Goal: Task Accomplishment & Management: Use online tool/utility

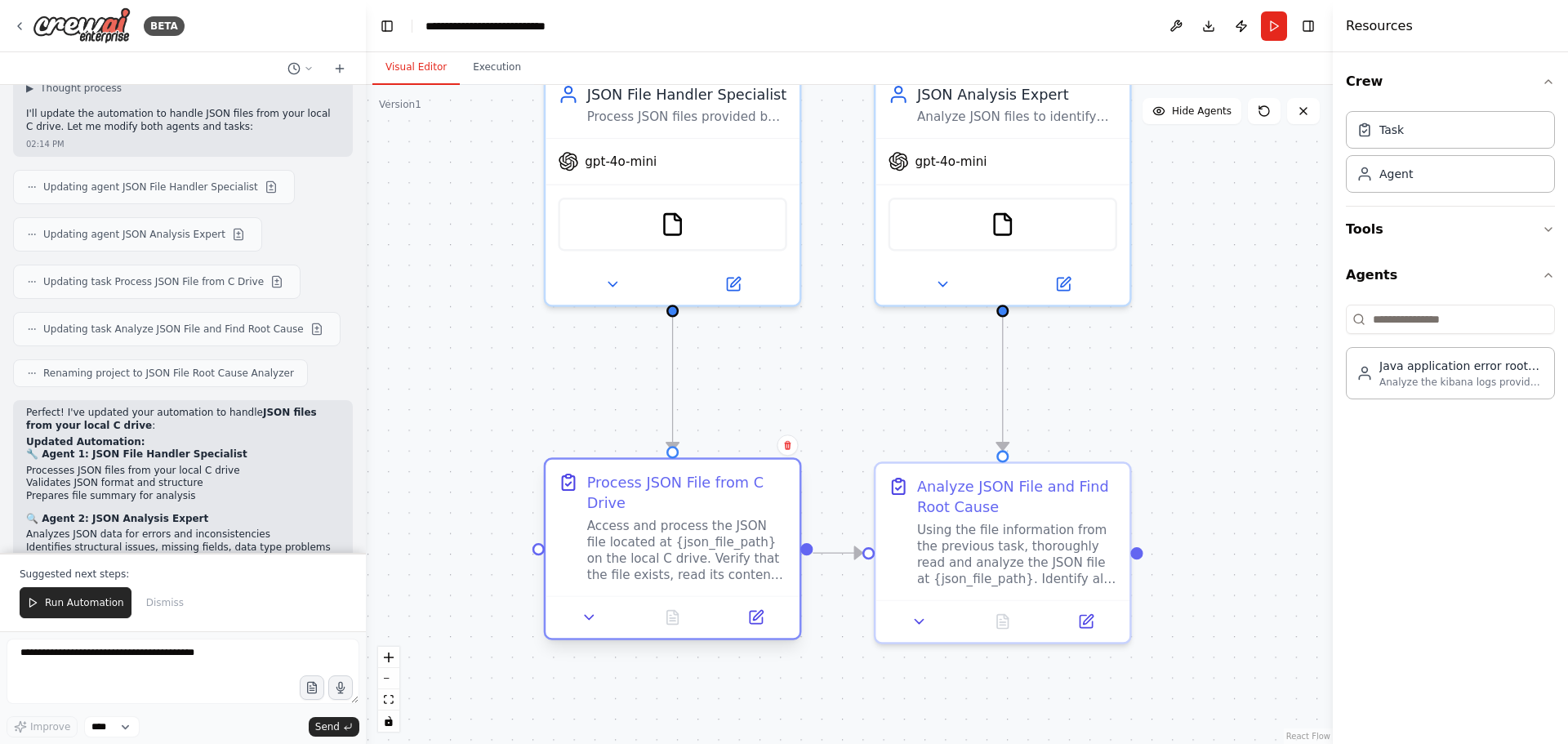
drag, startPoint x: 765, startPoint y: 487, endPoint x: 772, endPoint y: 469, distance: 19.3
click at [772, 469] on div "Process JSON File from C Drive Access and process the JSON file located at {jso…" at bounding box center [672, 527] width 254 height 136
click at [1225, 523] on div ".deletable-edge-delete-btn { width: 20px; height: 20px; border: 0px solid #ffff…" at bounding box center [849, 415] width 967 height 659
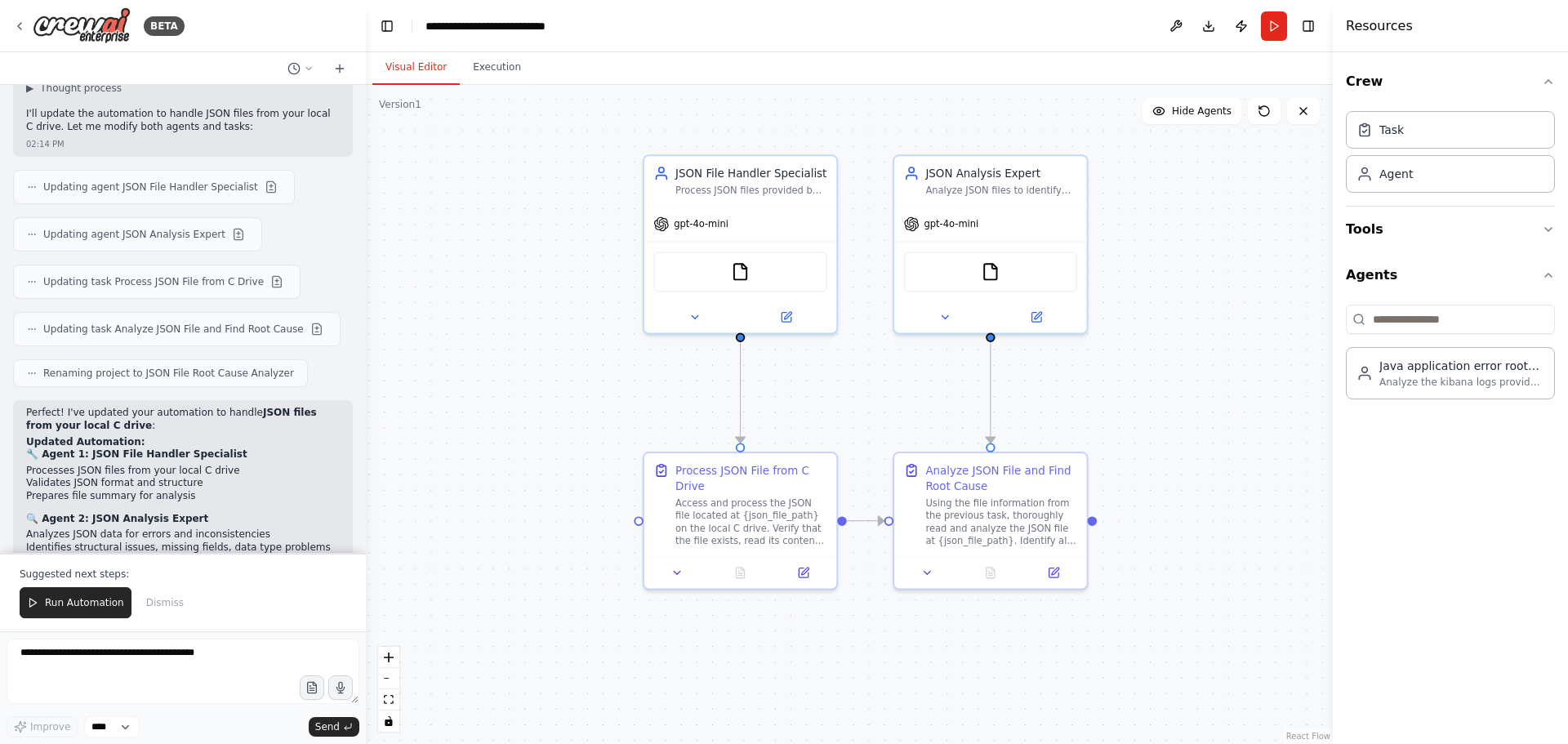
scroll to position [2715, 0]
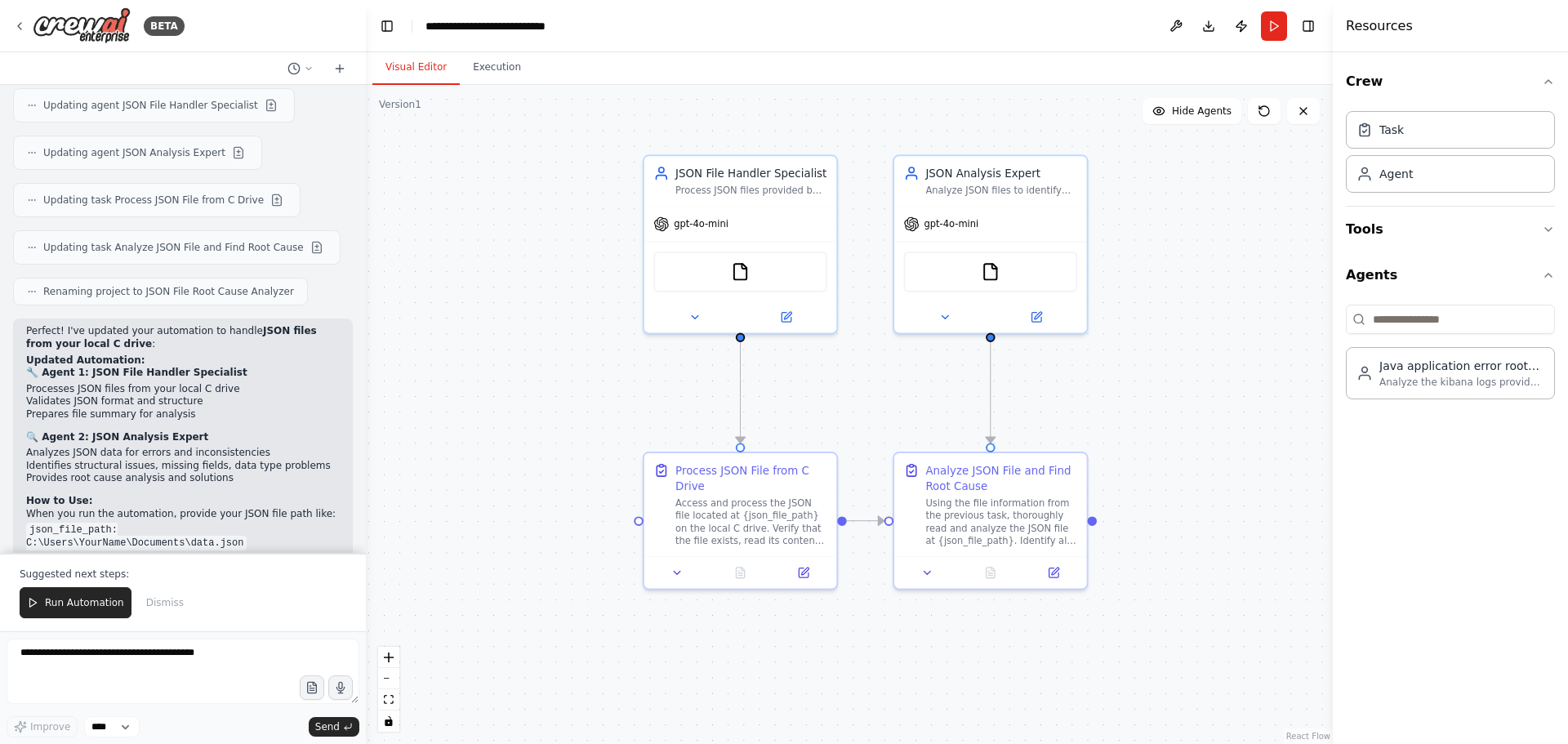
click at [117, 523] on code "json_file_path: C:\Users\YourName\Documents\data.json" at bounding box center [136, 537] width 220 height 28
click at [756, 228] on div "gpt-4o-mini" at bounding box center [739, 221] width 191 height 35
click at [640, 277] on div ".deletable-edge-delete-btn { width: 20px; height: 20px; border: 0px solid #ffff…" at bounding box center [849, 415] width 967 height 659
click at [1175, 30] on button at bounding box center [1175, 27] width 26 height 30
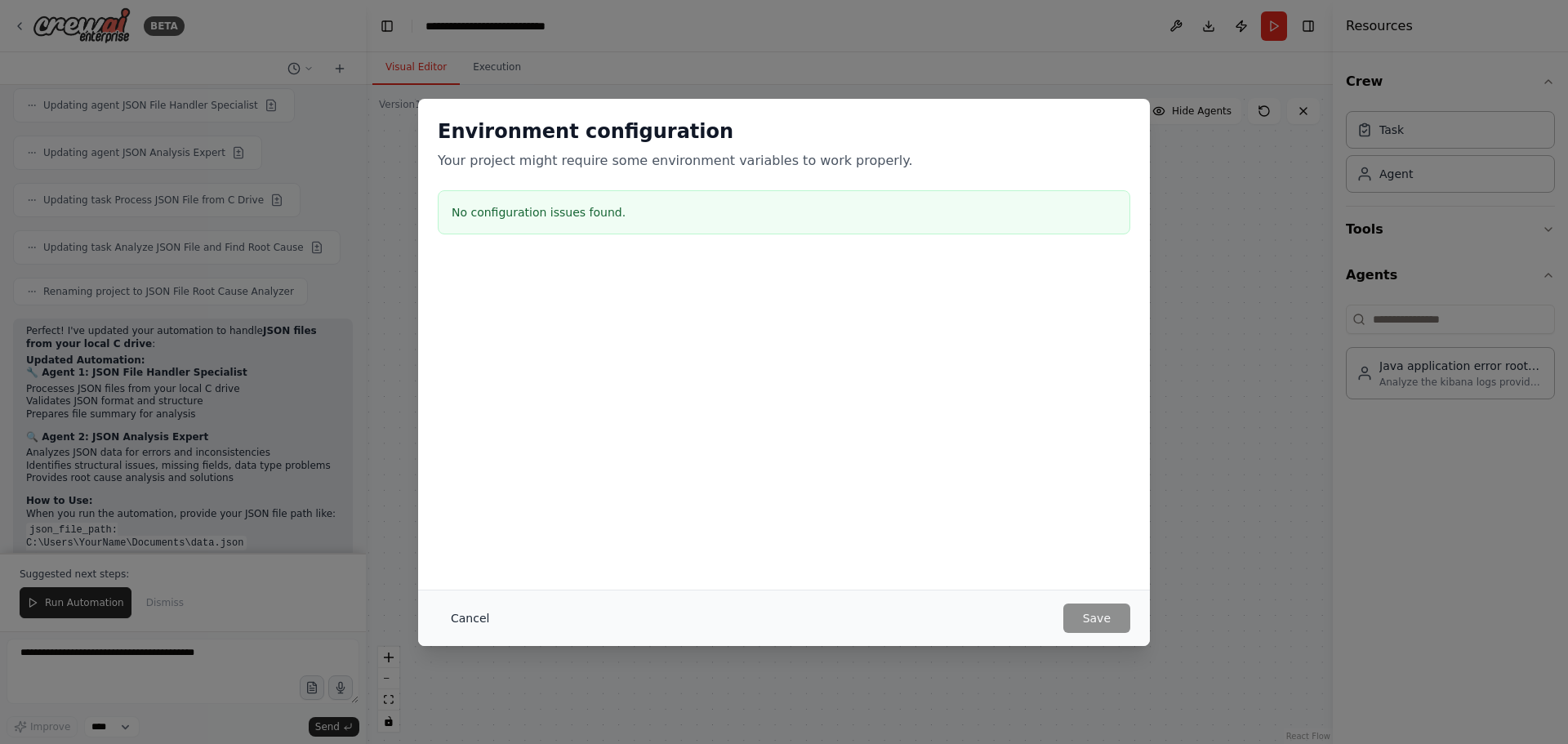
click at [485, 617] on button "Cancel" at bounding box center [469, 618] width 64 height 30
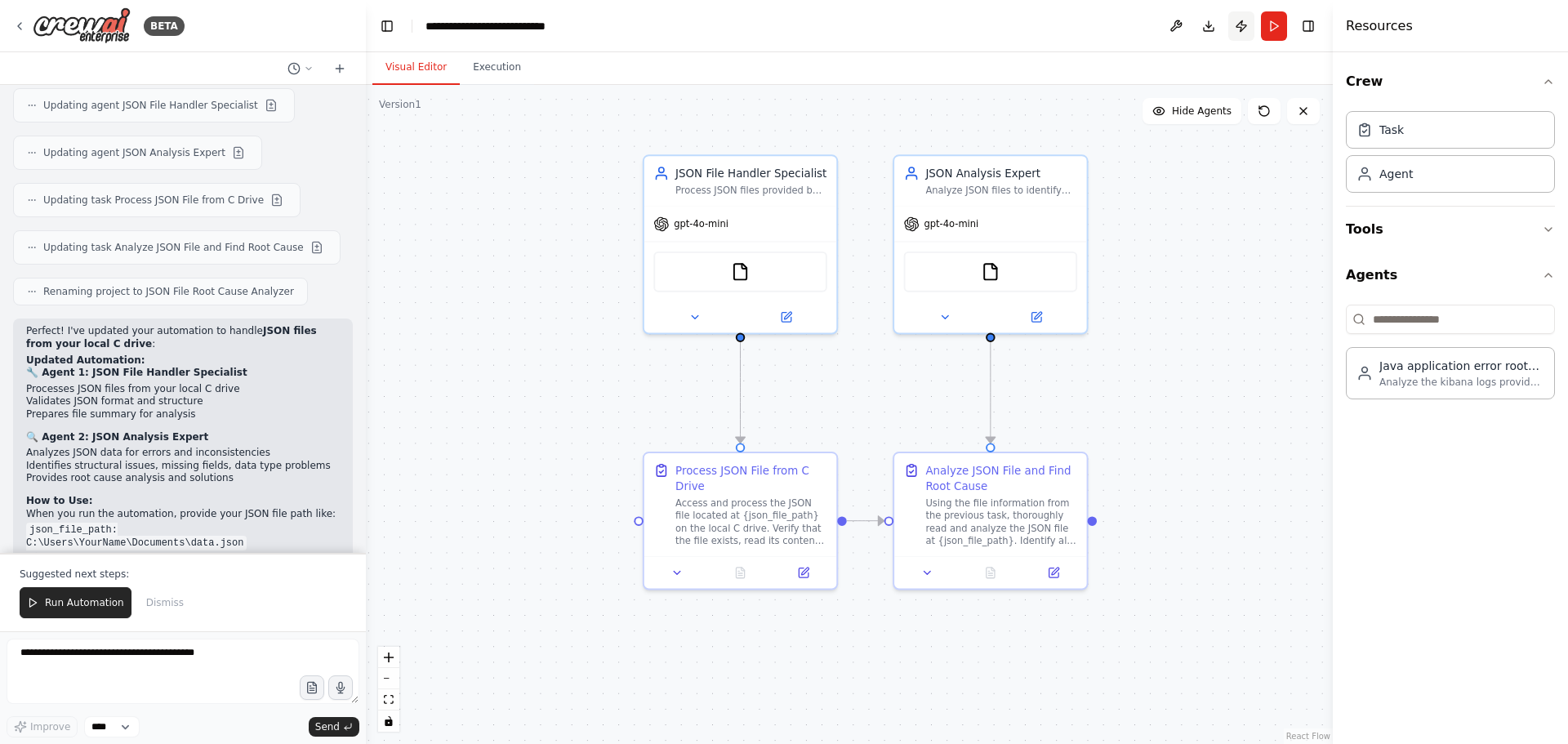
click at [1240, 33] on button "Publish" at bounding box center [1241, 27] width 26 height 30
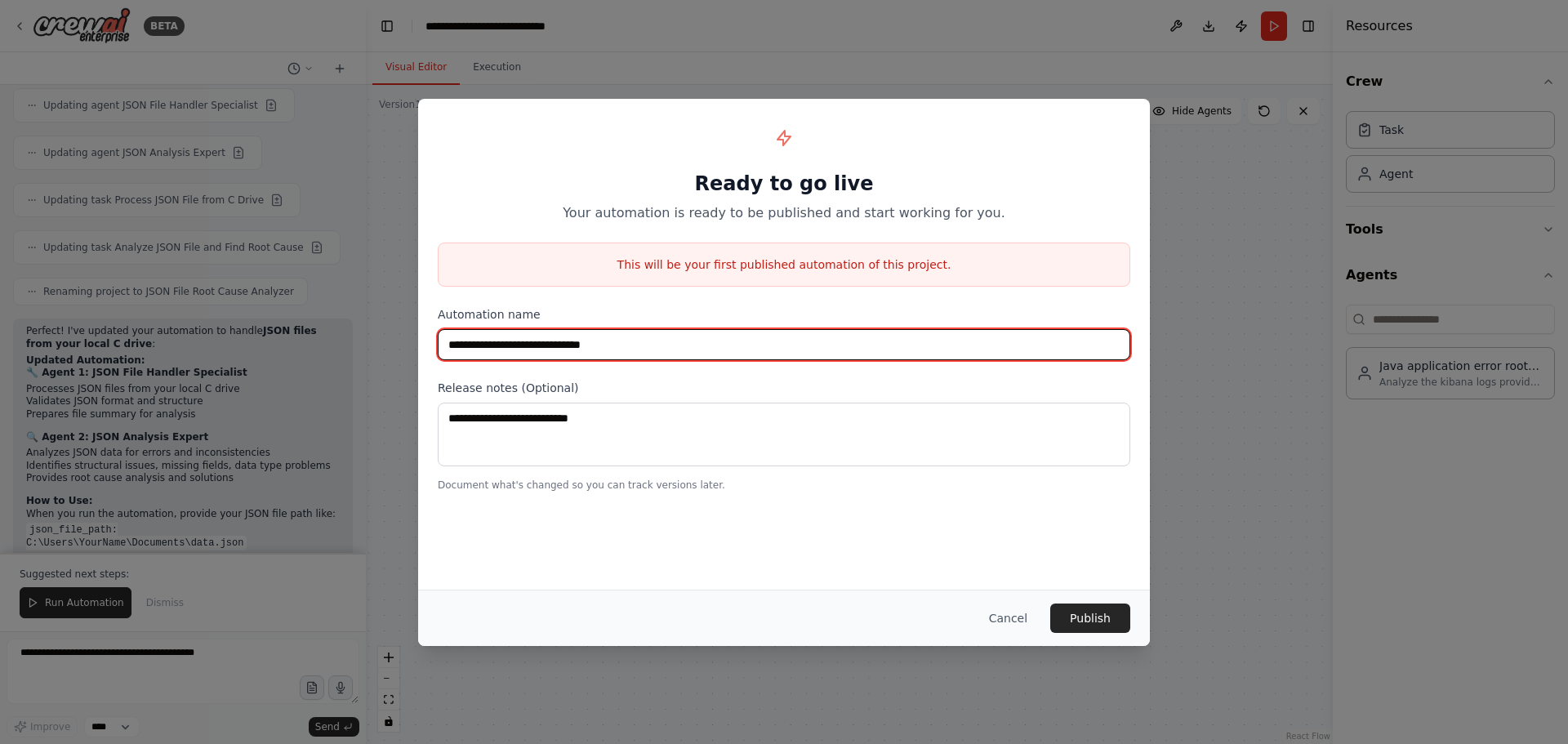
click at [697, 347] on input "**********" at bounding box center [784, 344] width 692 height 31
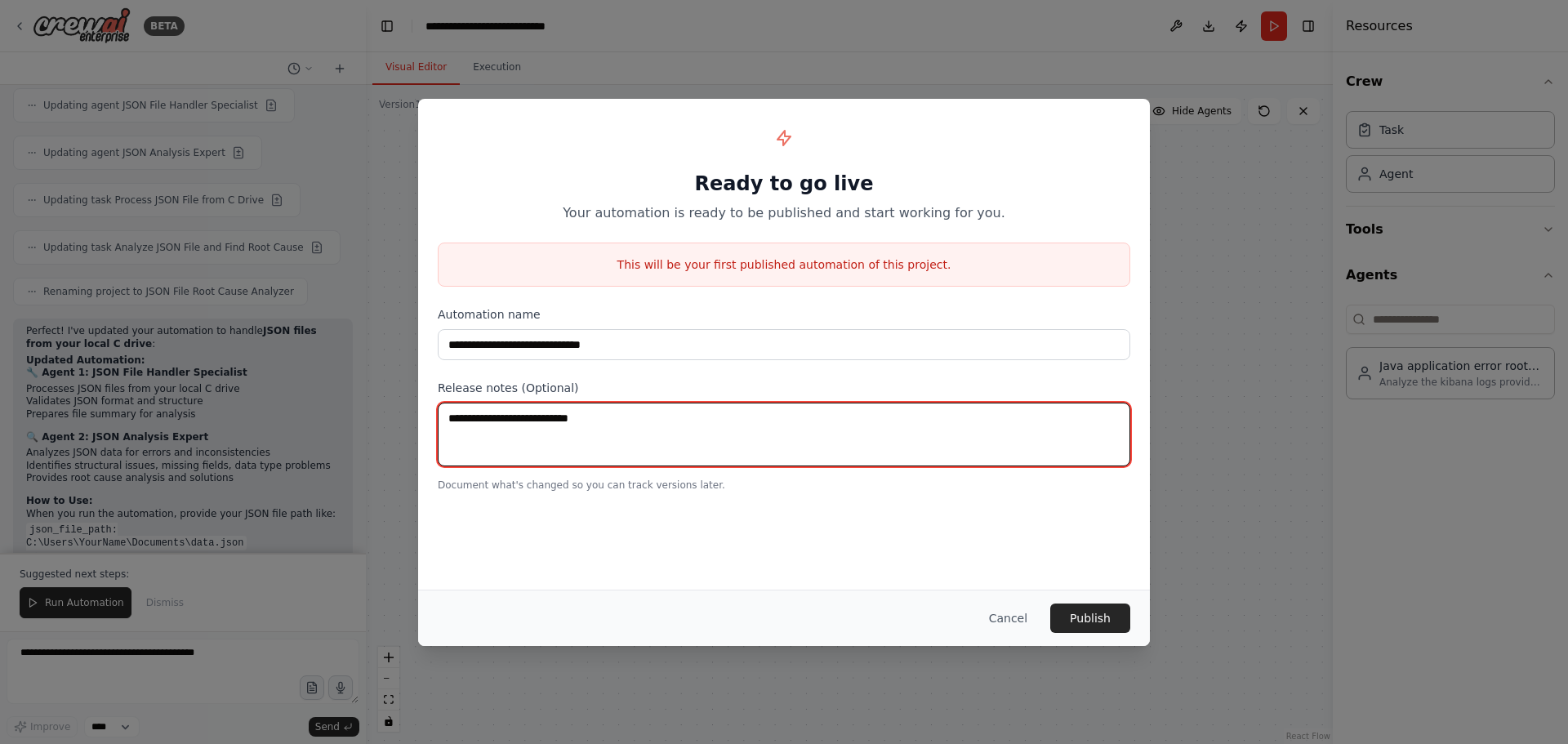
click at [689, 425] on textarea at bounding box center [784, 434] width 692 height 63
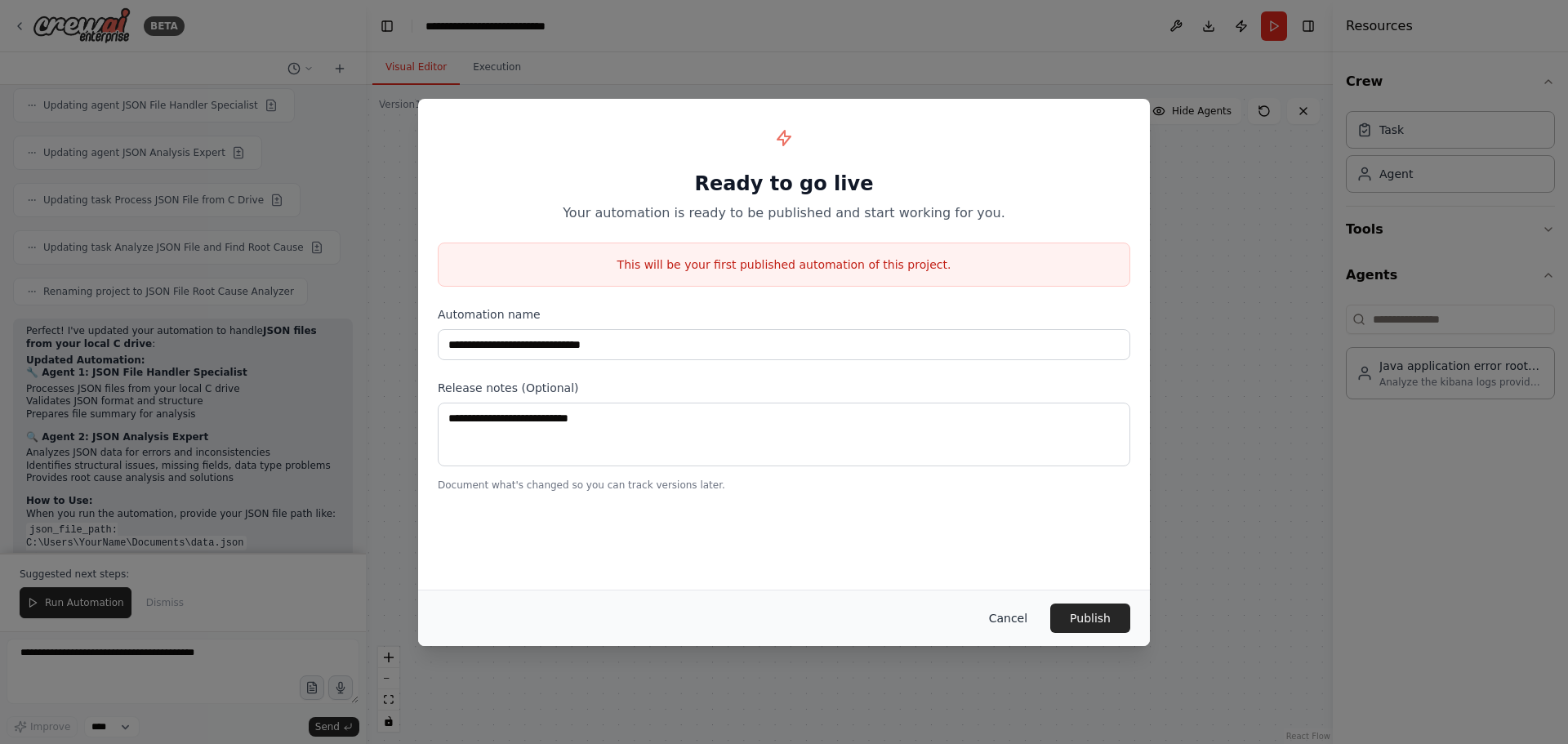
click at [1005, 612] on button "Cancel" at bounding box center [1008, 618] width 64 height 30
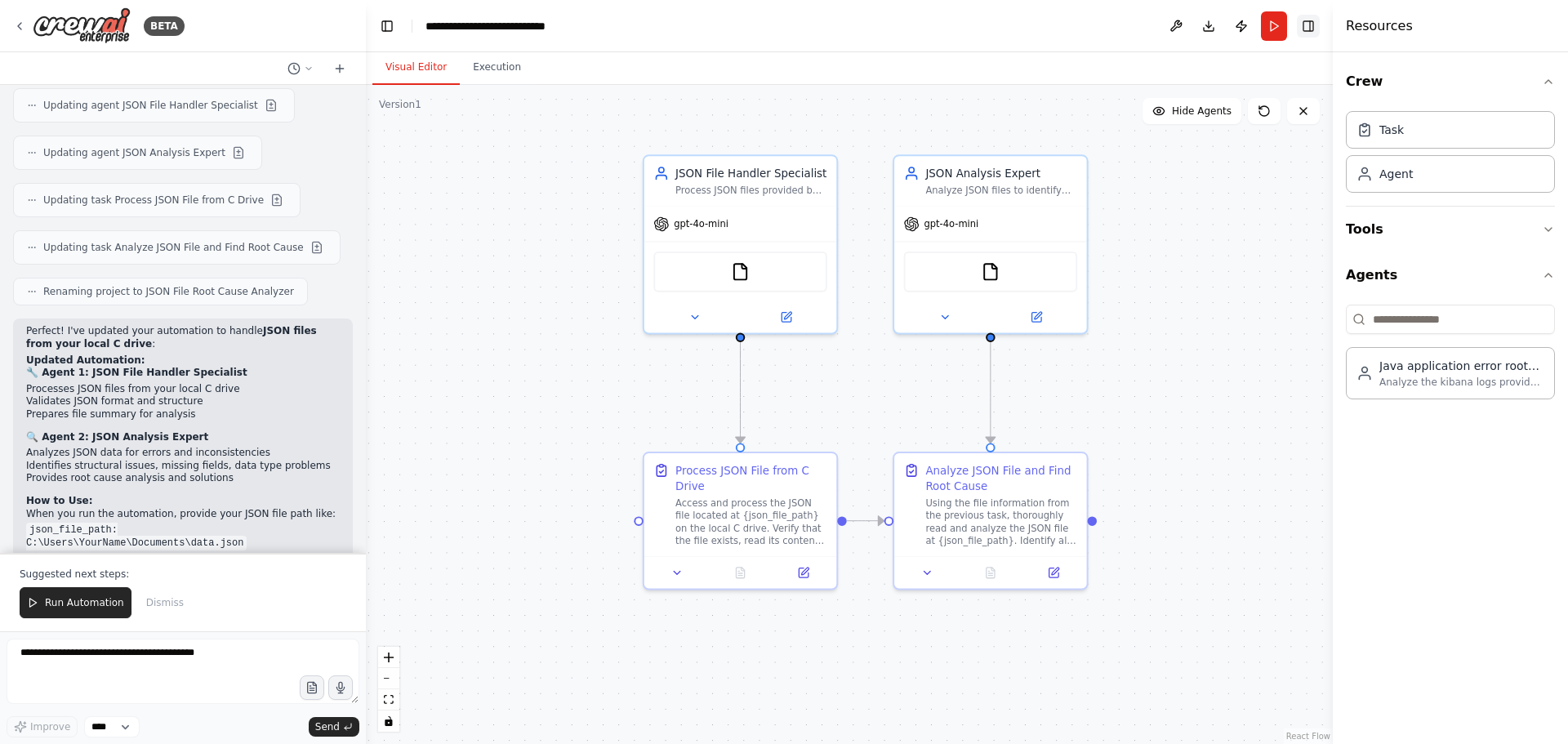
click at [1309, 26] on button "Toggle Right Sidebar" at bounding box center [1307, 26] width 23 height 23
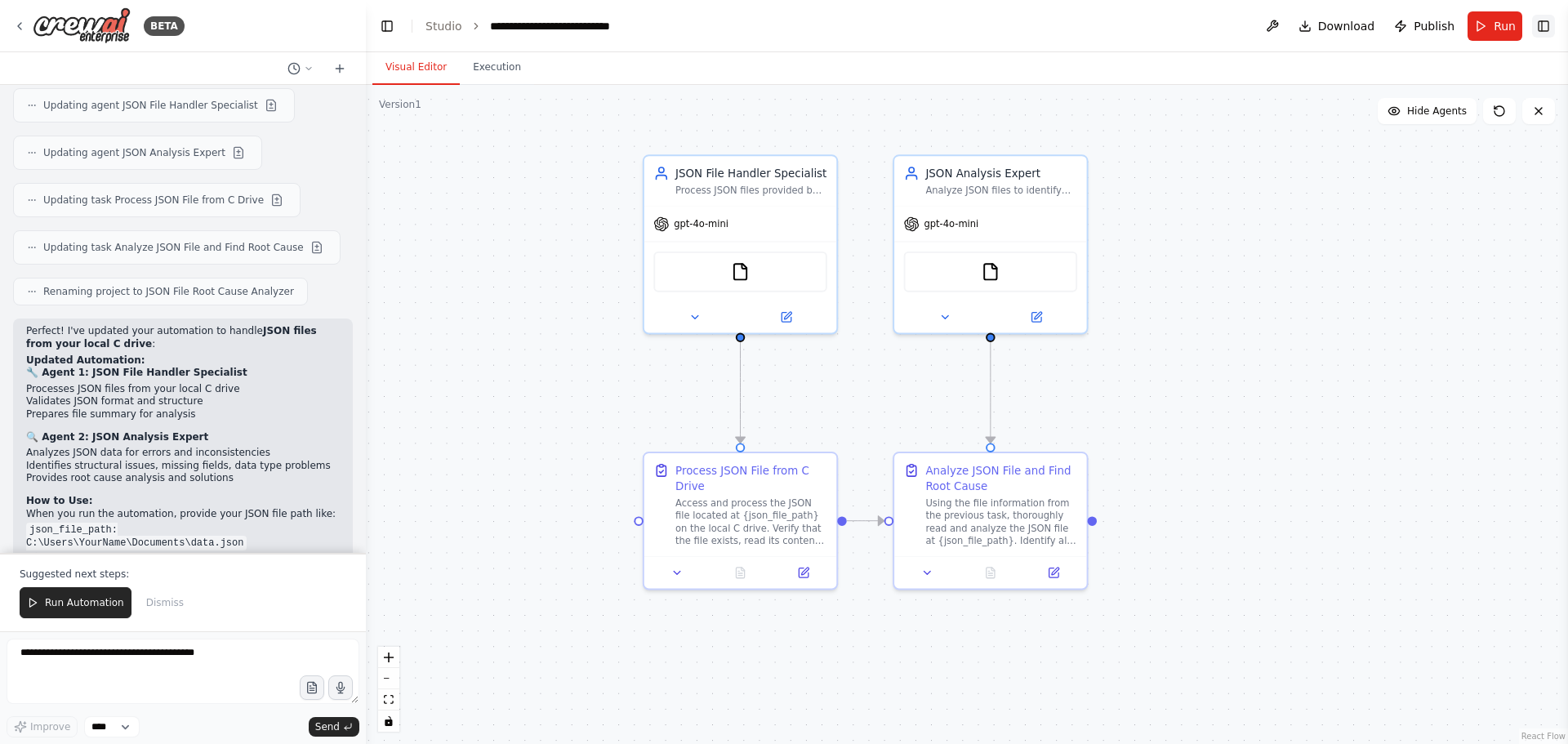
click at [1545, 30] on button "Toggle Right Sidebar" at bounding box center [1542, 26] width 23 height 23
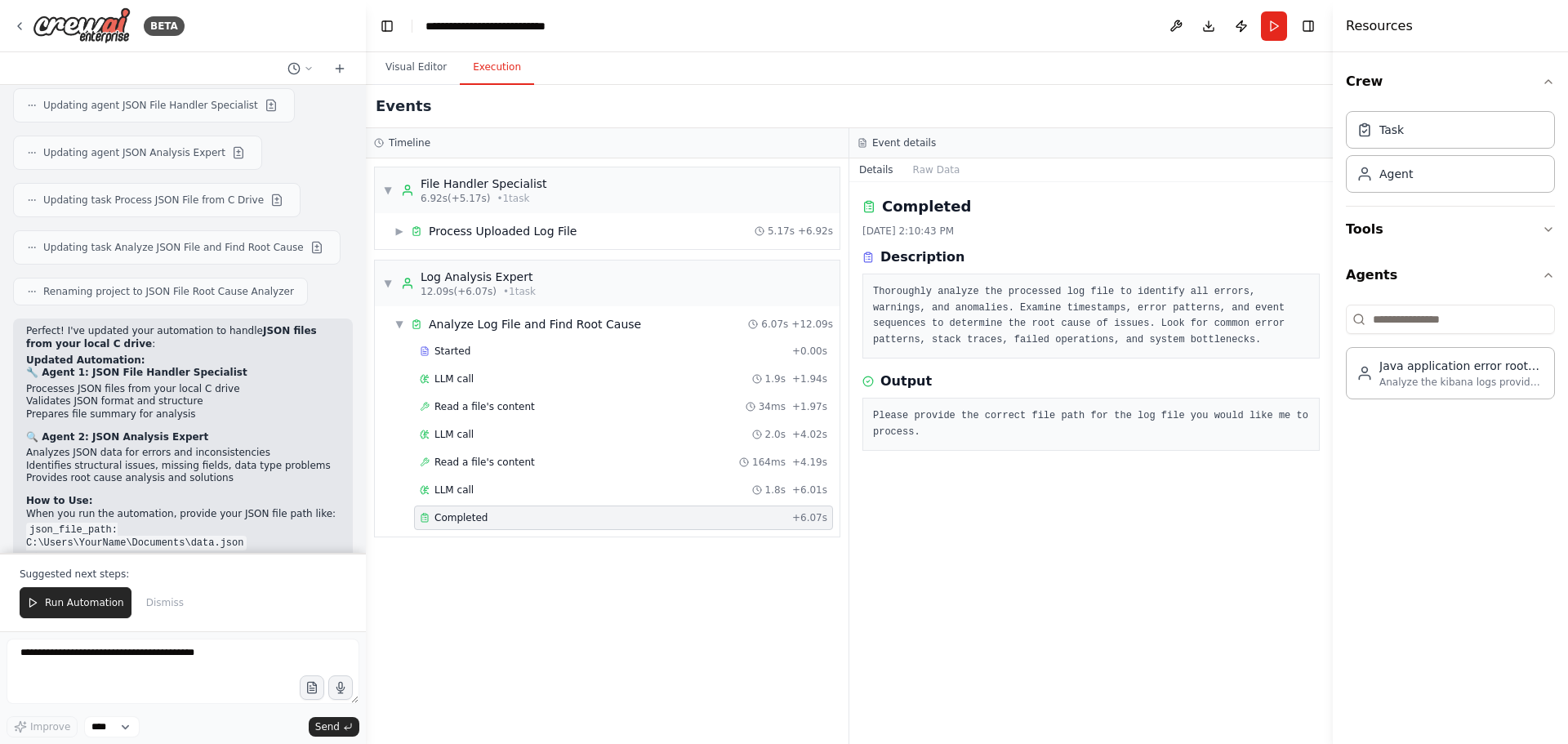
click at [499, 67] on button "Execution" at bounding box center [496, 67] width 74 height 35
click at [501, 238] on div "Process Uploaded Log File" at bounding box center [502, 231] width 148 height 16
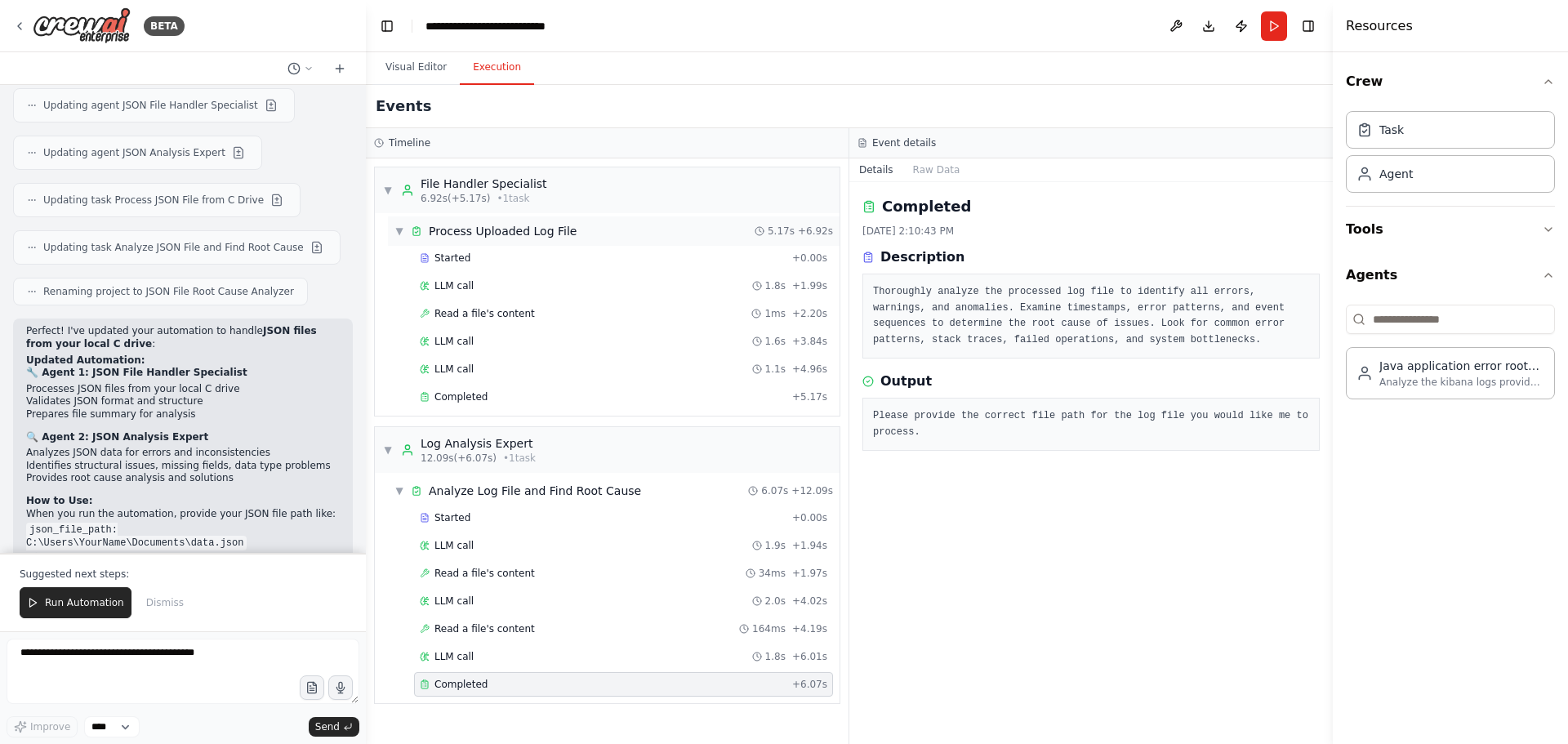
click at [501, 238] on div "Process Uploaded Log File" at bounding box center [502, 231] width 148 height 16
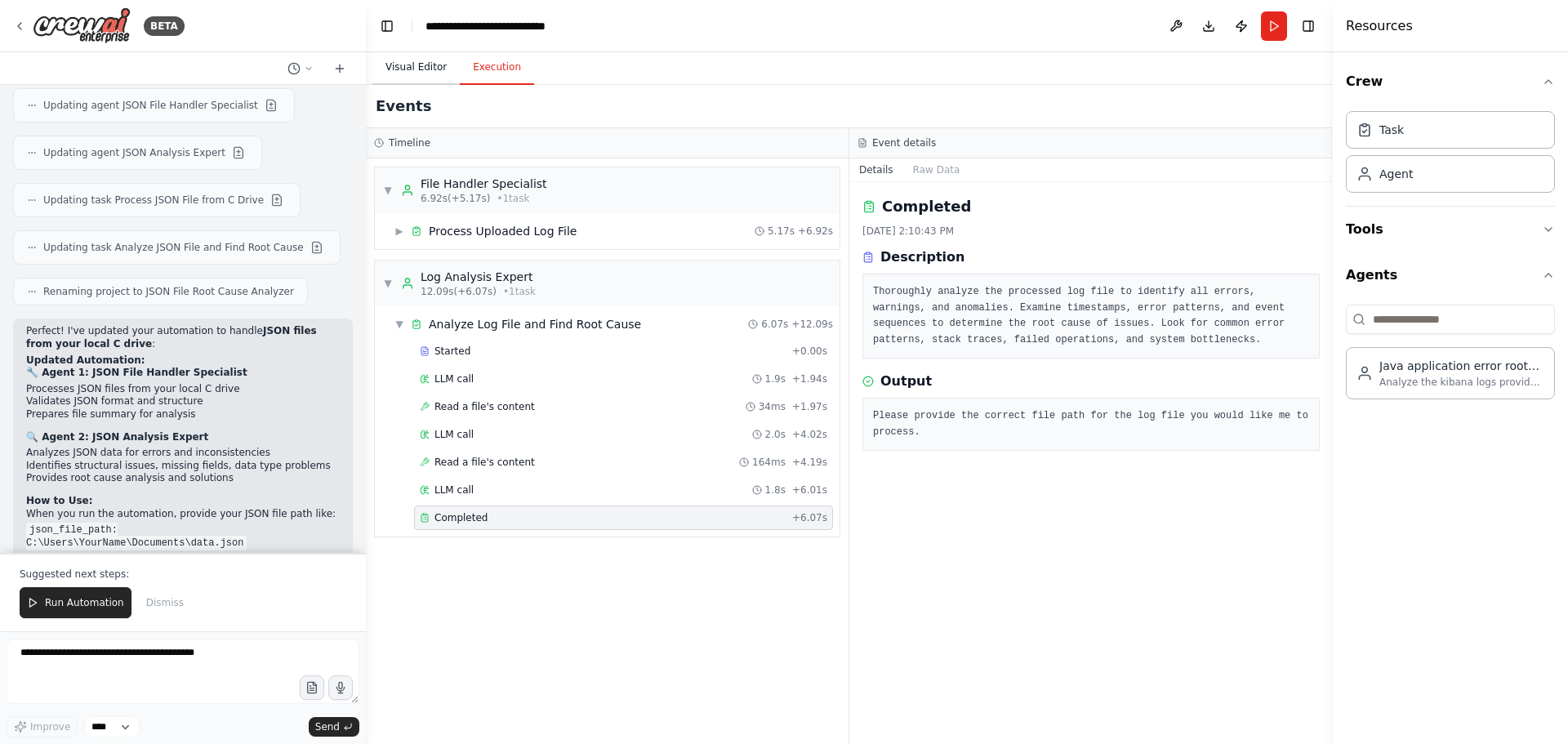
click at [429, 68] on button "Visual Editor" at bounding box center [416, 67] width 87 height 35
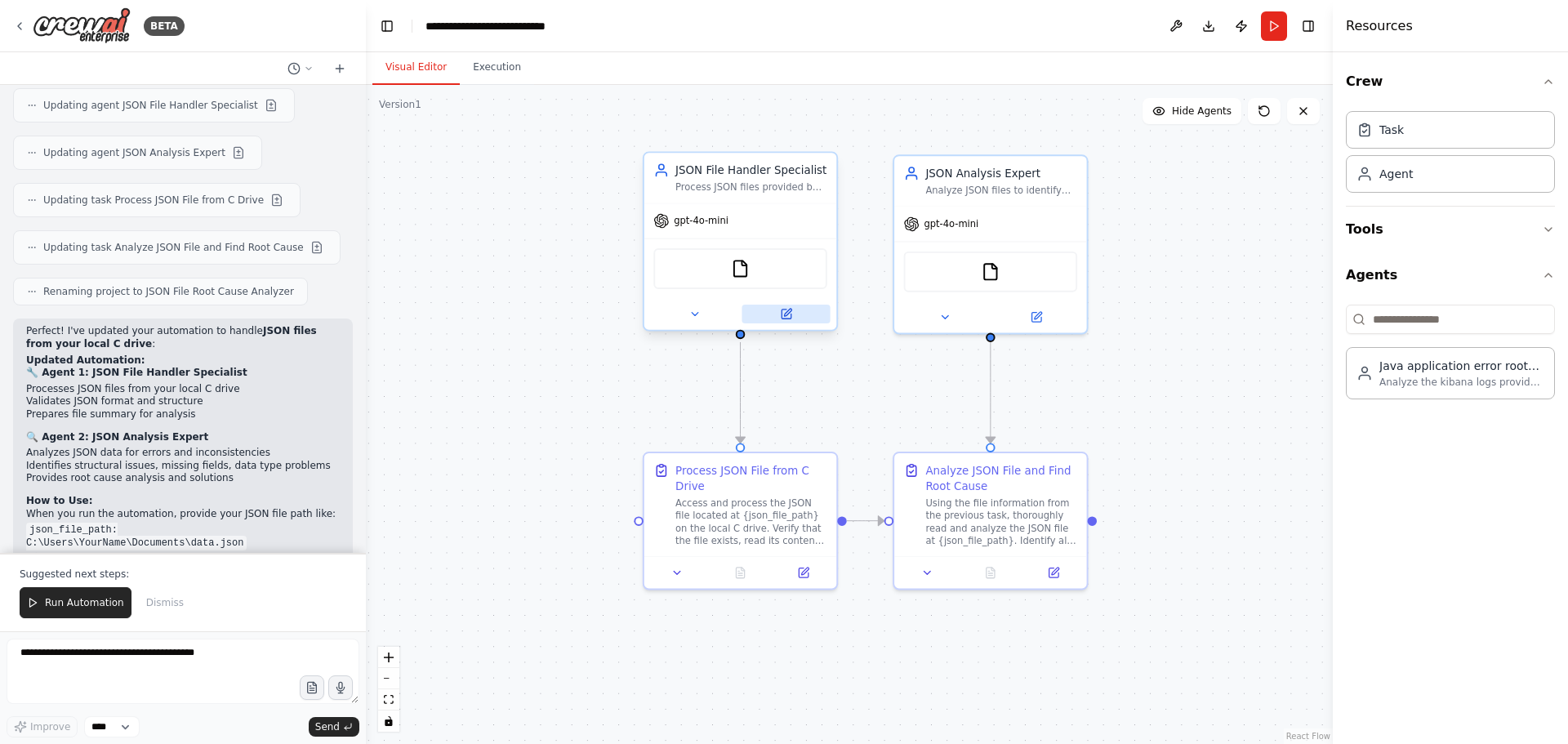
click at [783, 318] on icon at bounding box center [785, 313] width 9 height 9
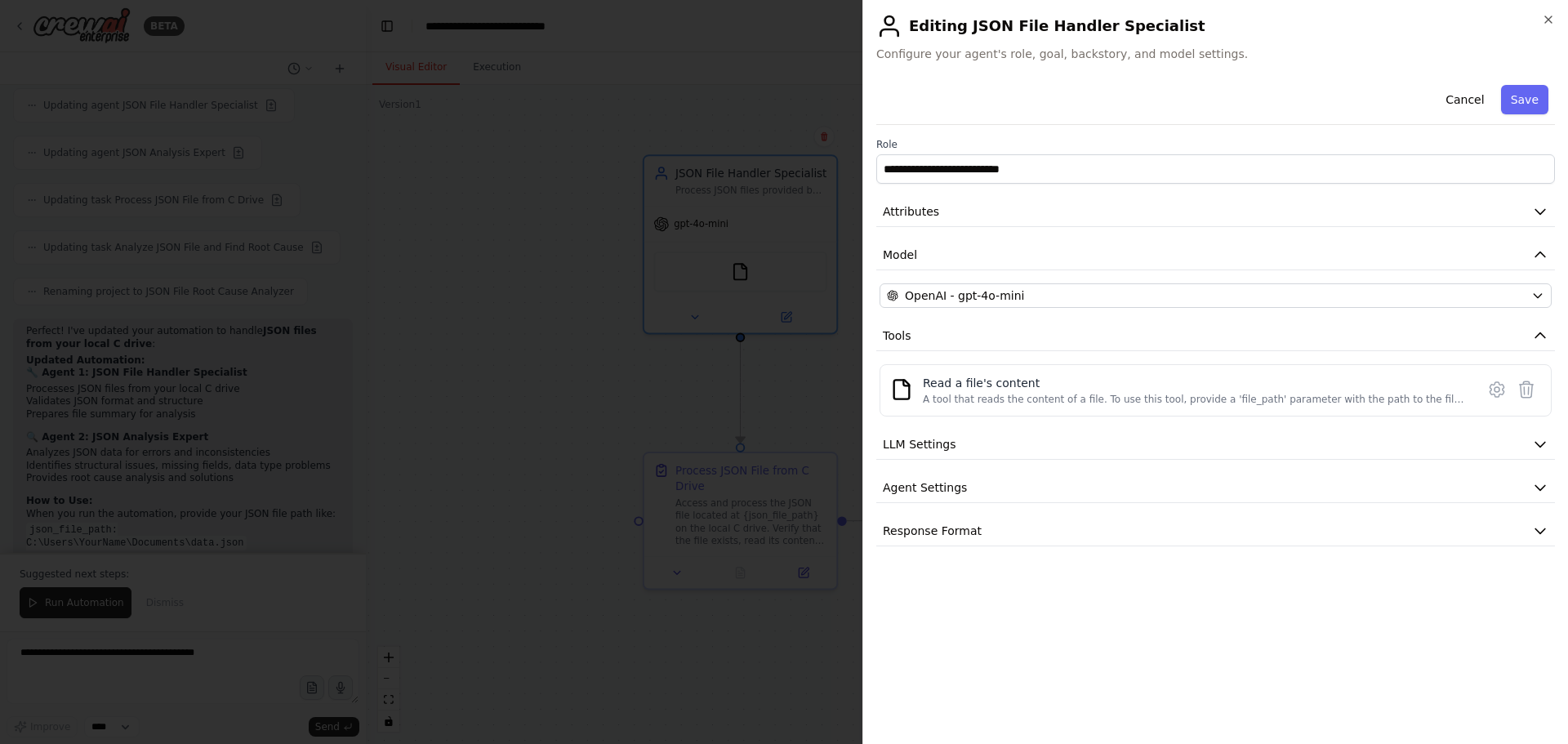
click at [963, 186] on div "**********" at bounding box center [1215, 312] width 678 height 468
click at [958, 209] on button "Attributes" at bounding box center [1215, 211] width 678 height 30
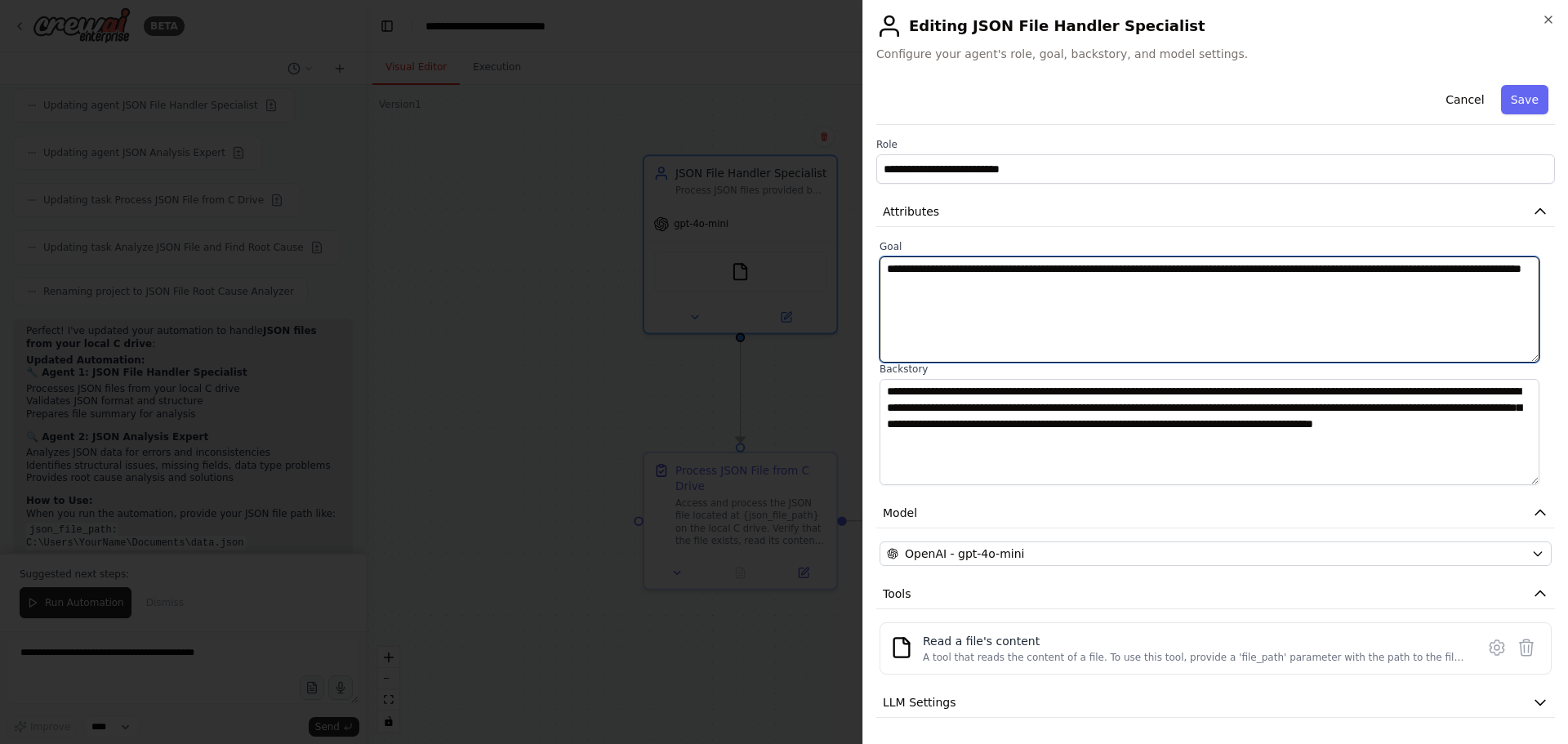
click at [1134, 311] on textarea "**********" at bounding box center [1209, 309] width 660 height 106
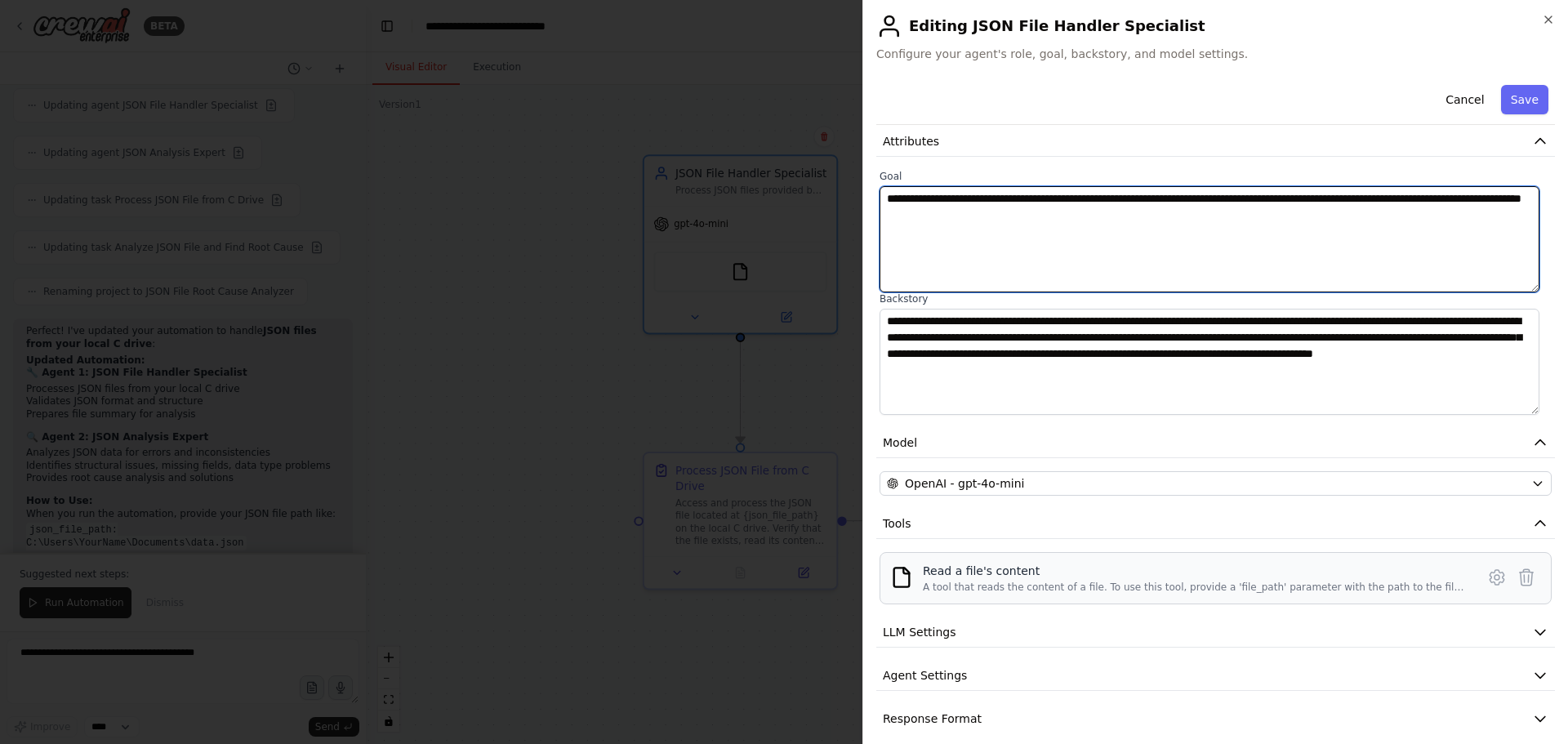
scroll to position [81, 0]
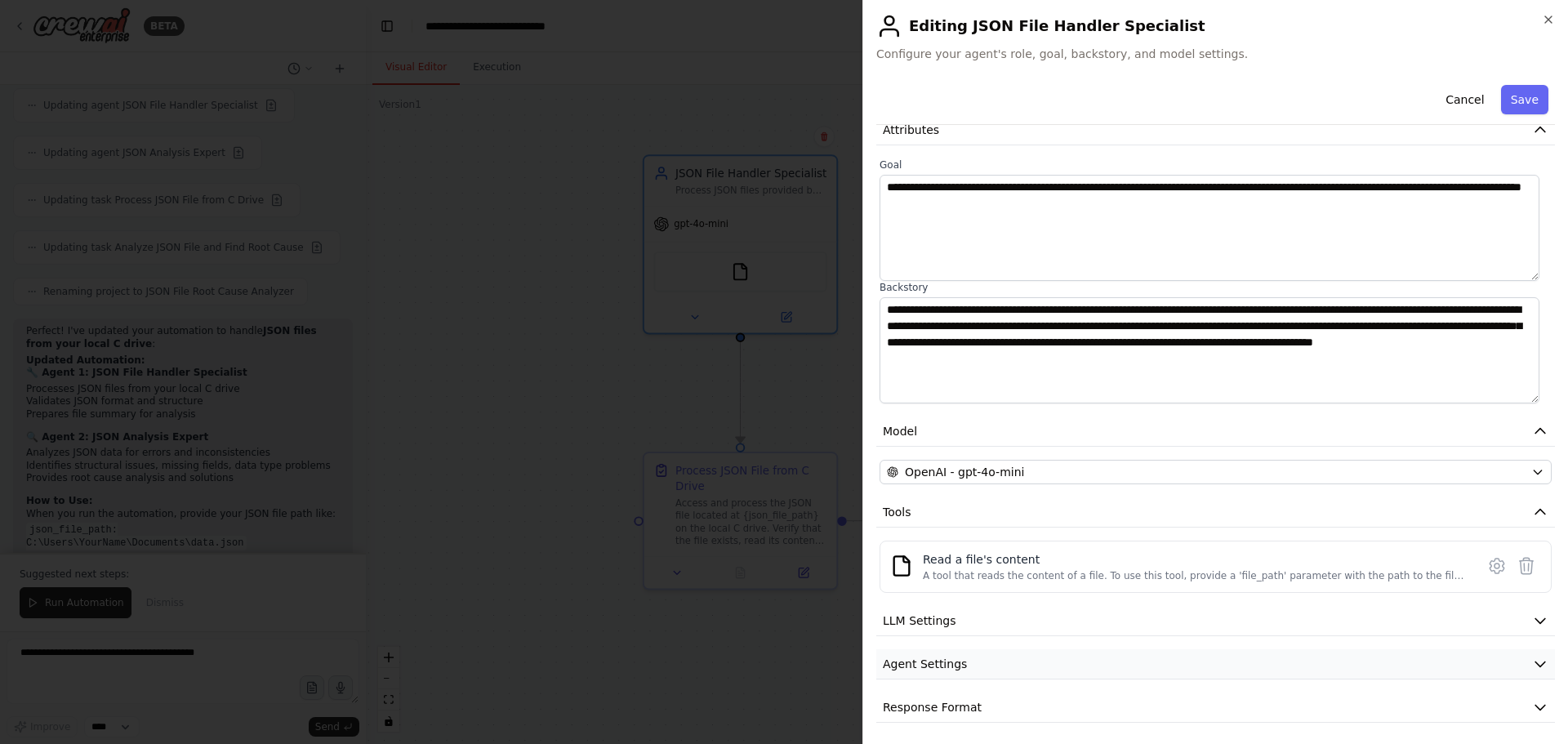
click at [1023, 671] on button "Agent Settings" at bounding box center [1215, 664] width 678 height 30
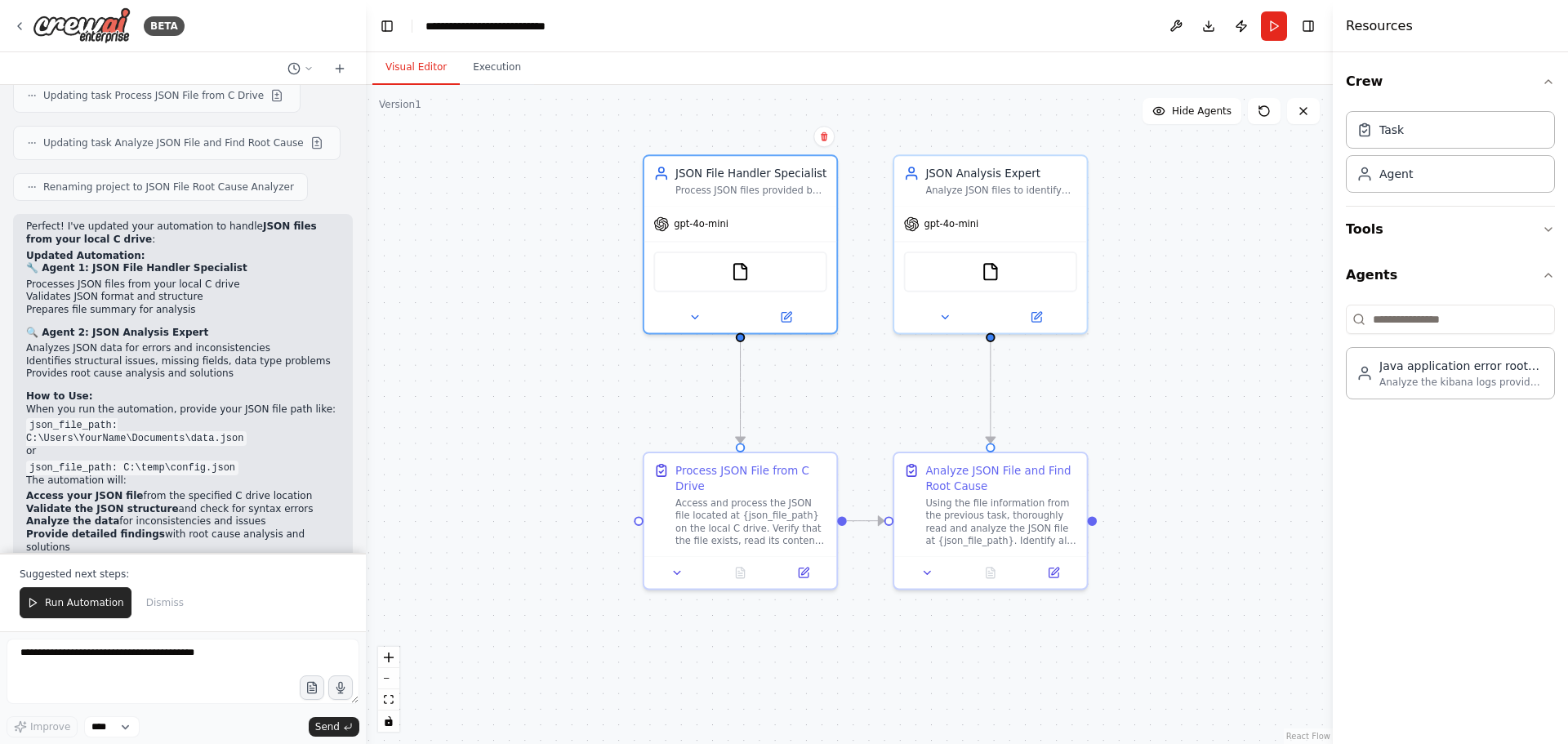
scroll to position [2819, 0]
drag, startPoint x: 31, startPoint y: 353, endPoint x: 314, endPoint y: 340, distance: 283.3
click at [314, 340] on div "Perfect! I've updated your automation to handle JSON files from your local C dr…" at bounding box center [182, 387] width 313 height 333
copy code "json_file_path: C:\Users\YourName\Documents\data.json"
click at [737, 276] on img at bounding box center [740, 269] width 19 height 19
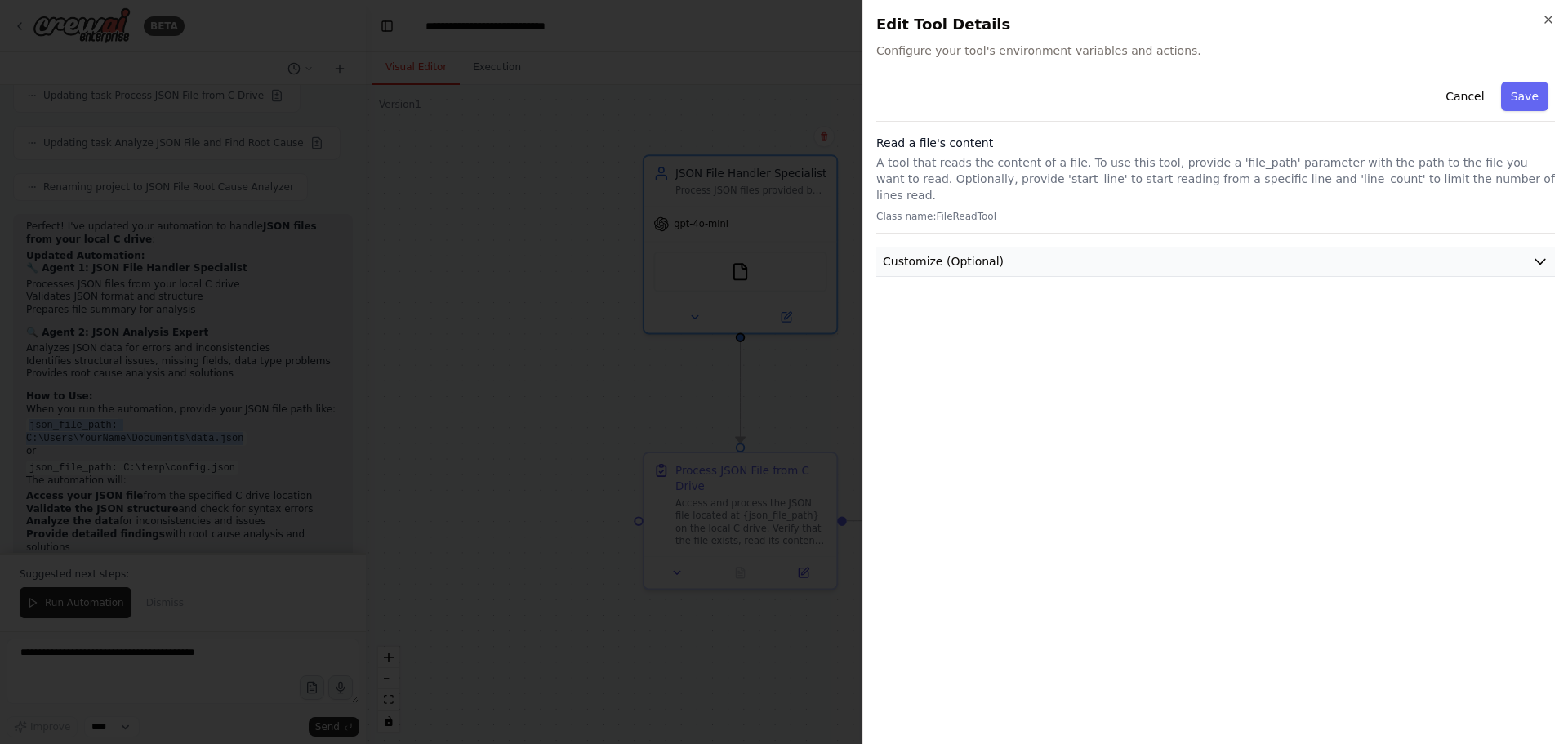
click at [1087, 253] on button "Customize (Optional)" at bounding box center [1215, 262] width 678 height 30
click at [1047, 290] on label "File Path" at bounding box center [1215, 296] width 671 height 13
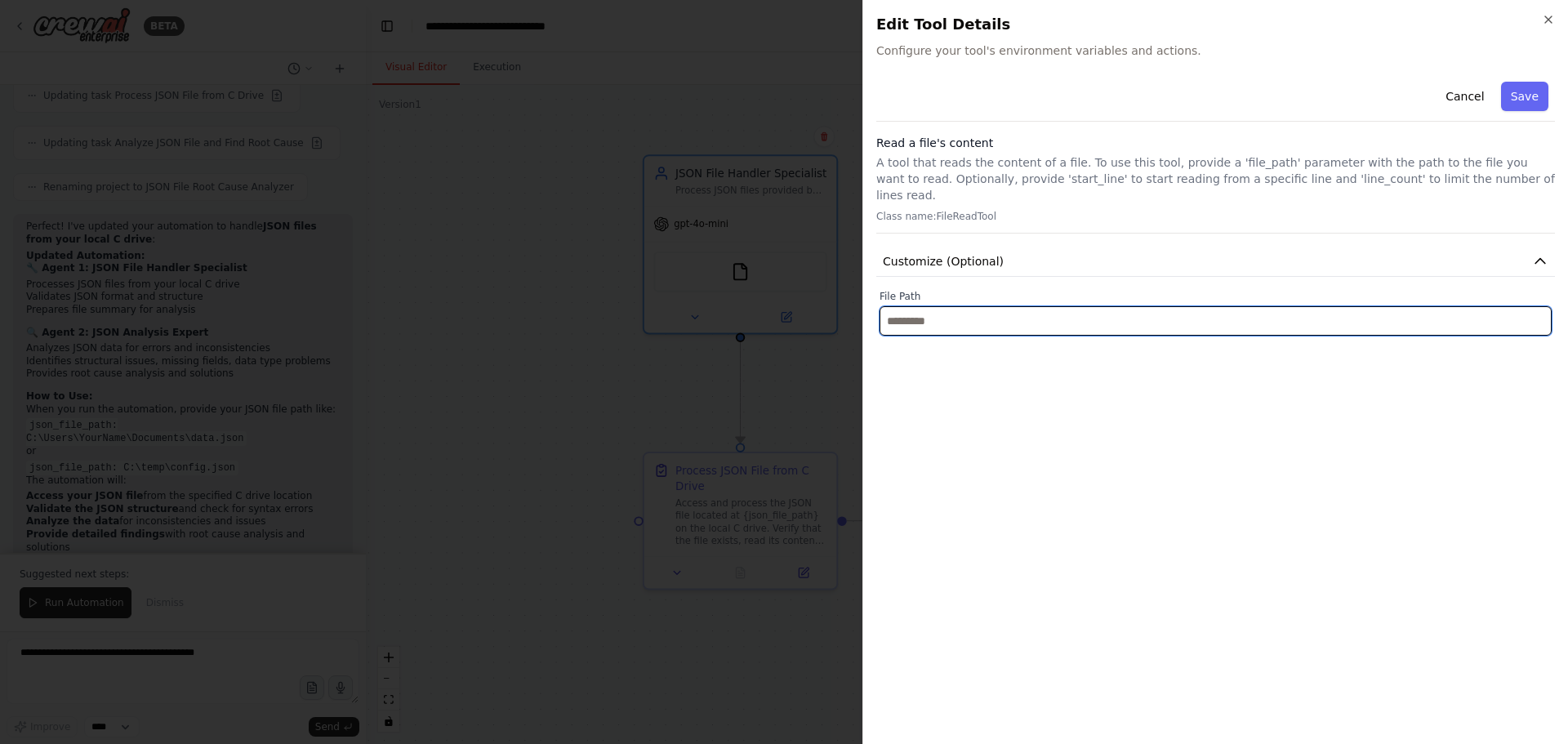
click at [1041, 307] on input "text" at bounding box center [1215, 321] width 671 height 30
paste input "**********"
drag, startPoint x: 958, startPoint y: 307, endPoint x: 825, endPoint y: 319, distance: 133.5
click at [825, 319] on body "BETA Hello! I'm the CrewAI assistant. What kind of automation do you want to bu…" at bounding box center [784, 372] width 1568 height 744
drag, startPoint x: 1116, startPoint y: 310, endPoint x: 754, endPoint y: 306, distance: 362.0
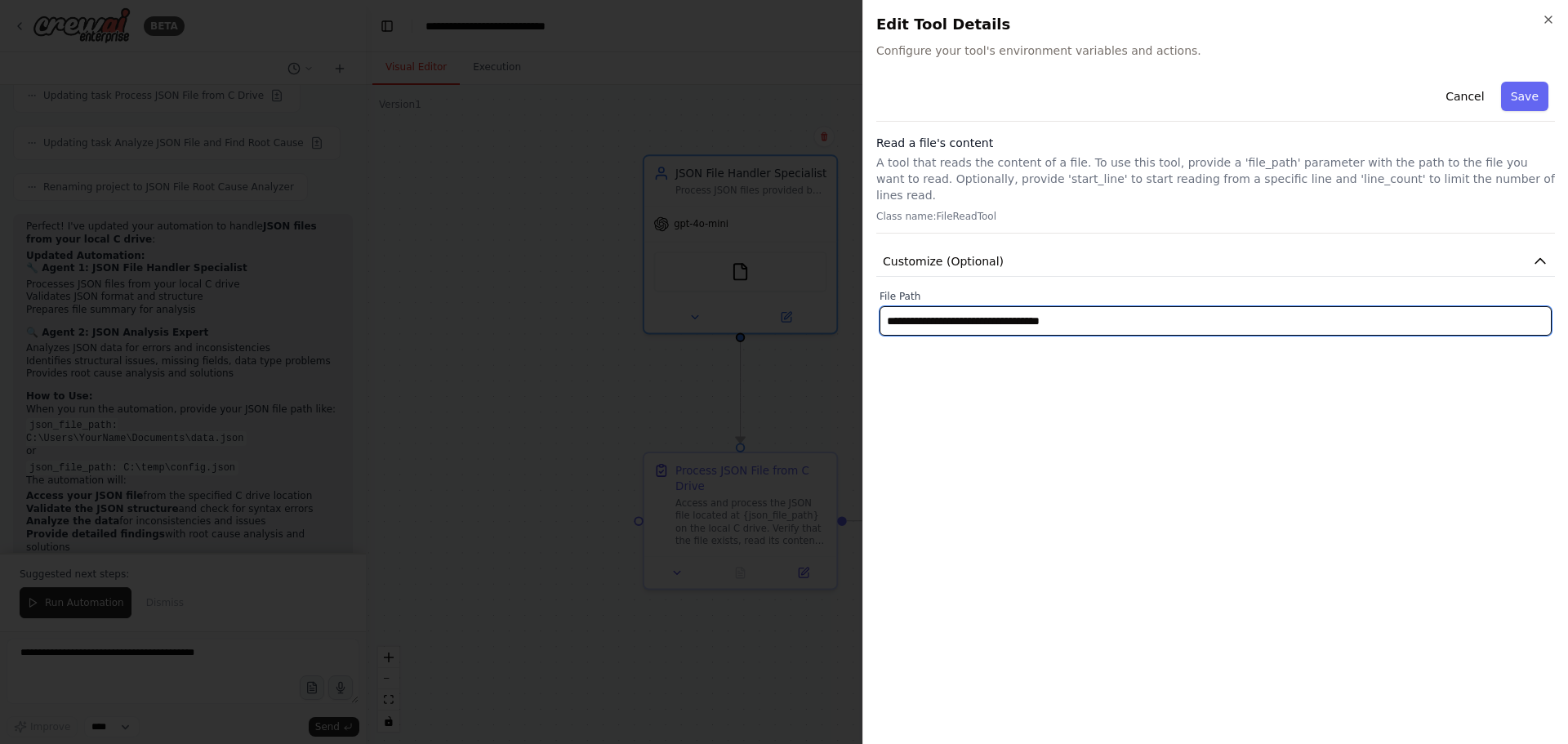
click at [754, 306] on body "BETA Hello! I'm the CrewAI assistant. What kind of automation do you want to bu…" at bounding box center [784, 372] width 1568 height 744
paste input "**********"
type input "**********"
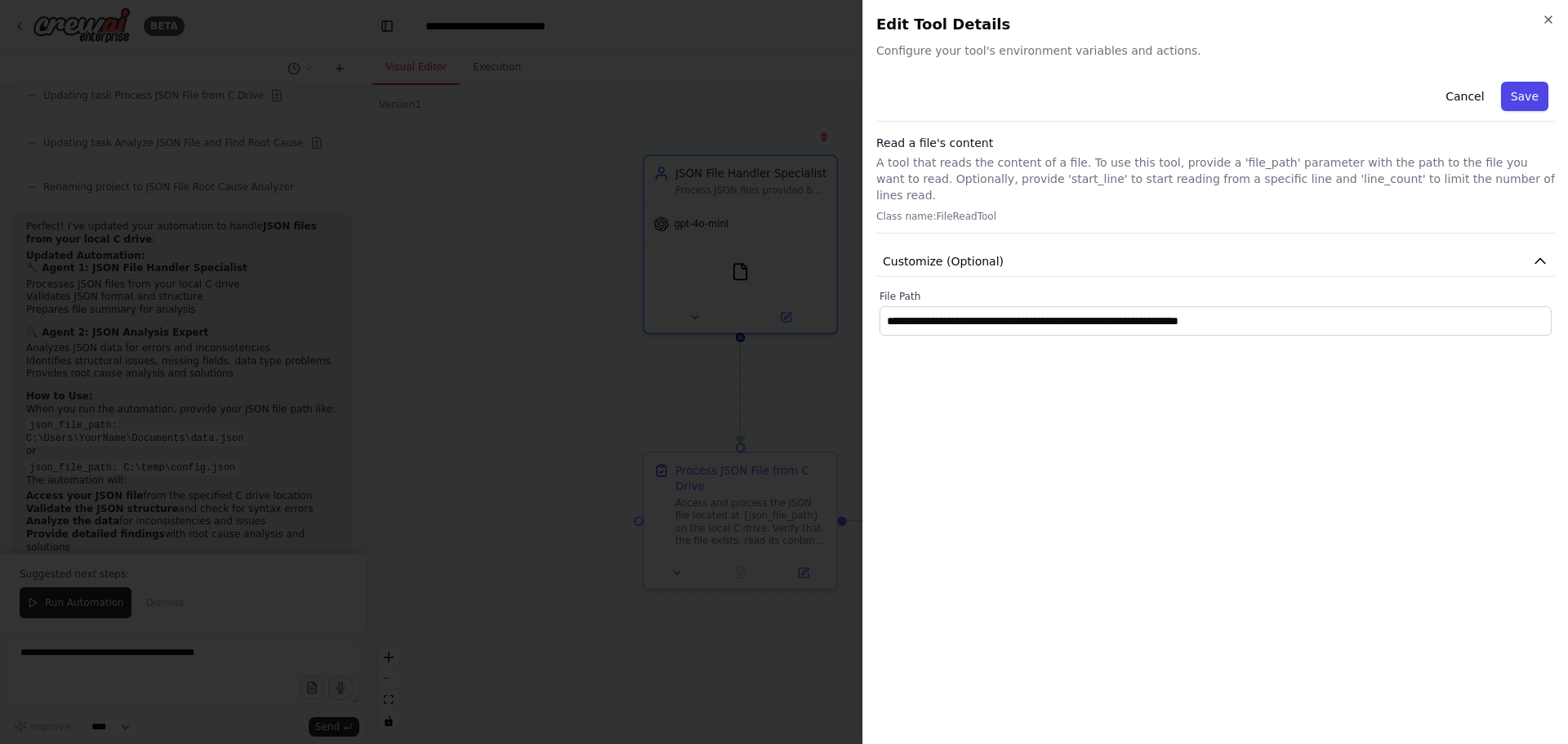
click at [1527, 94] on button "Save" at bounding box center [1524, 96] width 48 height 30
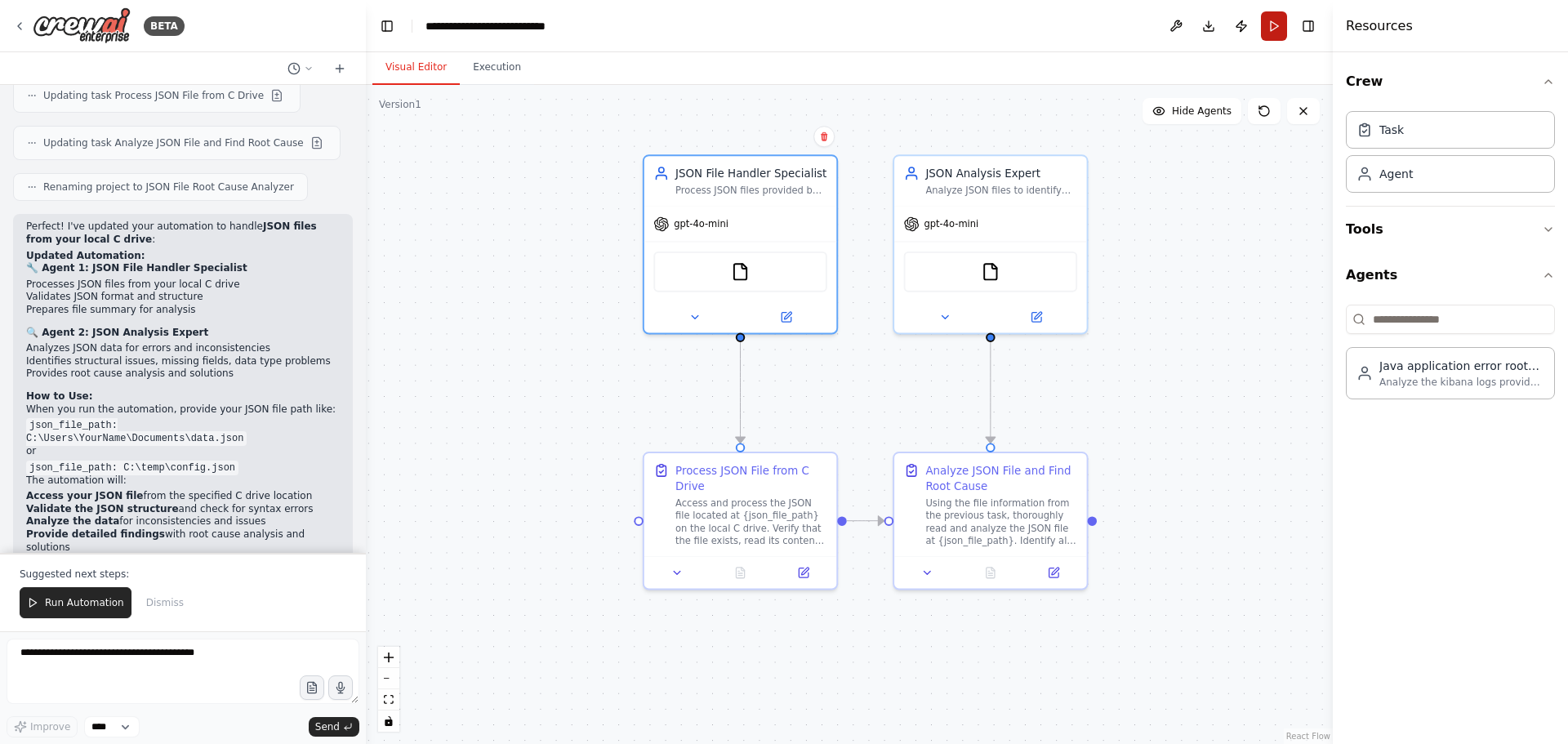
click at [1279, 31] on button "Run" at bounding box center [1273, 27] width 26 height 30
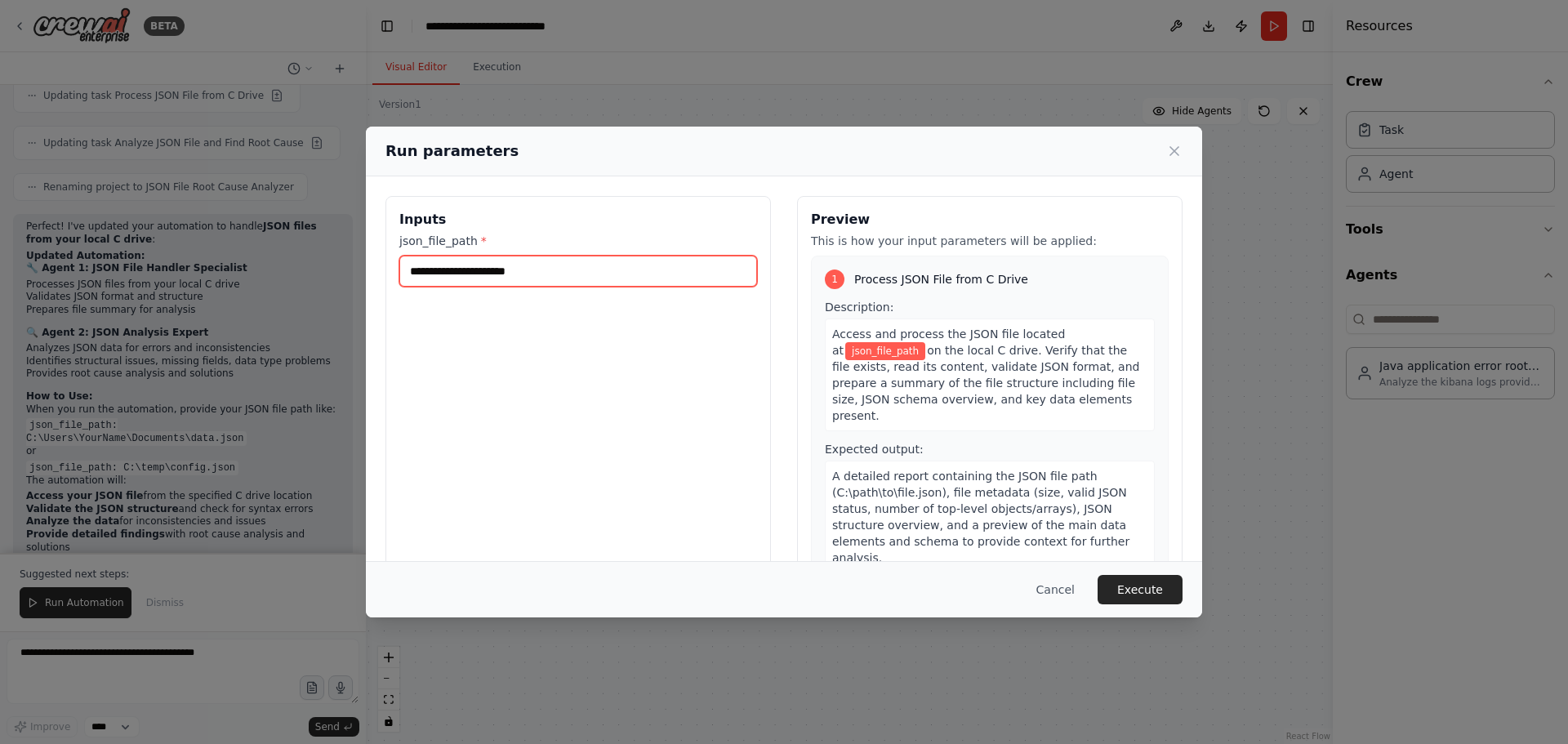
click at [566, 277] on input "json_file_path *" at bounding box center [578, 271] width 358 height 31
paste input "**********"
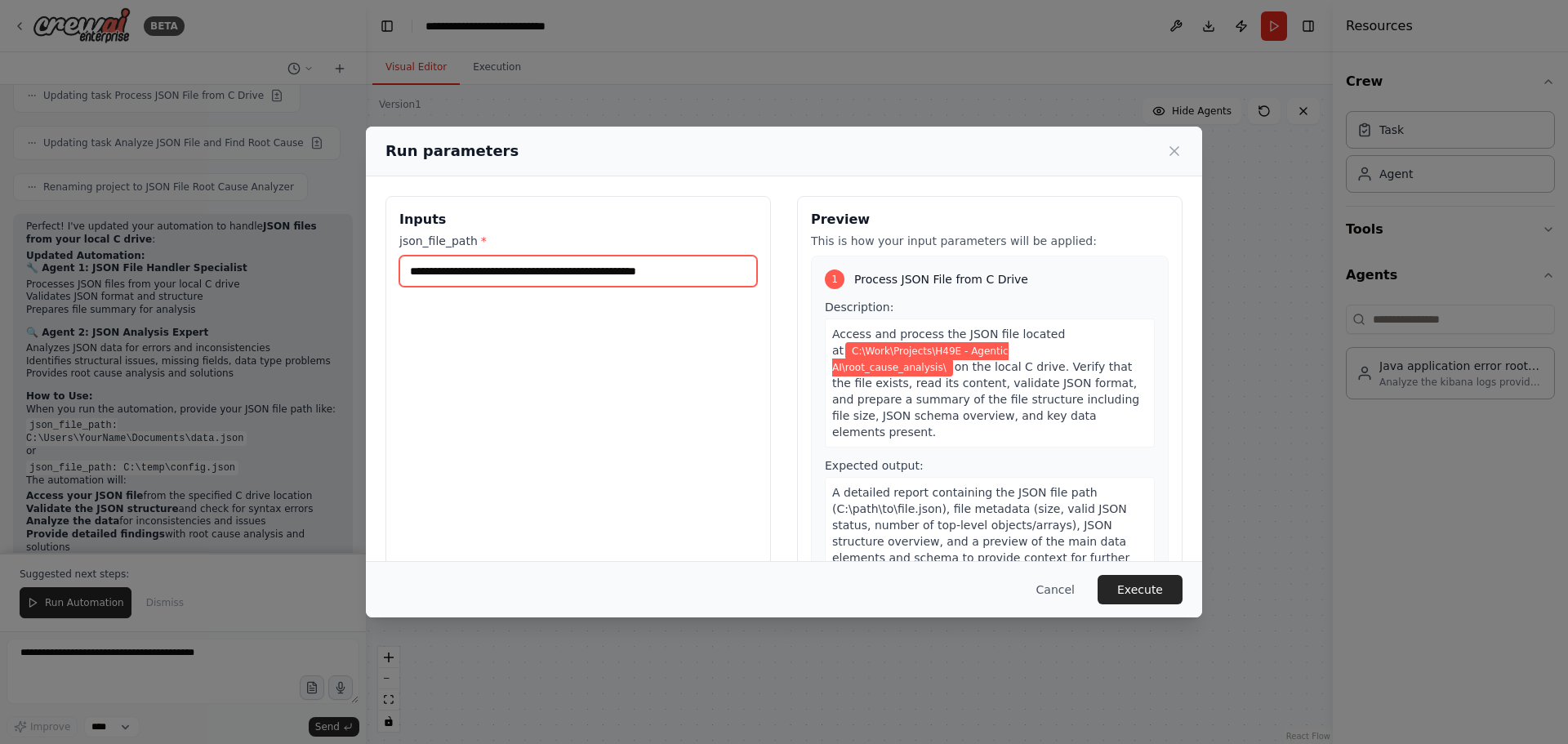
paste input "**********"
type input "**********"
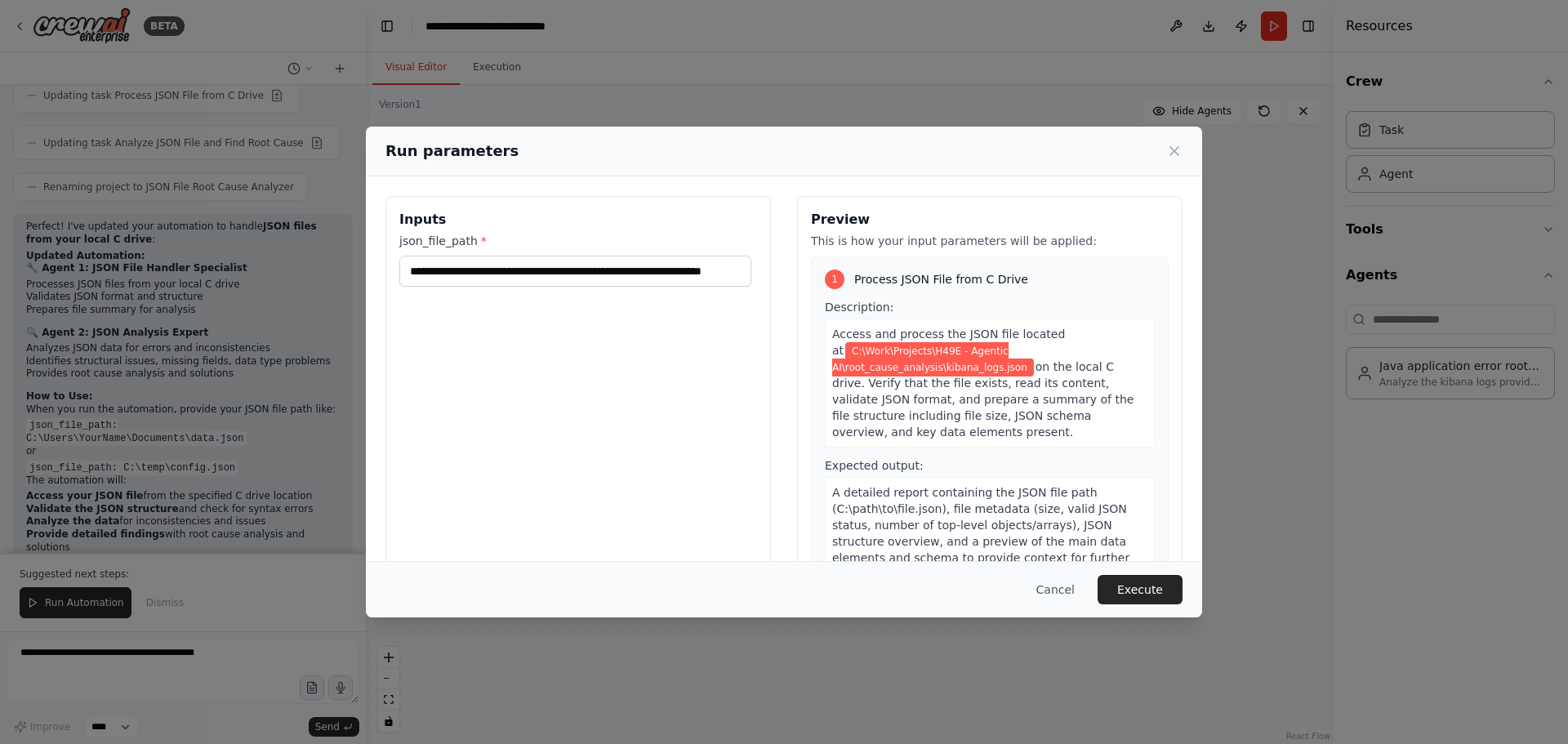
click at [1148, 589] on button "Execute" at bounding box center [1140, 590] width 85 height 30
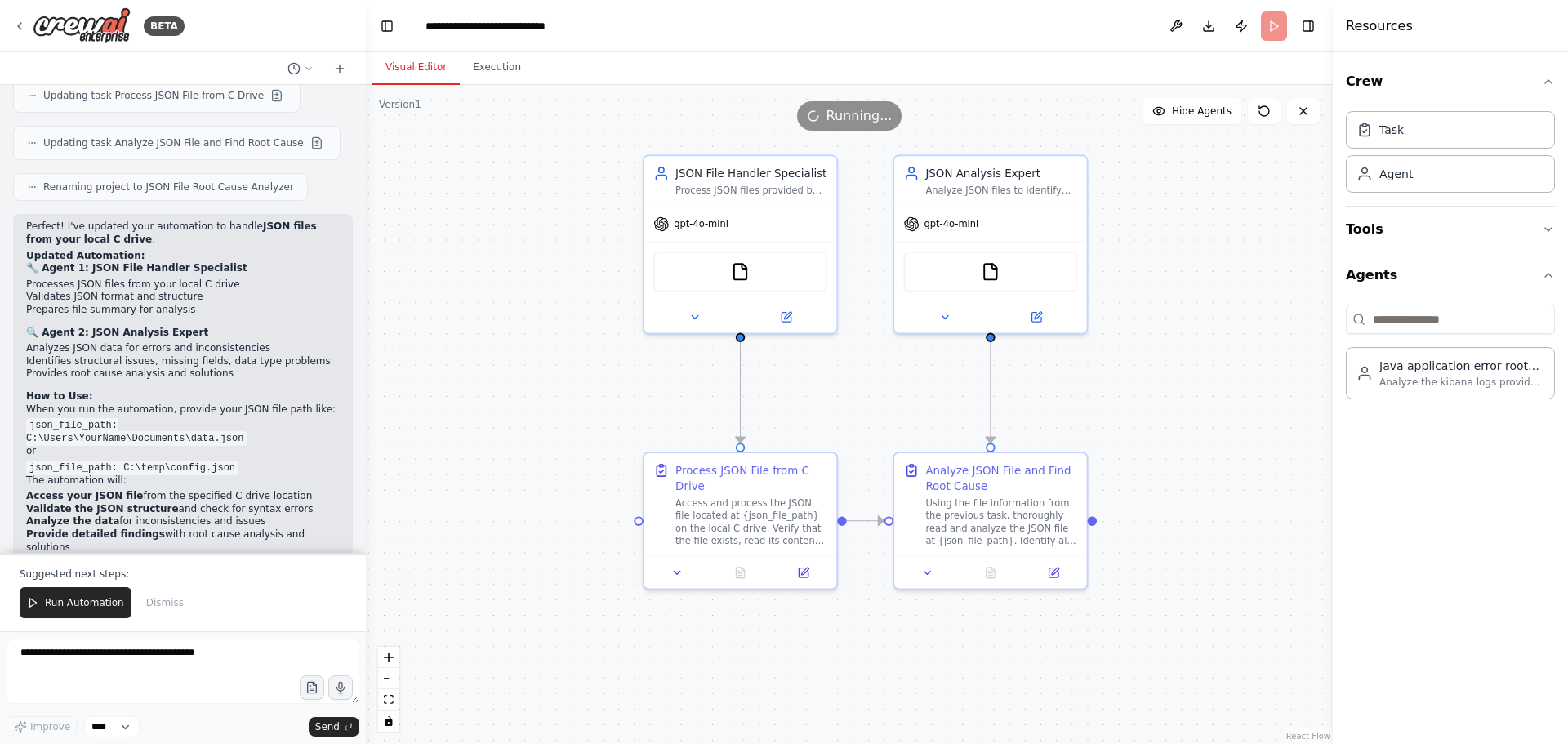
click at [414, 71] on button "Visual Editor" at bounding box center [416, 67] width 87 height 35
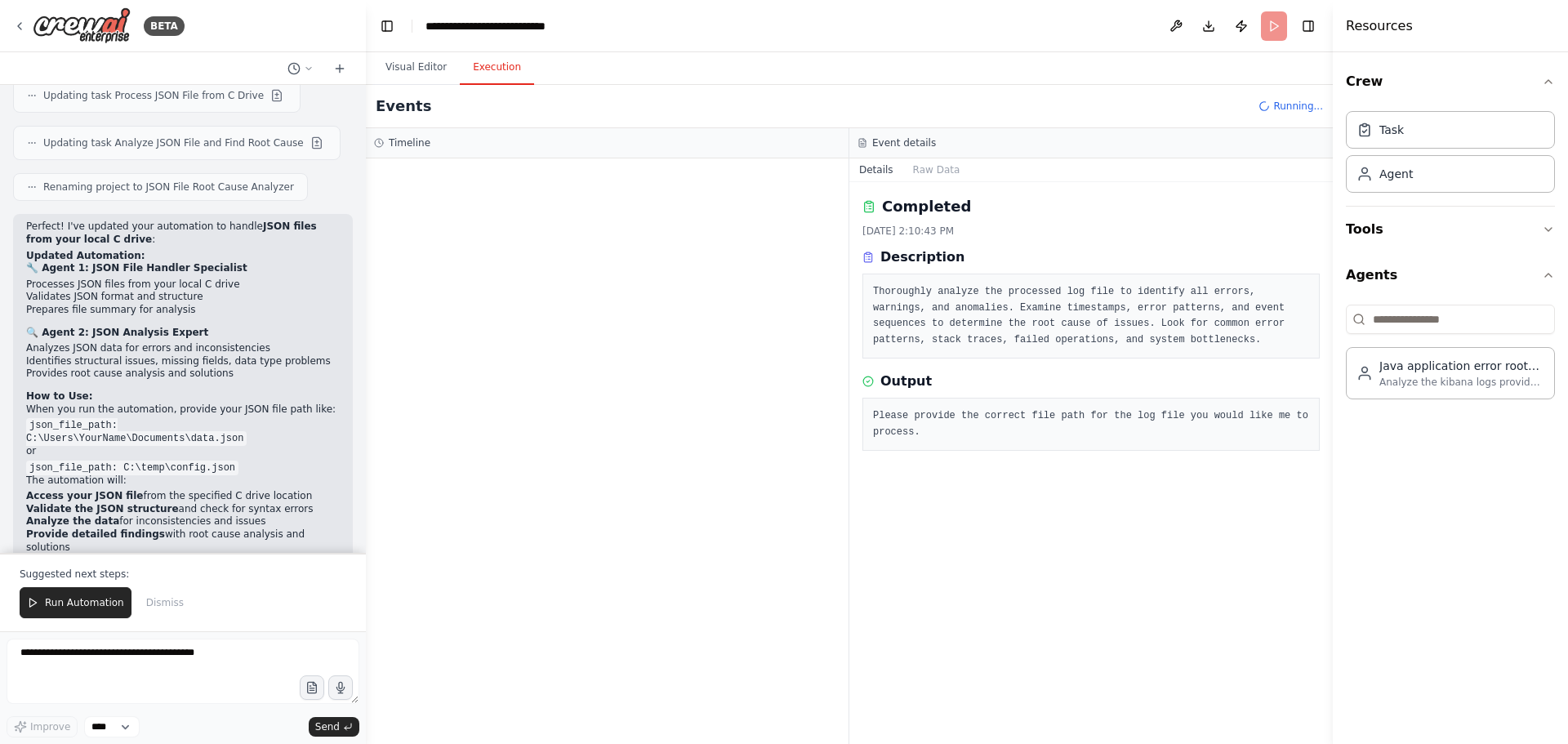
click at [487, 71] on button "Execution" at bounding box center [496, 67] width 74 height 35
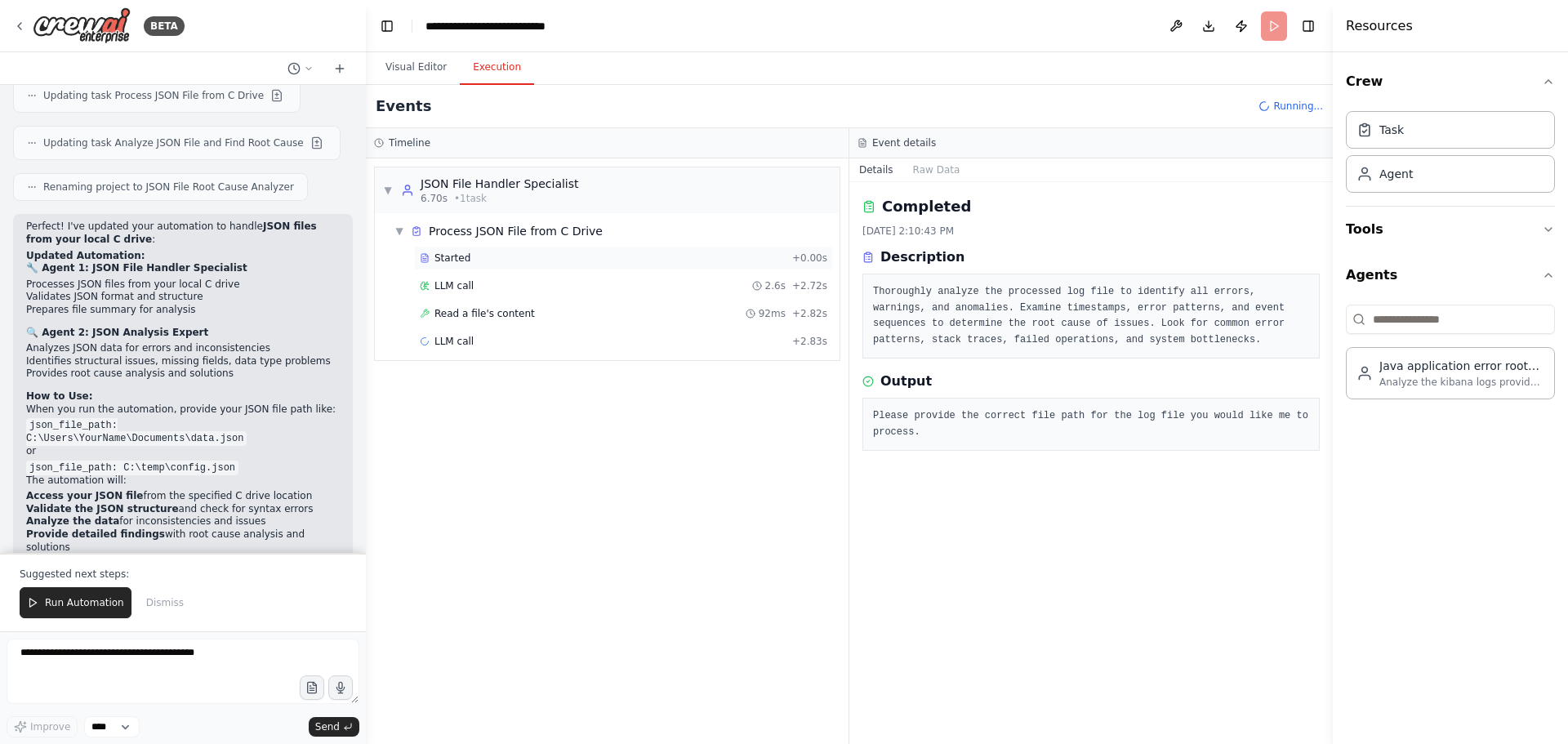
click at [484, 261] on div "Started" at bounding box center [602, 258] width 366 height 13
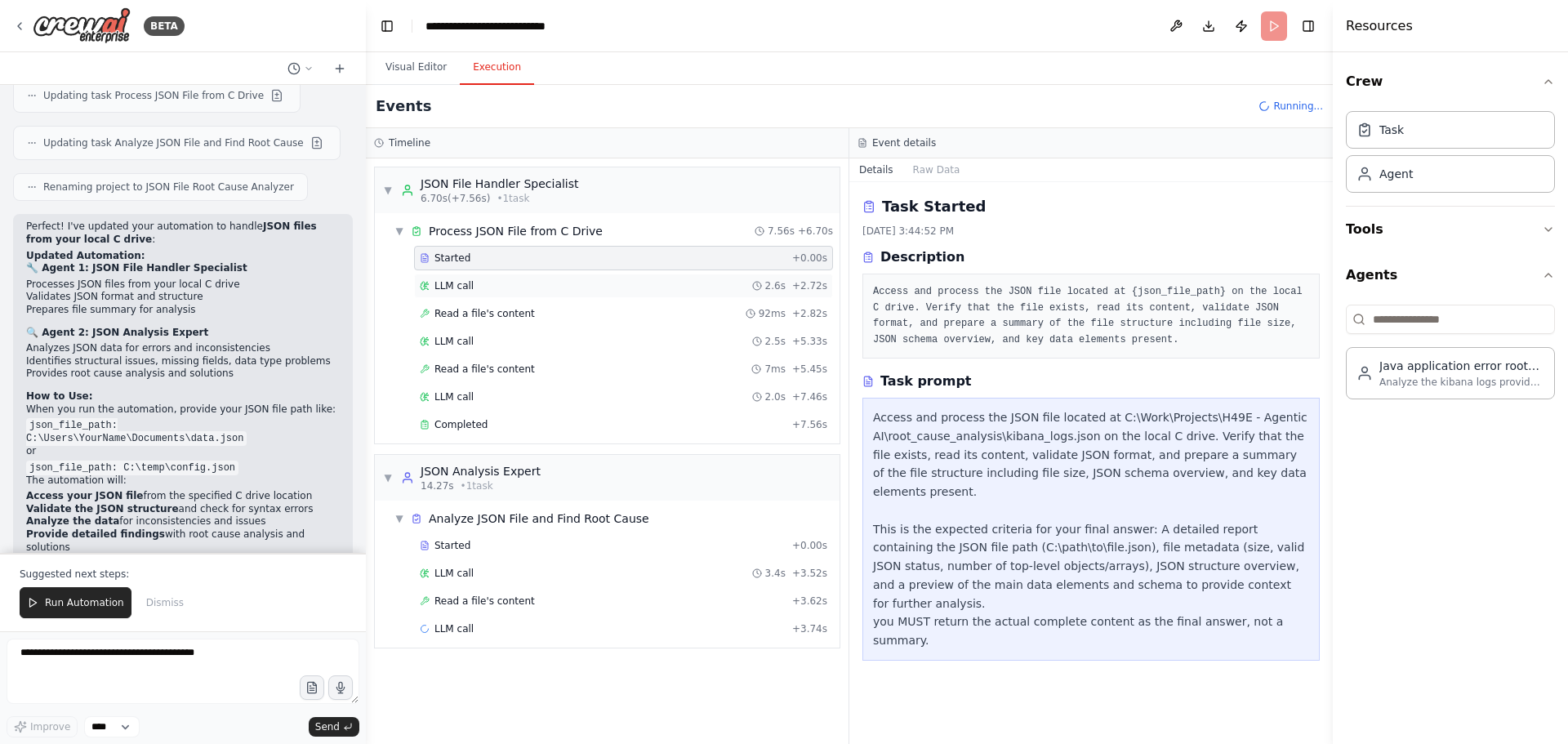
click at [547, 284] on div "LLM call 2.6s + 2.72s" at bounding box center [623, 286] width 408 height 13
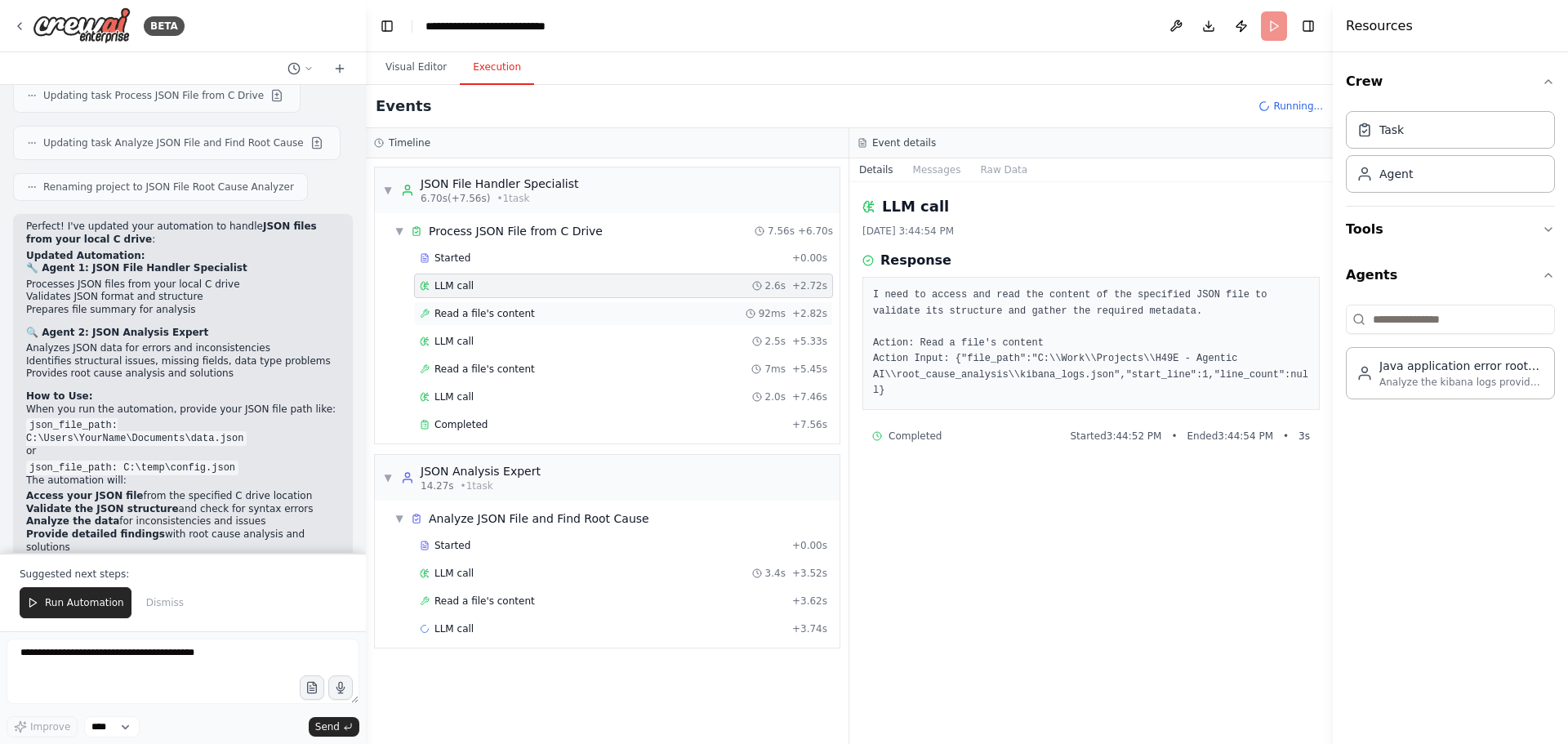
click at [522, 308] on div "Read a file's content 92ms + 2.82s" at bounding box center [623, 313] width 408 height 13
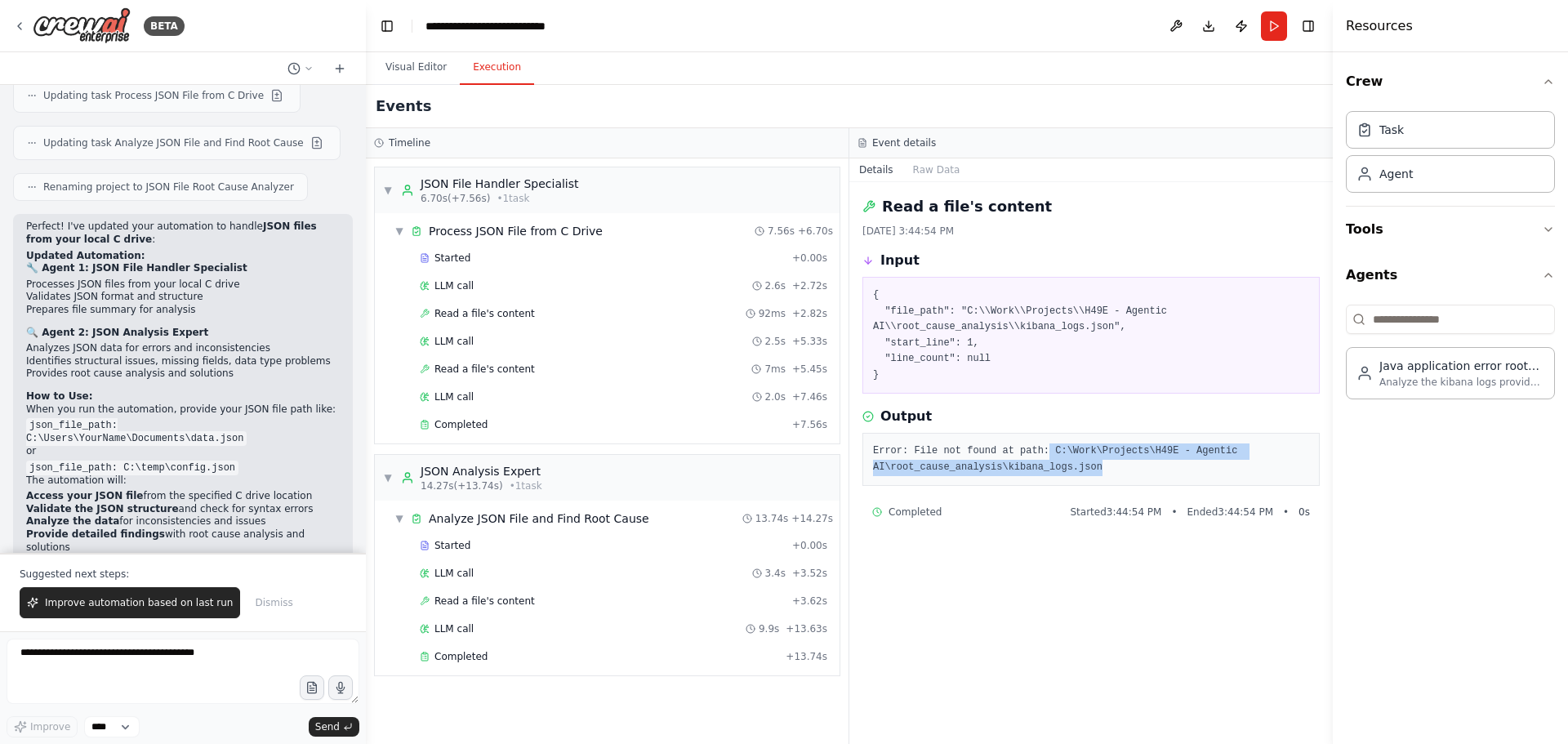
drag, startPoint x: 1034, startPoint y: 447, endPoint x: 1085, endPoint y: 464, distance: 53.8
click at [1085, 464] on pre "Error: File not found at path: C:\Work\Projects\H49E - Agentic AI\root_cause_an…" at bounding box center [1091, 459] width 436 height 32
copy pre "C:\Work\Projects\H49E - Agentic AI\root_cause_analysis\kibana_logs.json"
click at [1051, 571] on div "Read a file's content 9/23/2025, 3:44:54 PM Input { "file_path": "C:\\Work\\Pro…" at bounding box center [1090, 463] width 483 height 561
click at [906, 261] on h3 "Input" at bounding box center [900, 261] width 40 height 20
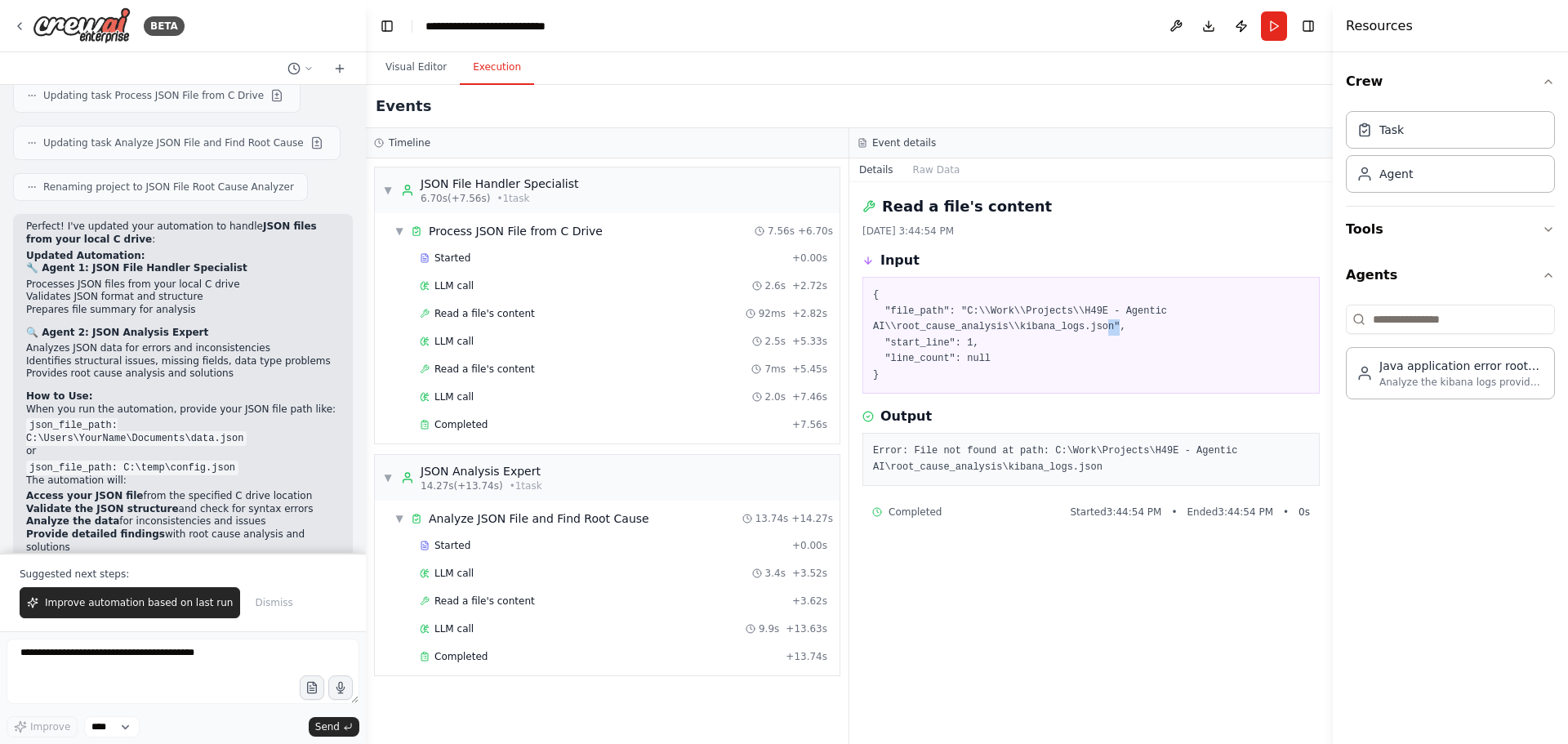
drag, startPoint x: 1097, startPoint y: 327, endPoint x: 1087, endPoint y: 327, distance: 10.0
click at [1087, 327] on pre "{ "file_path": "C:\\Work\\Projects\\H49E - Agentic AI\\root_cause_analysis\\kib…" at bounding box center [1091, 335] width 436 height 95
click at [1159, 331] on pre "{ "file_path": "C:\\Work\\Projects\\H49E - Agentic AI\\root_cause_analysis\\kib…" at bounding box center [1091, 335] width 436 height 95
drag, startPoint x: 958, startPoint y: 311, endPoint x: 1096, endPoint y: 327, distance: 138.9
click at [1096, 327] on pre "{ "file_path": "C:\\Work\\Projects\\H49E - Agentic AI\\root_cause_analysis\\kib…" at bounding box center [1091, 335] width 436 height 95
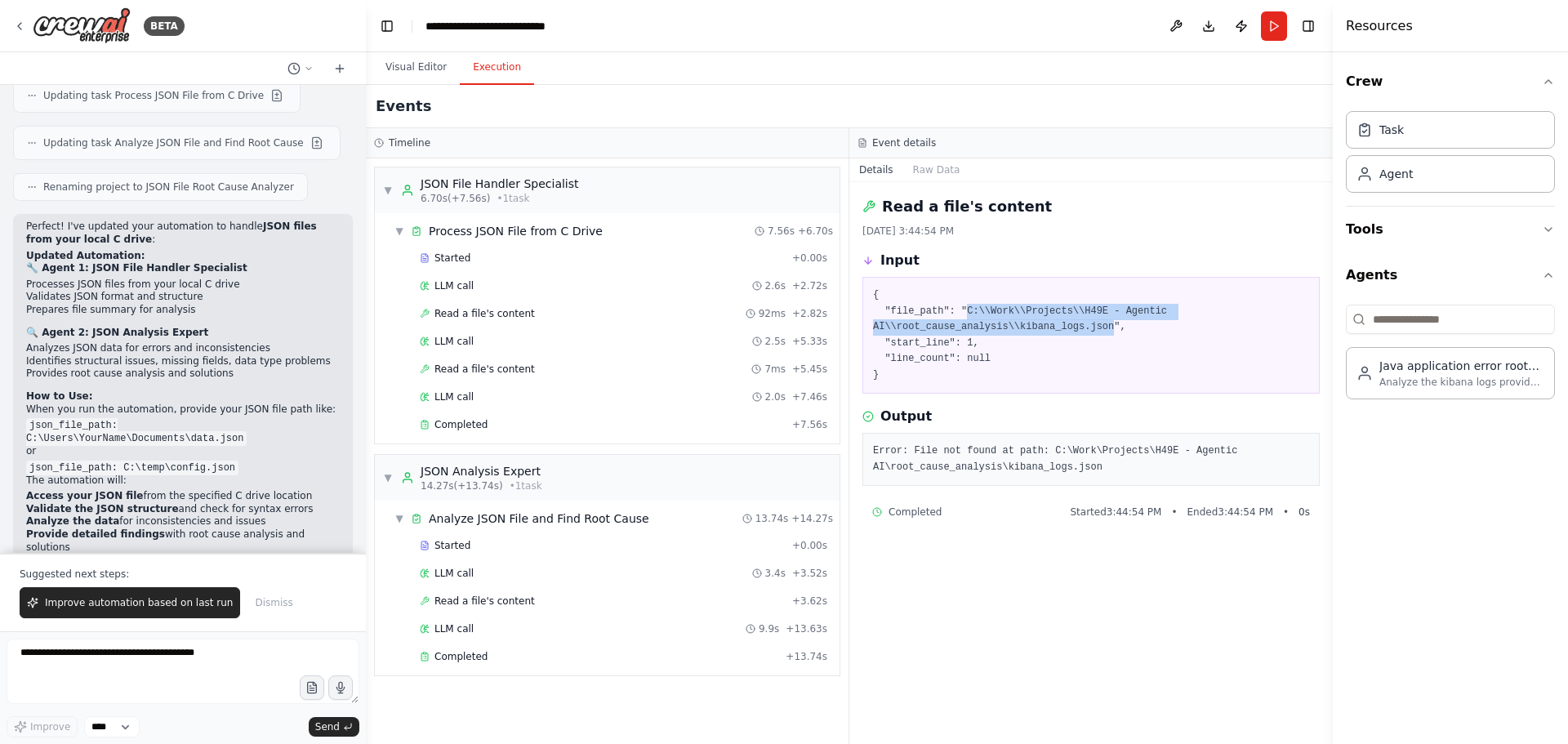
copy pre "C:\\Work\\Projects\\H49E - Agentic AI\\root_cause_analysis\\kibana_logs.json"
click at [1027, 579] on div "Read a file's content 9/23/2025, 3:44:54 PM Input { "file_path": "C:\\Work\\Pro…" at bounding box center [1090, 463] width 483 height 561
click at [440, 249] on div "Started + 0.00s" at bounding box center [623, 258] width 419 height 25
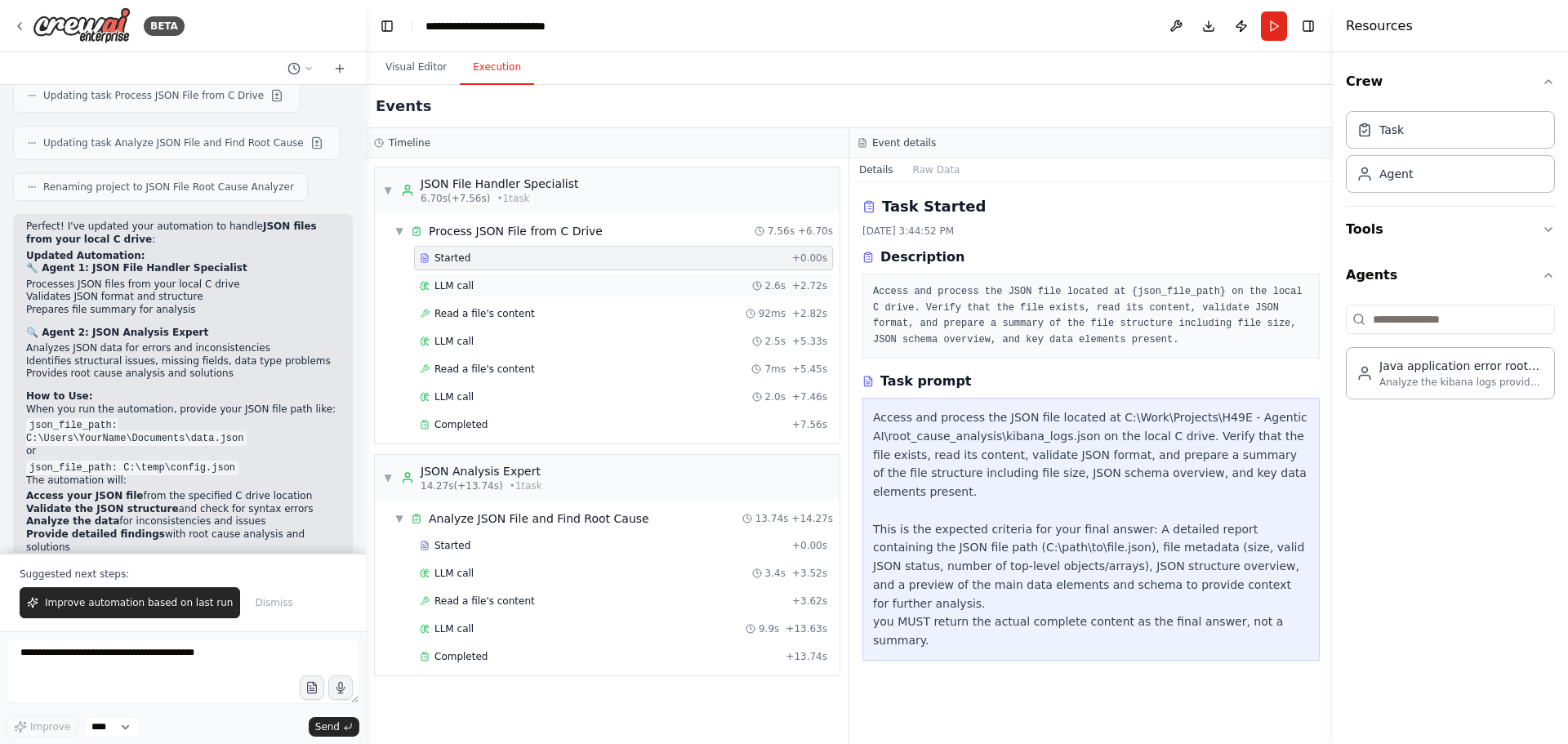
click at [450, 288] on span "LLM call" at bounding box center [454, 286] width 40 height 13
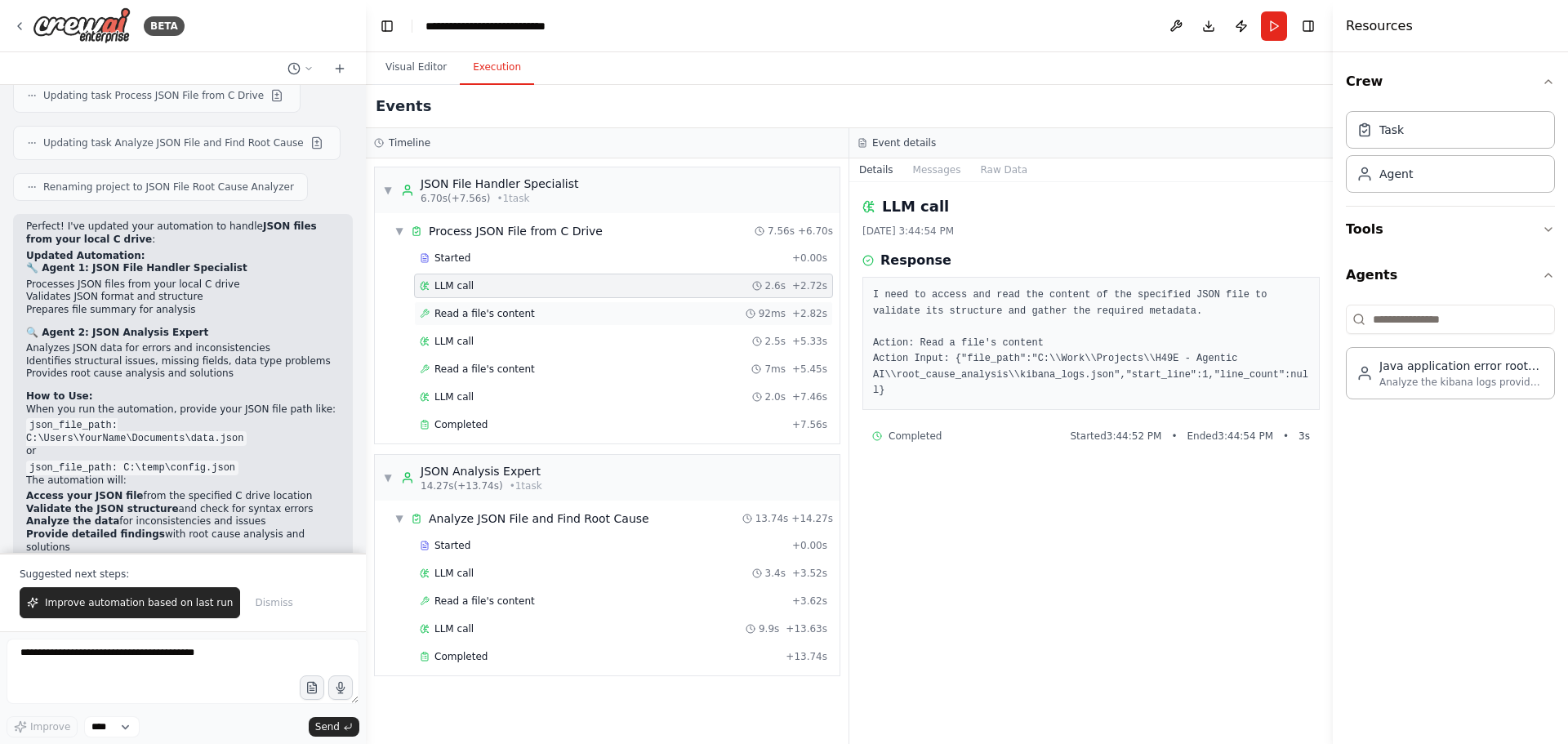
click at [444, 316] on span "Read a file's content" at bounding box center [484, 313] width 100 height 13
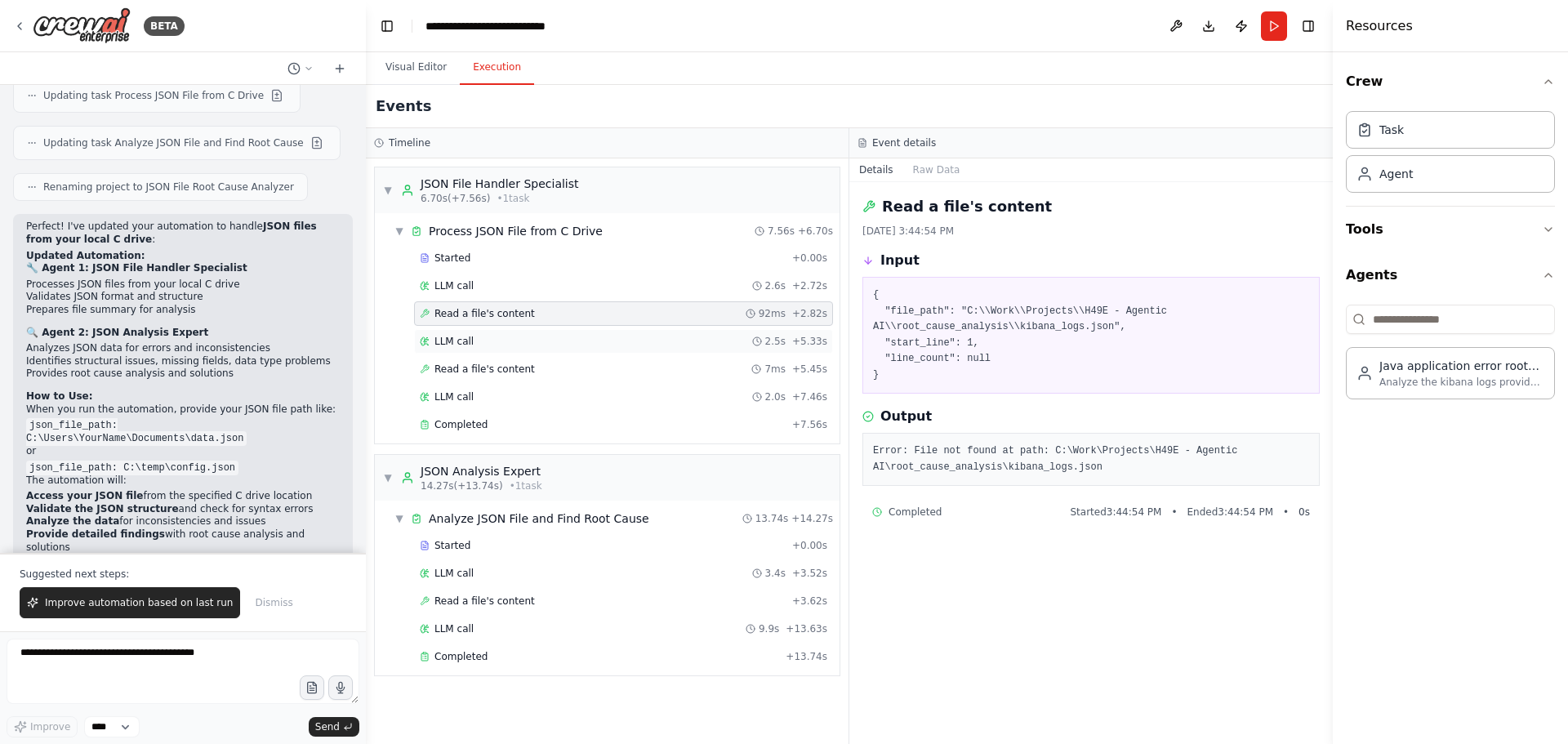
click at [455, 340] on span "LLM call" at bounding box center [454, 341] width 40 height 13
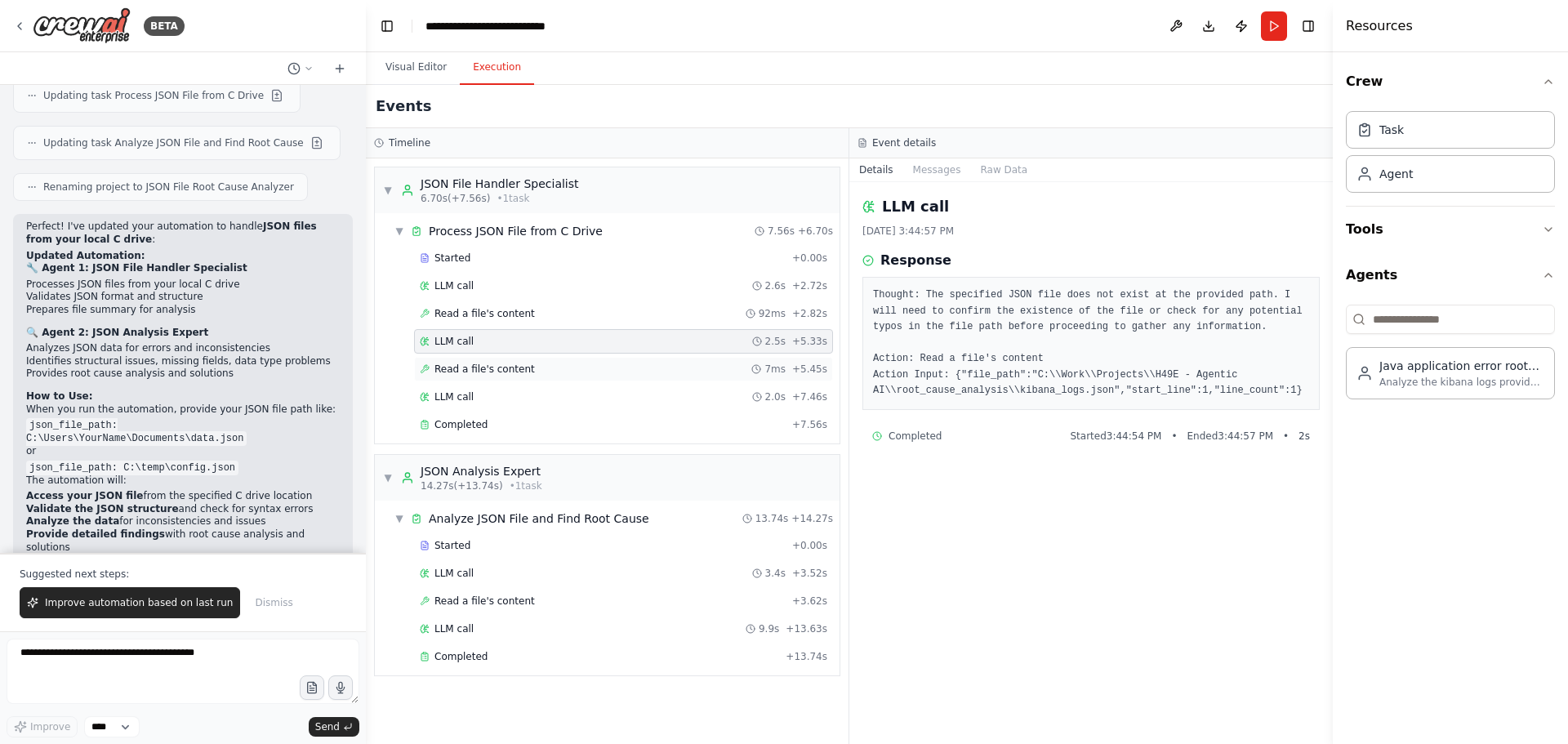
click at [470, 360] on div "Read a file's content 7ms + 5.45s" at bounding box center [623, 369] width 419 height 25
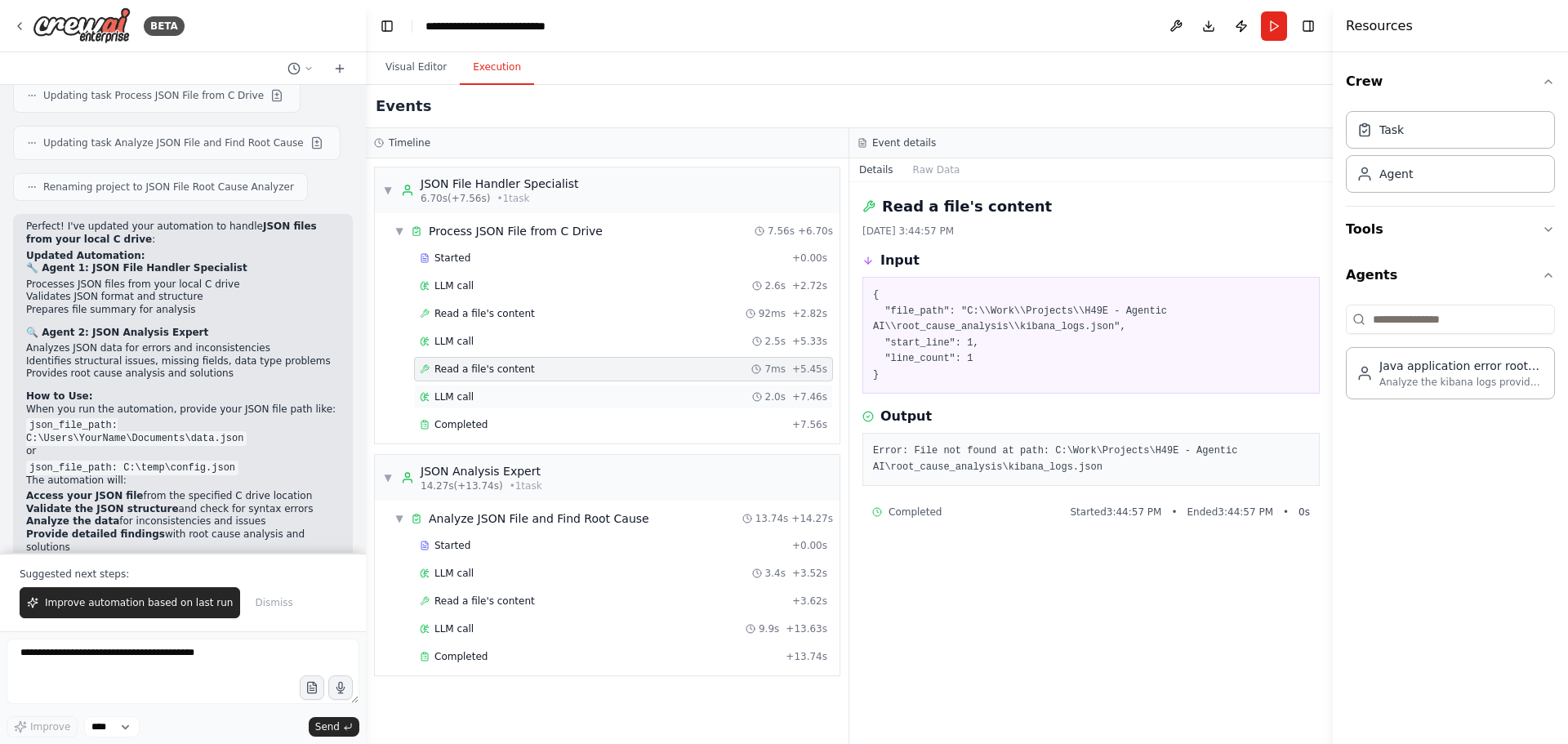
click at [468, 398] on span "LLM call" at bounding box center [454, 396] width 40 height 13
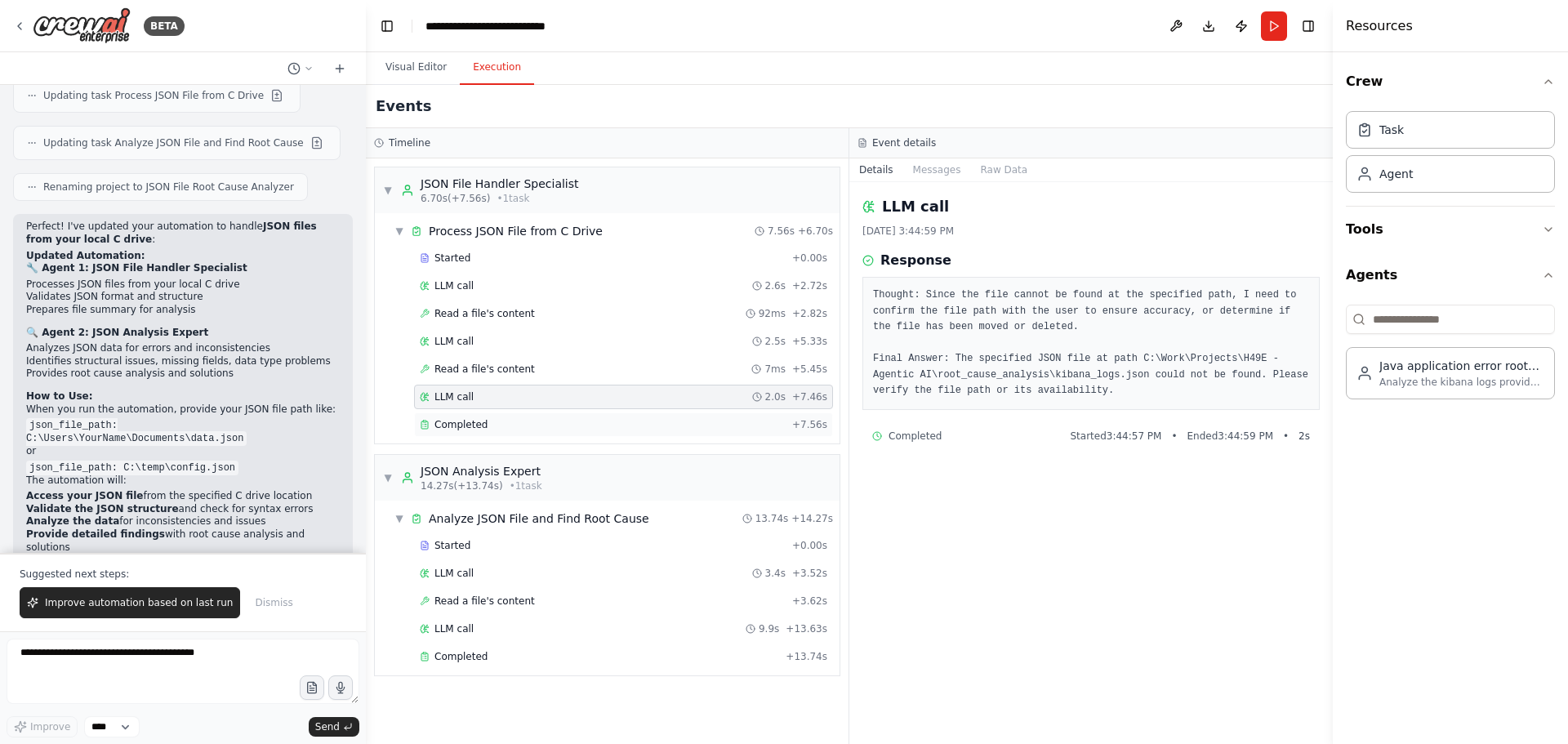
click at [468, 418] on span "Completed" at bounding box center [461, 424] width 54 height 13
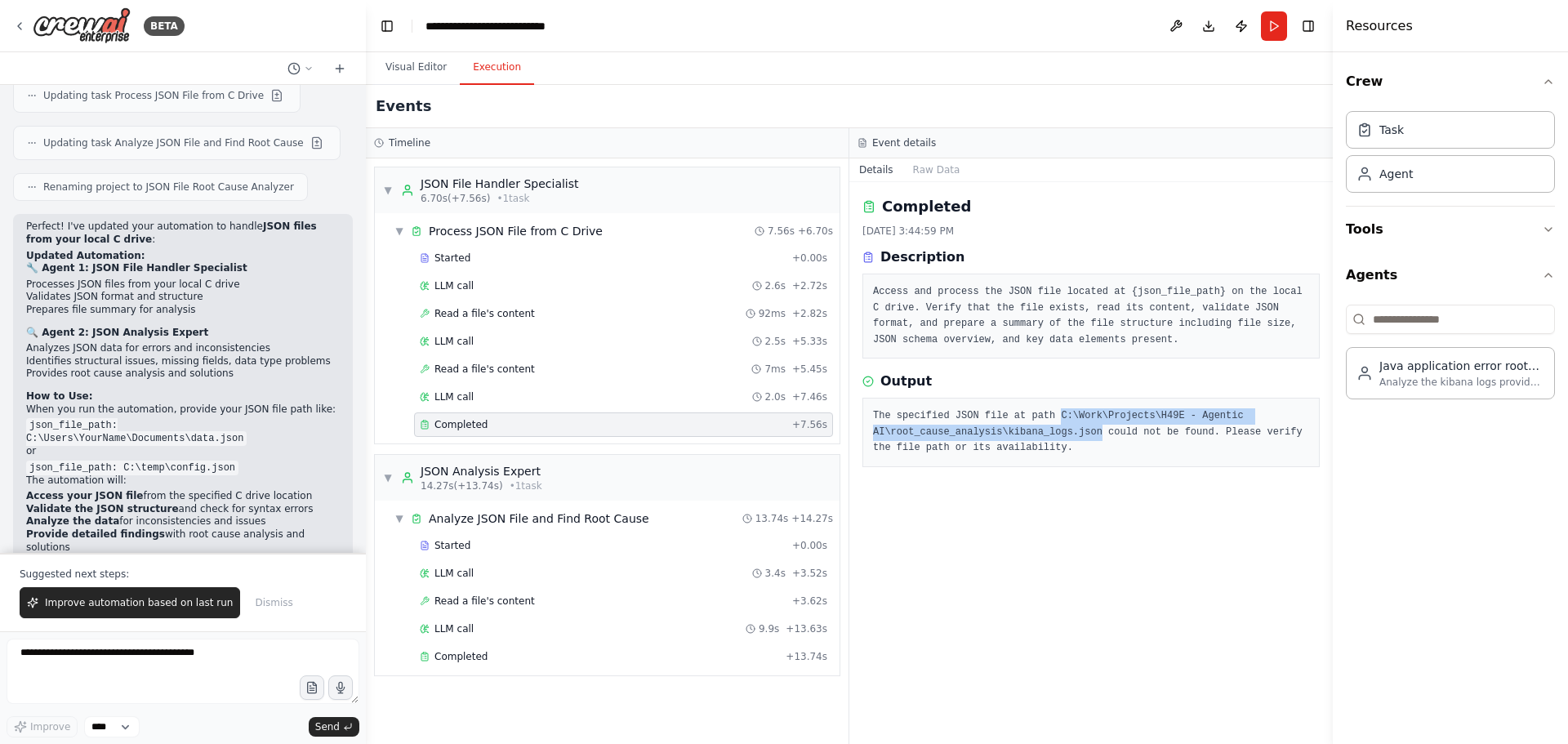
drag, startPoint x: 1042, startPoint y: 412, endPoint x: 1084, endPoint y: 430, distance: 45.7
click at [1084, 430] on pre "The specified JSON file at path C:\Work\Projects\H49E - Agentic AI\root_cause_a…" at bounding box center [1091, 433] width 436 height 49
copy pre "C:\Work\Projects\H49E - Agentic AI\root_cause_analysis\kibana_logs.json"
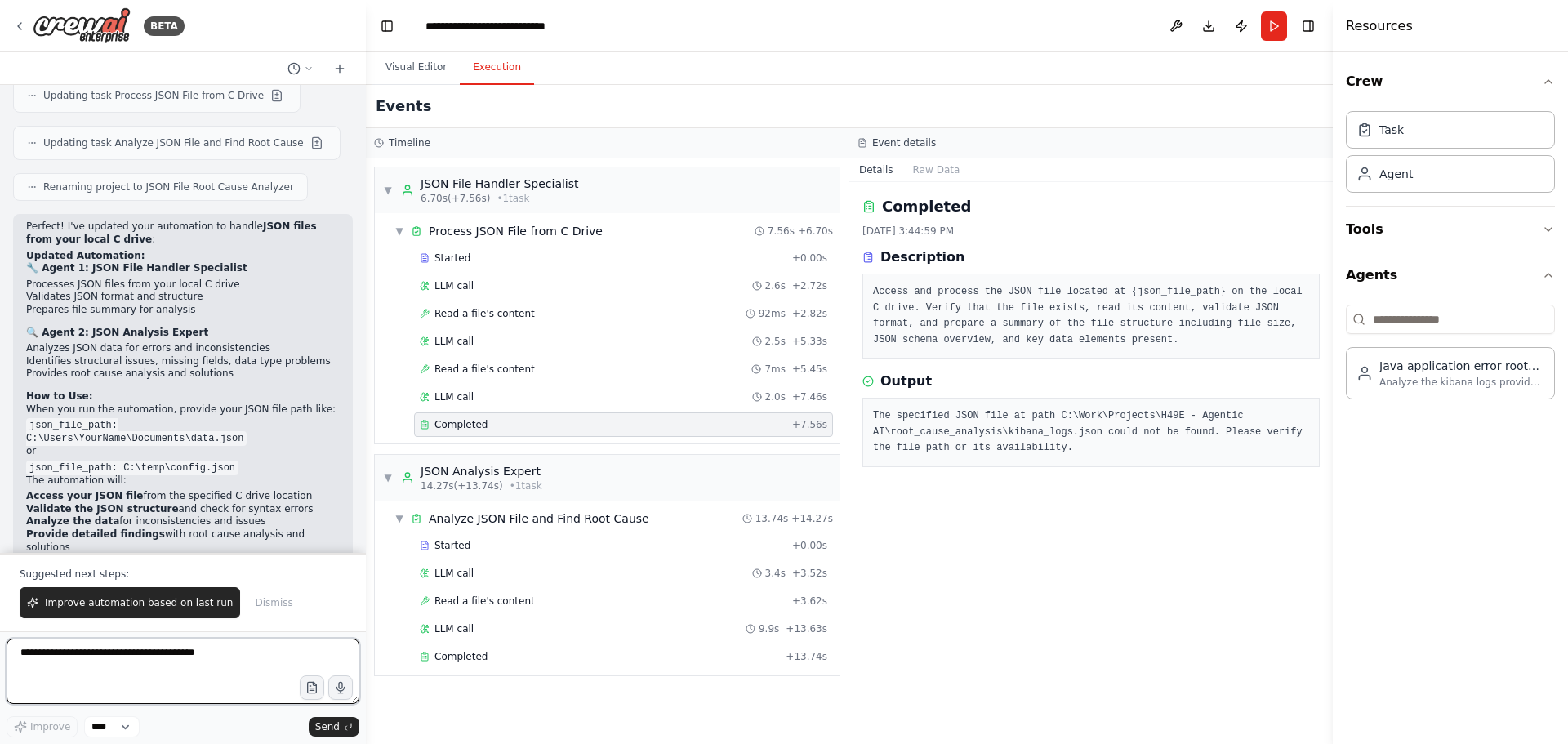
click at [161, 650] on textarea at bounding box center [183, 672] width 353 height 65
click at [155, 654] on textarea at bounding box center [183, 672] width 353 height 65
paste textarea "**********"
type textarea "**********"
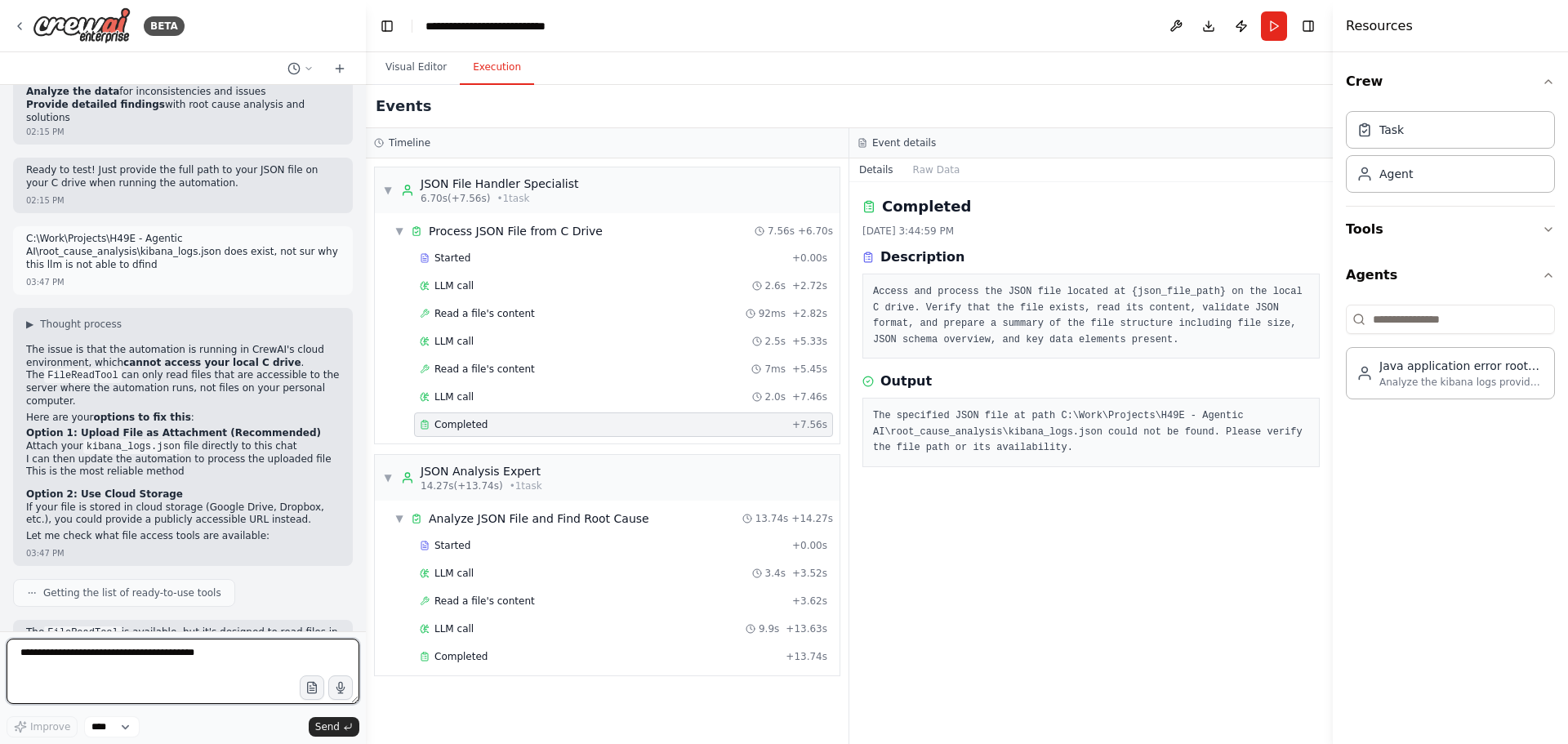
scroll to position [3263, 0]
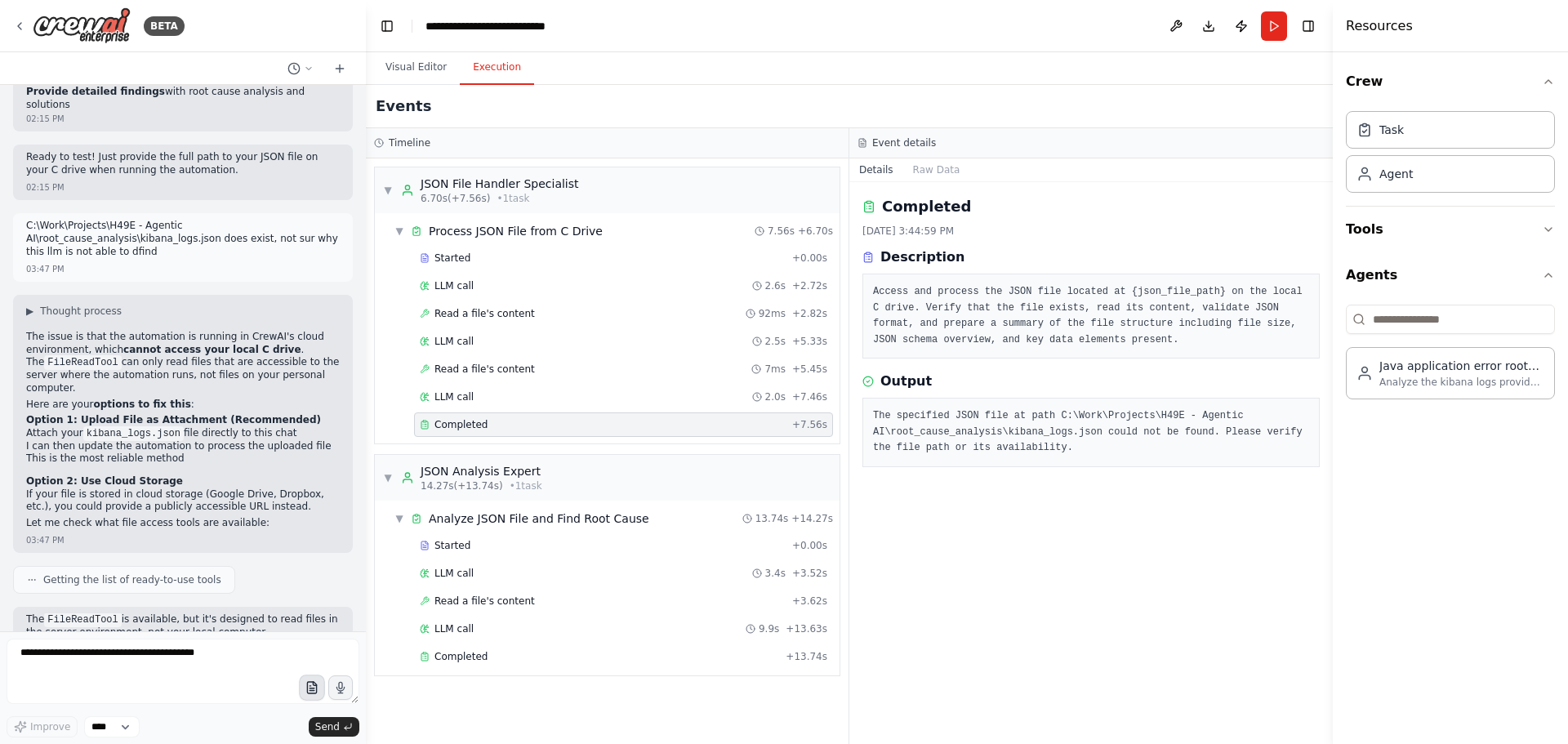
click at [316, 691] on icon "button" at bounding box center [311, 687] width 9 height 12
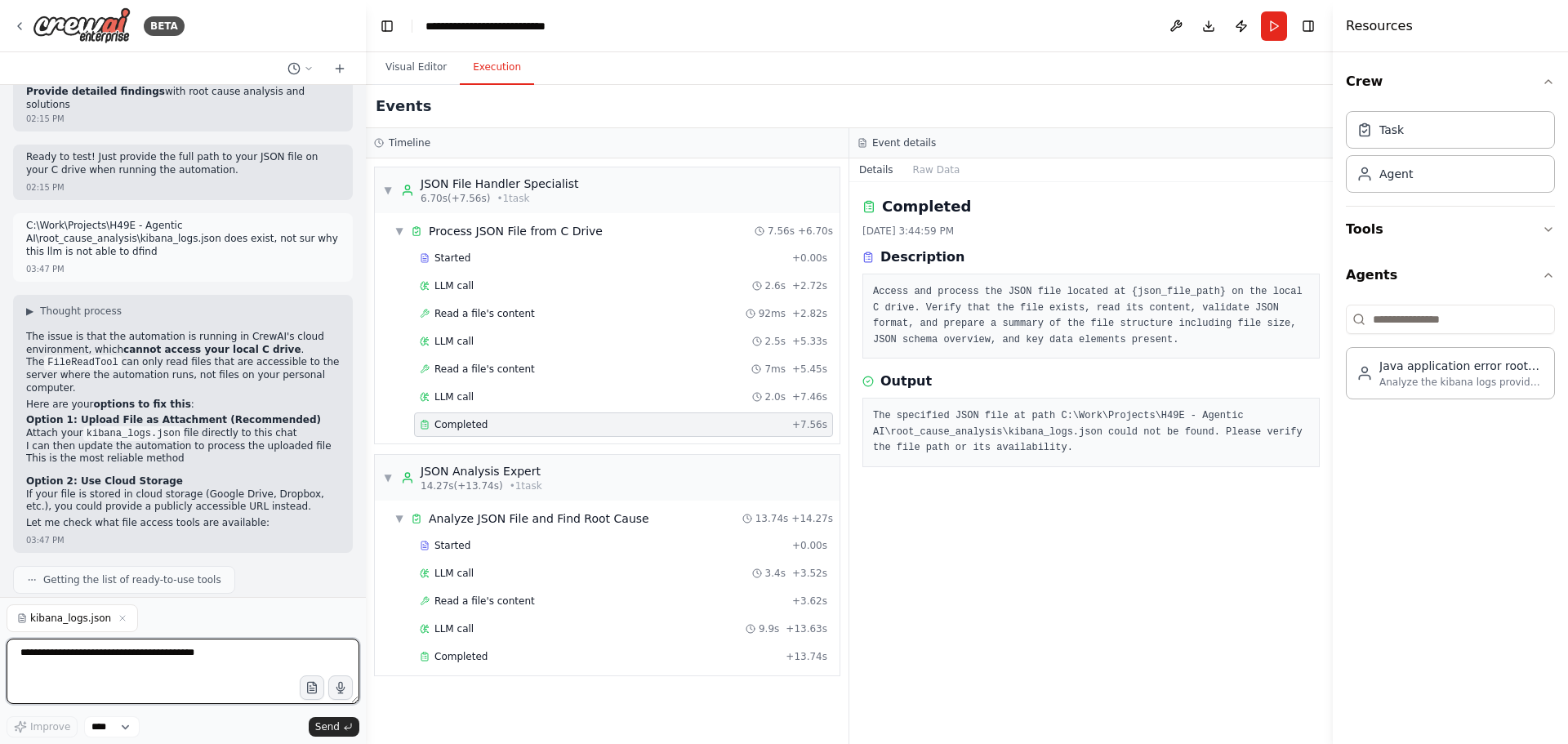
click at [134, 663] on textarea at bounding box center [183, 672] width 353 height 65
type textarea "**********"
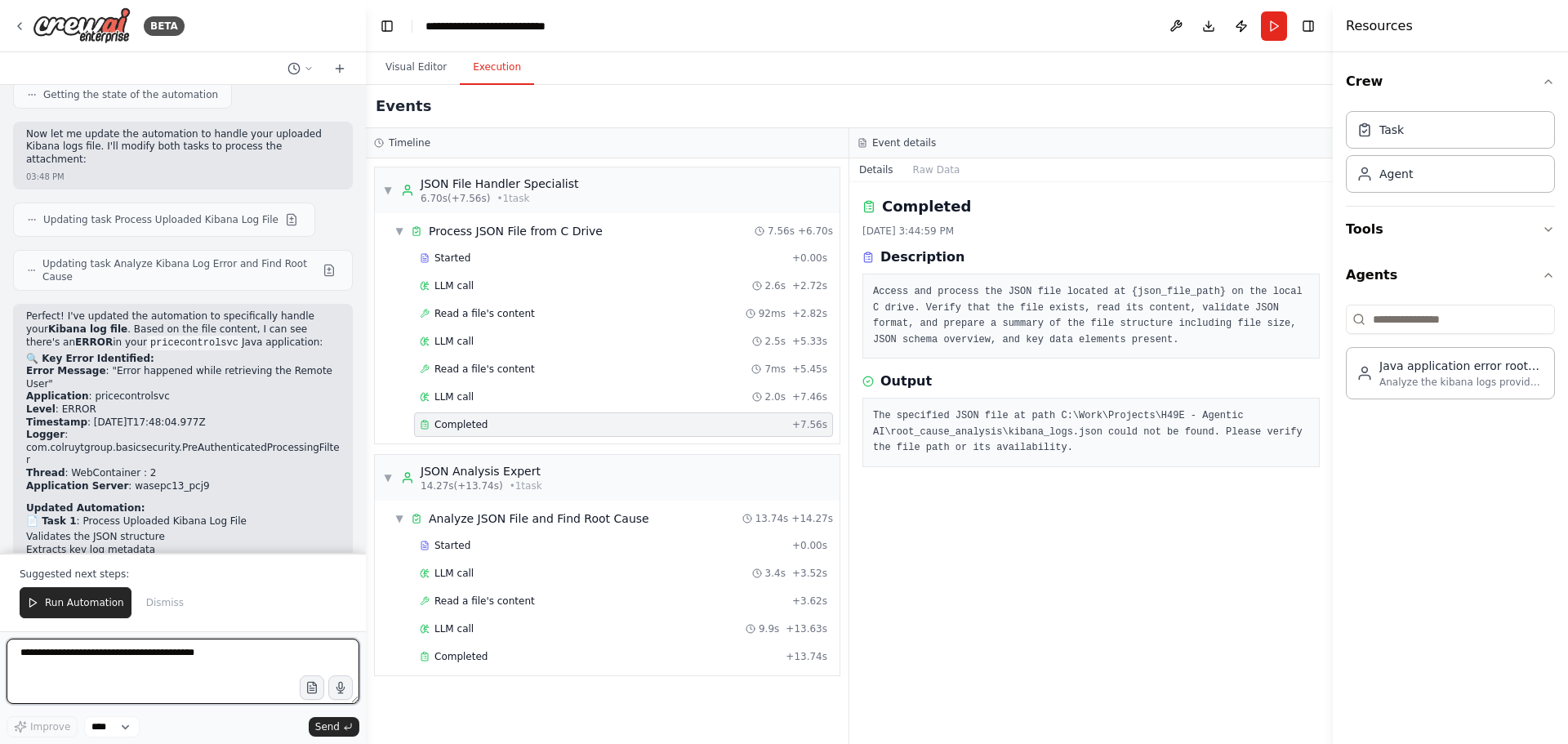
scroll to position [4353, 0]
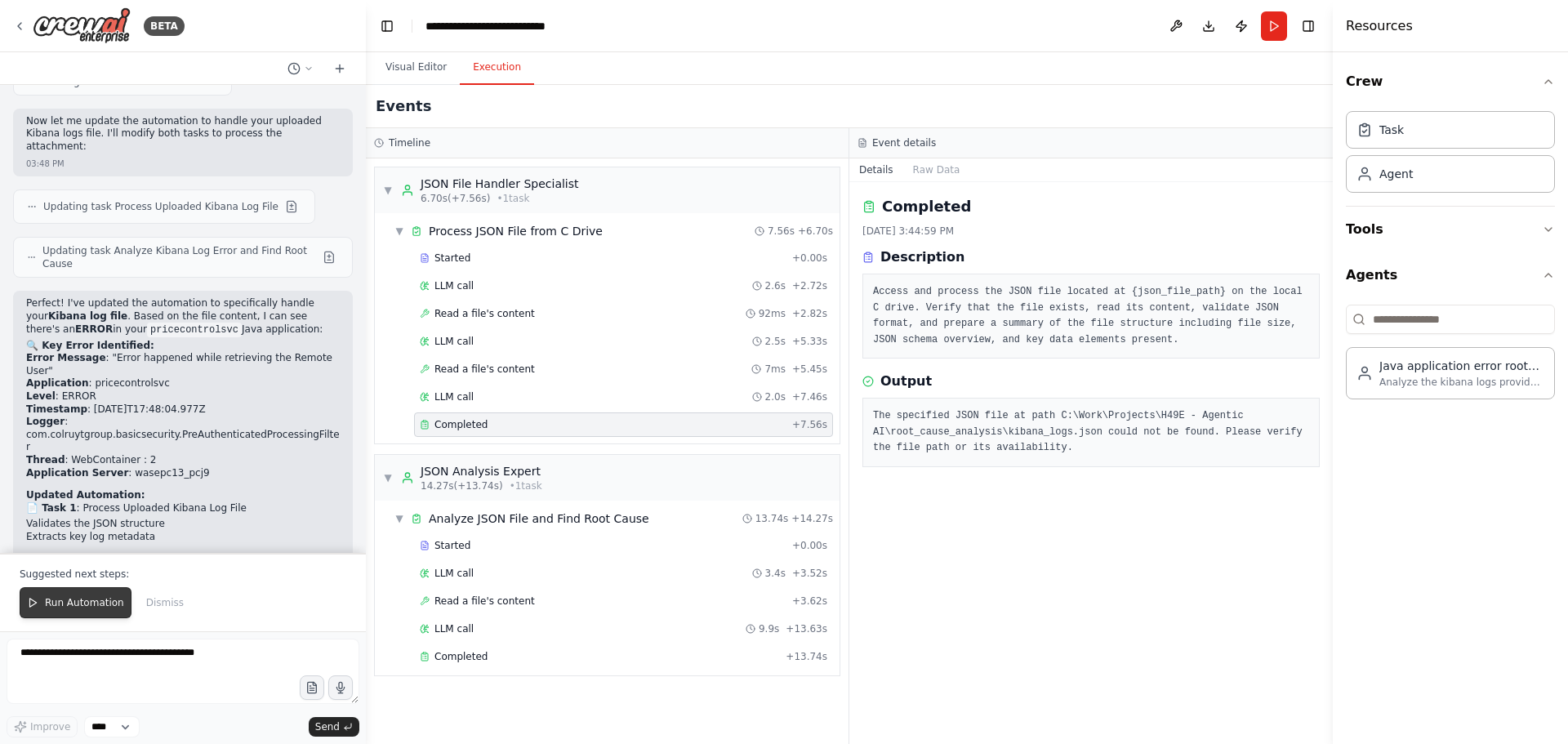
click at [86, 612] on button "Run Automation" at bounding box center [75, 602] width 112 height 31
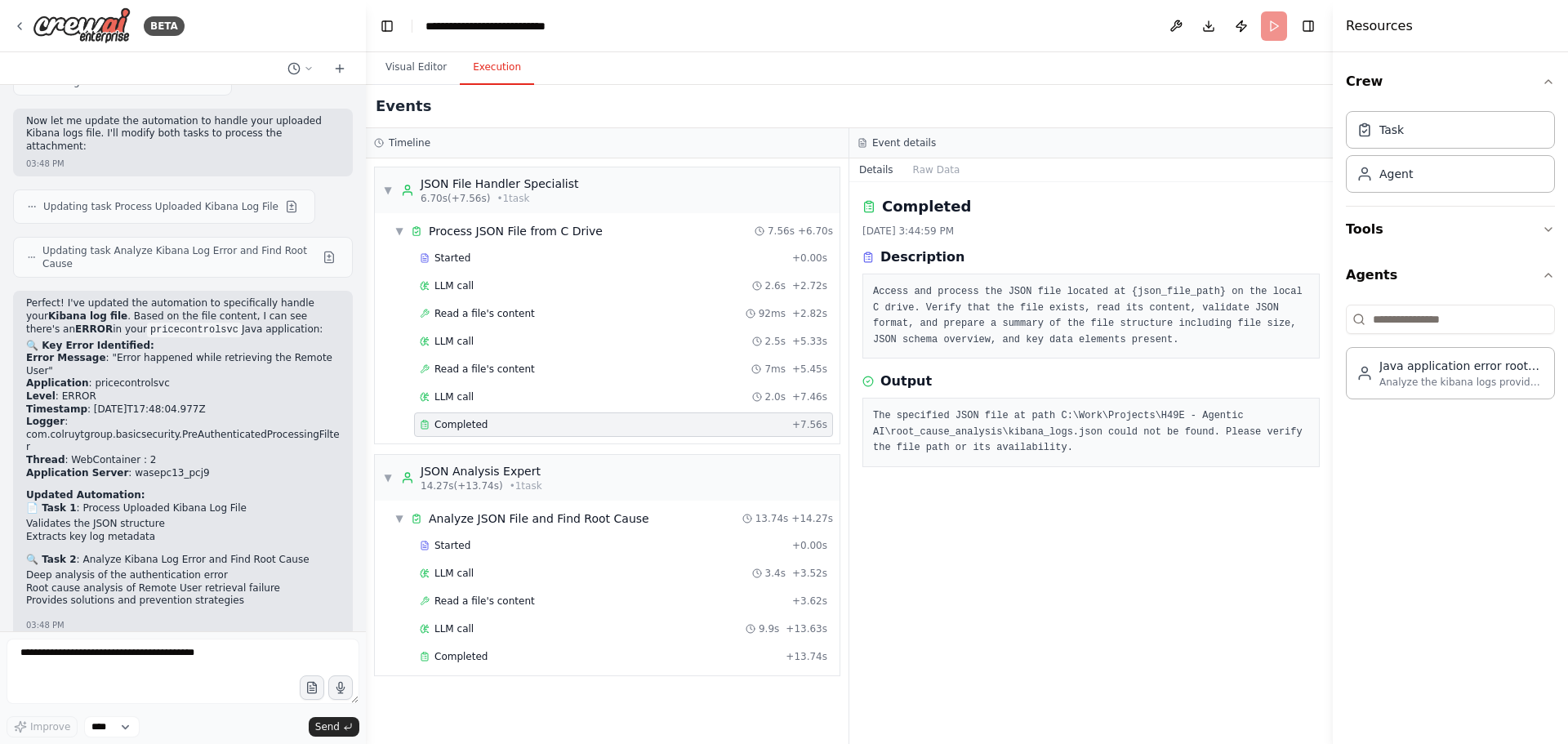
scroll to position [4275, 0]
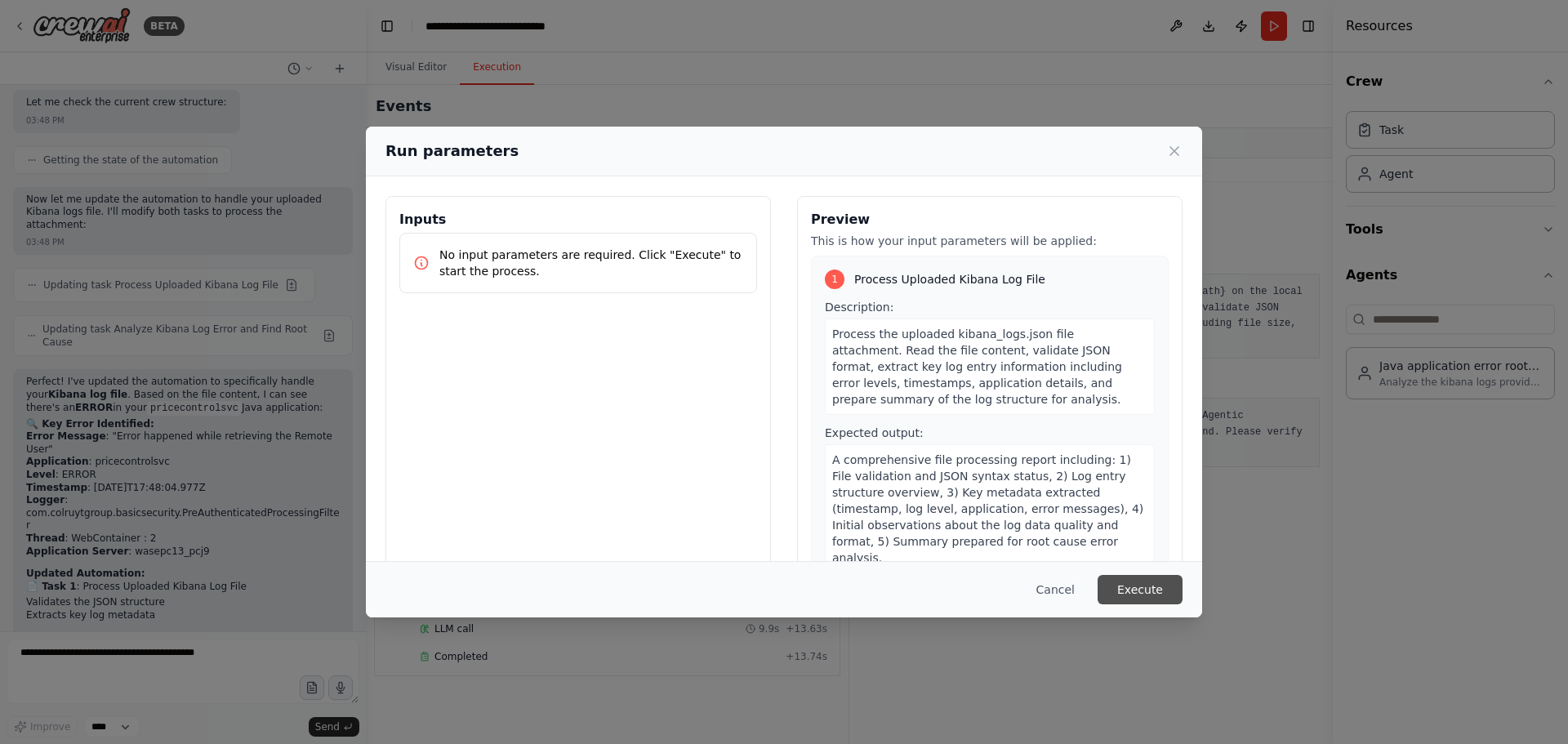
click at [1175, 585] on button "Execute" at bounding box center [1140, 590] width 85 height 30
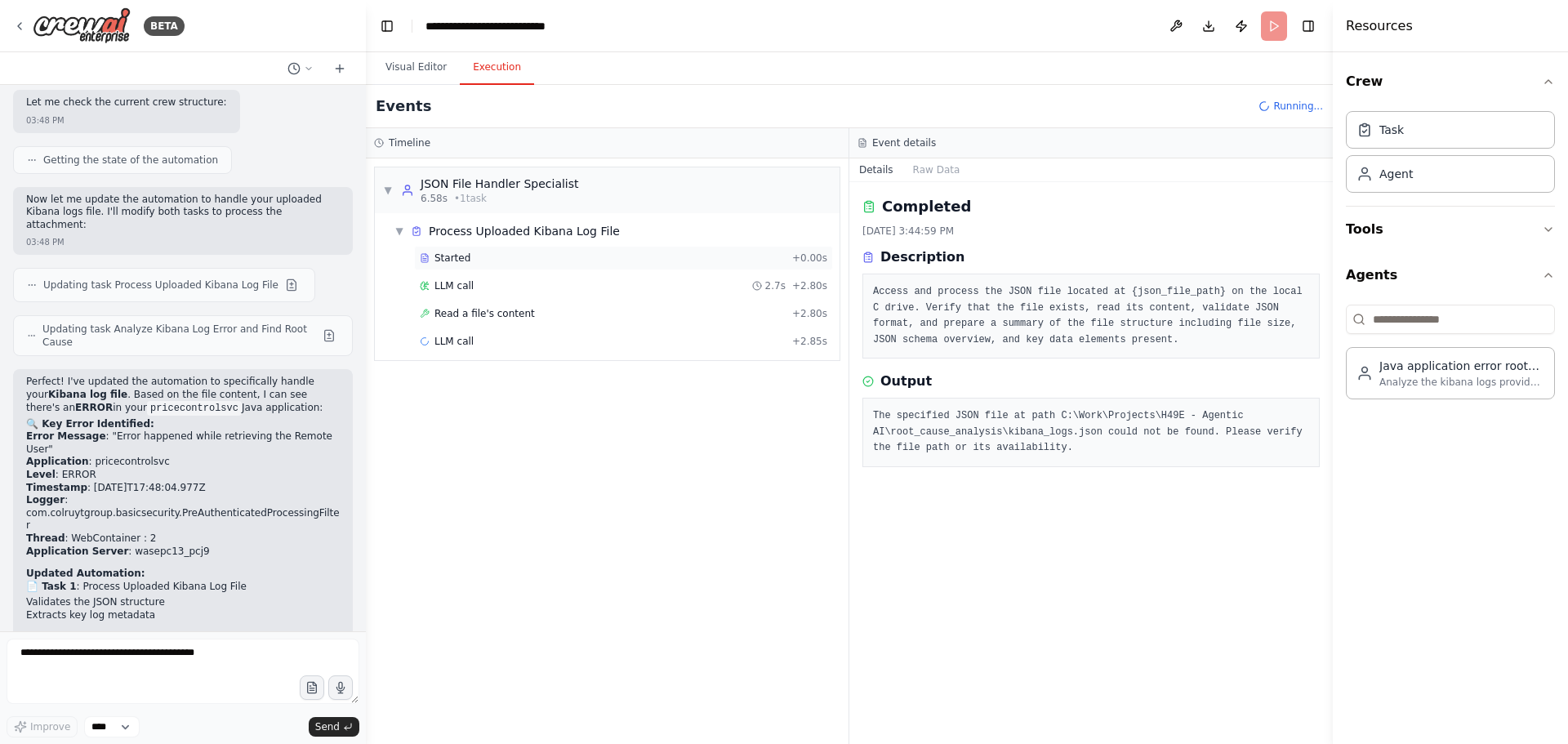
click at [501, 267] on div "Started + 0.00s" at bounding box center [623, 258] width 419 height 25
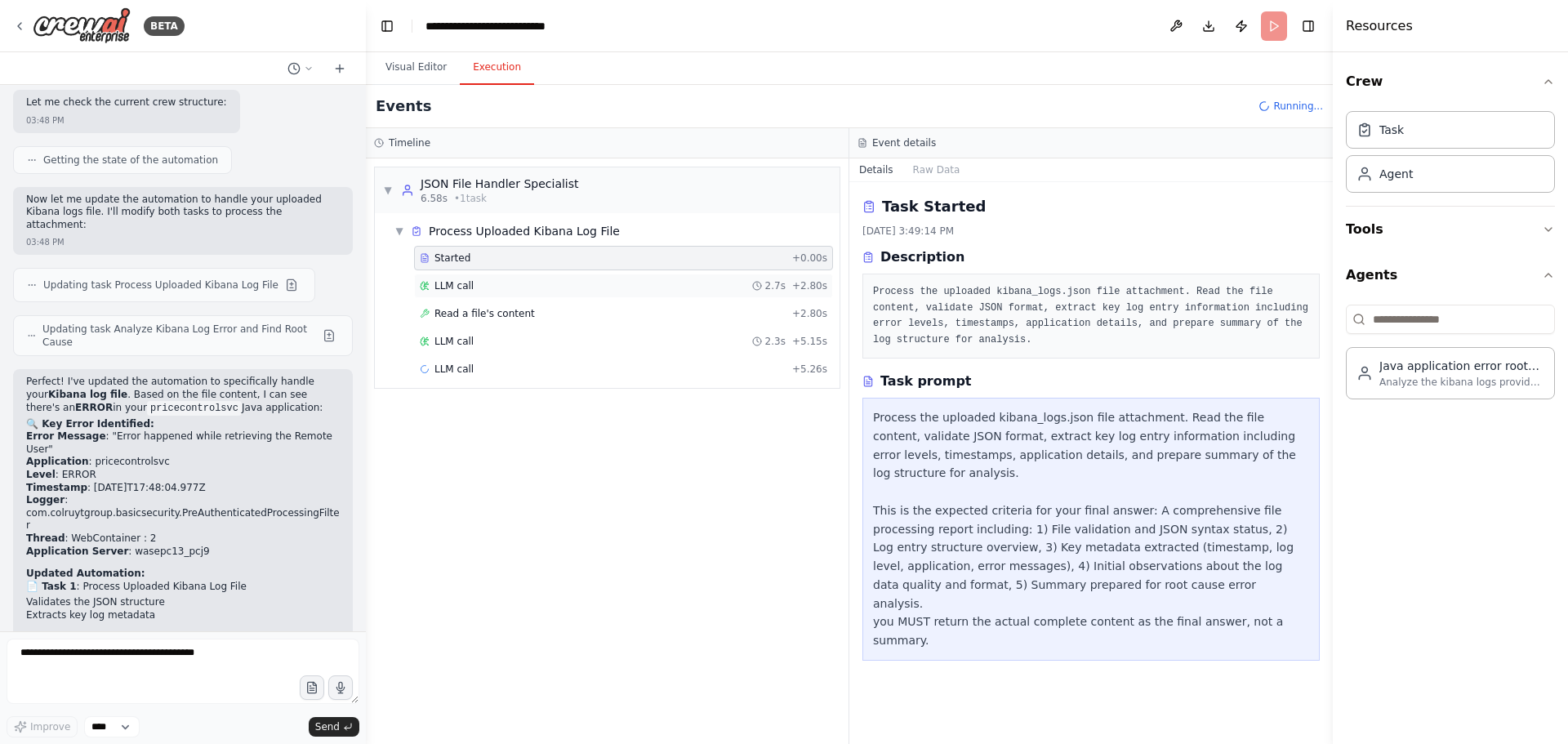
click at [479, 284] on div "LLM call 2.7s + 2.80s" at bounding box center [623, 286] width 408 height 13
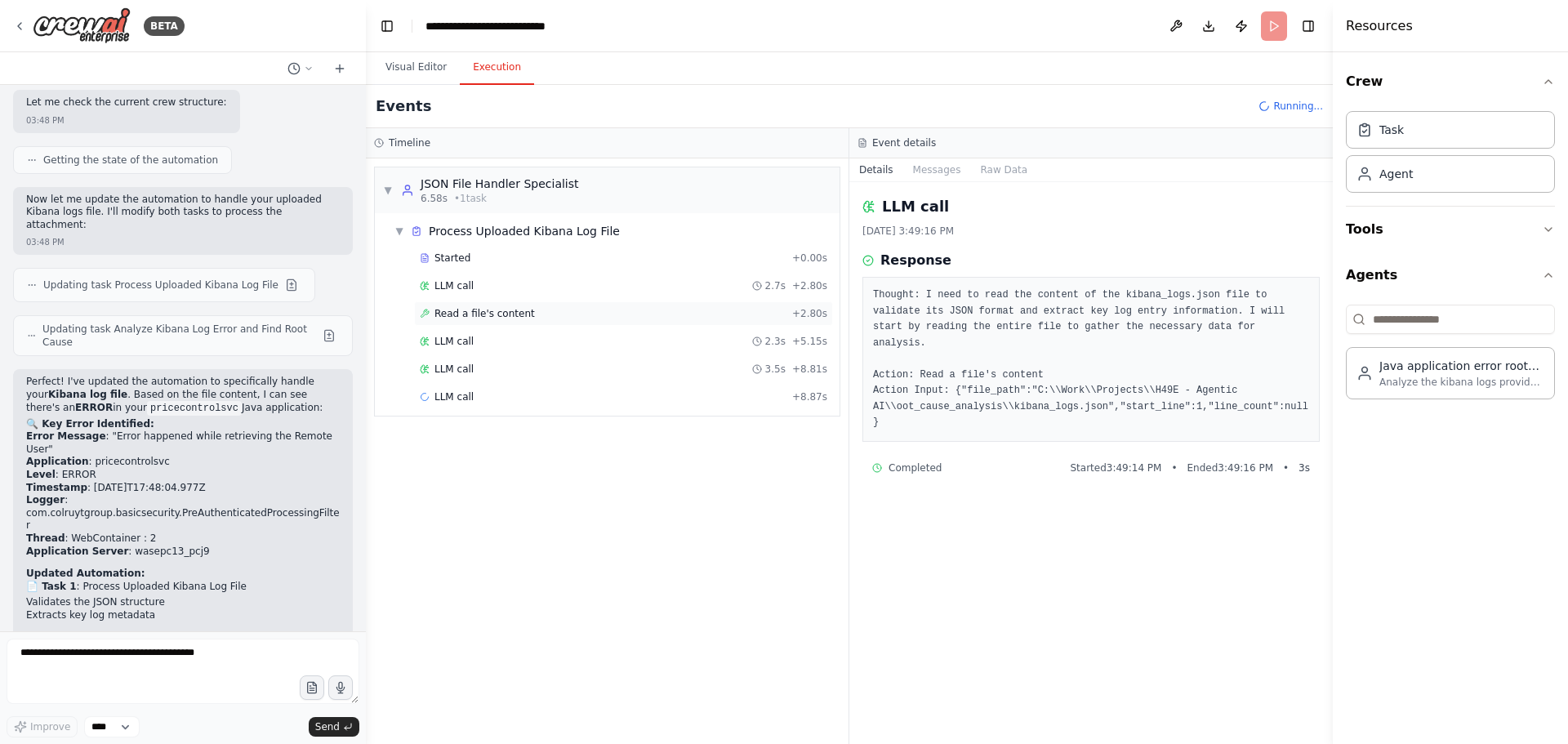
click at [461, 308] on div "Read a file's content + 2.80s" at bounding box center [623, 313] width 419 height 25
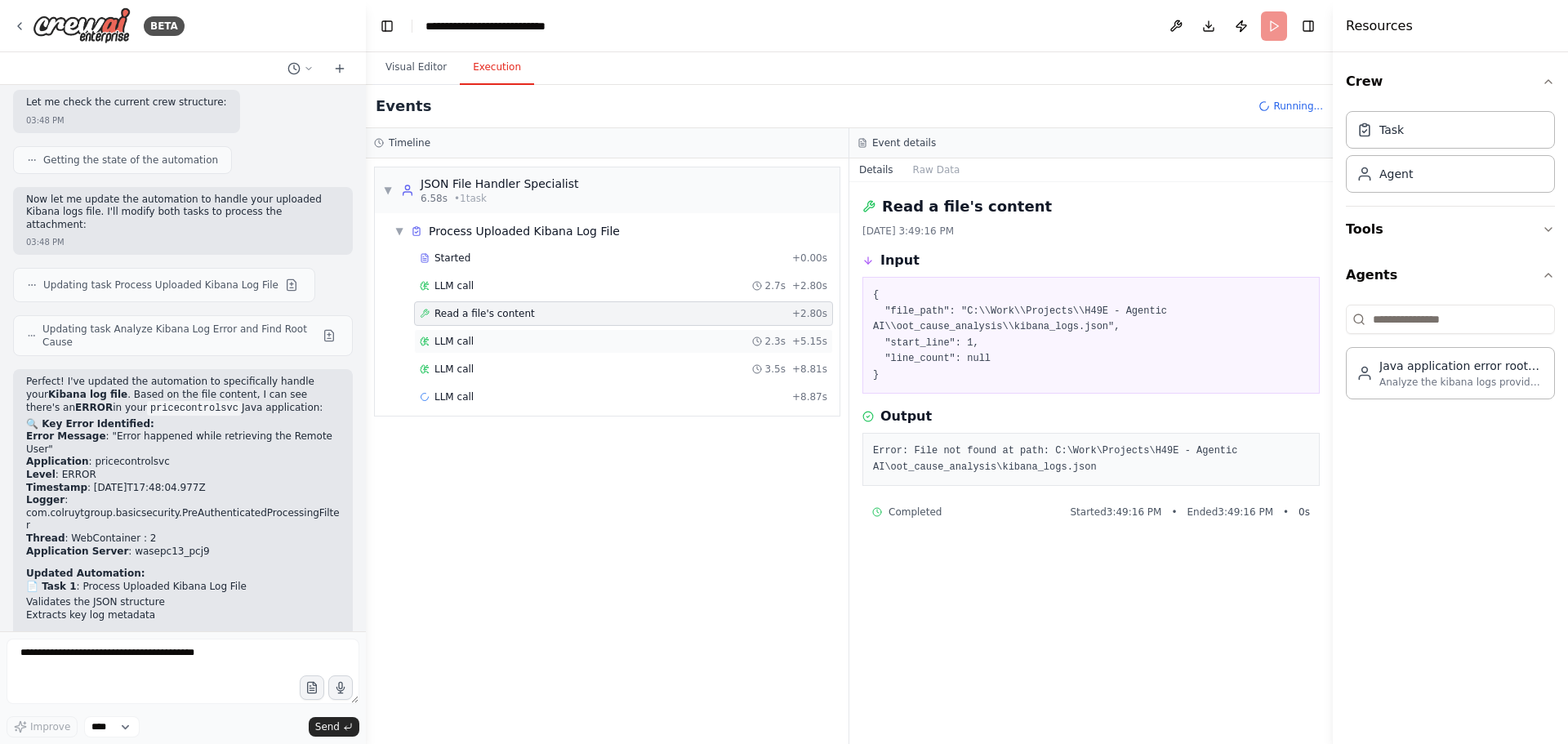
click at [456, 333] on div "LLM call 2.3s + 5.15s" at bounding box center [623, 341] width 419 height 25
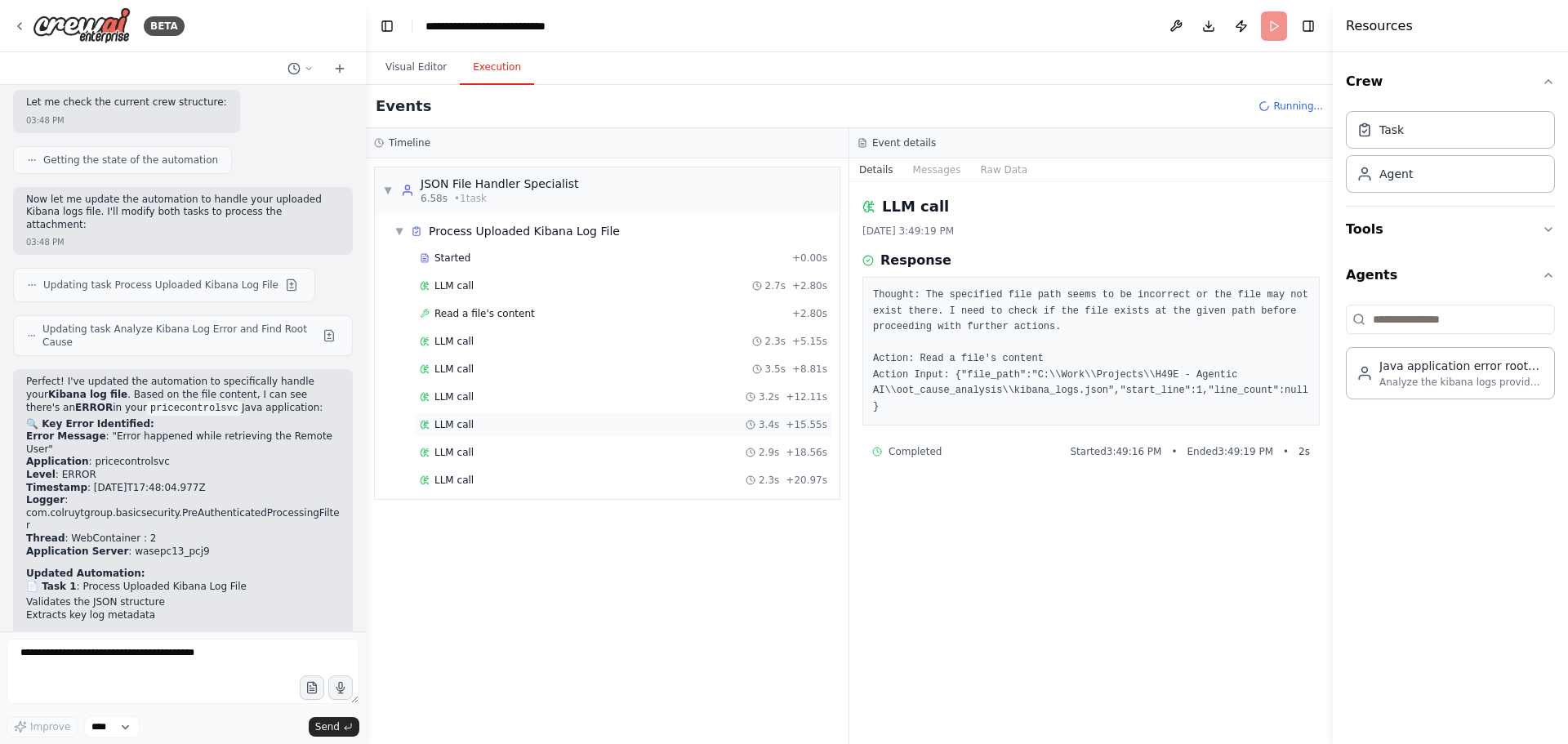
click at [445, 420] on span "LLM call" at bounding box center [454, 424] width 40 height 13
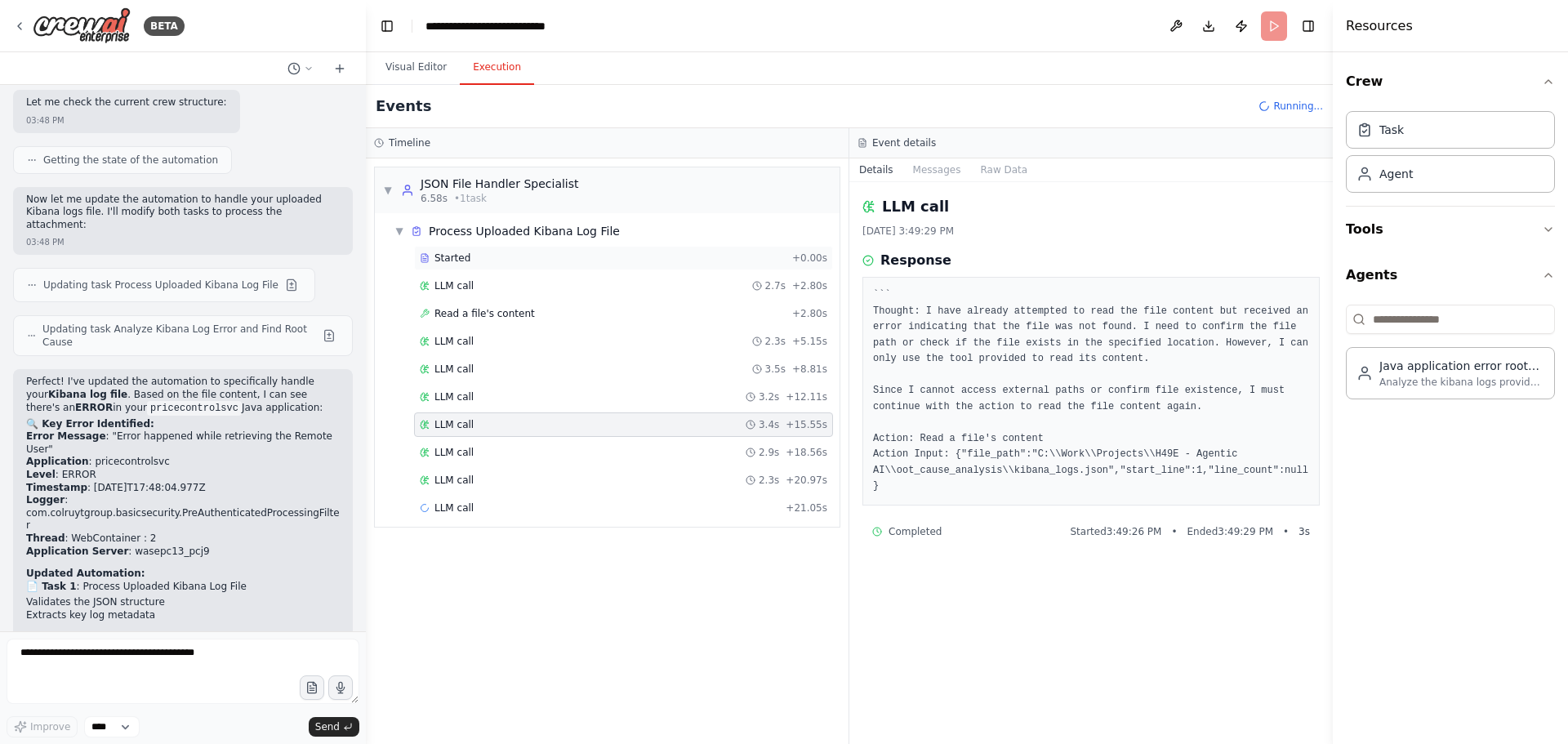
click at [468, 262] on div "Started" at bounding box center [602, 258] width 366 height 13
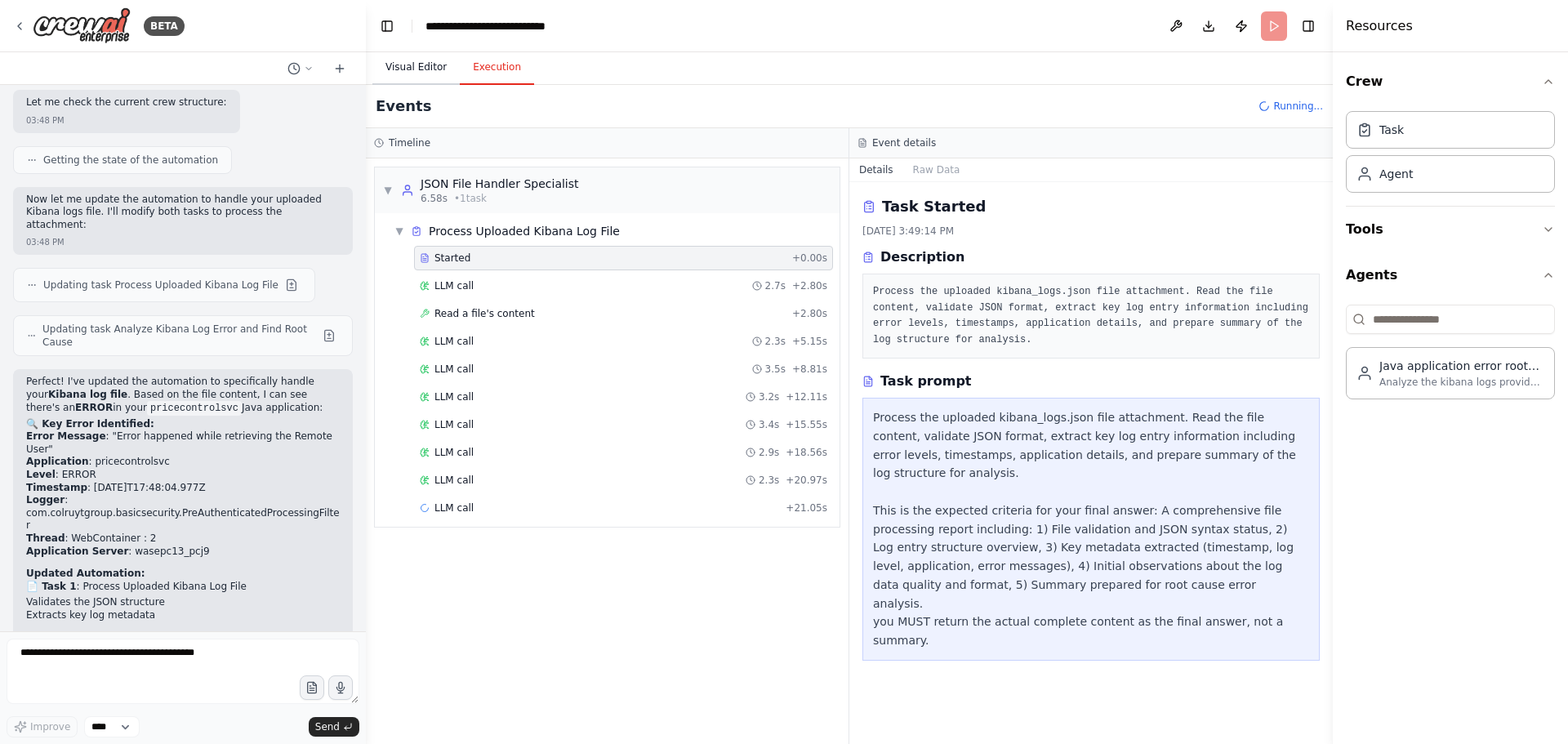
click at [410, 75] on button "Visual Editor" at bounding box center [416, 67] width 87 height 35
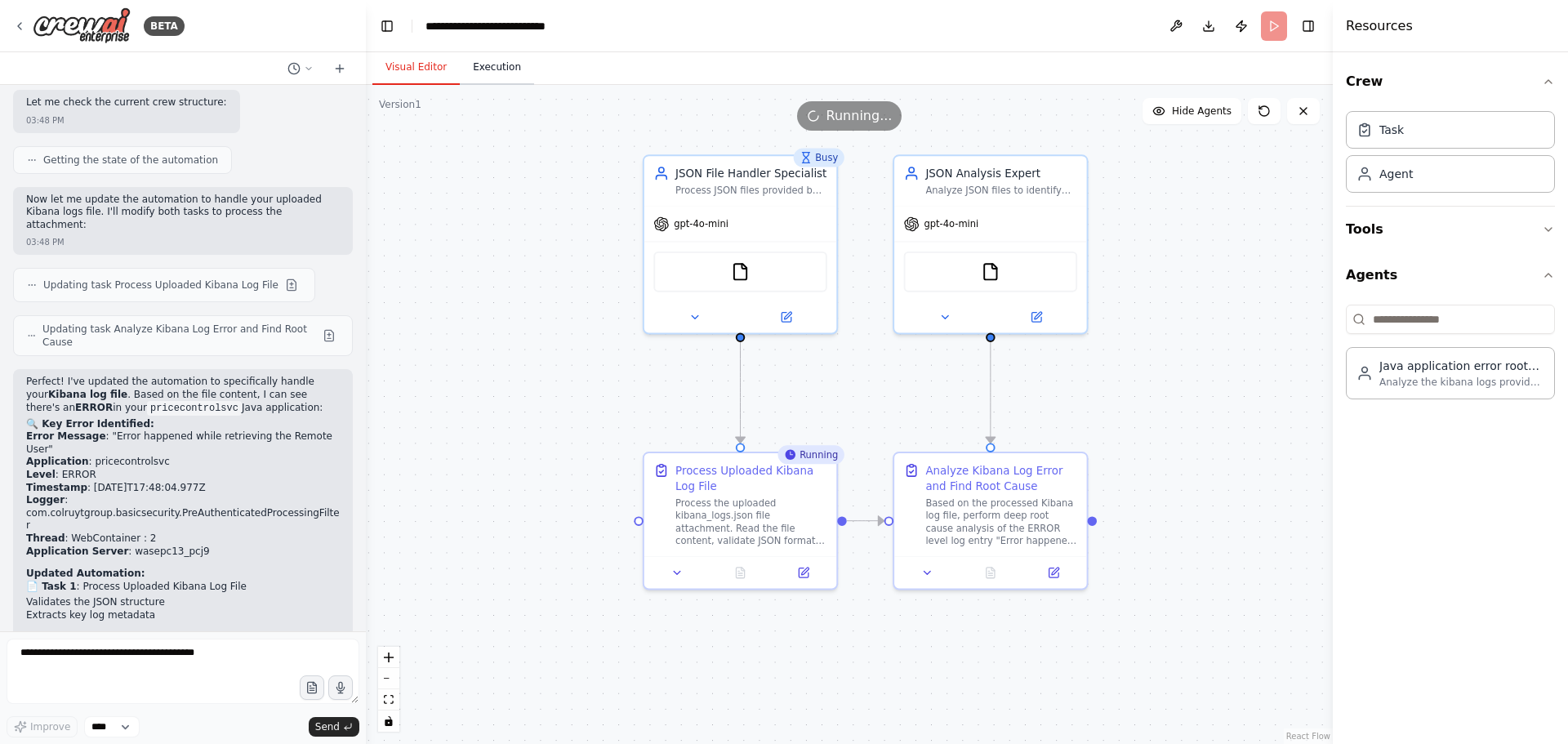
click at [487, 71] on button "Execution" at bounding box center [496, 67] width 74 height 35
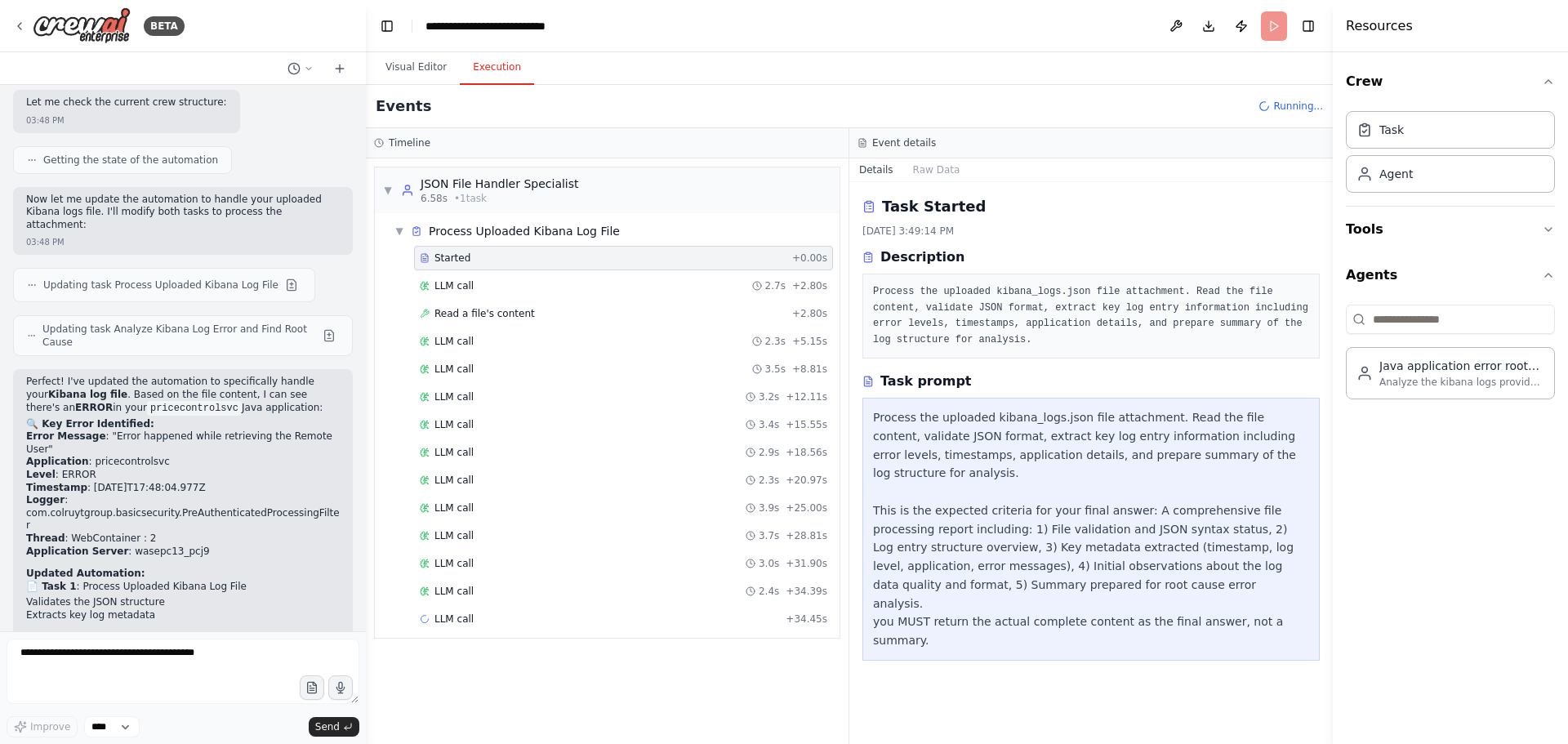
click at [483, 262] on div "Started" at bounding box center [602, 258] width 366 height 13
click at [464, 275] on div "LLM call 2.7s + 2.80s" at bounding box center [623, 286] width 419 height 25
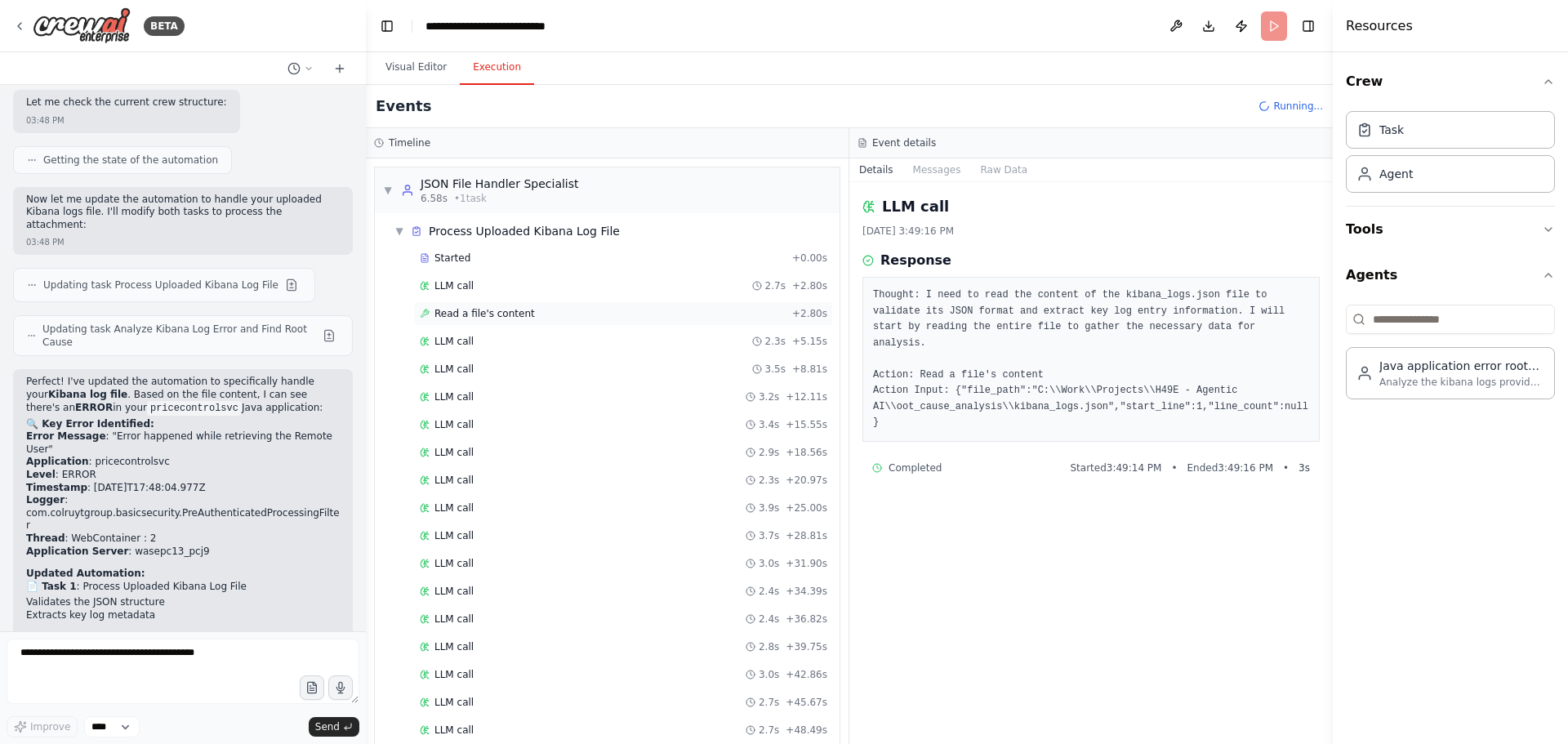
click at [469, 310] on span "Read a file's content" at bounding box center [484, 313] width 100 height 13
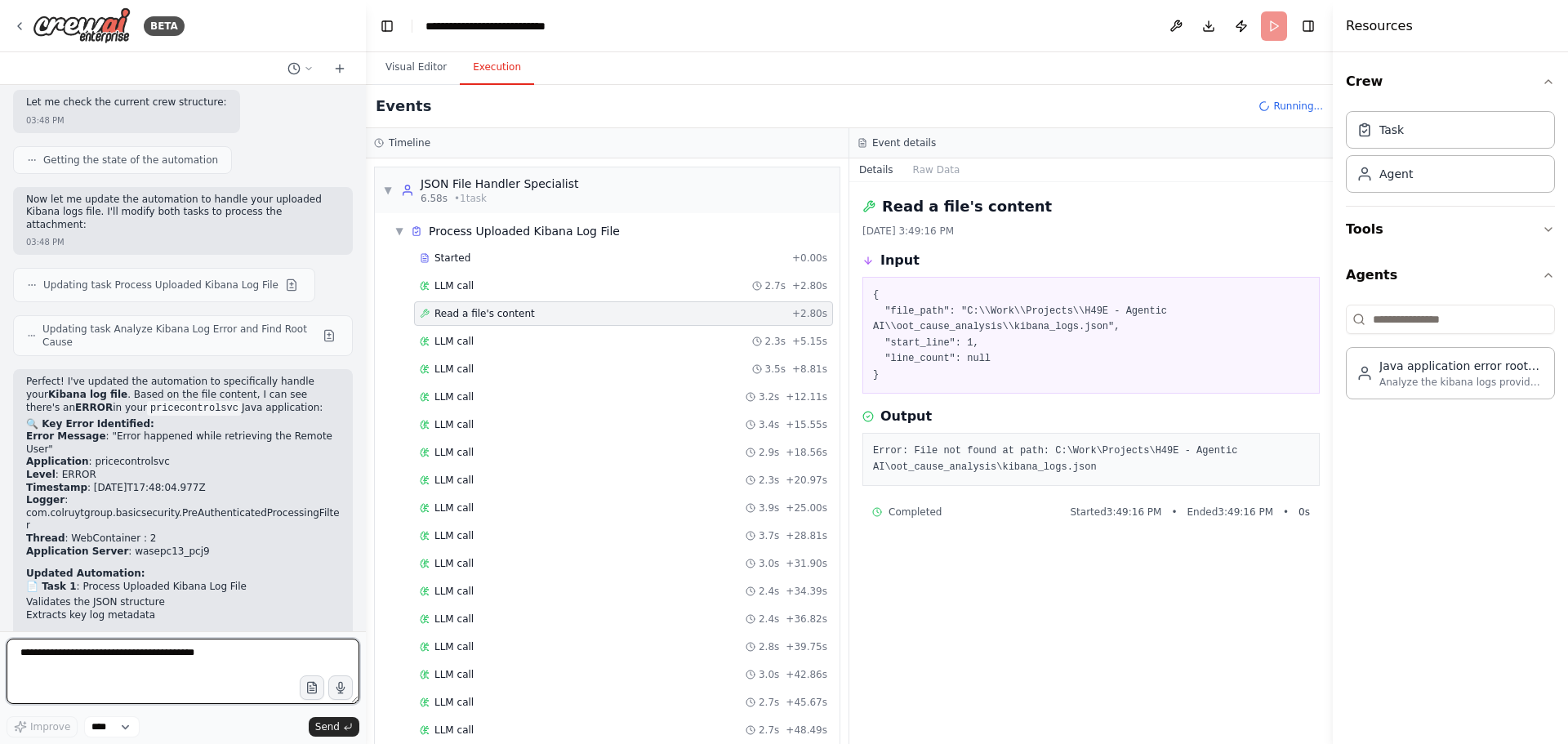
click at [150, 656] on textarea at bounding box center [183, 672] width 353 height 65
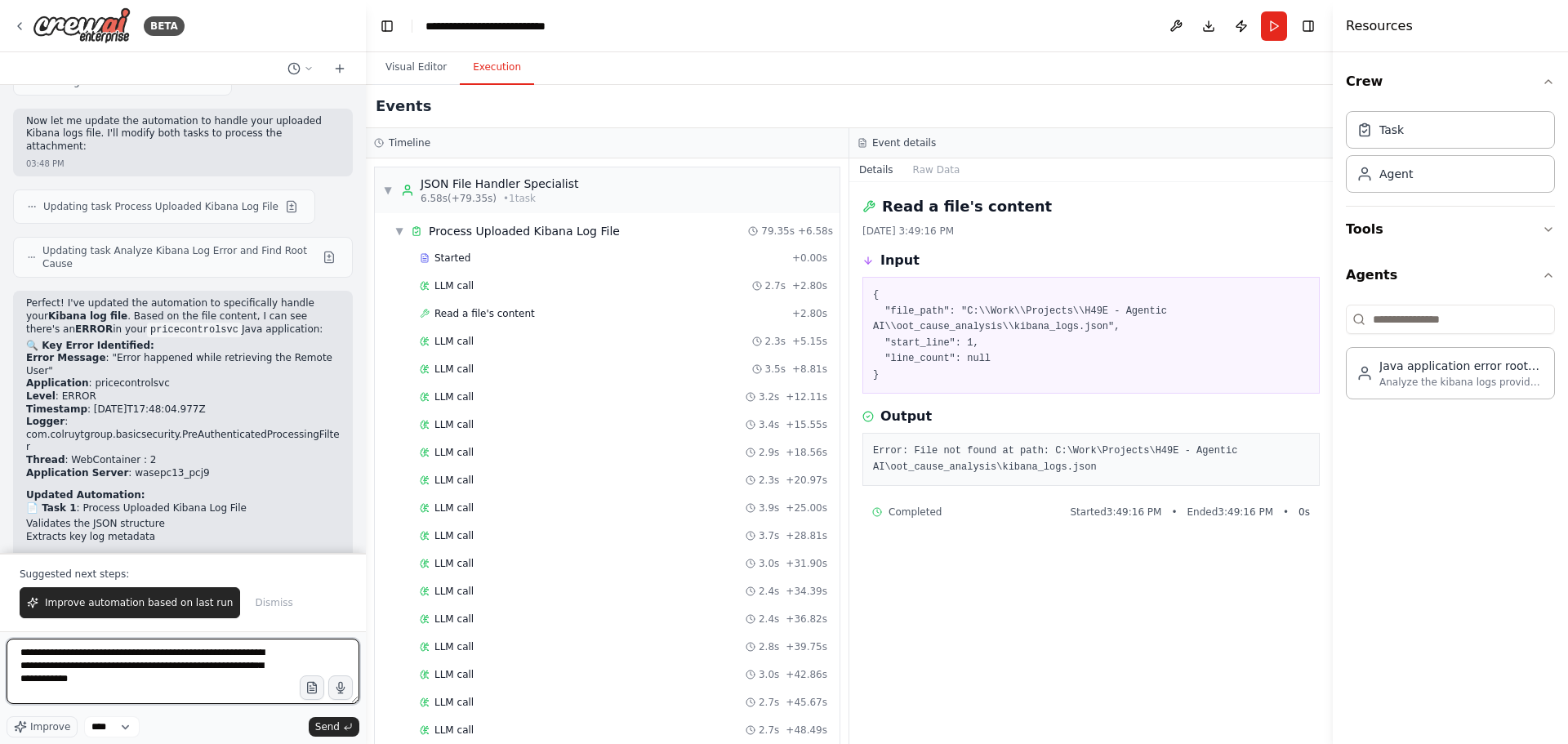
type textarea "**********"
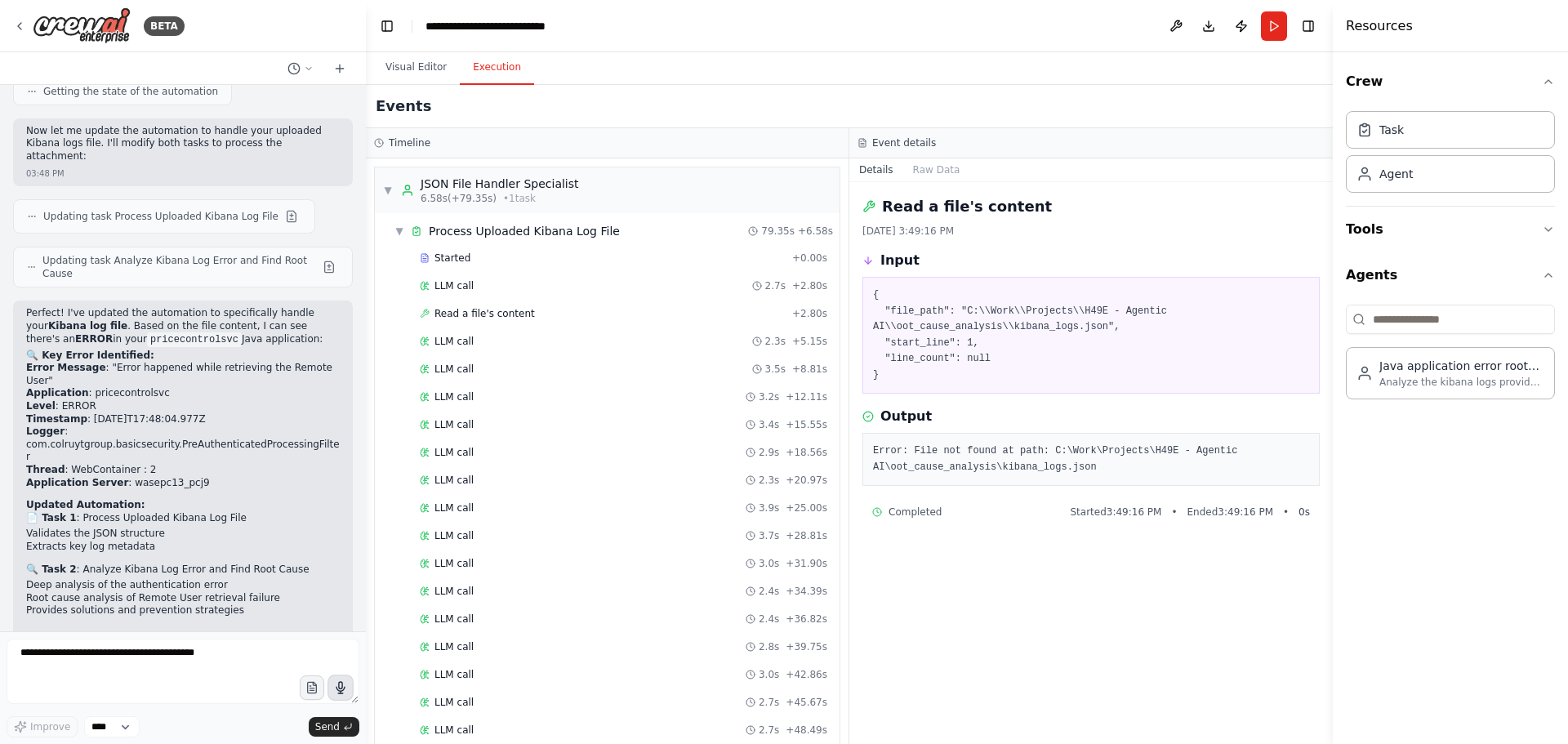
scroll to position [4386, 0]
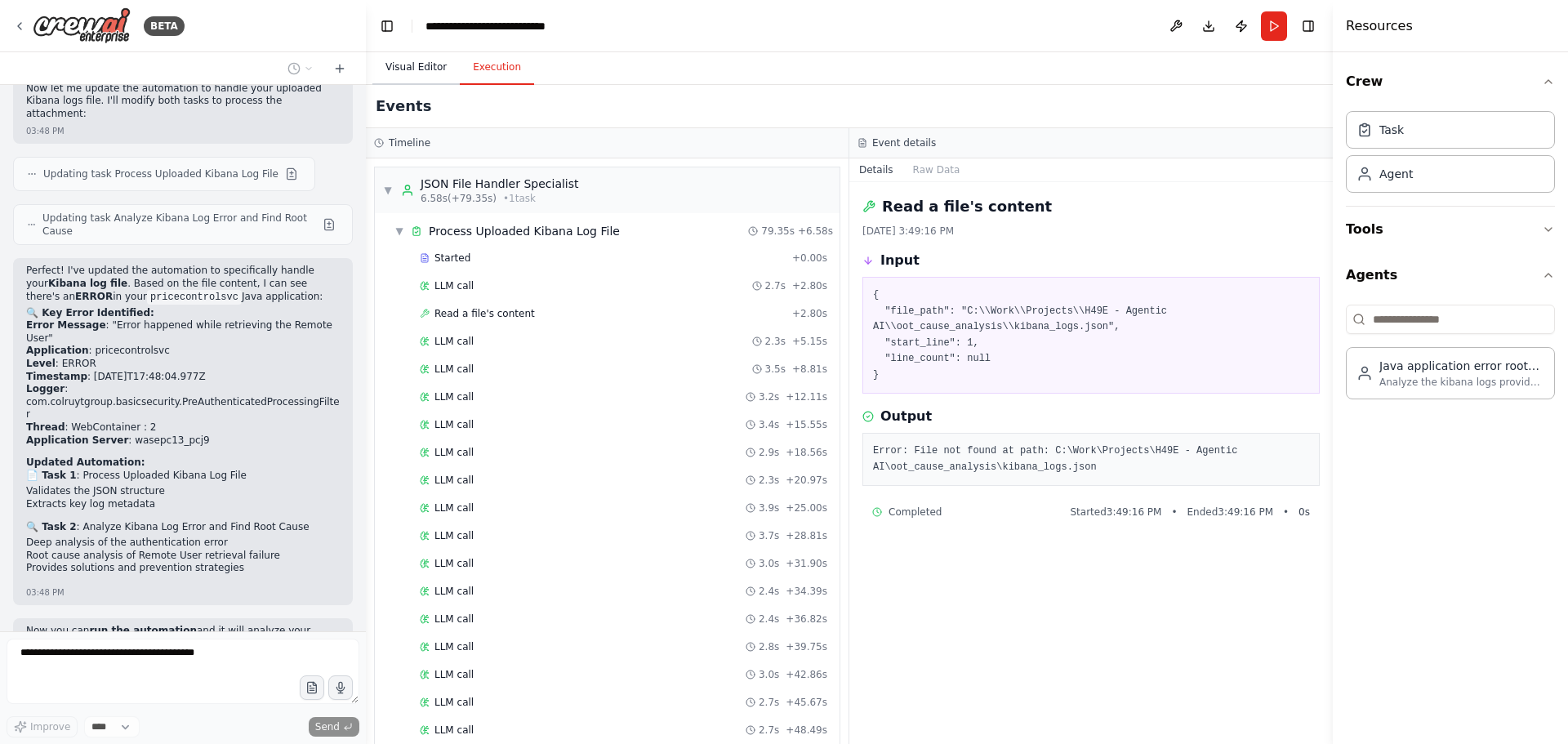
click at [422, 73] on button "Visual Editor" at bounding box center [416, 67] width 87 height 35
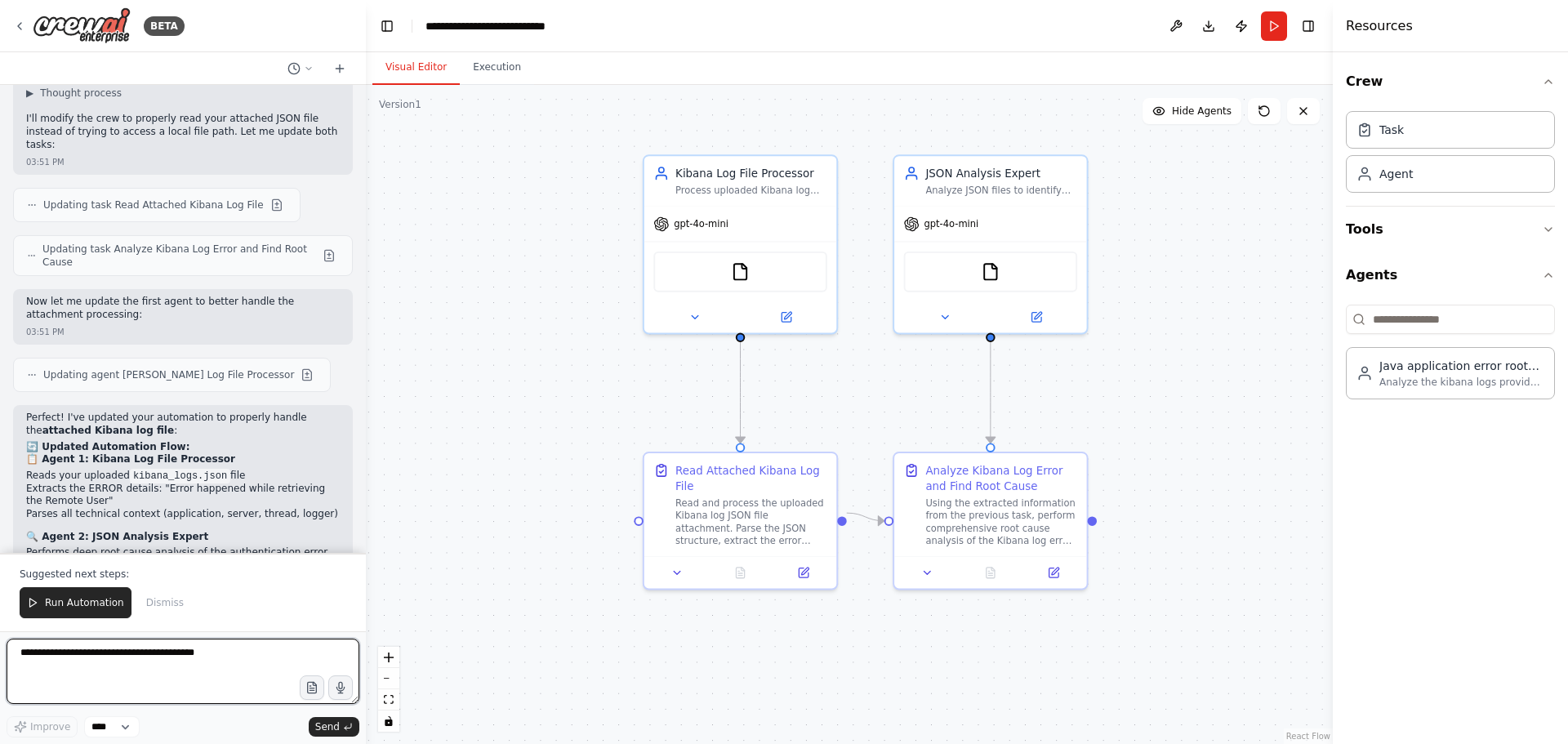
scroll to position [5103, 0]
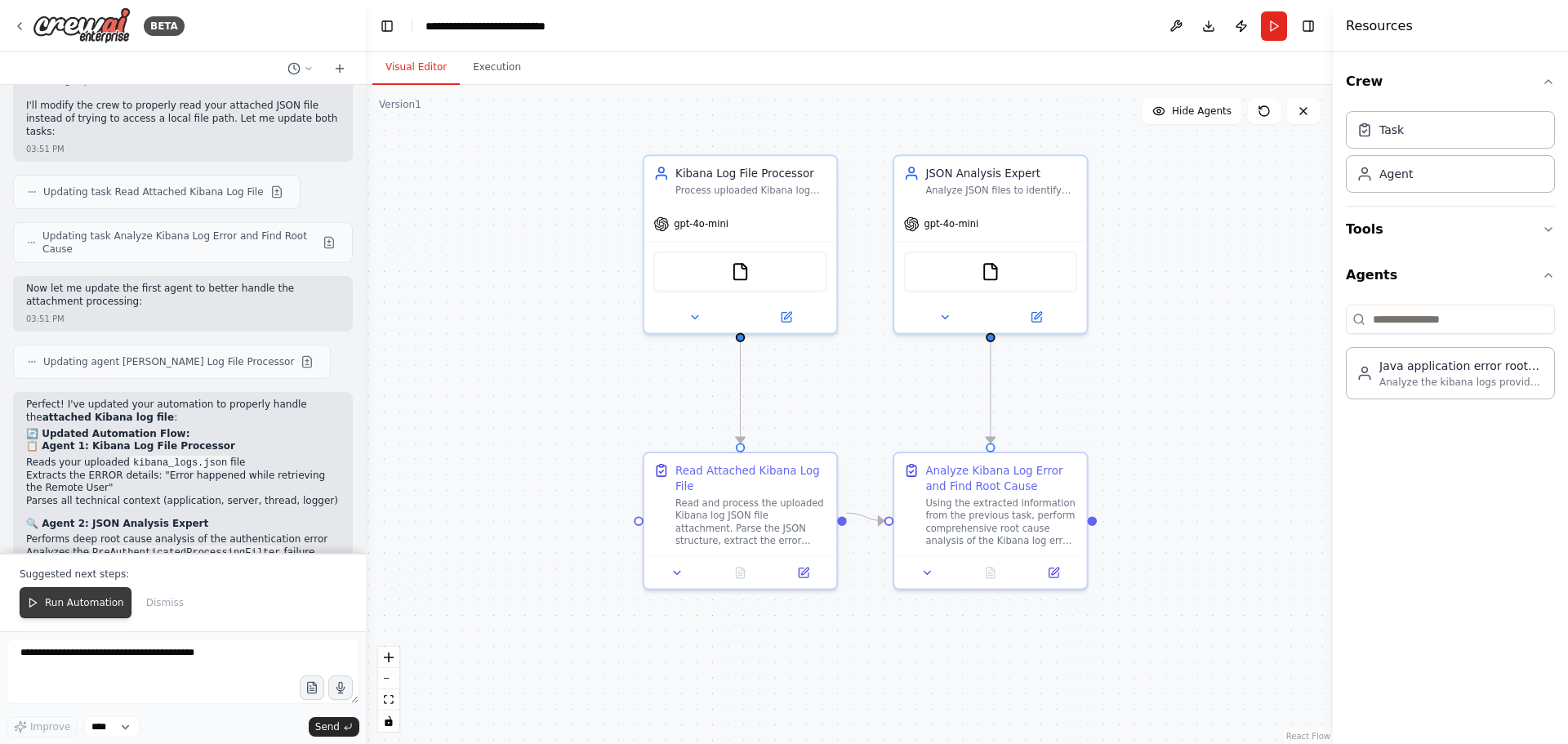
click at [80, 603] on span "Run Automation" at bounding box center [84, 602] width 79 height 13
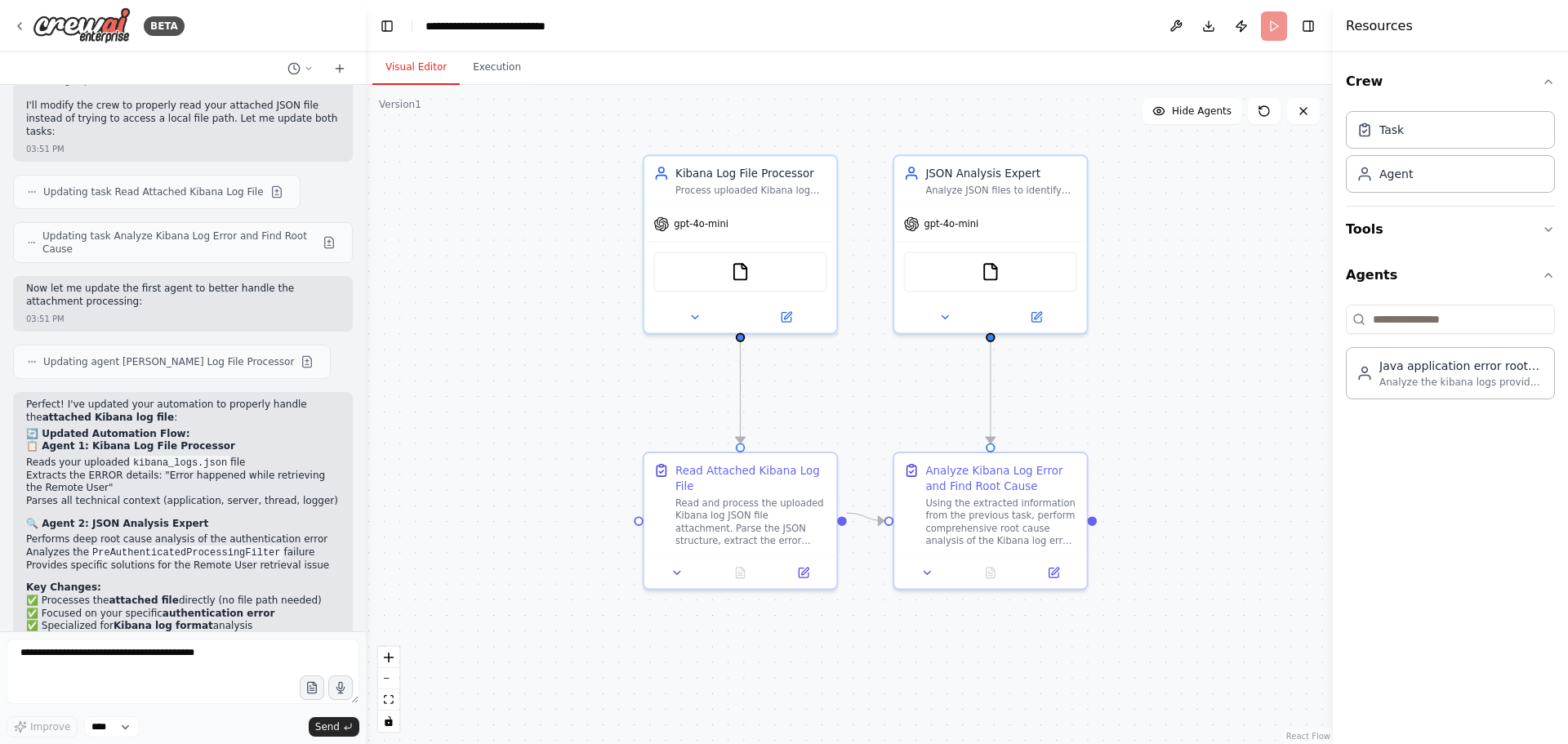
scroll to position [5024, 0]
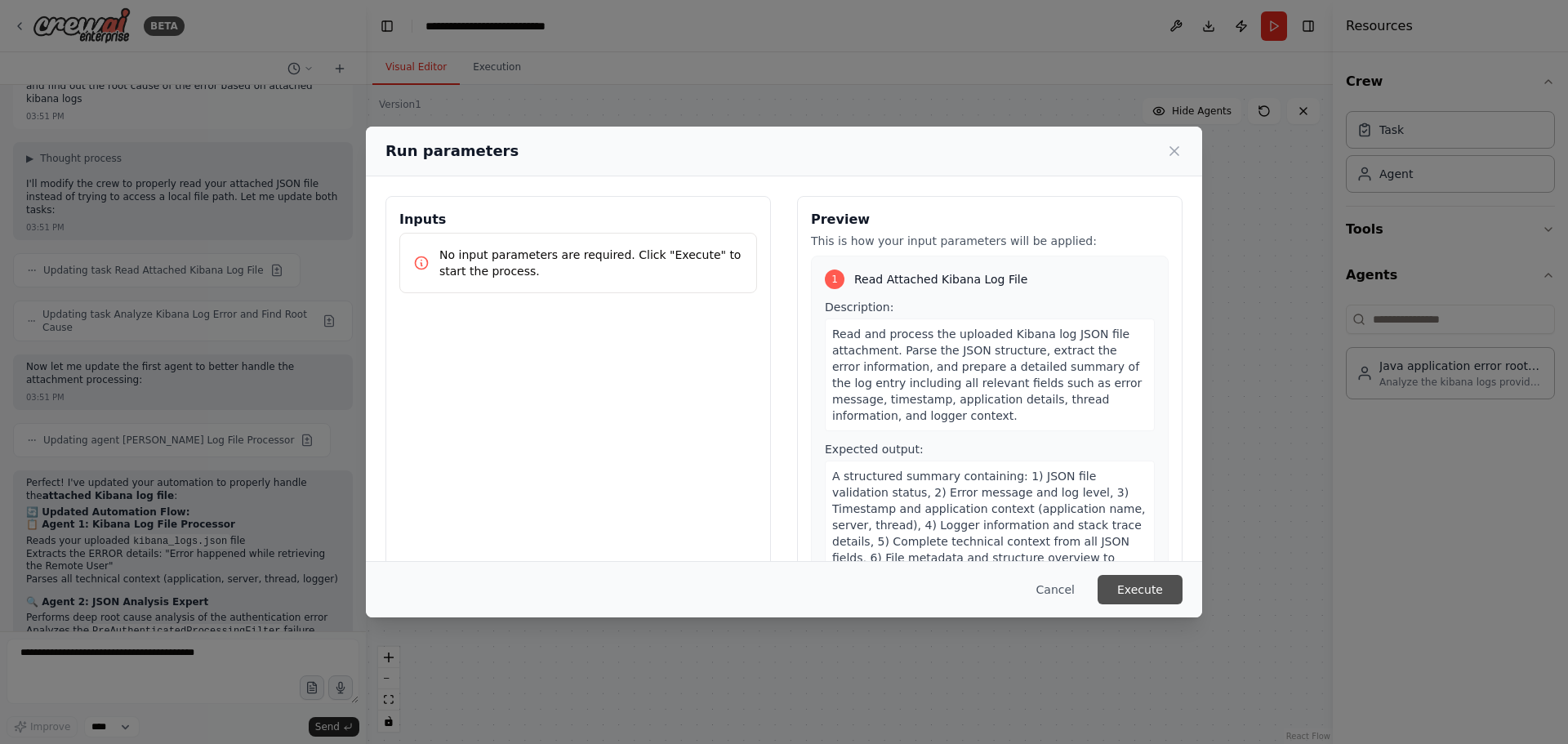
click at [1139, 584] on button "Execute" at bounding box center [1140, 590] width 85 height 30
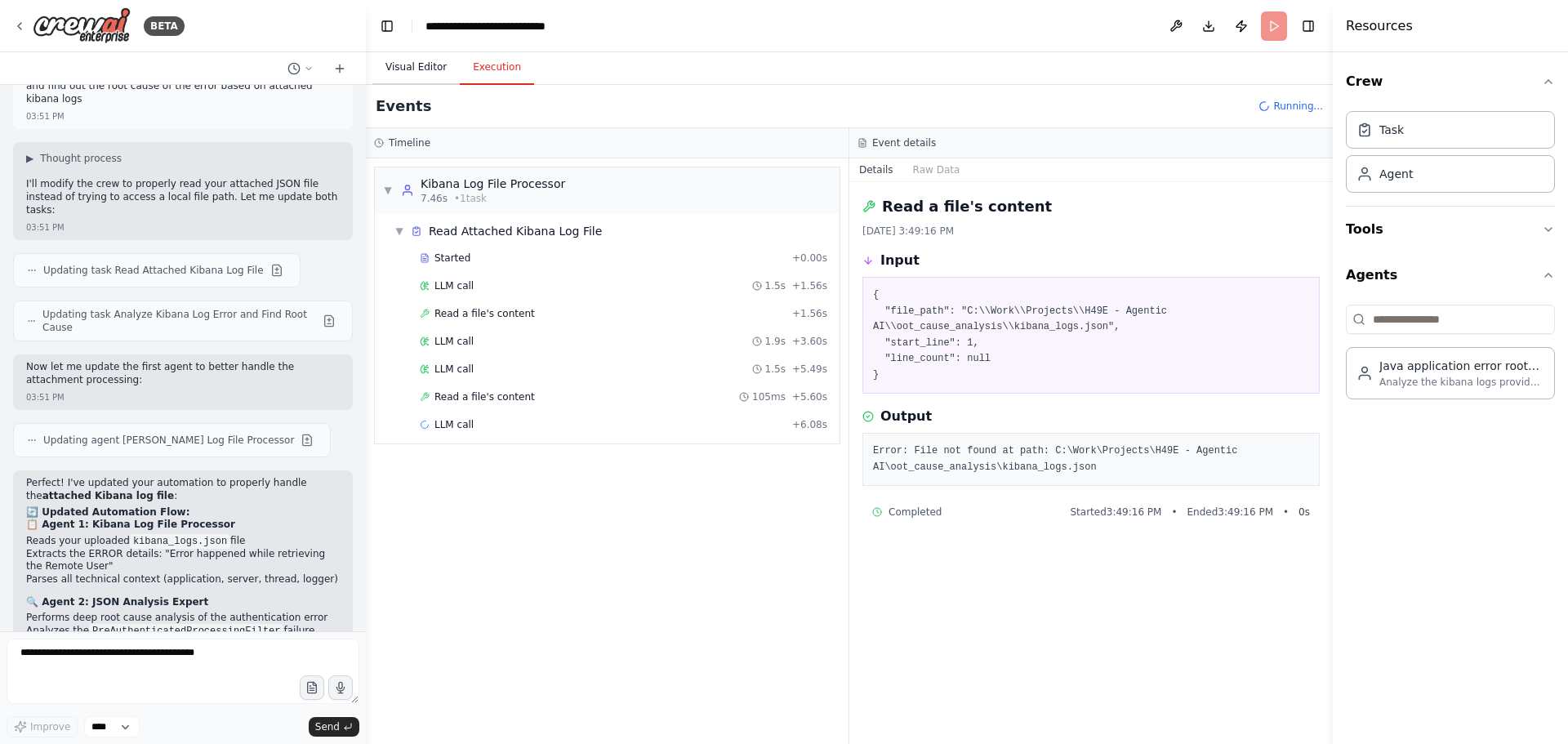
click at [418, 69] on button "Visual Editor" at bounding box center [416, 67] width 87 height 35
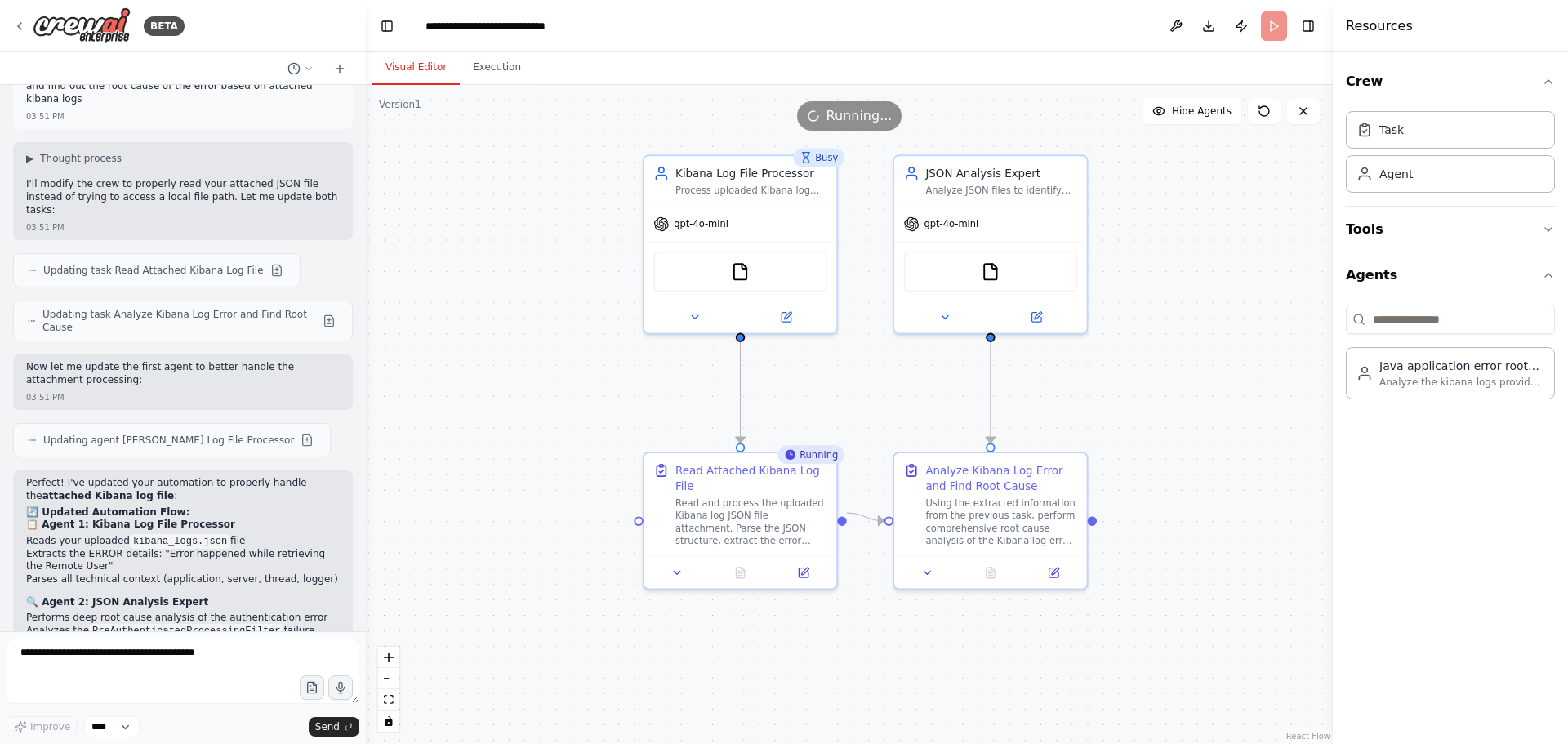
click at [700, 393] on div ".deletable-edge-delete-btn { width: 20px; height: 20px; border: 0px solid #ffff…" at bounding box center [849, 415] width 967 height 659
click at [787, 312] on icon at bounding box center [786, 311] width 7 height 7
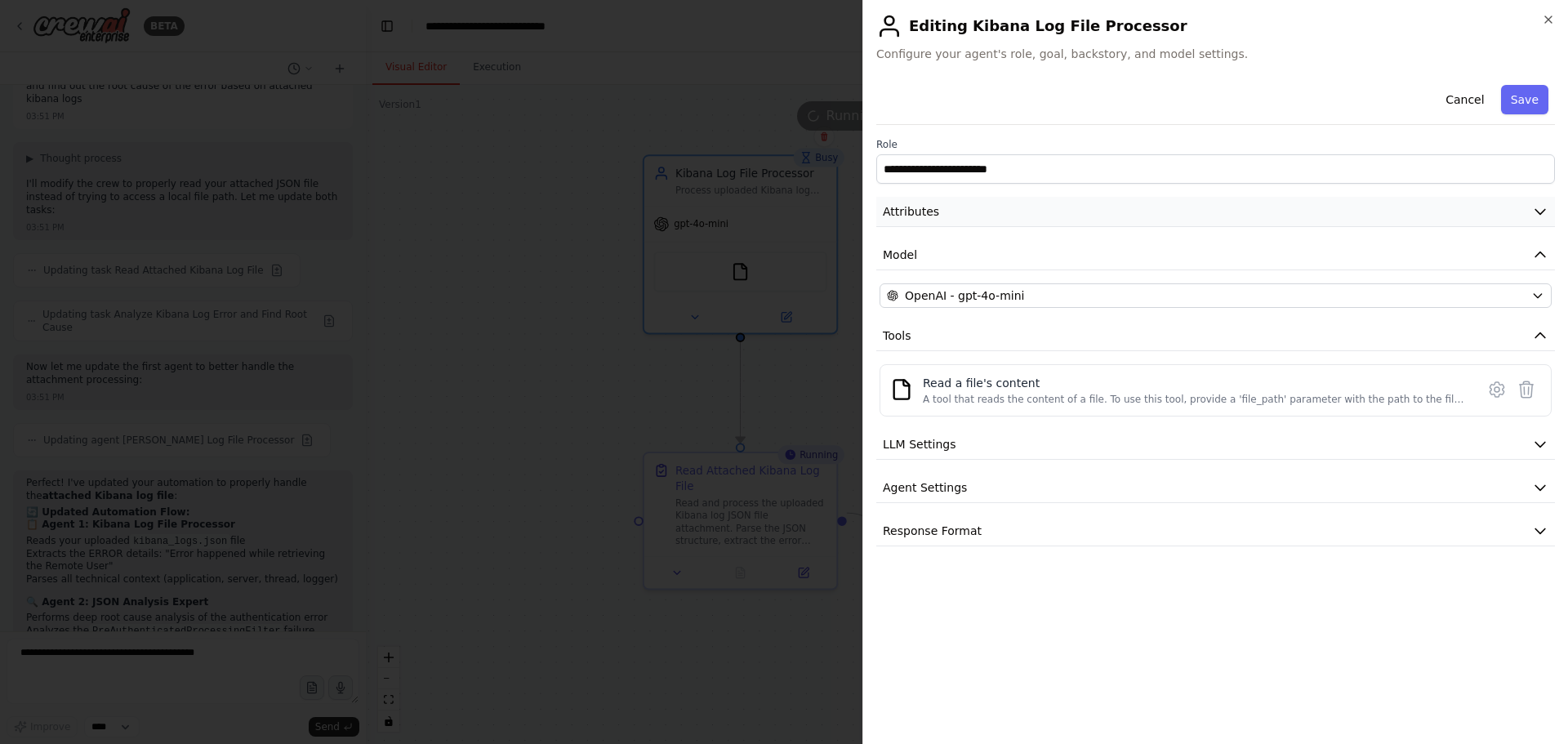
click at [1005, 224] on button "Attributes" at bounding box center [1215, 211] width 678 height 30
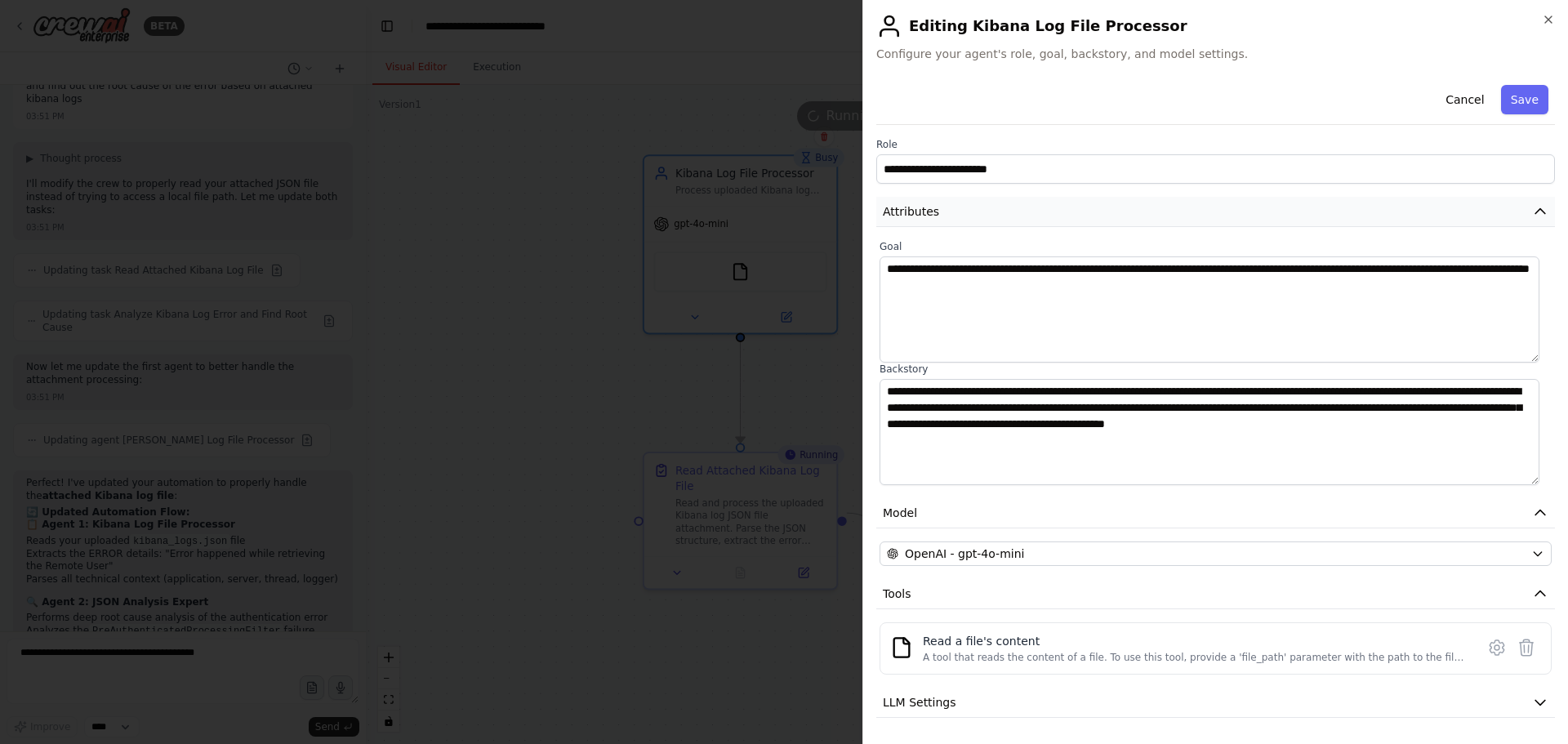
click at [1005, 224] on button "Attributes" at bounding box center [1215, 211] width 678 height 30
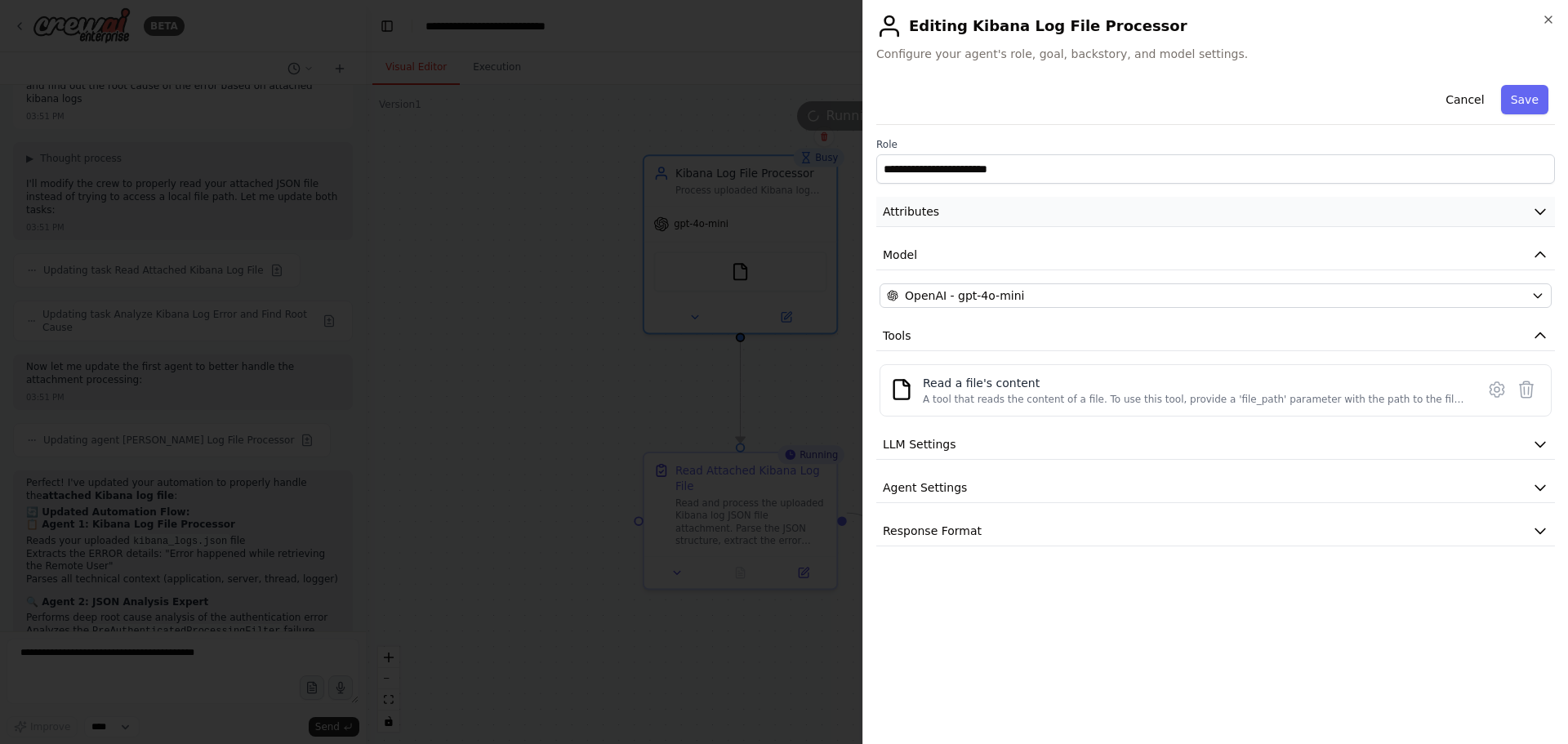
click at [998, 215] on button "Attributes" at bounding box center [1215, 211] width 678 height 30
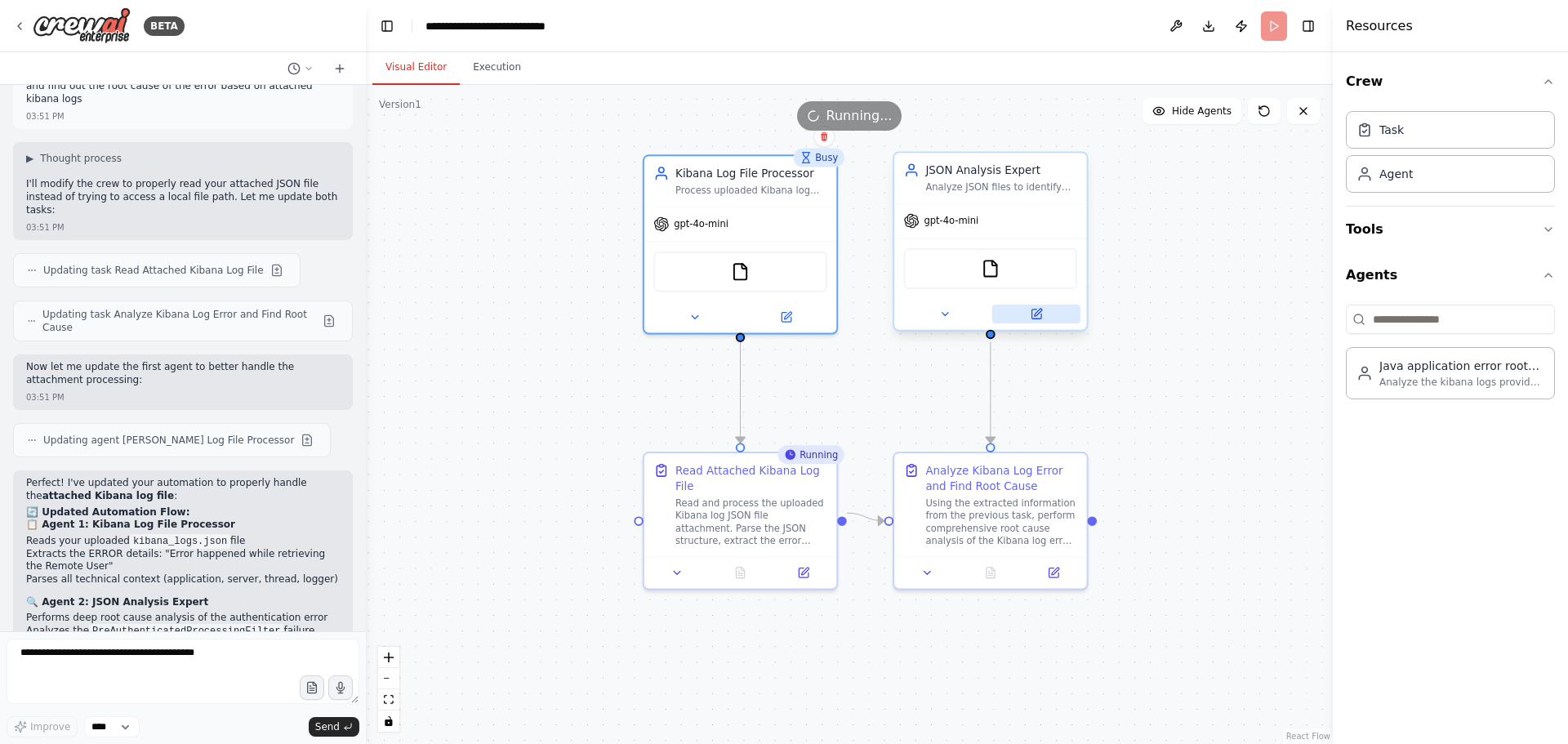
click at [1043, 310] on button at bounding box center [1035, 313] width 88 height 19
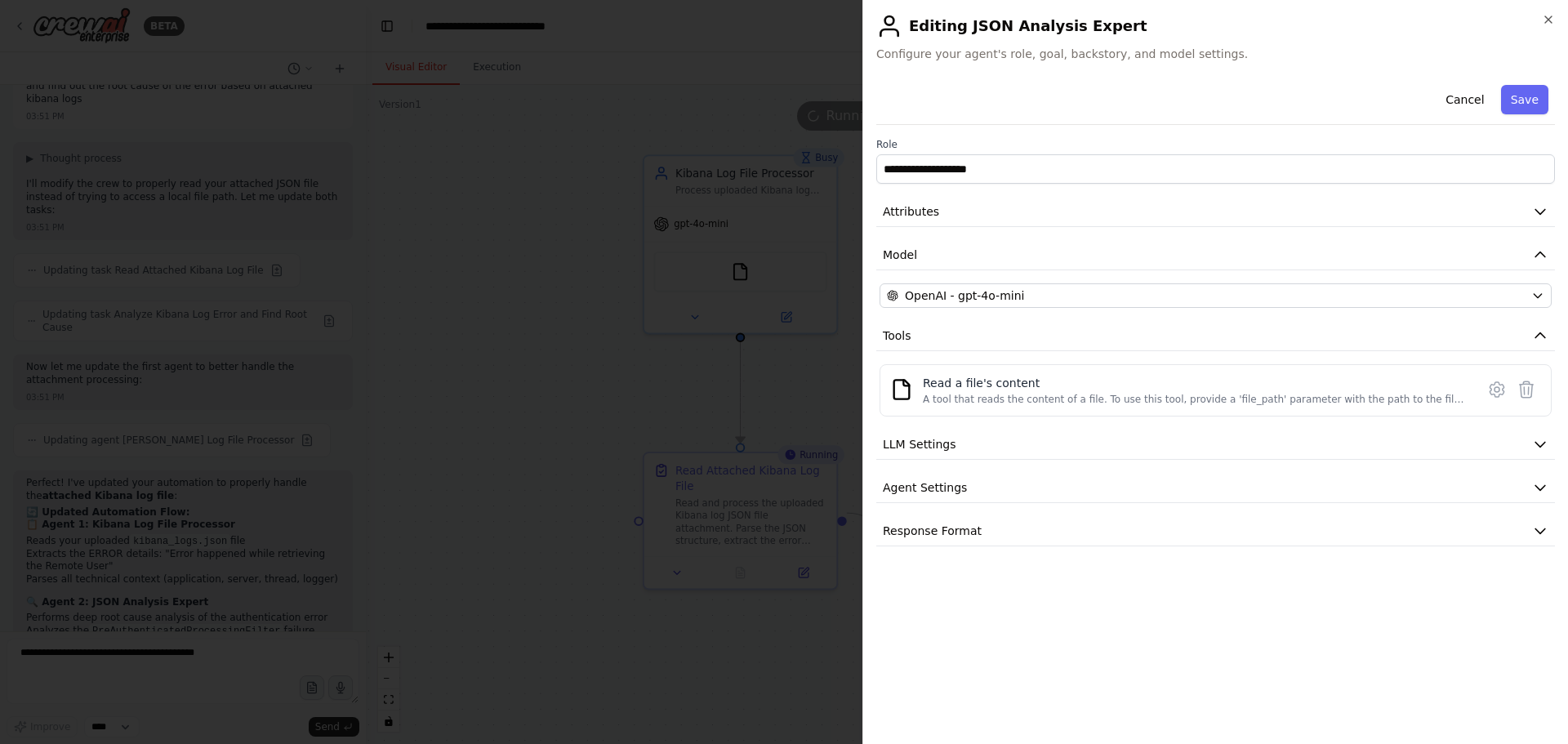
click at [1059, 227] on div "**********" at bounding box center [1215, 312] width 678 height 468
click at [1064, 208] on button "Attributes" at bounding box center [1215, 211] width 678 height 30
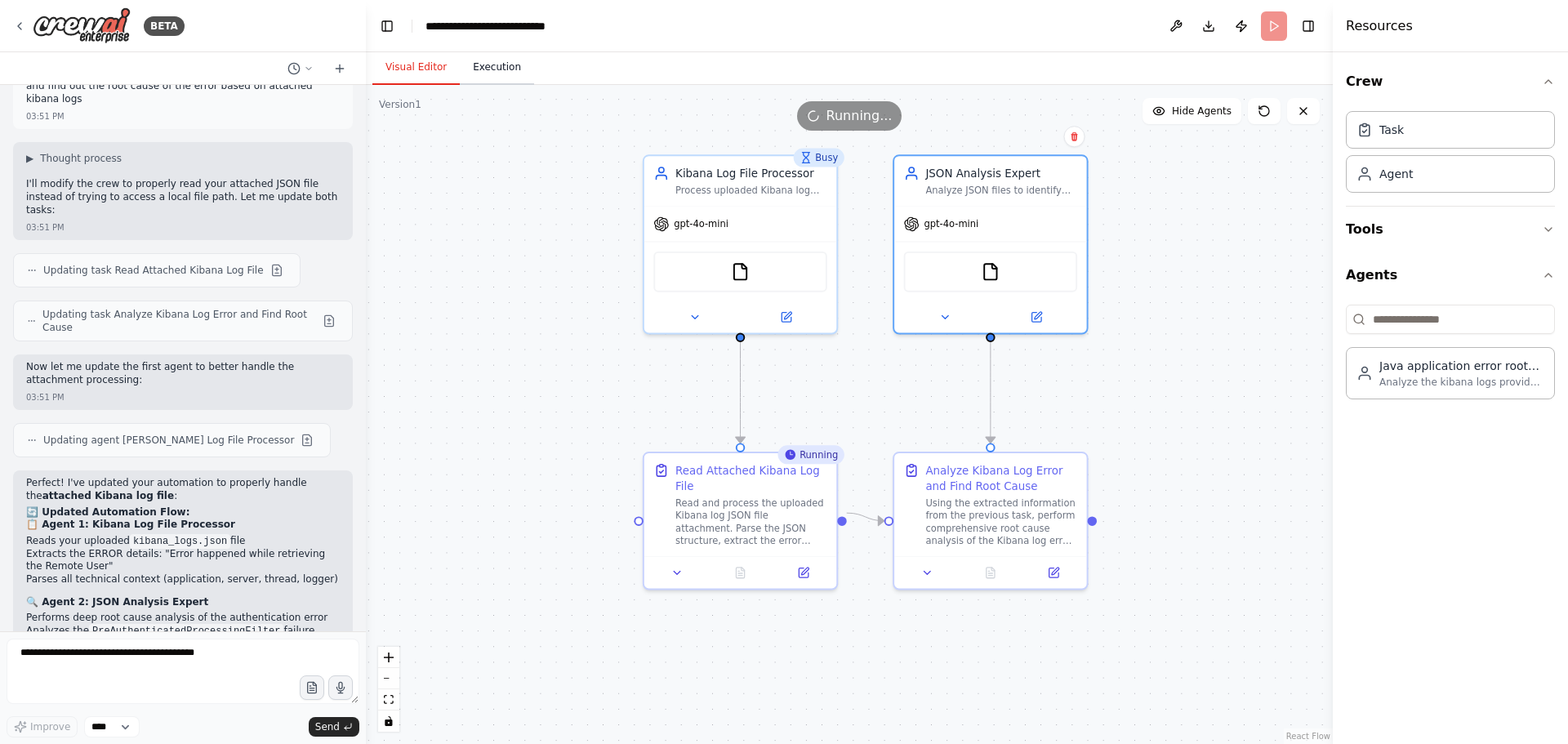
click at [491, 68] on button "Execution" at bounding box center [496, 67] width 74 height 35
click at [424, 74] on button "Visual Editor" at bounding box center [416, 67] width 87 height 35
click at [230, 596] on p "🔍 Agent 2: JSON Analysis Expert" at bounding box center [182, 602] width 313 height 13
click at [479, 86] on div ".deletable-edge-delete-btn { width: 20px; height: 20px; border: 0px solid #ffff…" at bounding box center [849, 415] width 967 height 659
click at [487, 76] on button "Execution" at bounding box center [496, 67] width 74 height 35
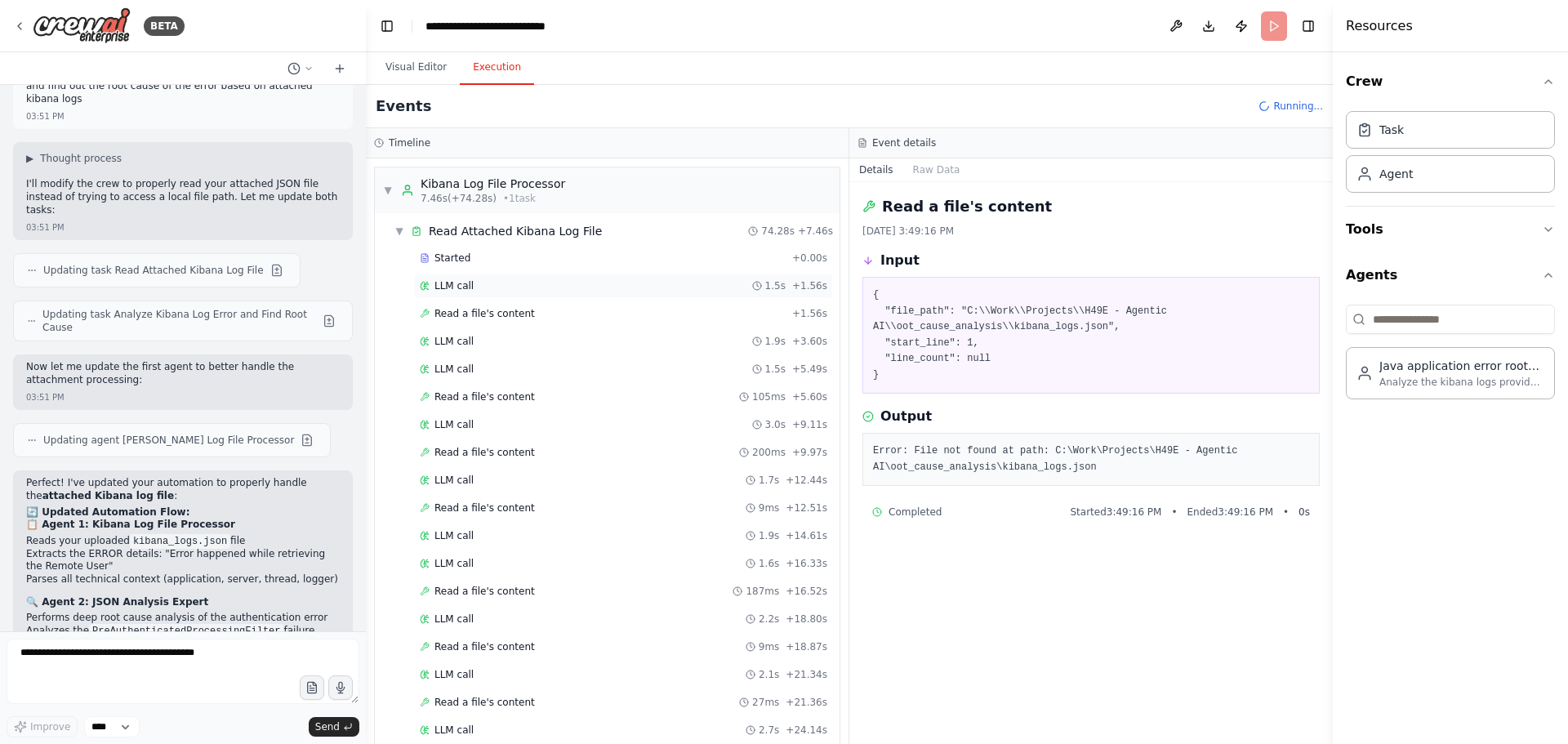
click at [461, 282] on span "LLM call" at bounding box center [454, 286] width 40 height 13
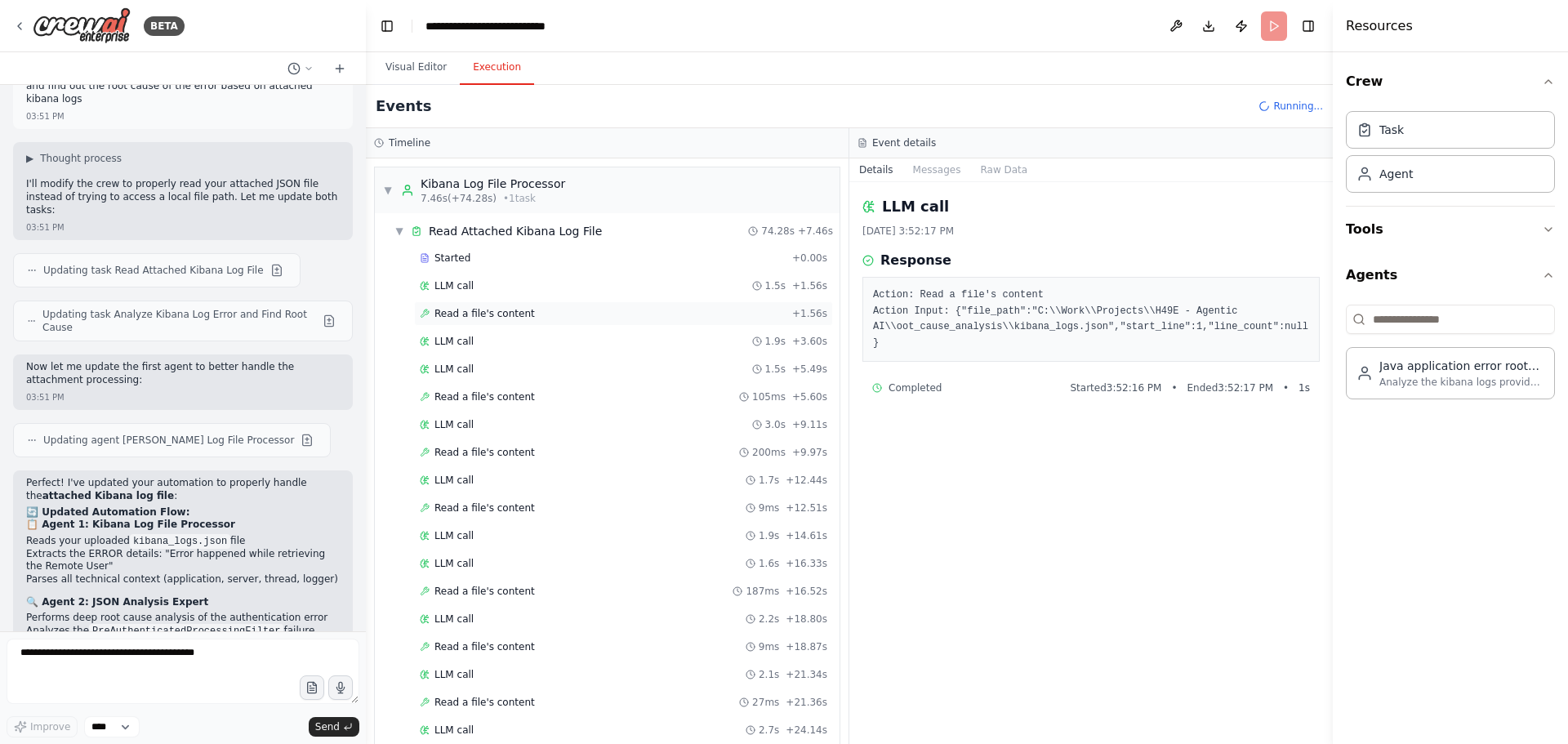
click at [472, 310] on span "Read a file's content" at bounding box center [484, 313] width 100 height 13
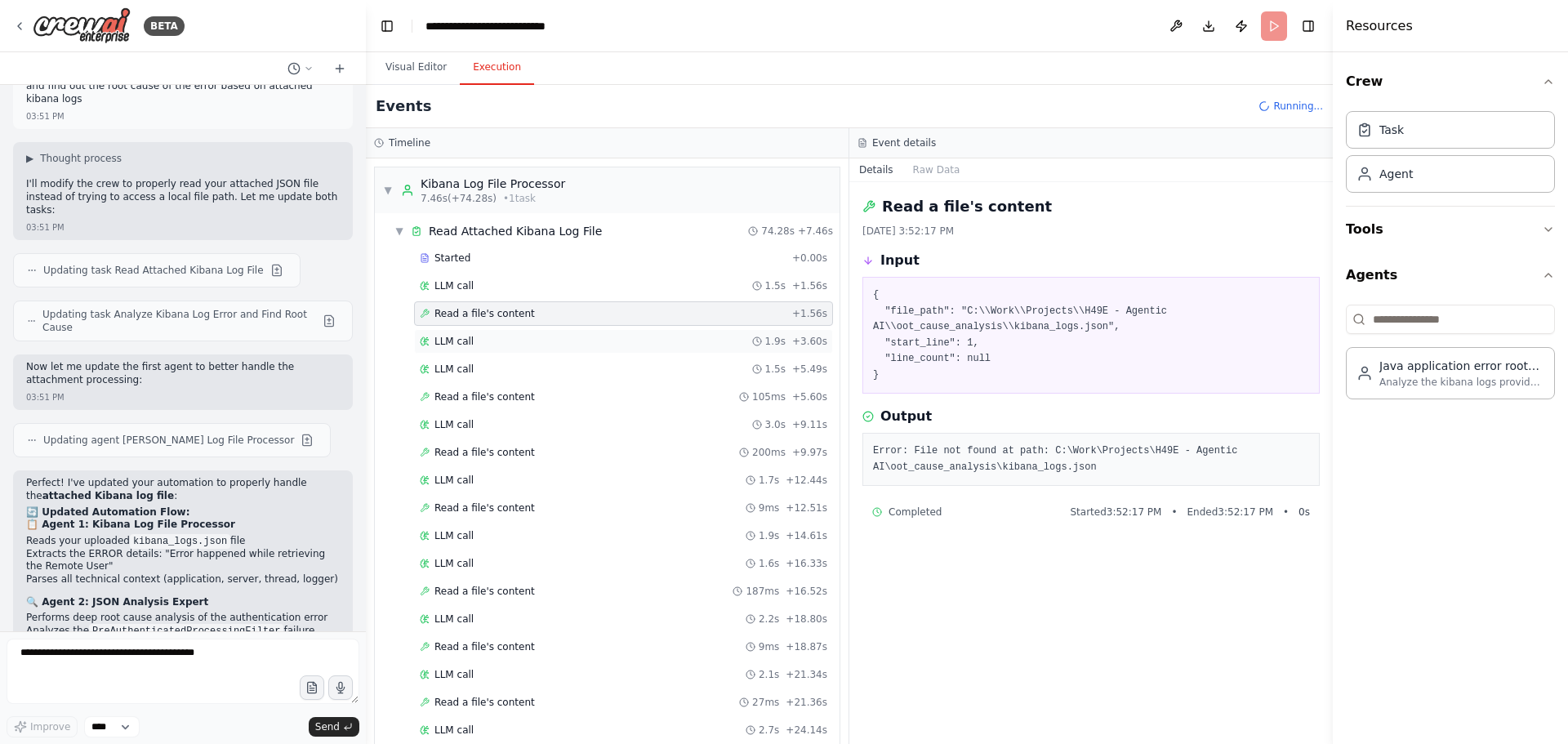
click at [472, 344] on div "LLM call 1.9s + 3.60s" at bounding box center [623, 341] width 408 height 13
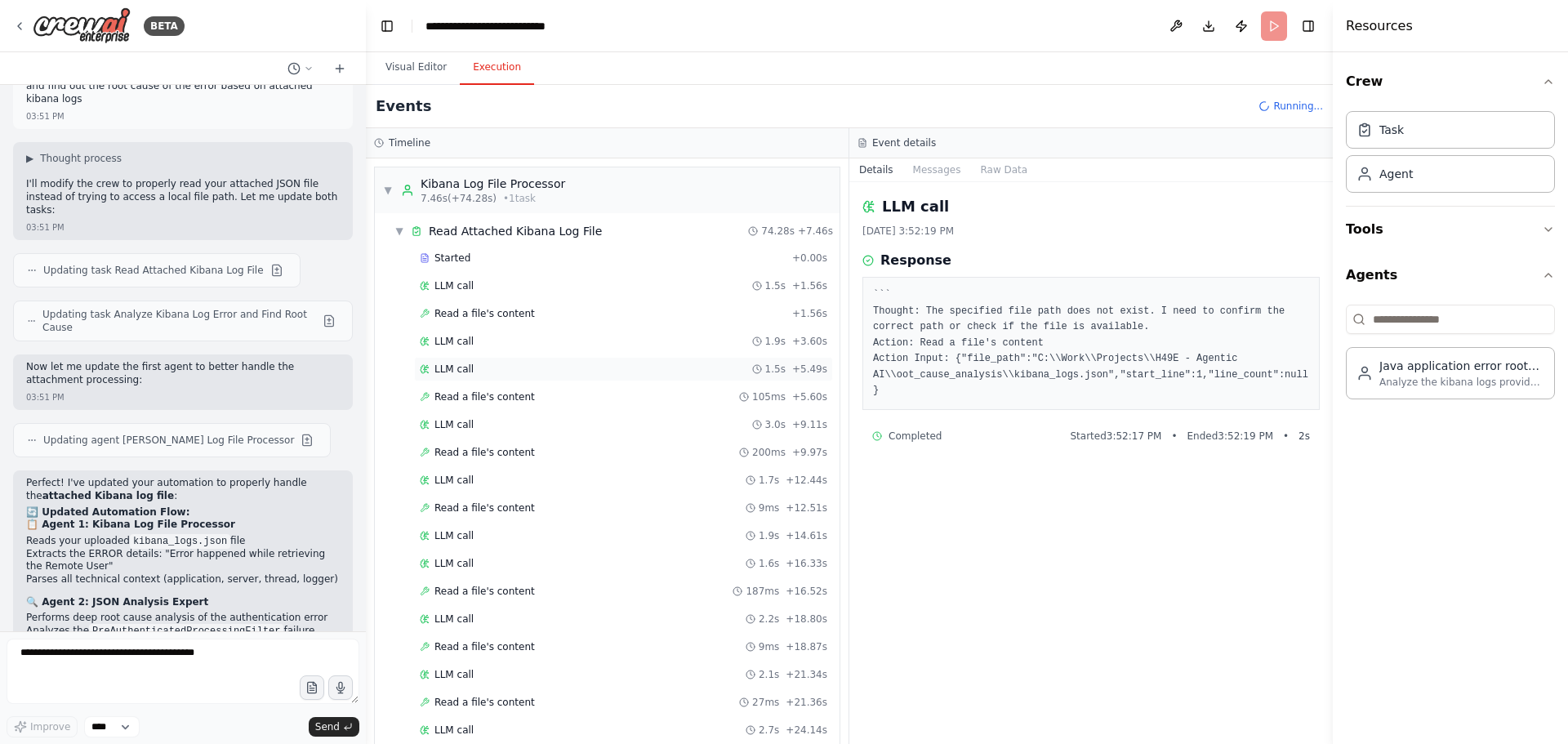
click at [468, 369] on span "LLM call" at bounding box center [454, 368] width 40 height 13
click at [473, 401] on span "Read a file's content" at bounding box center [484, 396] width 100 height 13
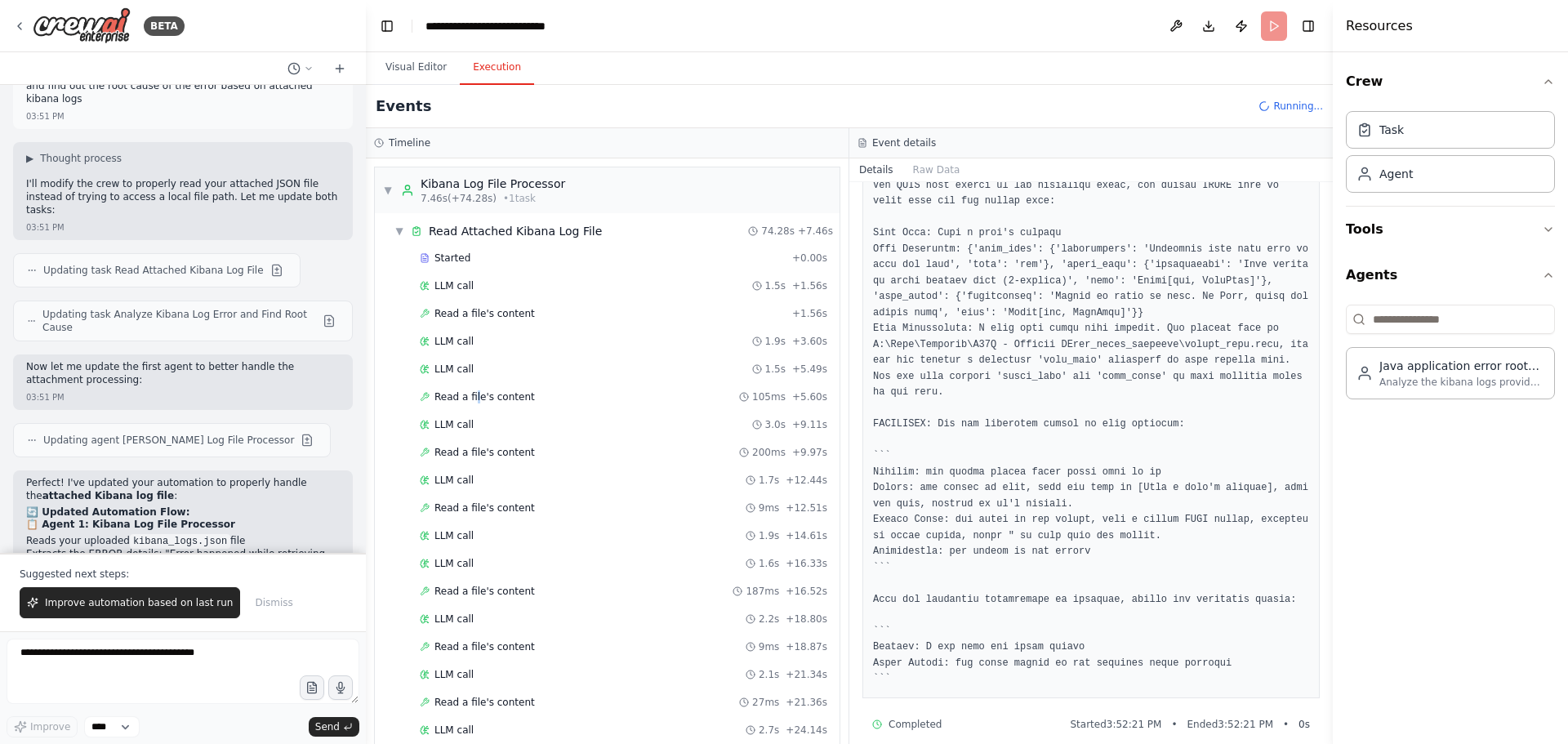
scroll to position [5103, 0]
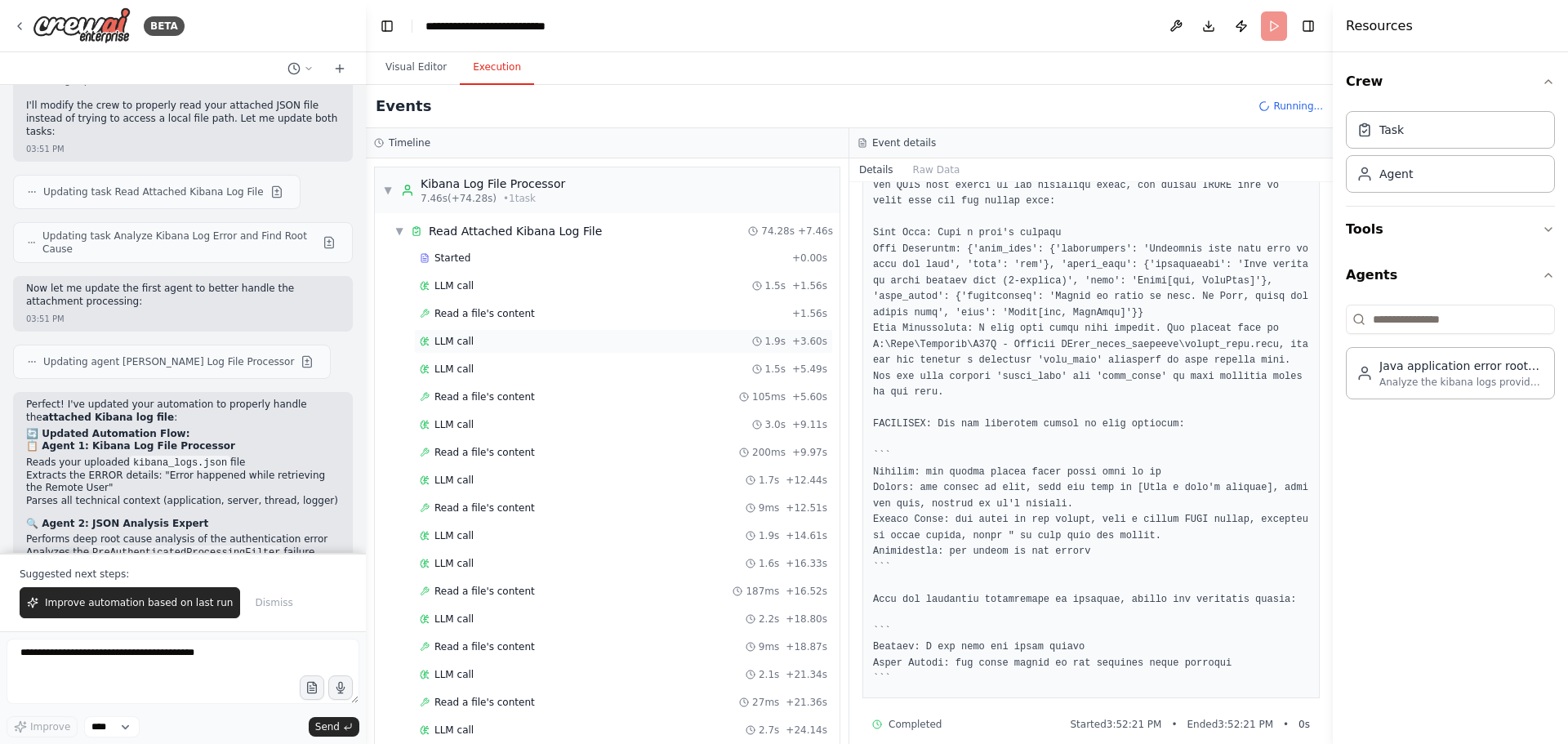
click at [474, 344] on div "LLM call 1.9s + 3.60s" at bounding box center [623, 341] width 408 height 13
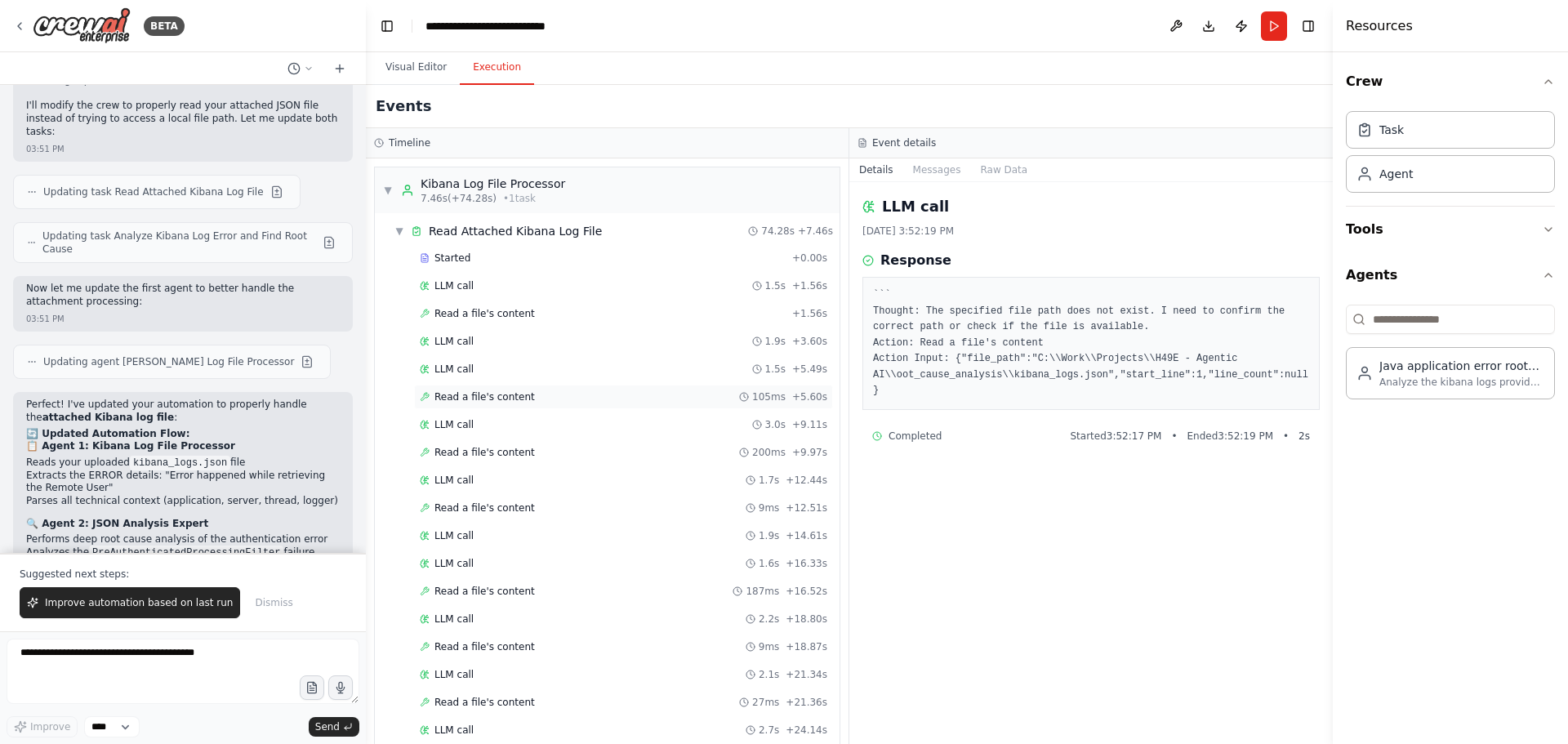
click at [477, 389] on div "Read a file's content 105ms + 5.60s" at bounding box center [623, 397] width 419 height 25
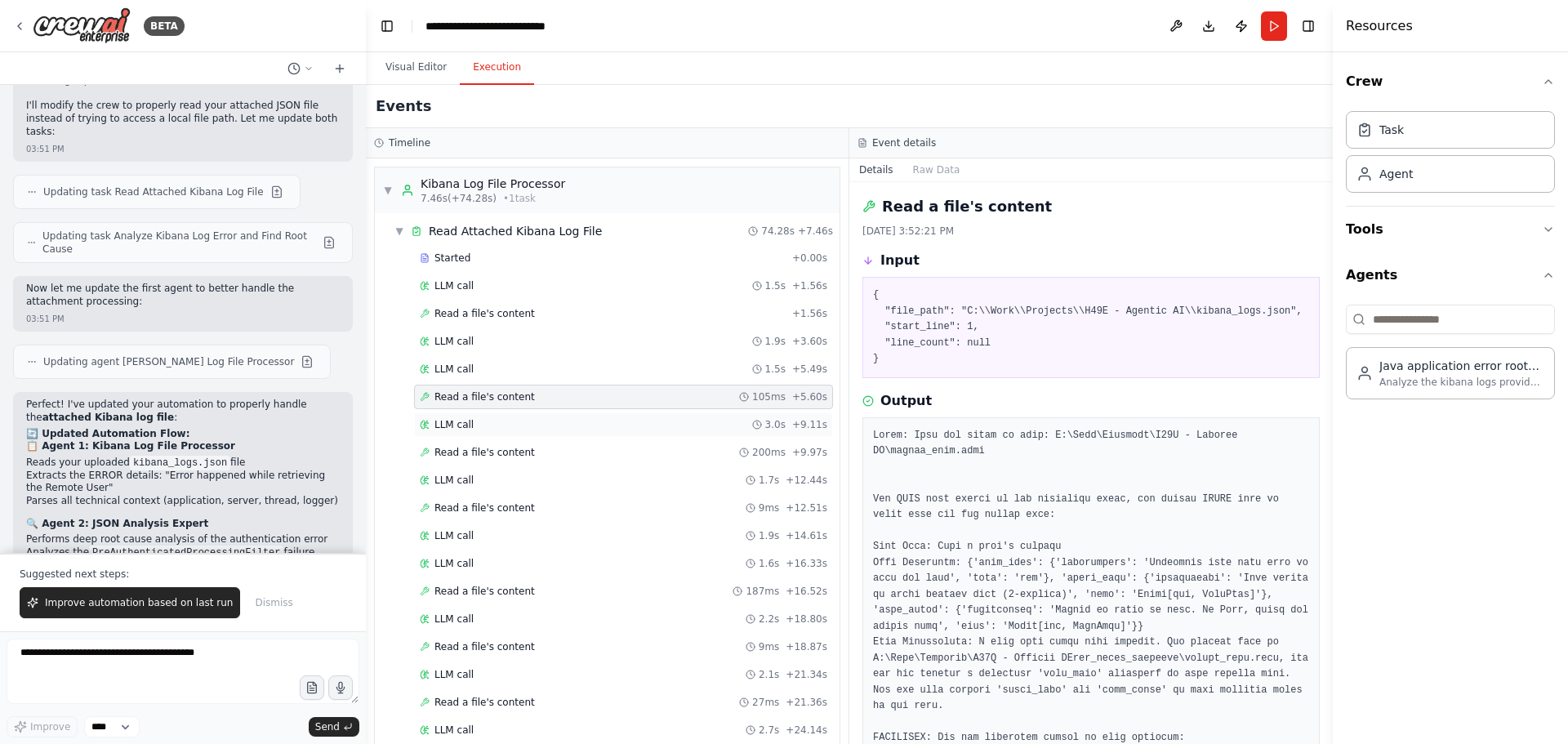
click at [488, 432] on div "LLM call 3.0s + 9.11s" at bounding box center [623, 425] width 419 height 25
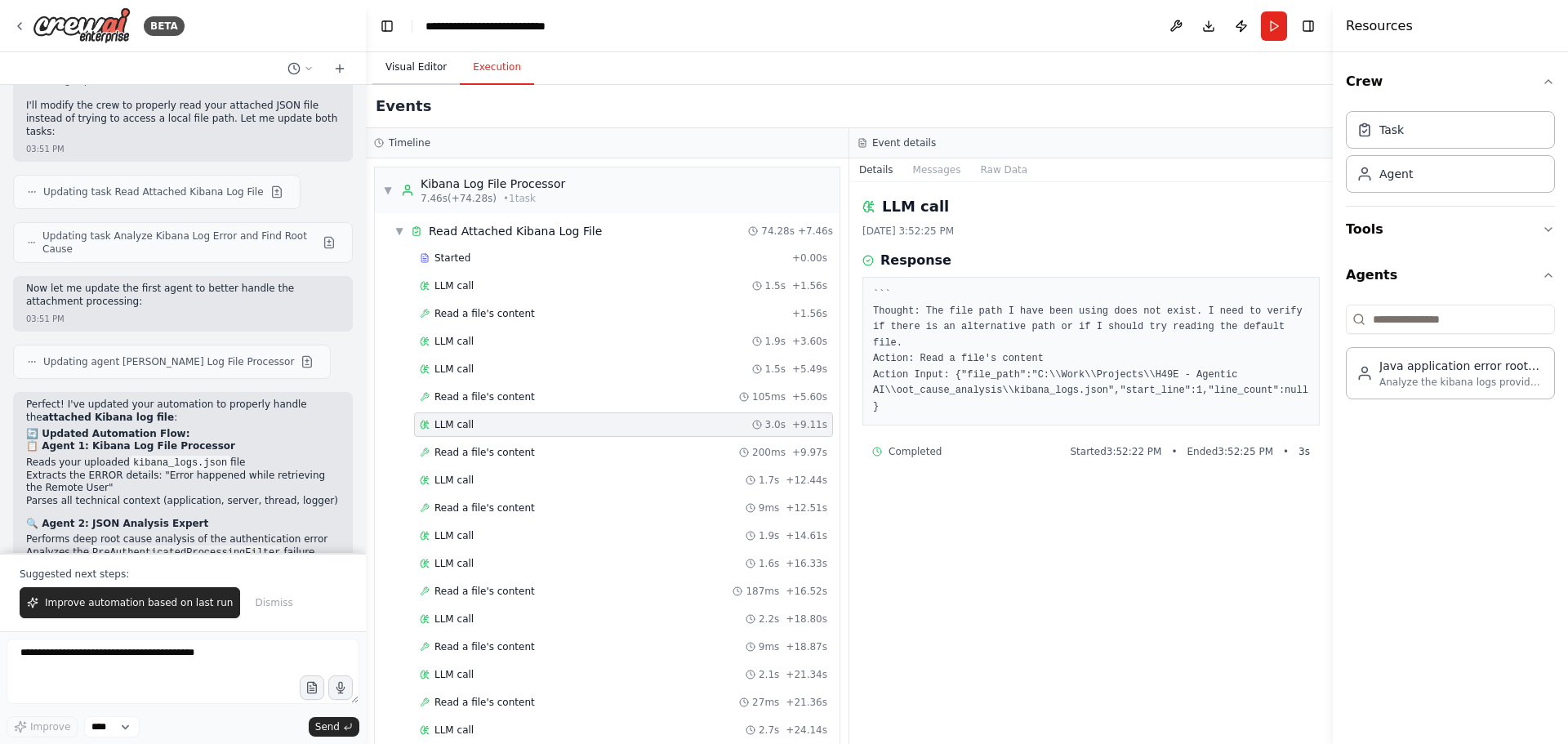
click at [417, 70] on button "Visual Editor" at bounding box center [416, 67] width 87 height 35
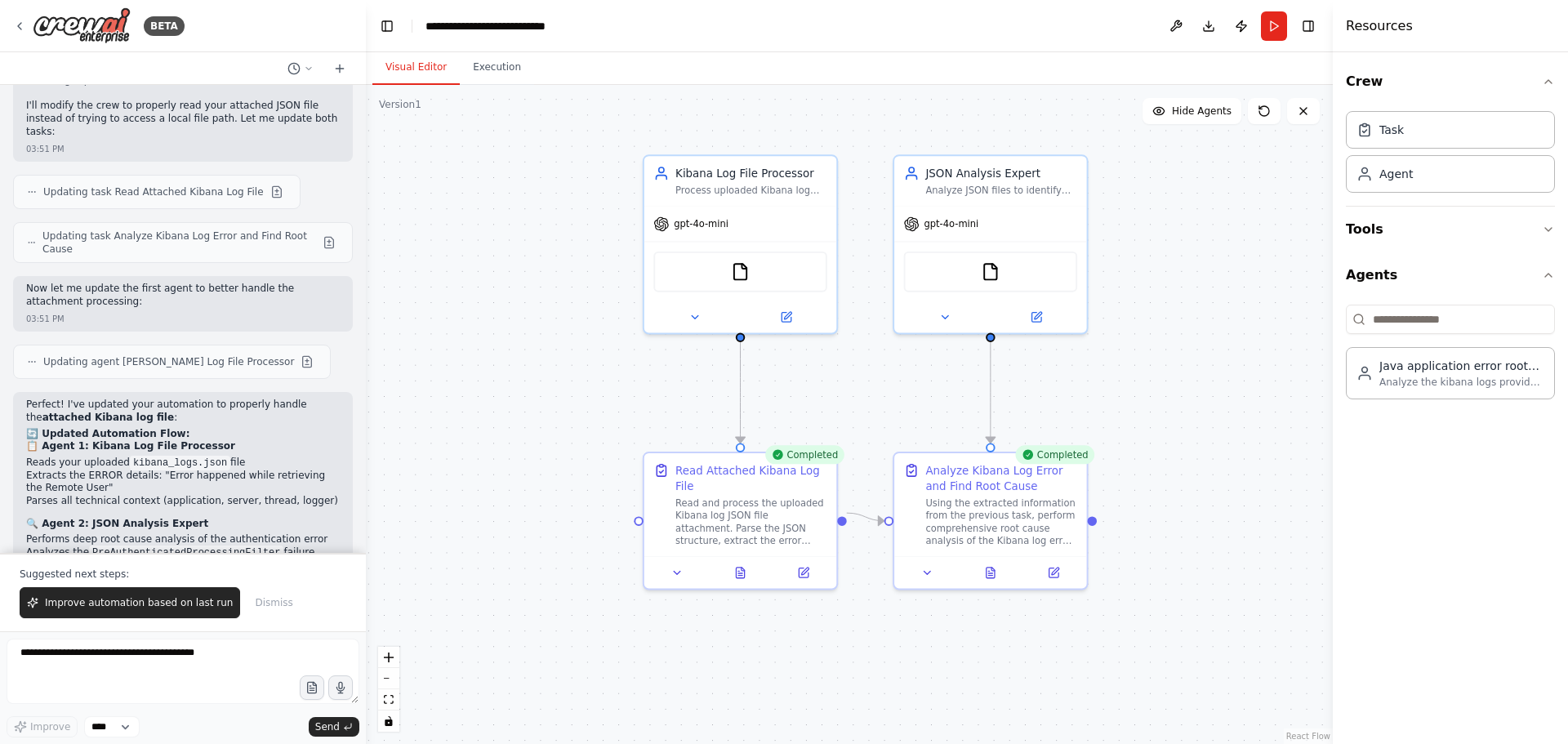
click at [869, 164] on div ".deletable-edge-delete-btn { width: 20px; height: 20px; border: 0px solid #ffff…" at bounding box center [849, 415] width 967 height 659
click at [715, 185] on div "Process uploaded Kibana log JSON files to extract and structure all error infor…" at bounding box center [752, 186] width 152 height 12
click at [24, 27] on icon at bounding box center [19, 26] width 13 height 13
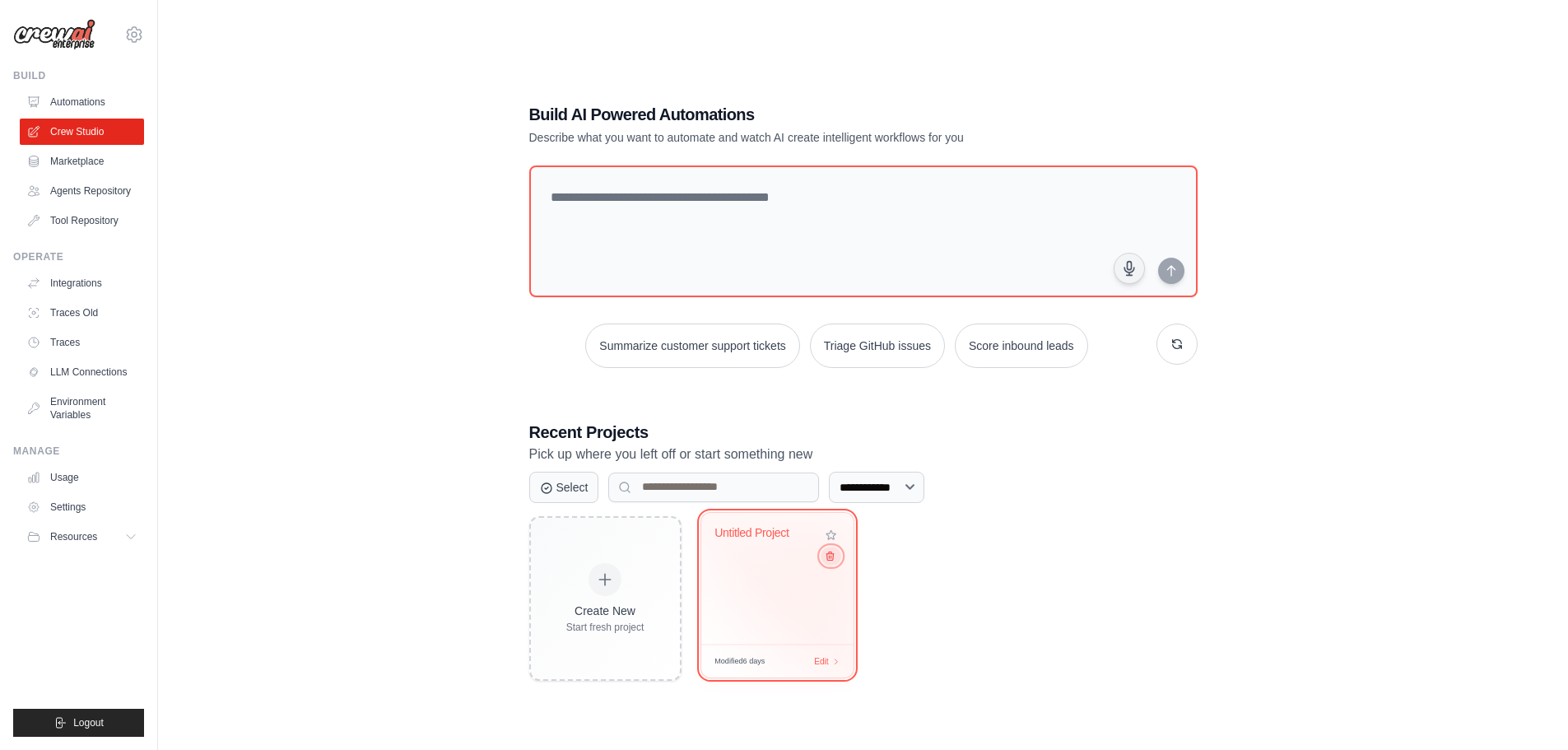
click at [829, 563] on button at bounding box center [831, 556] width 20 height 18
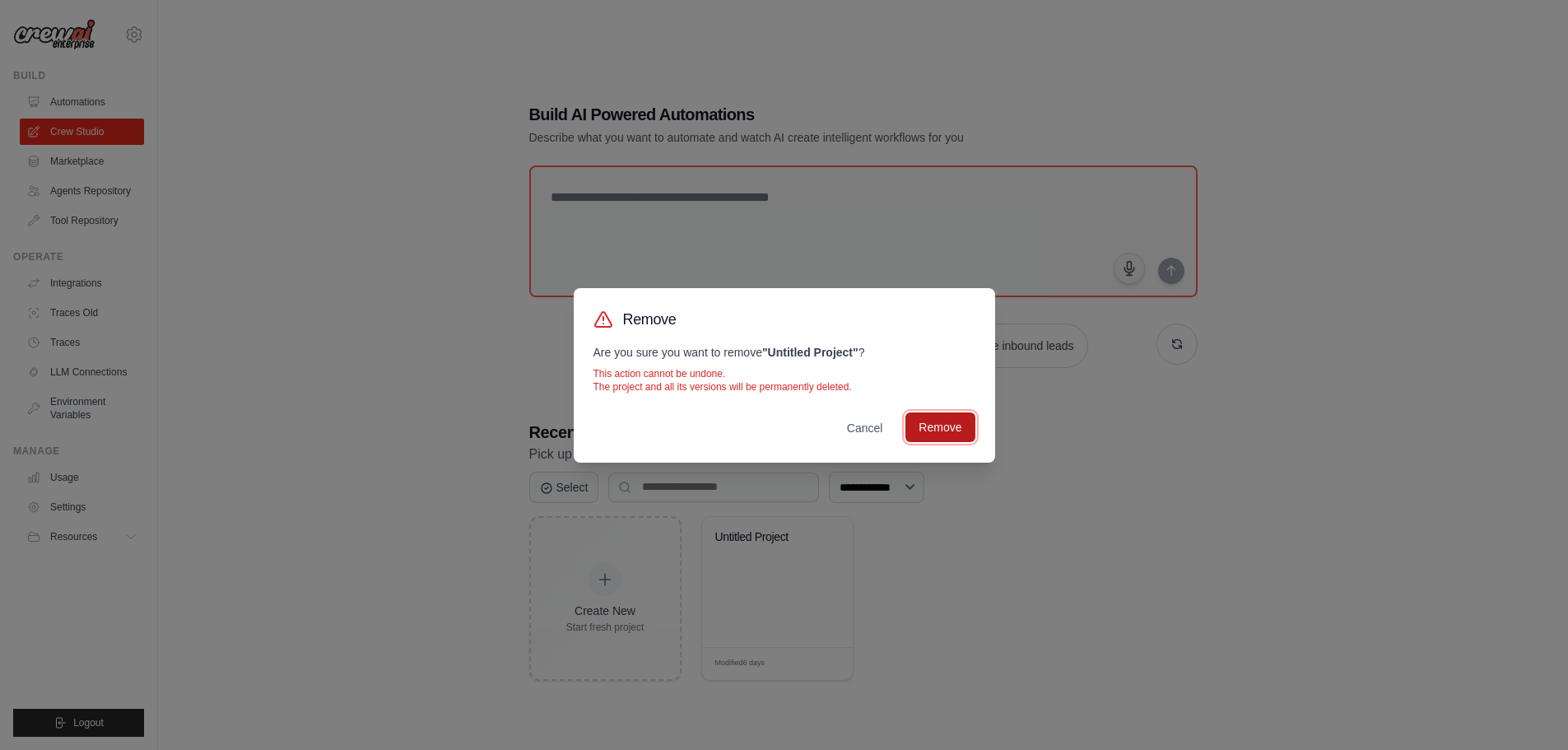
click at [959, 423] on button "Remove" at bounding box center [940, 427] width 69 height 30
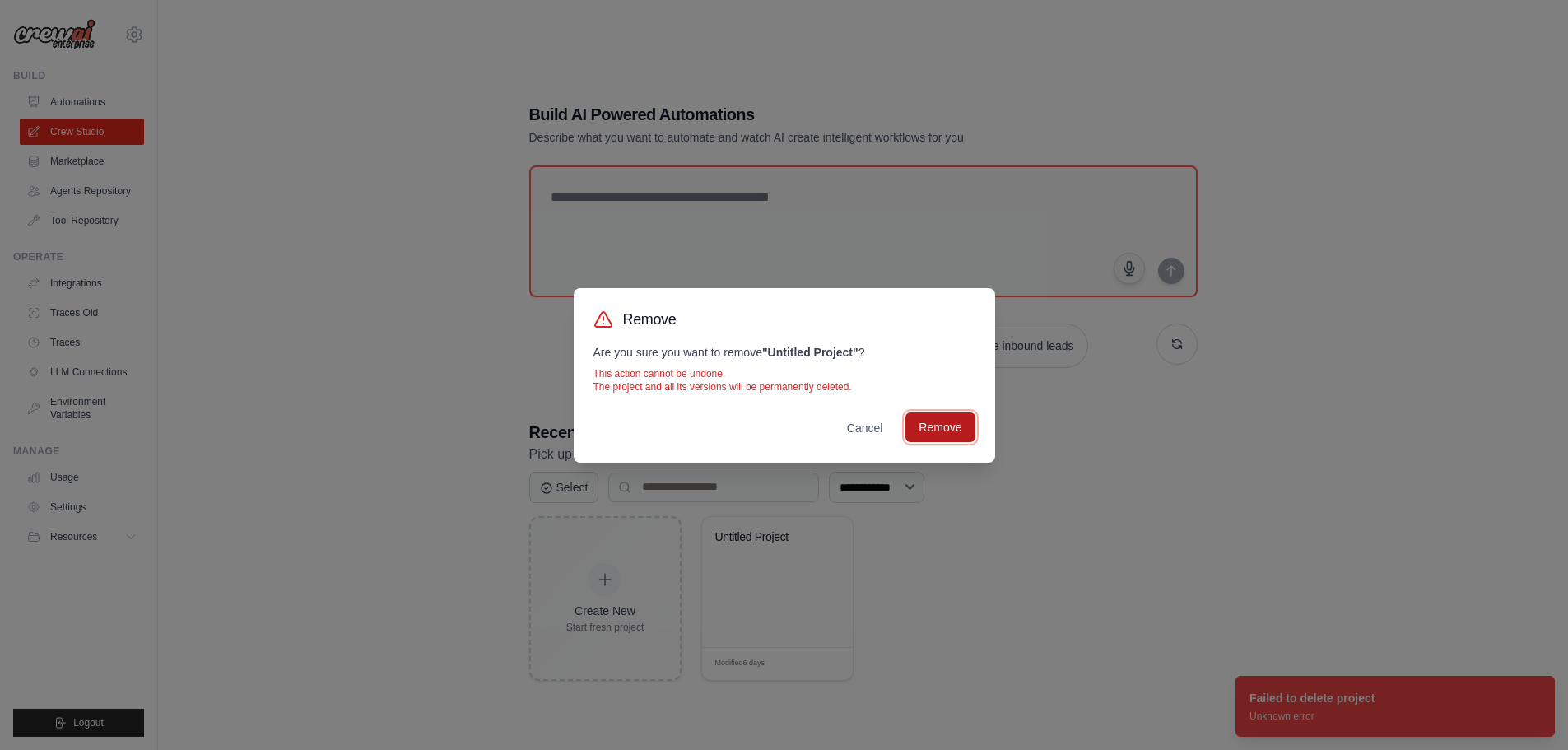
click at [954, 424] on button "Remove" at bounding box center [940, 427] width 69 height 30
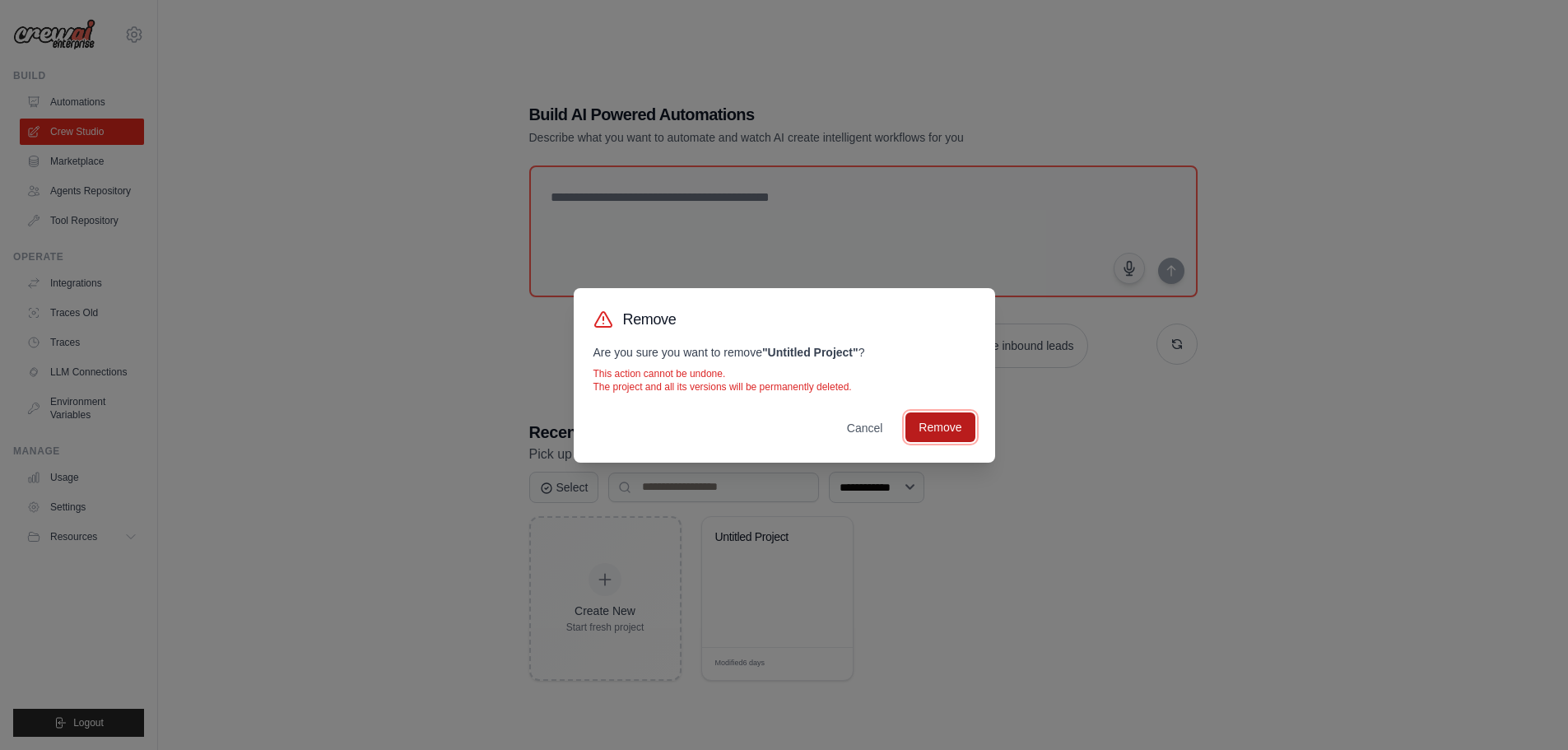
click at [947, 440] on button "Remove" at bounding box center [940, 427] width 69 height 30
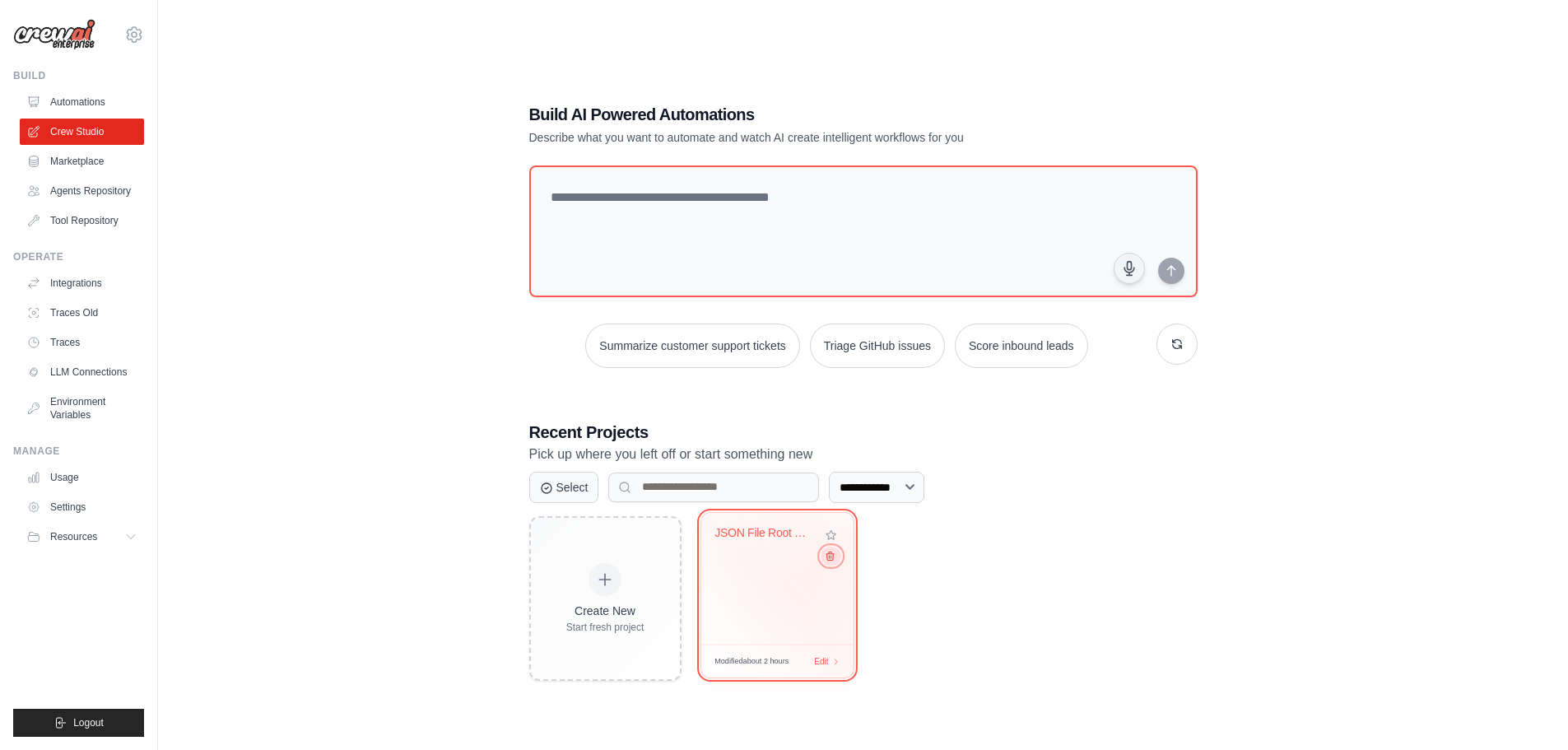
click at [829, 561] on icon at bounding box center [829, 555] width 11 height 11
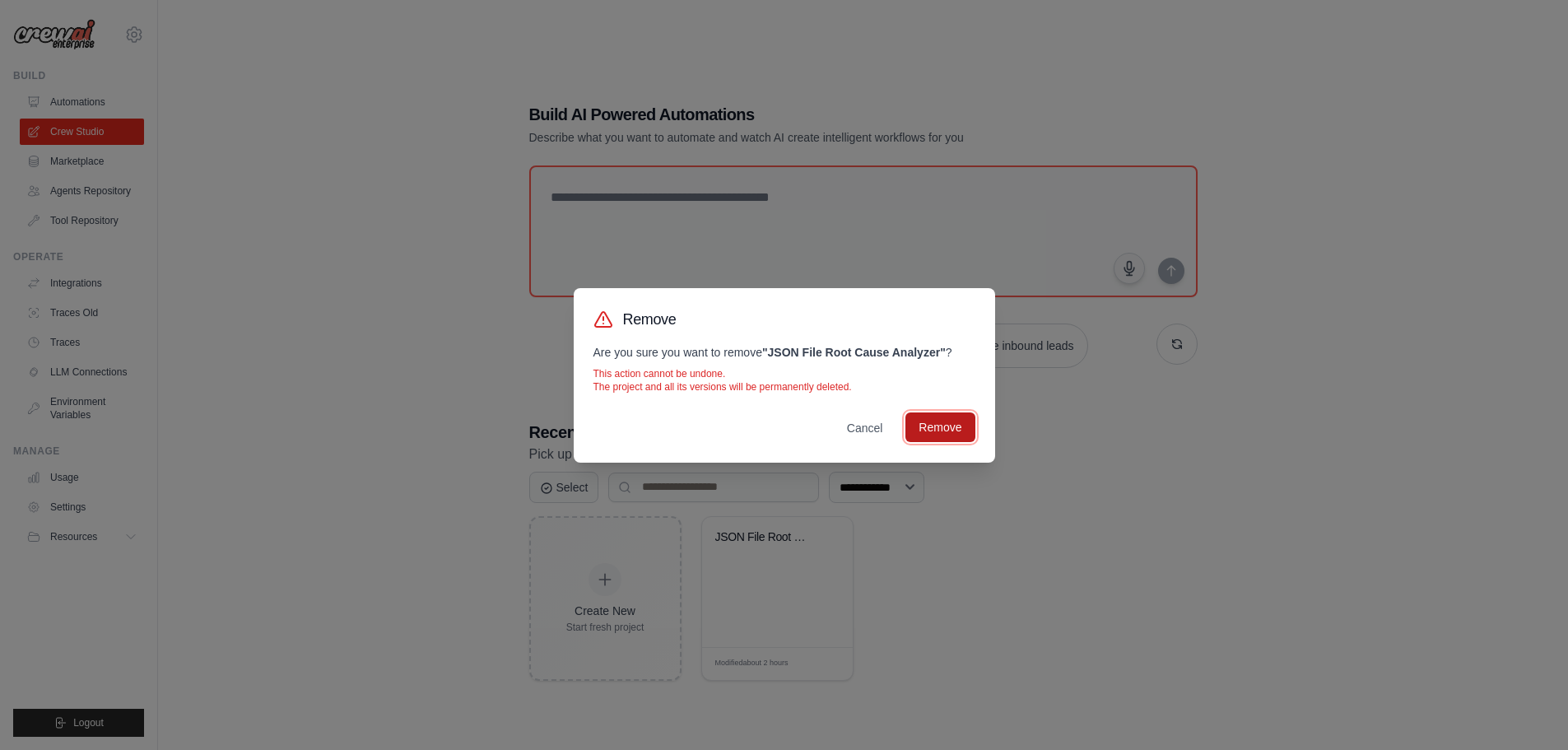
click at [945, 431] on button "Remove" at bounding box center [940, 427] width 69 height 30
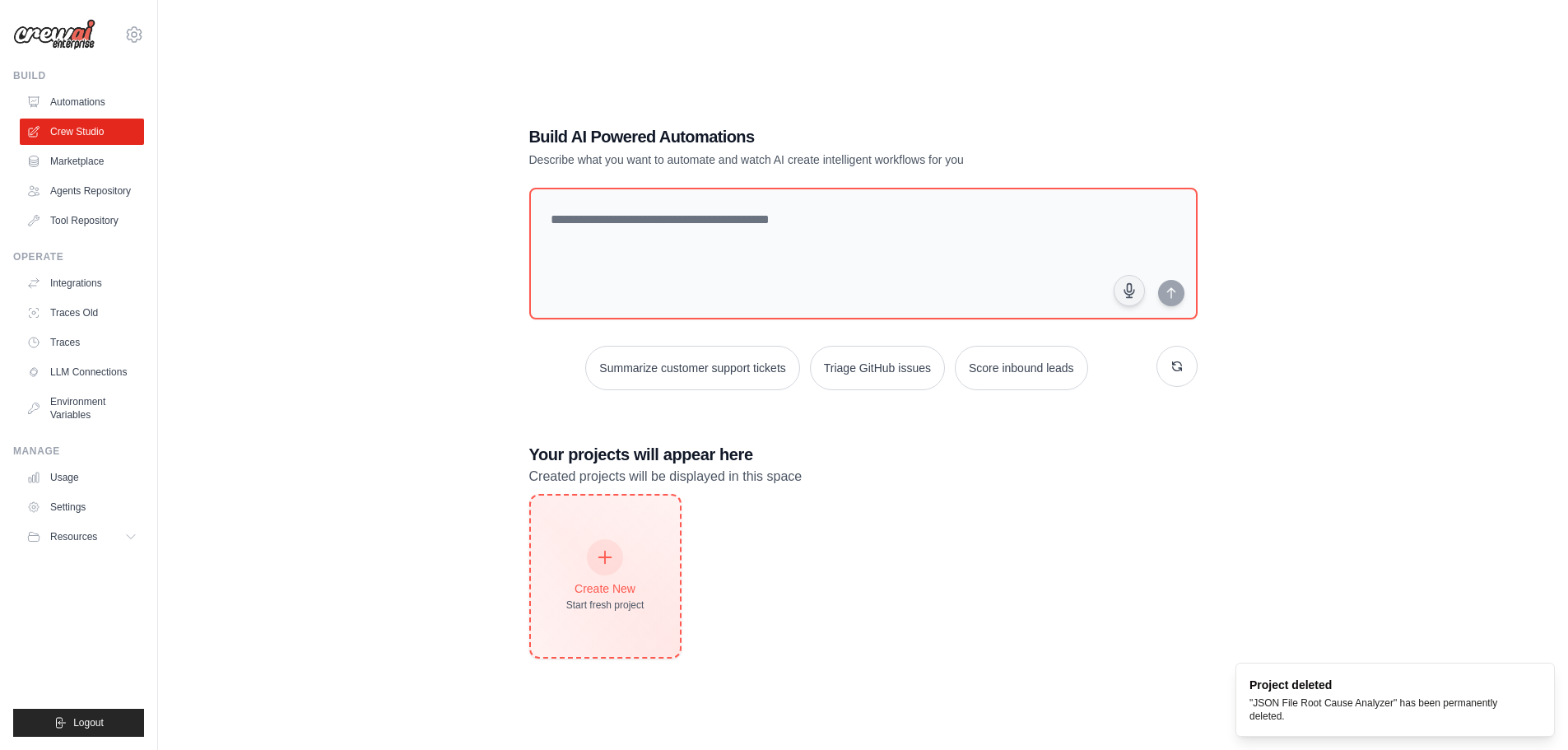
click at [614, 576] on div "Create New Start fresh project" at bounding box center [605, 576] width 78 height 71
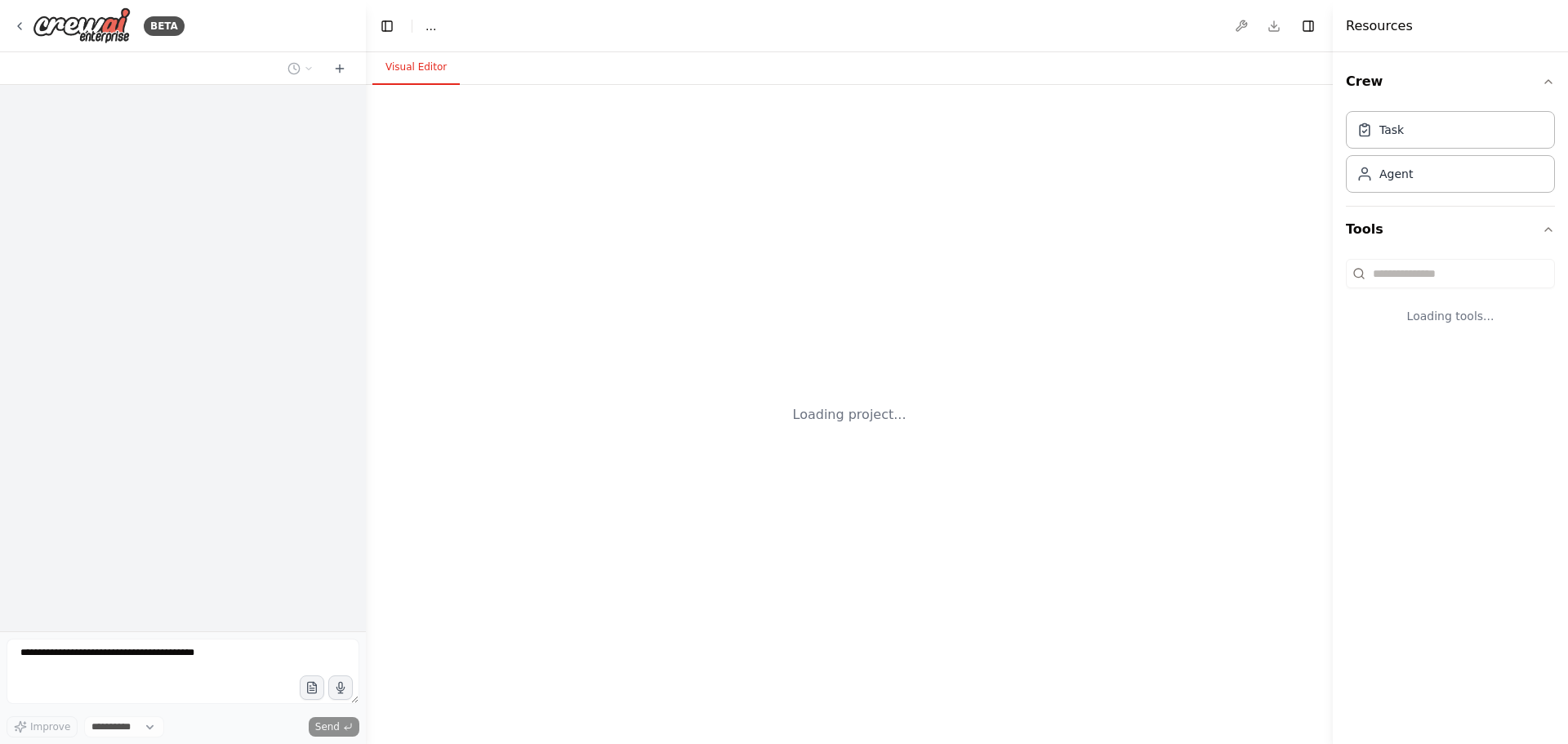
select select "****"
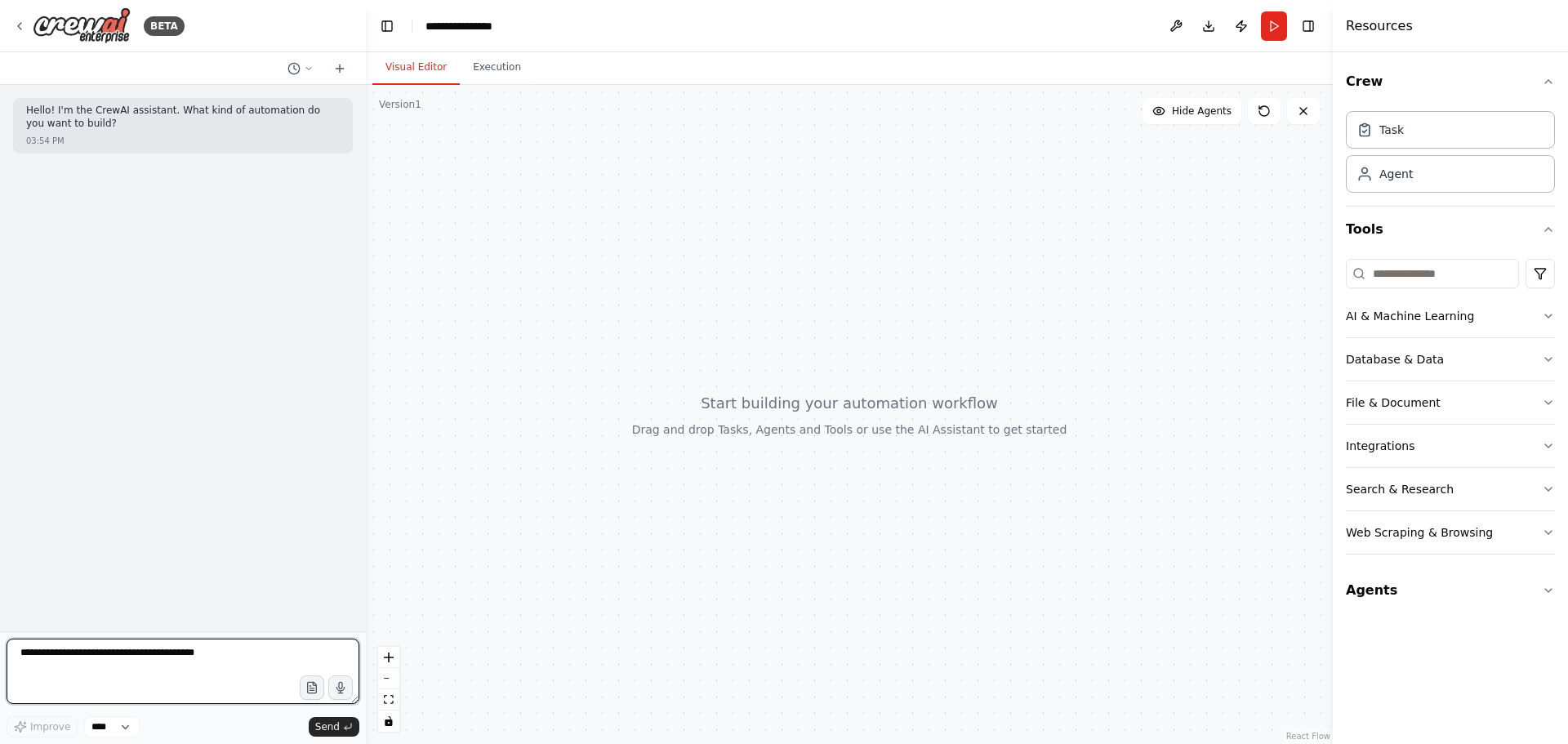
click at [228, 649] on textarea at bounding box center [183, 672] width 353 height 65
type textarea "**********"
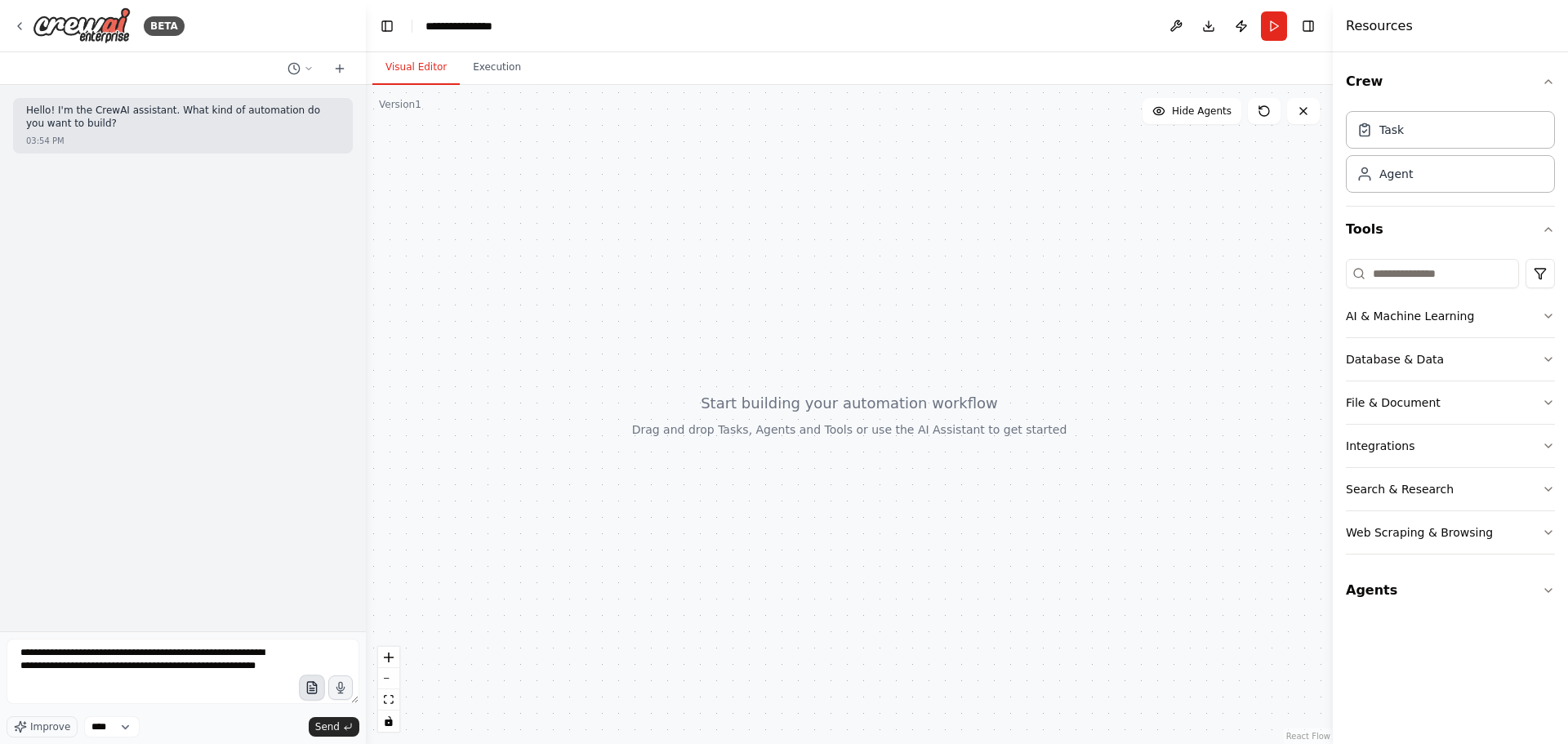
click at [306, 691] on icon "button" at bounding box center [311, 688] width 14 height 14
click at [275, 661] on textarea "**********" at bounding box center [183, 672] width 353 height 65
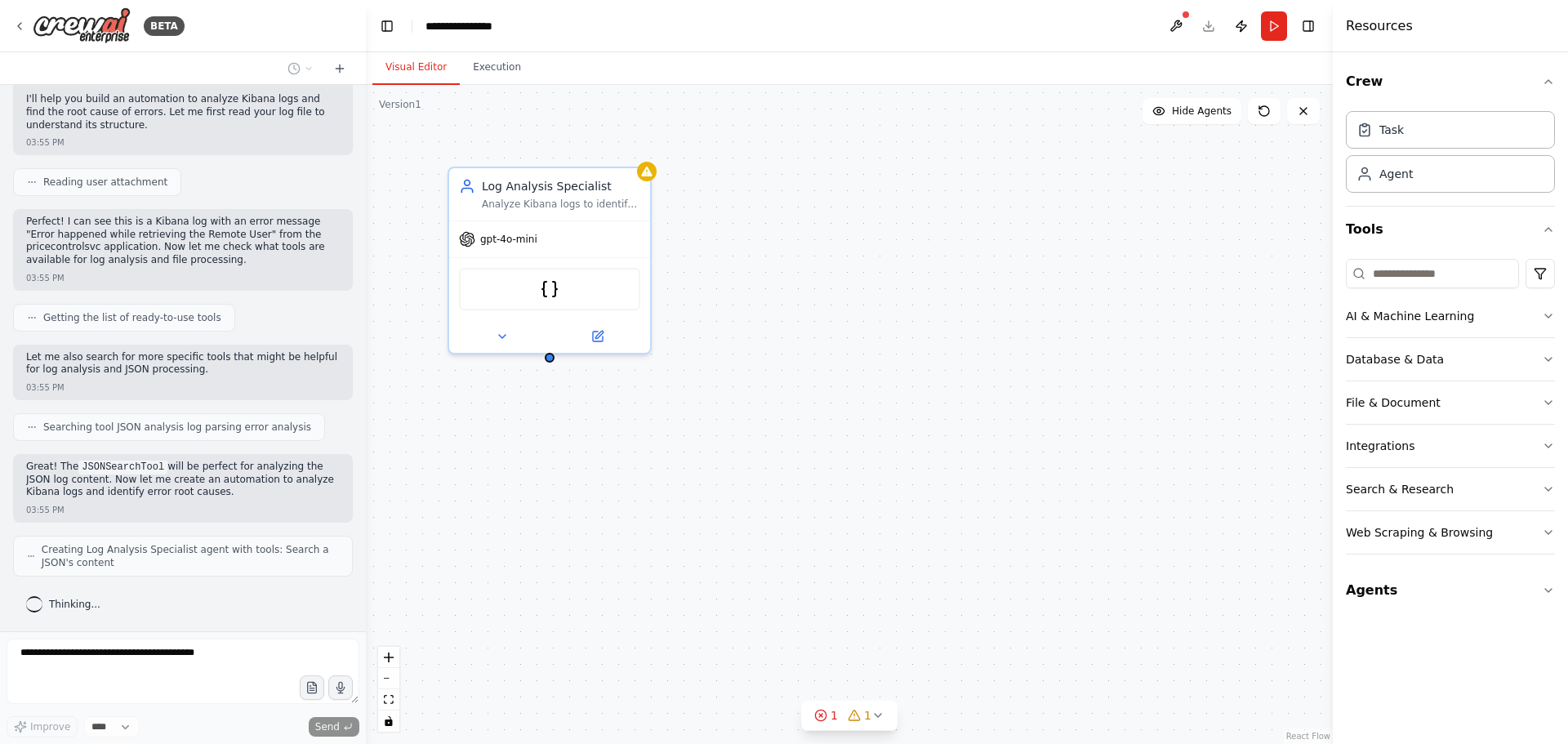
scroll to position [219, 0]
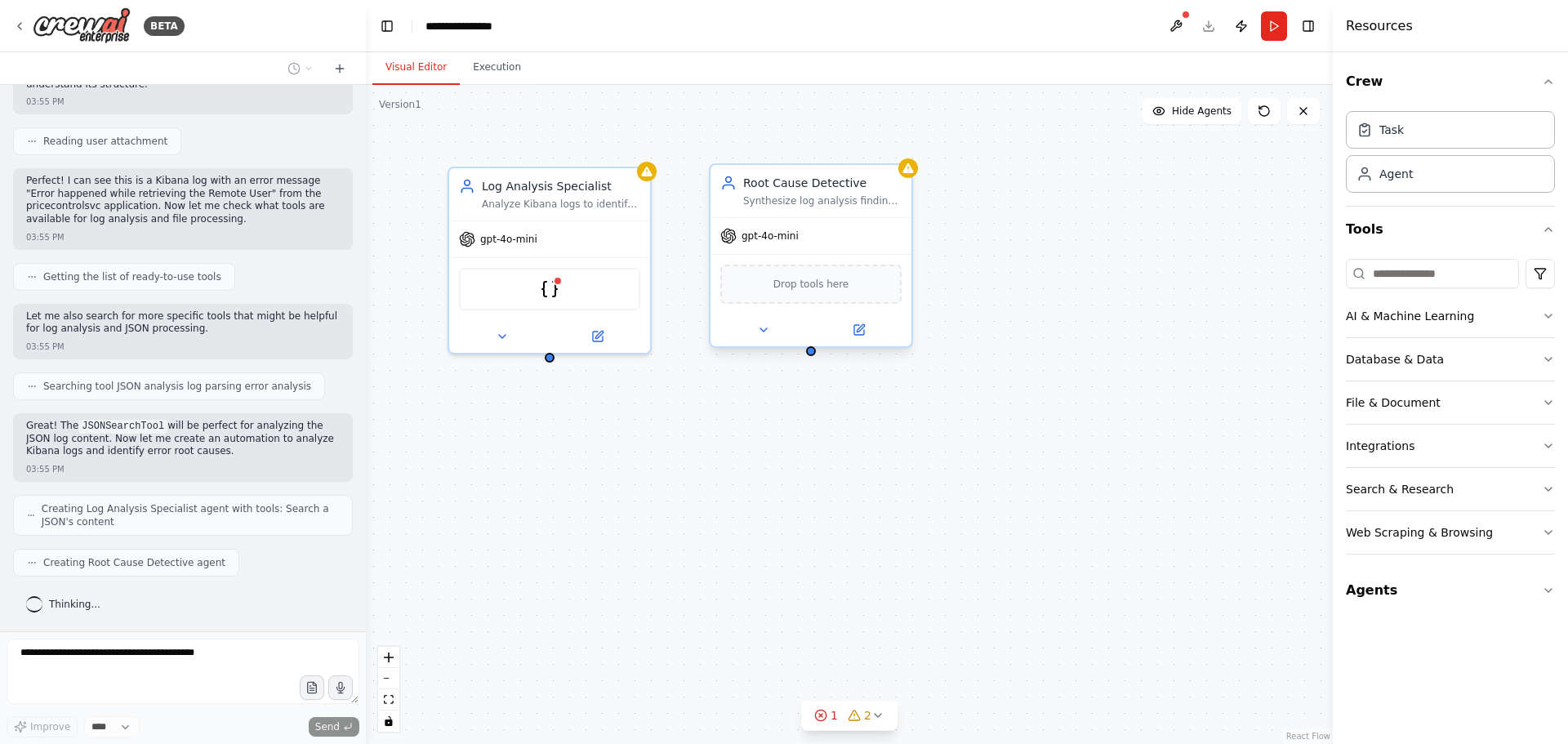
click at [832, 280] on span "Drop tools here" at bounding box center [811, 284] width 76 height 16
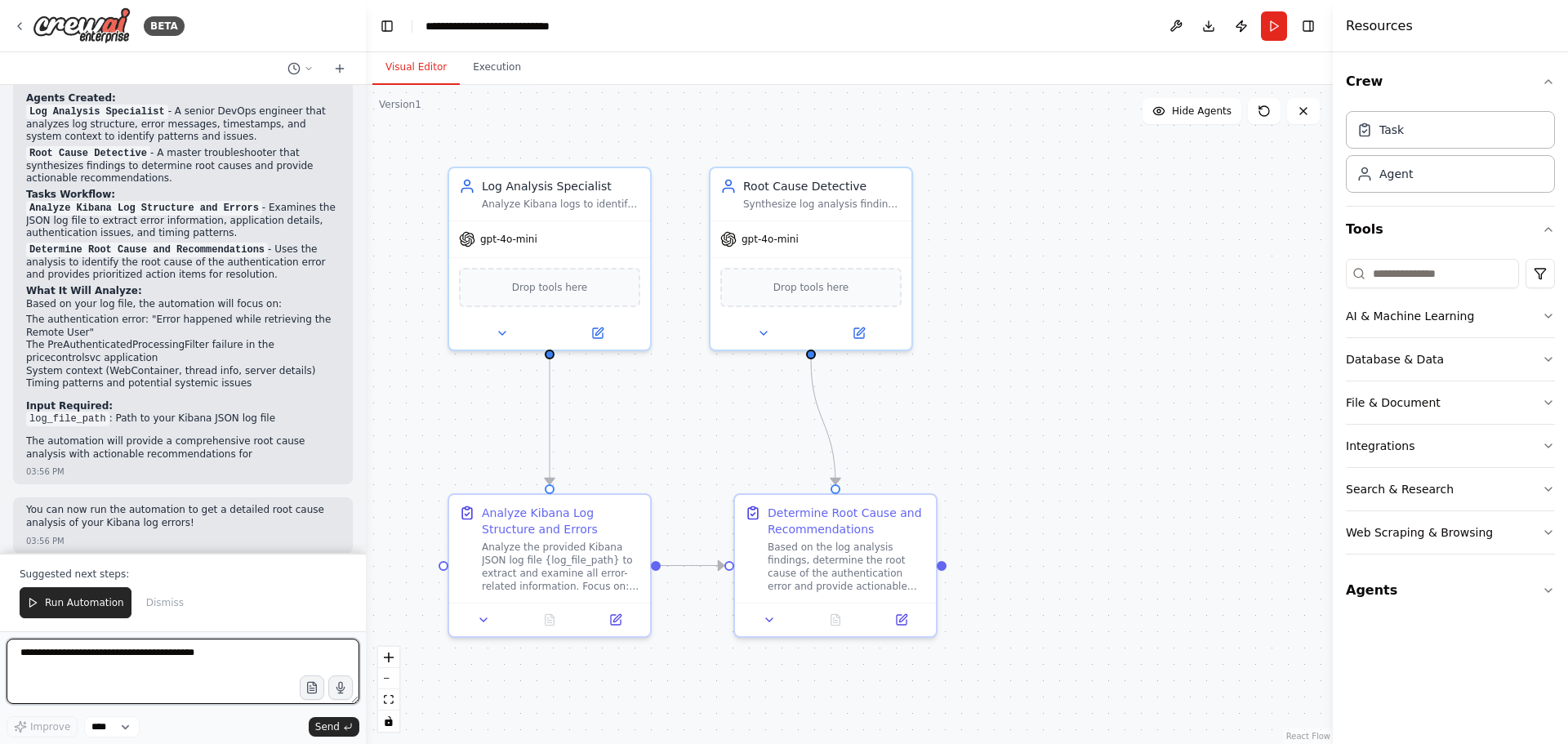
scroll to position [1545, 0]
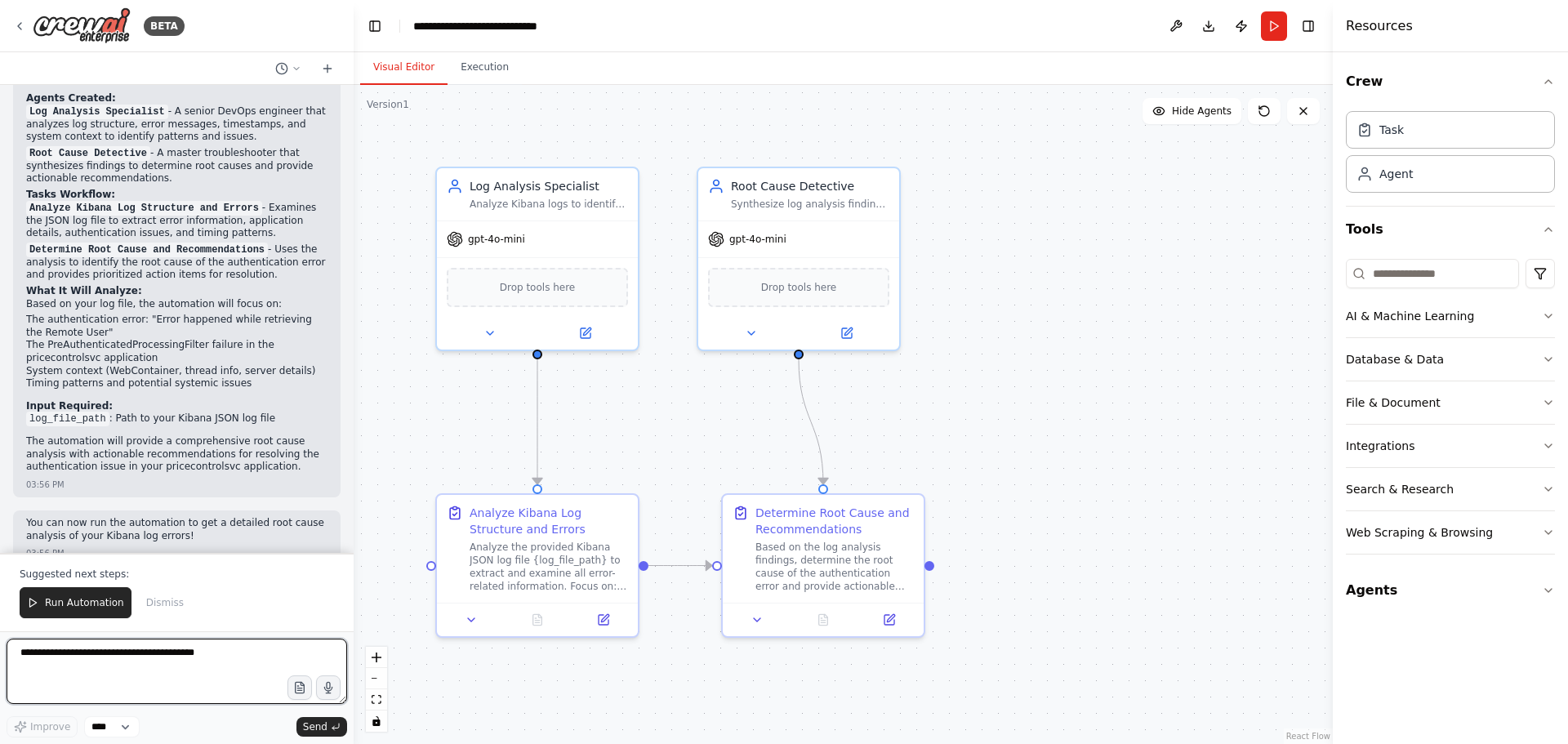
drag, startPoint x: 359, startPoint y: 515, endPoint x: 353, endPoint y: 478, distance: 37.5
click at [353, 478] on div "BETA Hello! I'm the CrewAI assistant. What kind of automation do you want to bu…" at bounding box center [784, 372] width 1568 height 744
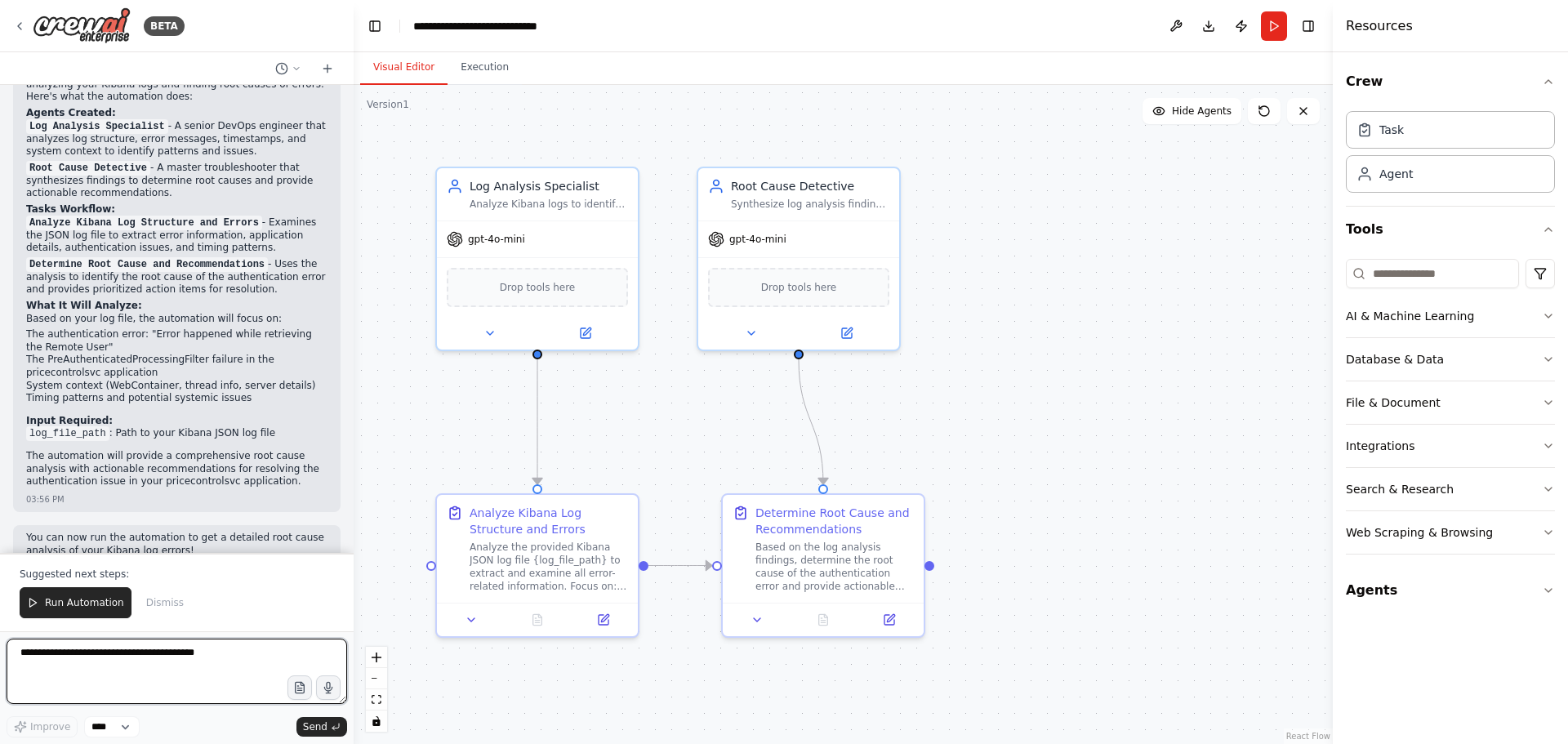
scroll to position [1533, 0]
click at [178, 424] on li "log_file_path : Path to your Kibana JSON log file" at bounding box center [177, 430] width 302 height 13
click at [34, 423] on code "log_file_path" at bounding box center [67, 430] width 83 height 15
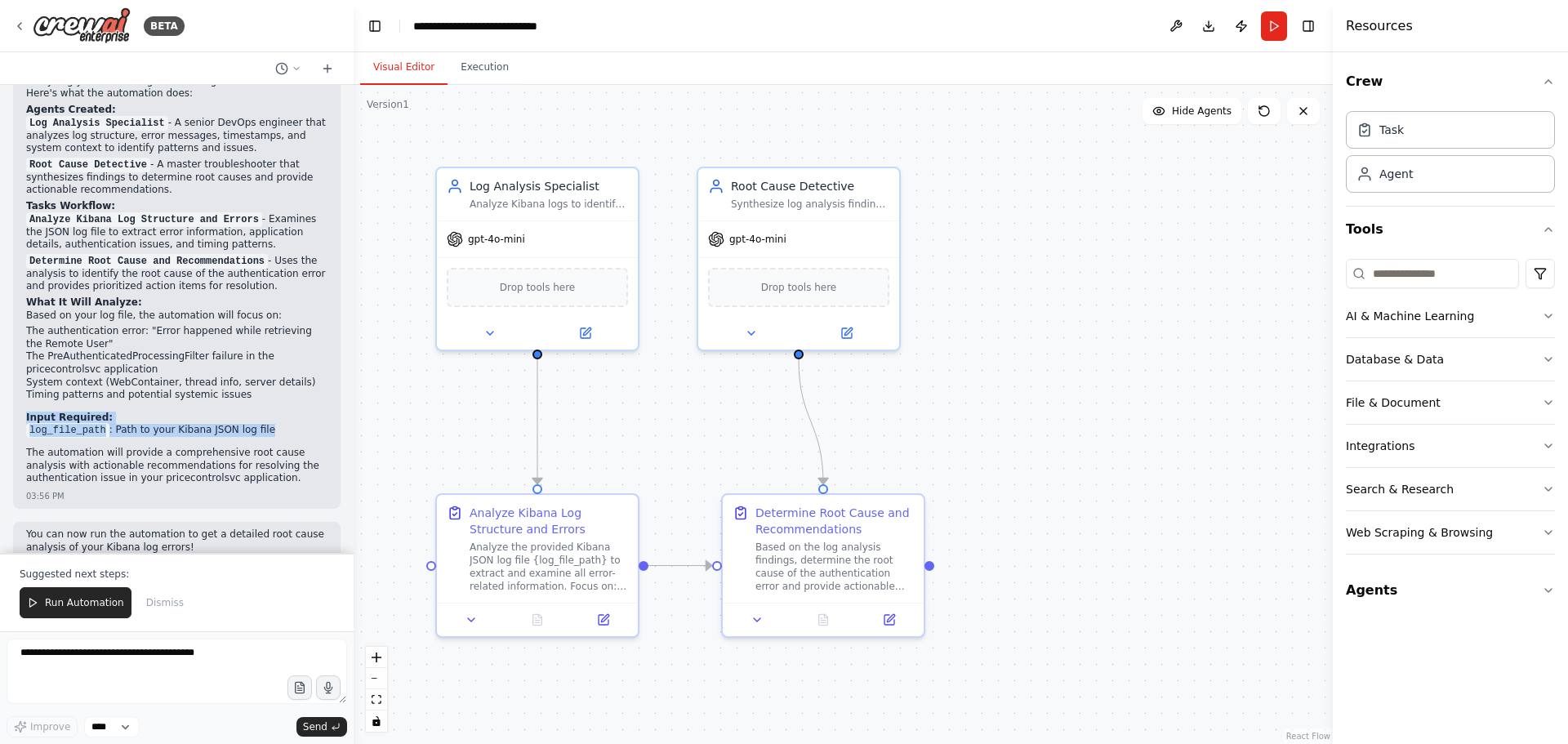
drag, startPoint x: 256, startPoint y: 401, endPoint x: 27, endPoint y: 393, distance: 229.1
click at [27, 393] on div "Great! I've created a comprehensive automation for analyzing your Kibana logs a…" at bounding box center [177, 276] width 302 height 427
copy div "Input Required: log_file_path : Path to your Kibana JSON log file"
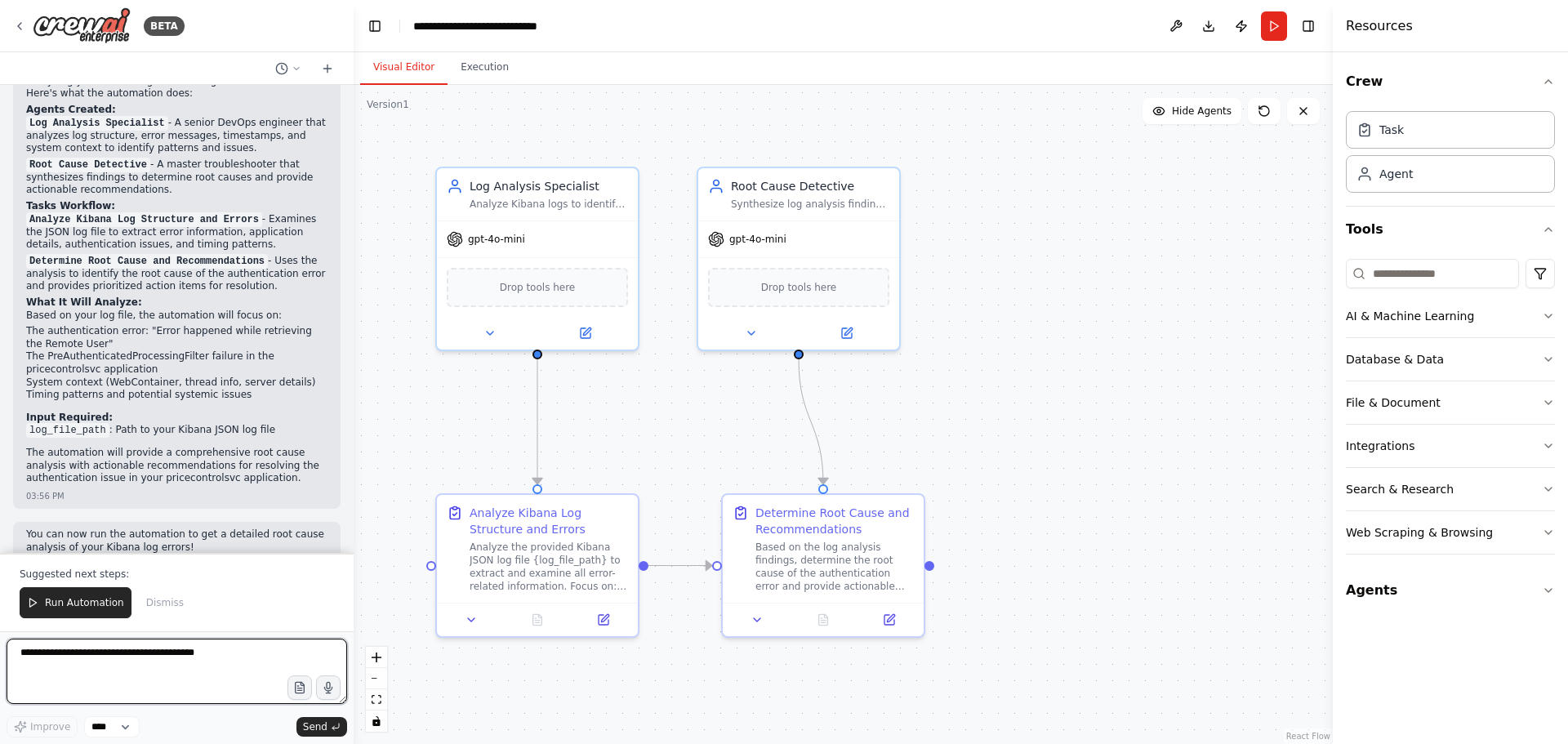
click at [68, 650] on textarea at bounding box center [177, 672] width 340 height 65
paste textarea "**********"
type textarea "**********"
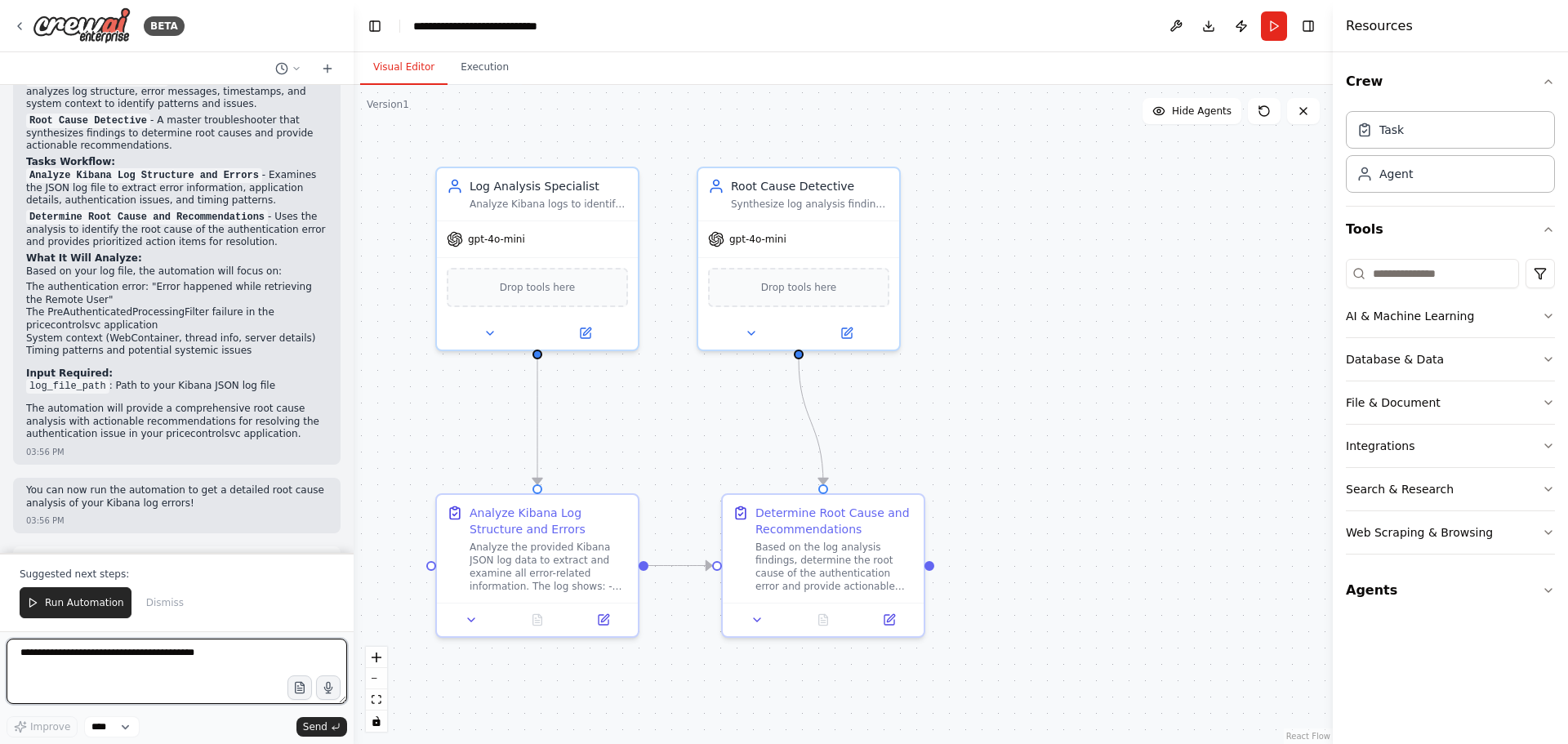
scroll to position [2106, 0]
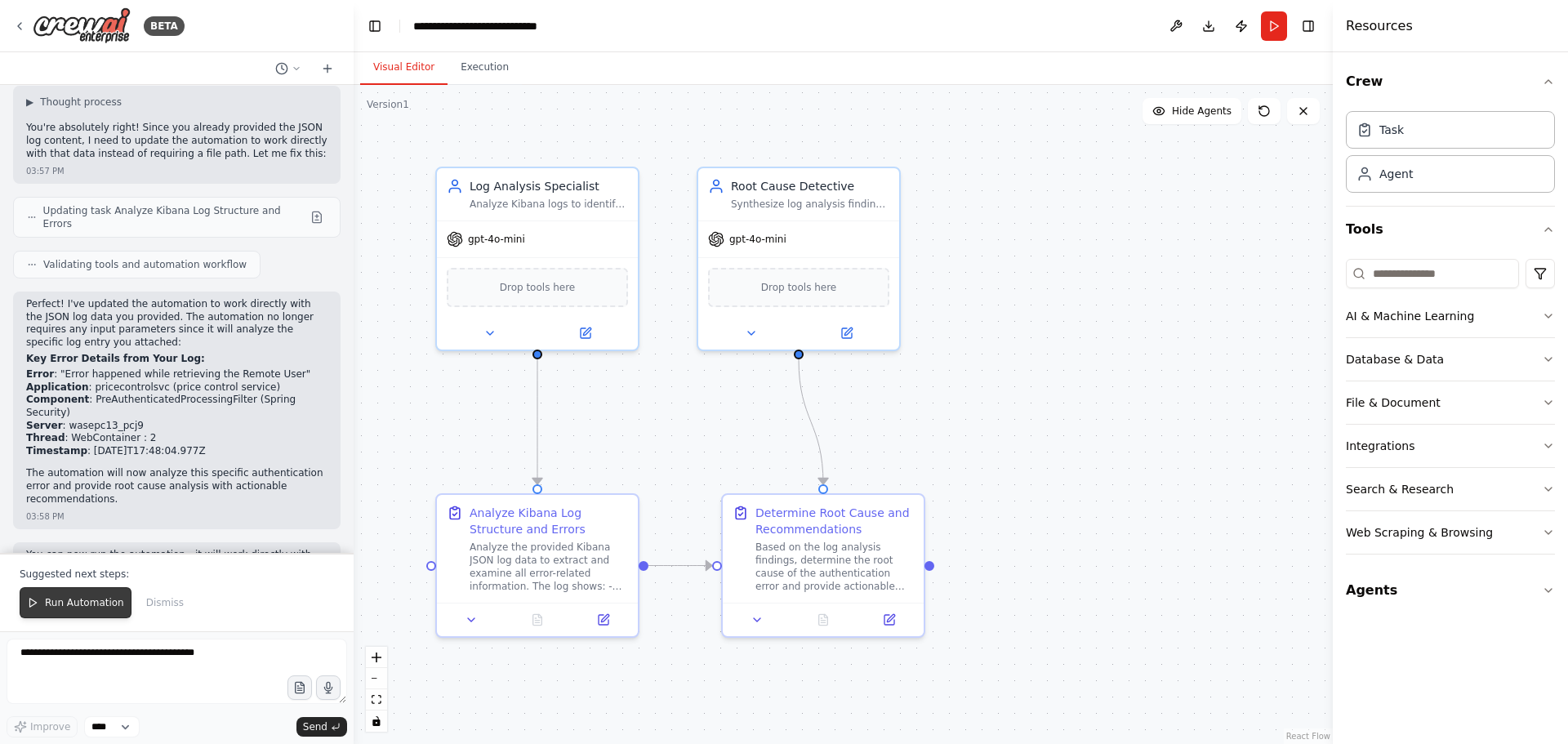
click at [74, 596] on button "Run Automation" at bounding box center [75, 602] width 112 height 31
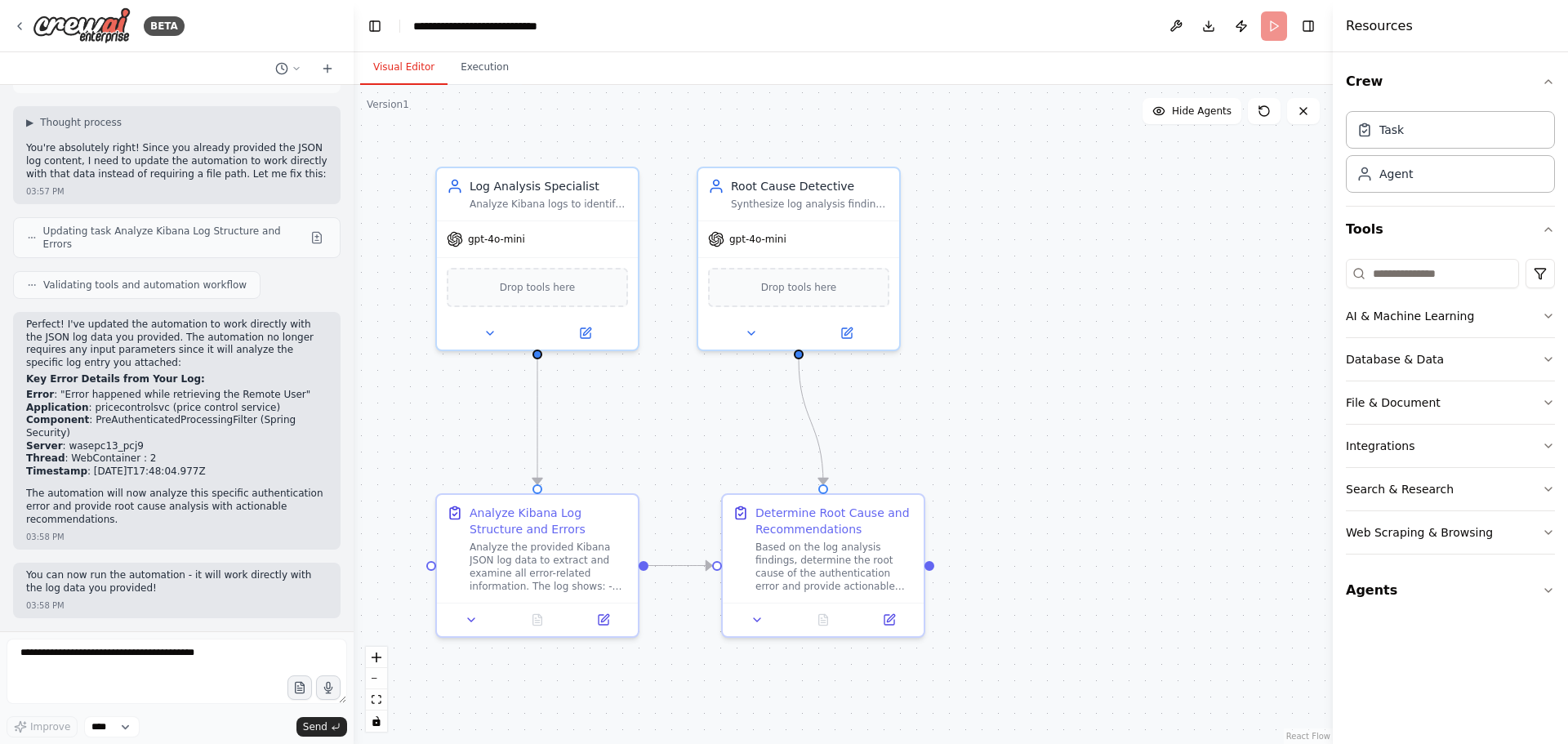
scroll to position [2028, 0]
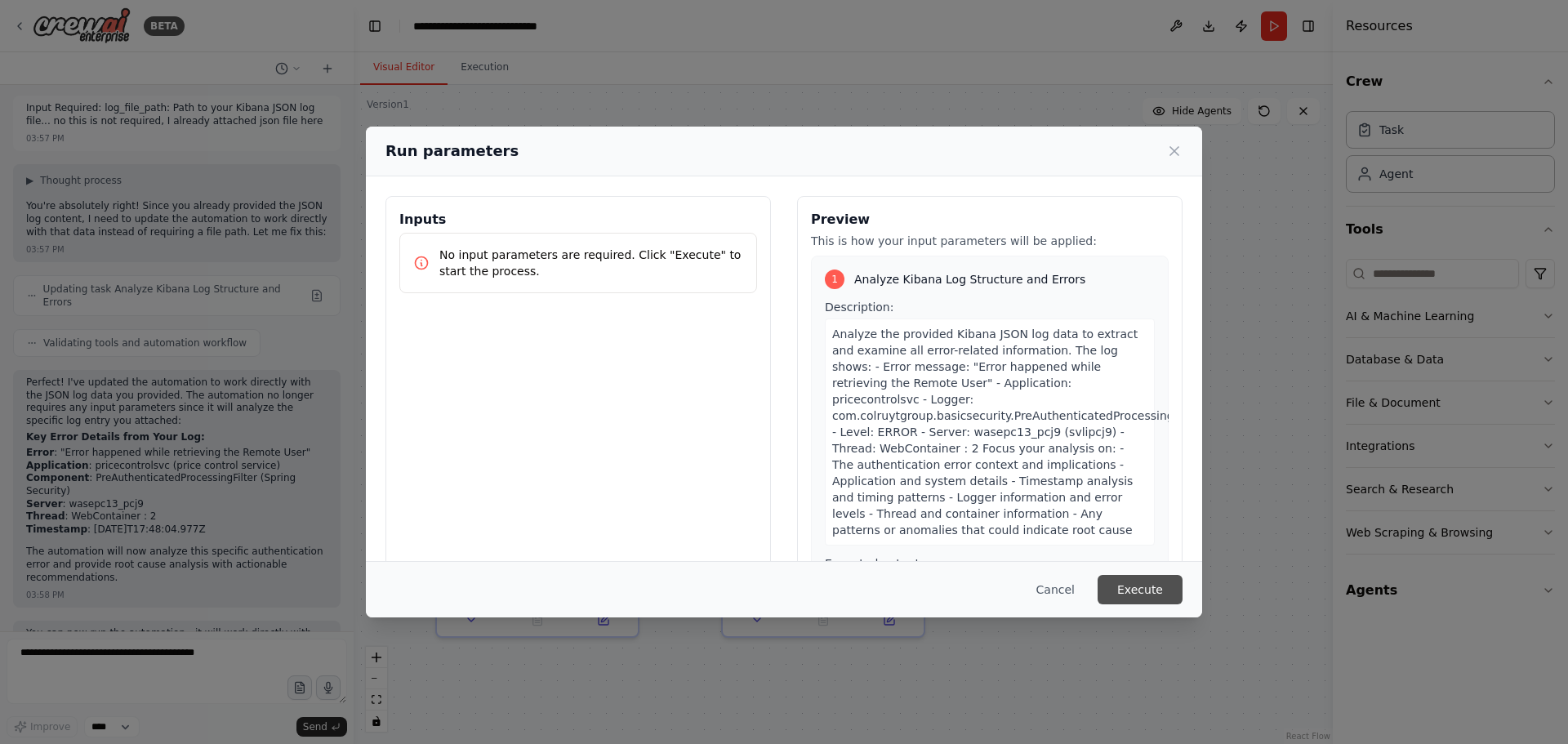
click at [1142, 587] on button "Execute" at bounding box center [1140, 590] width 85 height 30
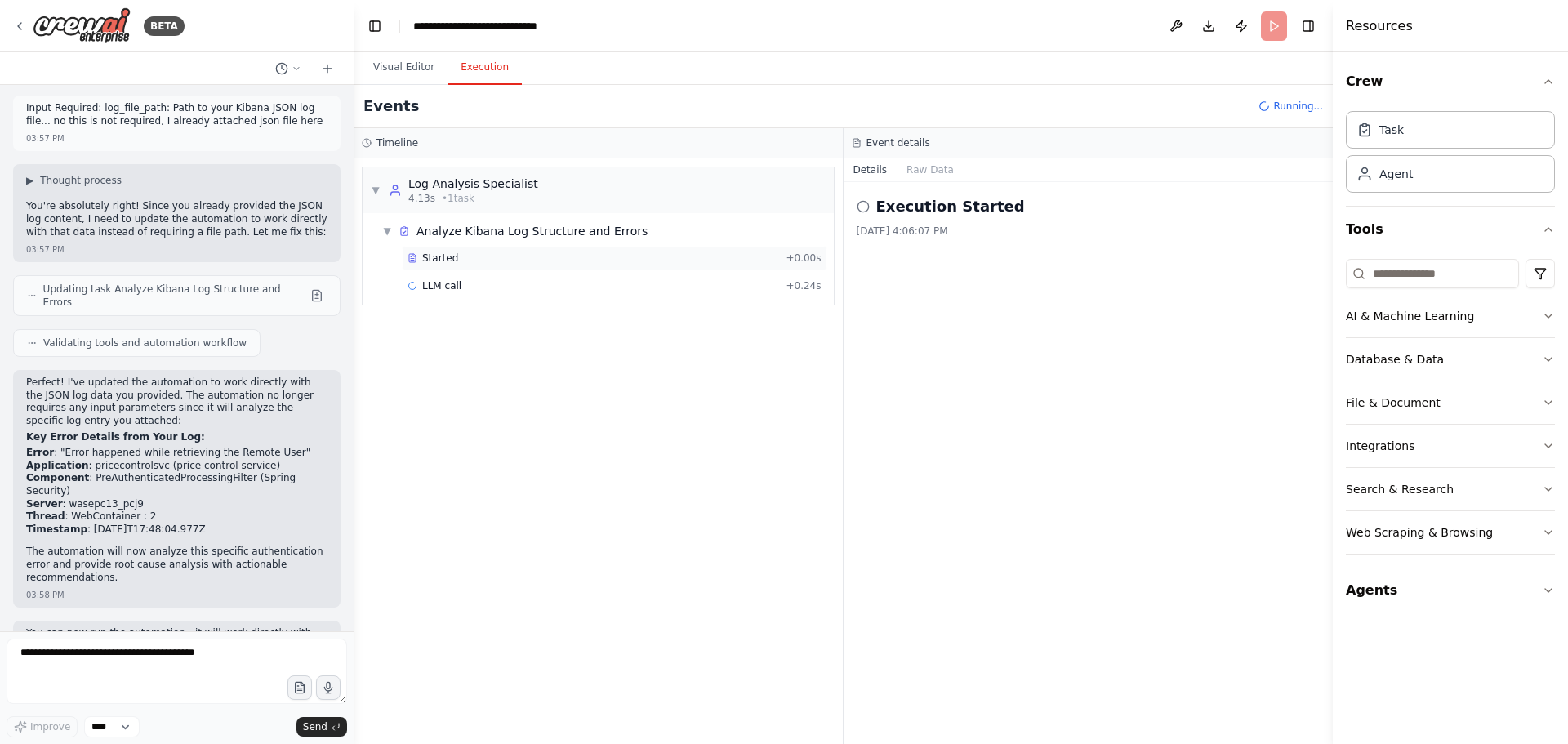
click at [490, 256] on div "Started" at bounding box center [593, 258] width 372 height 13
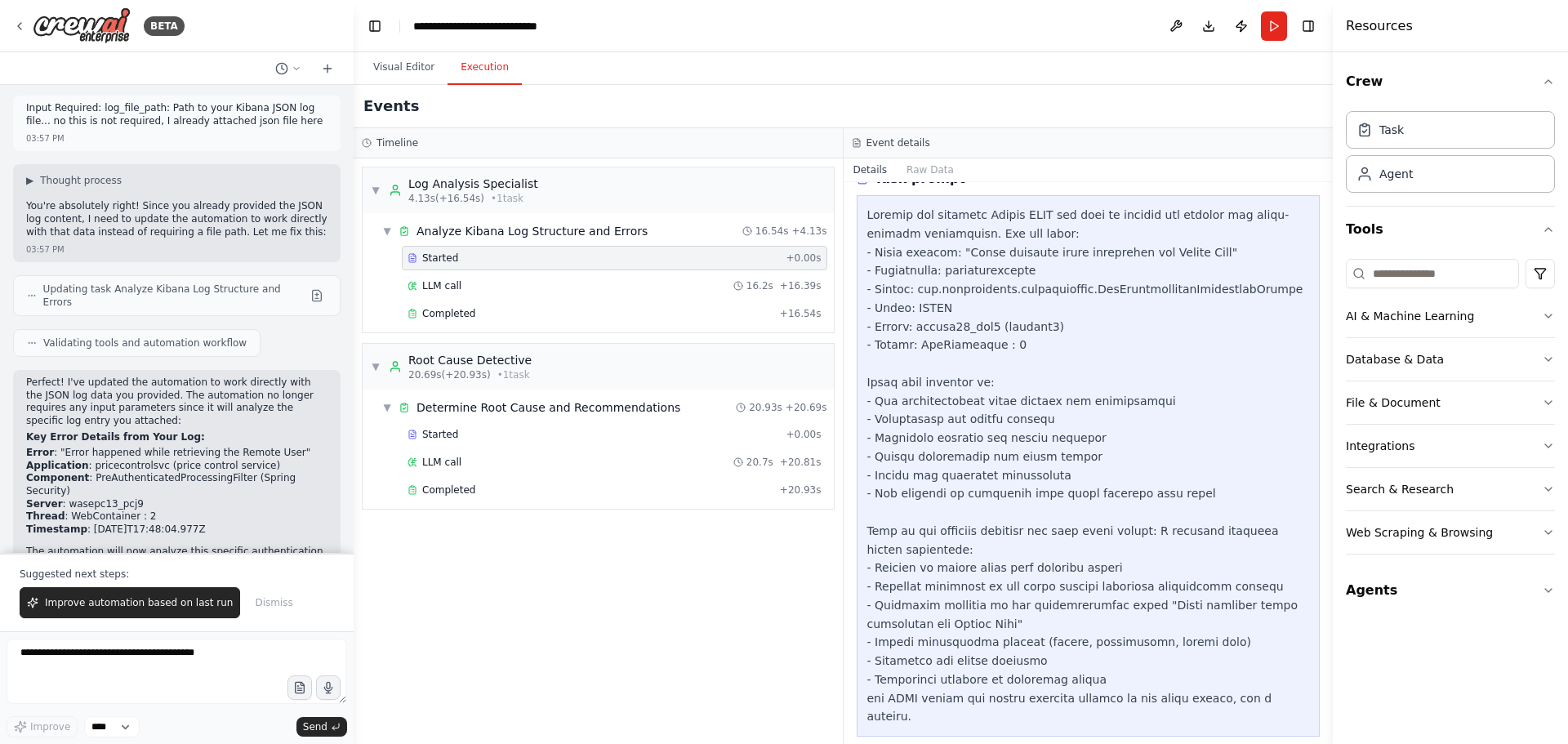
scroll to position [2106, 0]
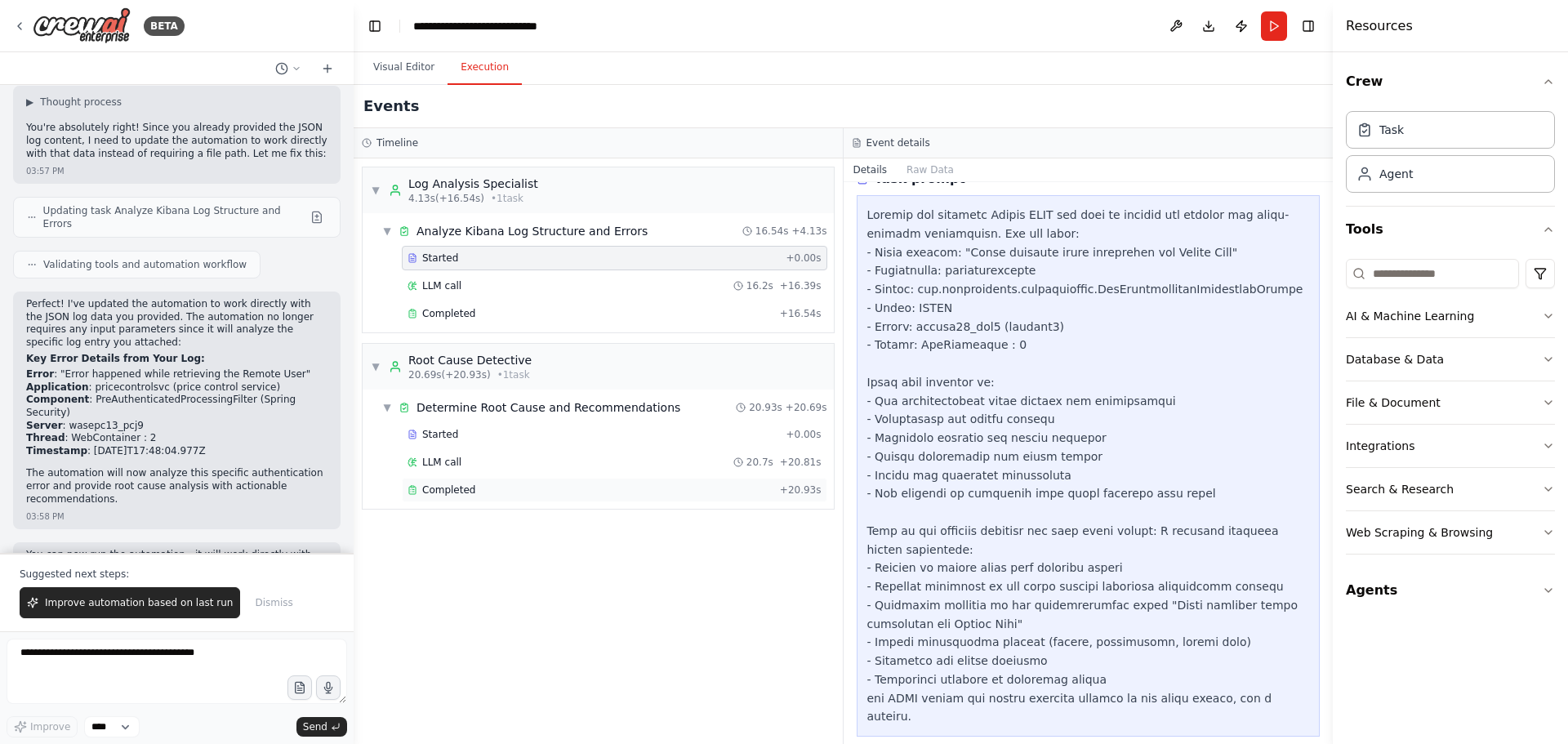
click at [520, 488] on div "Completed" at bounding box center [590, 489] width 366 height 13
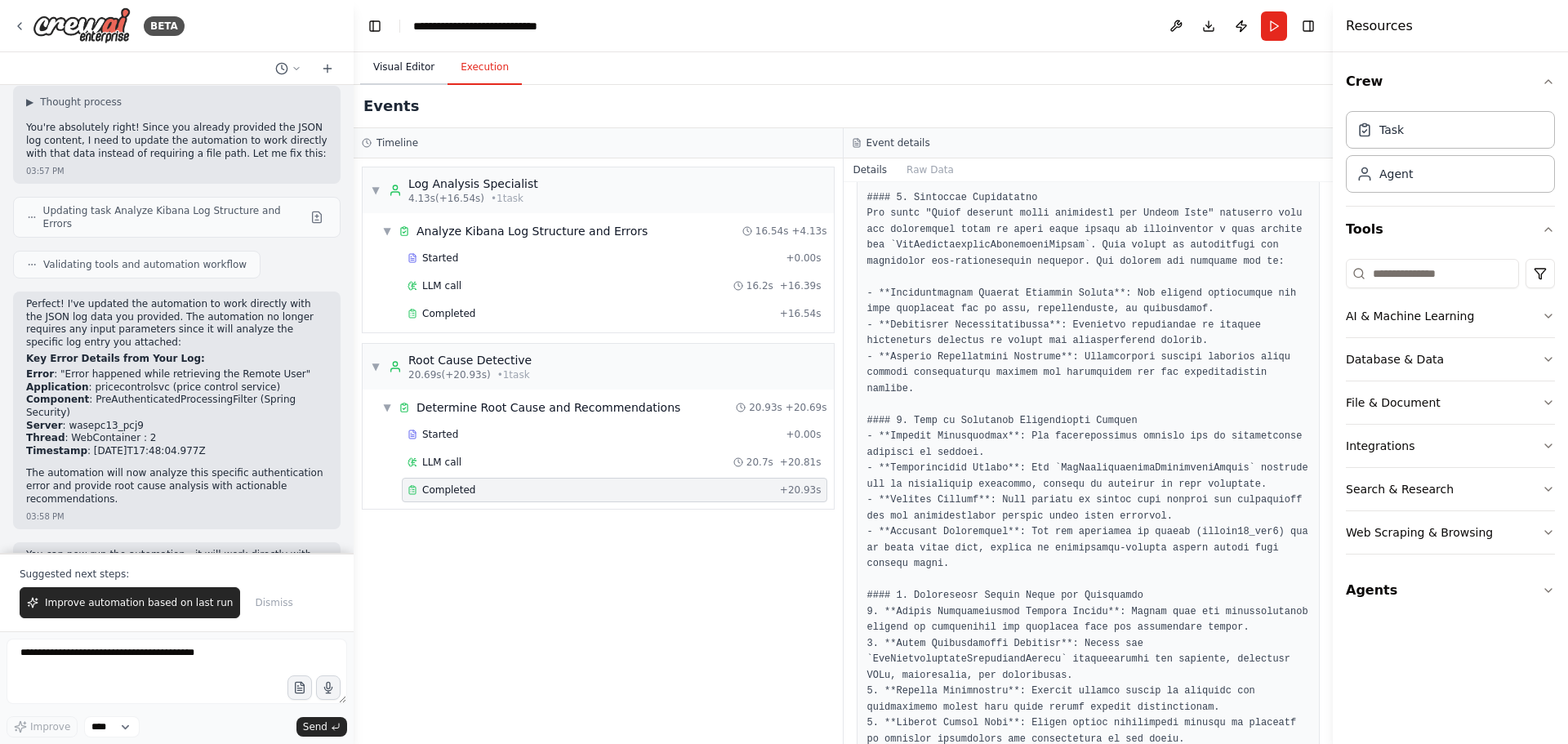
click at [406, 71] on button "Visual Editor" at bounding box center [404, 67] width 87 height 35
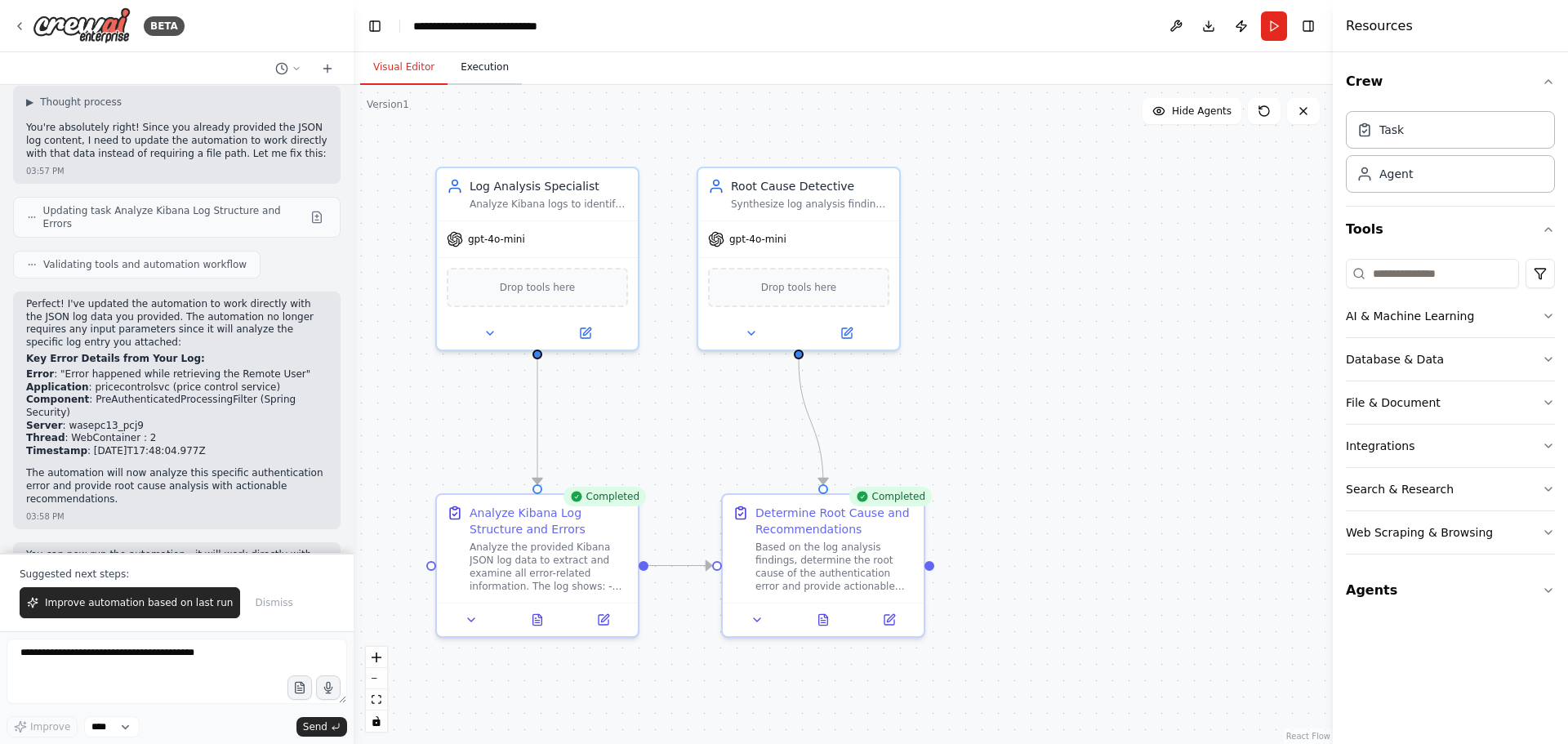
click at [489, 68] on button "Execution" at bounding box center [484, 67] width 74 height 35
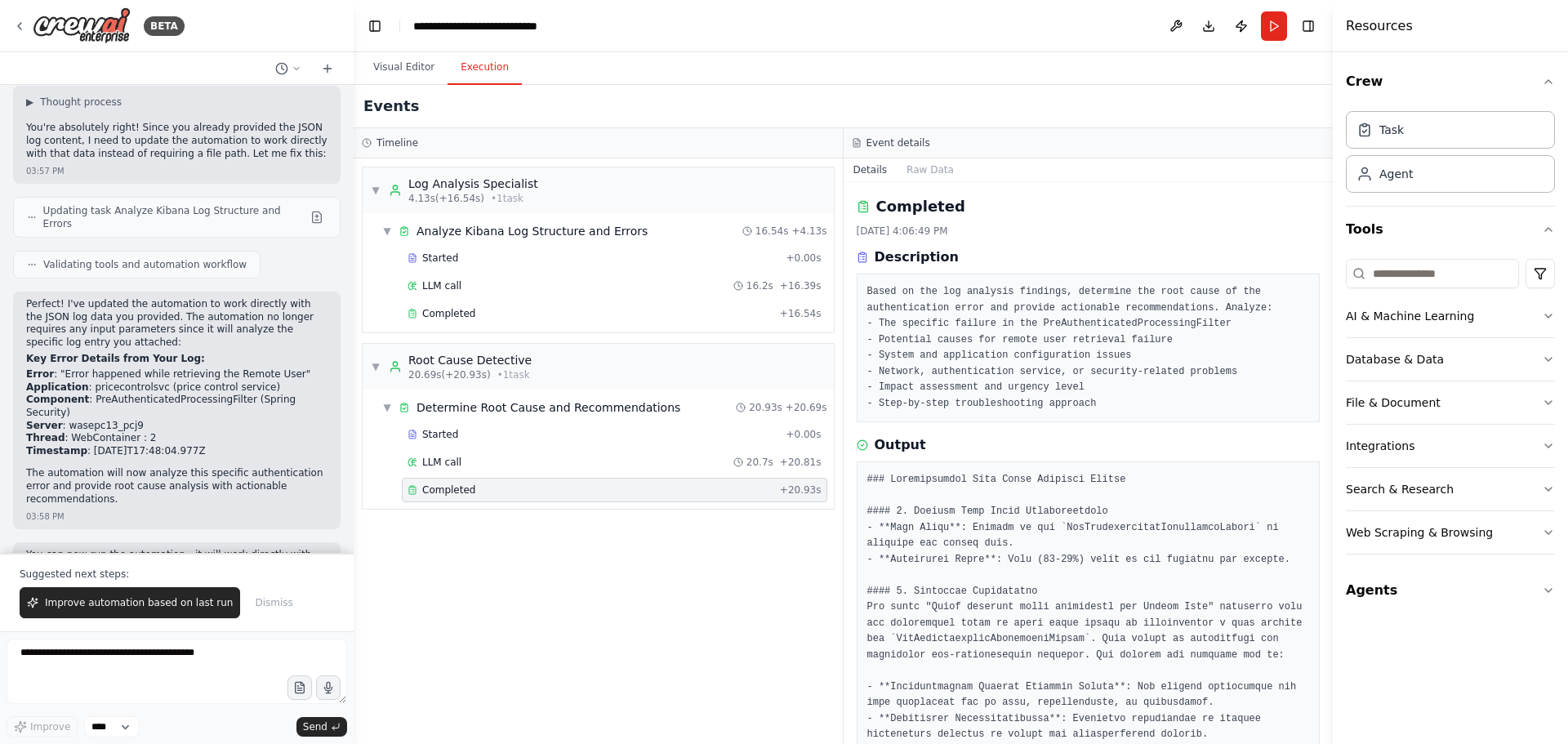
scroll to position [0, 0]
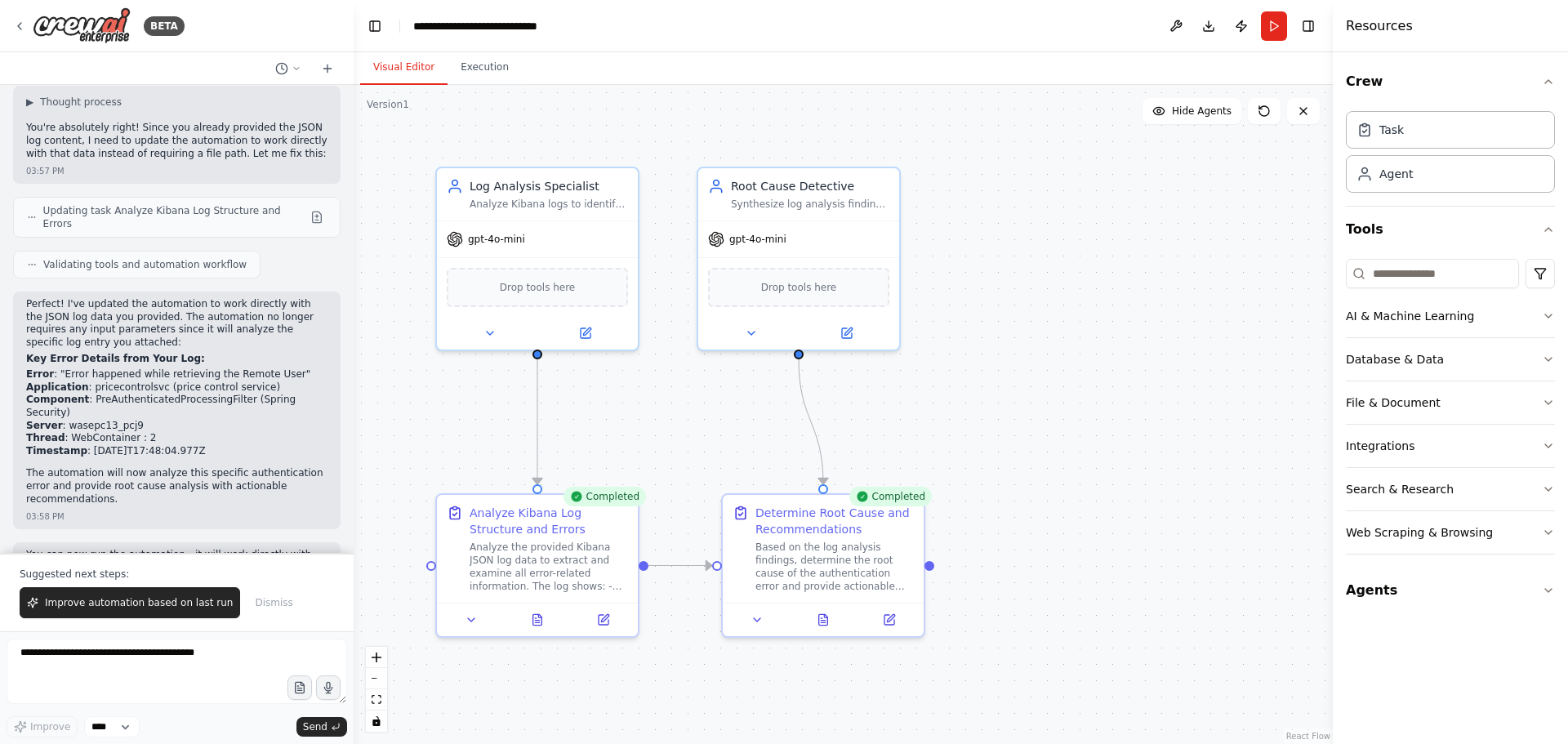
click at [390, 68] on button "Visual Editor" at bounding box center [404, 67] width 87 height 35
click at [833, 566] on div "Based on the log analysis findings, determine the root cause of the authenticat…" at bounding box center [834, 563] width 159 height 53
click at [1122, 381] on div ".deletable-edge-delete-btn { width: 20px; height: 20px; border: 0px solid #ffff…" at bounding box center [842, 415] width 979 height 659
click at [130, 605] on span "Improve automation based on last run" at bounding box center [138, 602] width 187 height 13
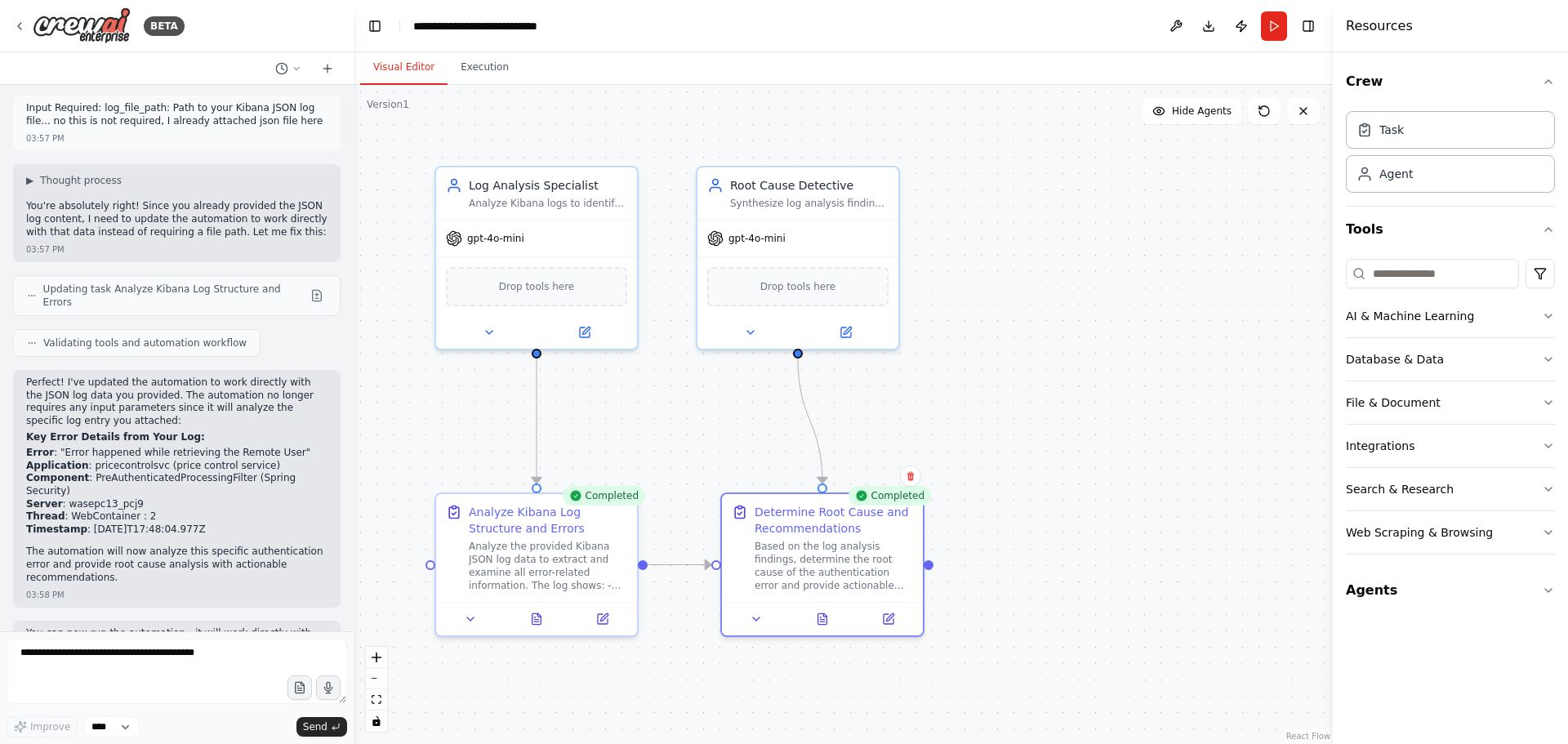
scroll to position [2070, 0]
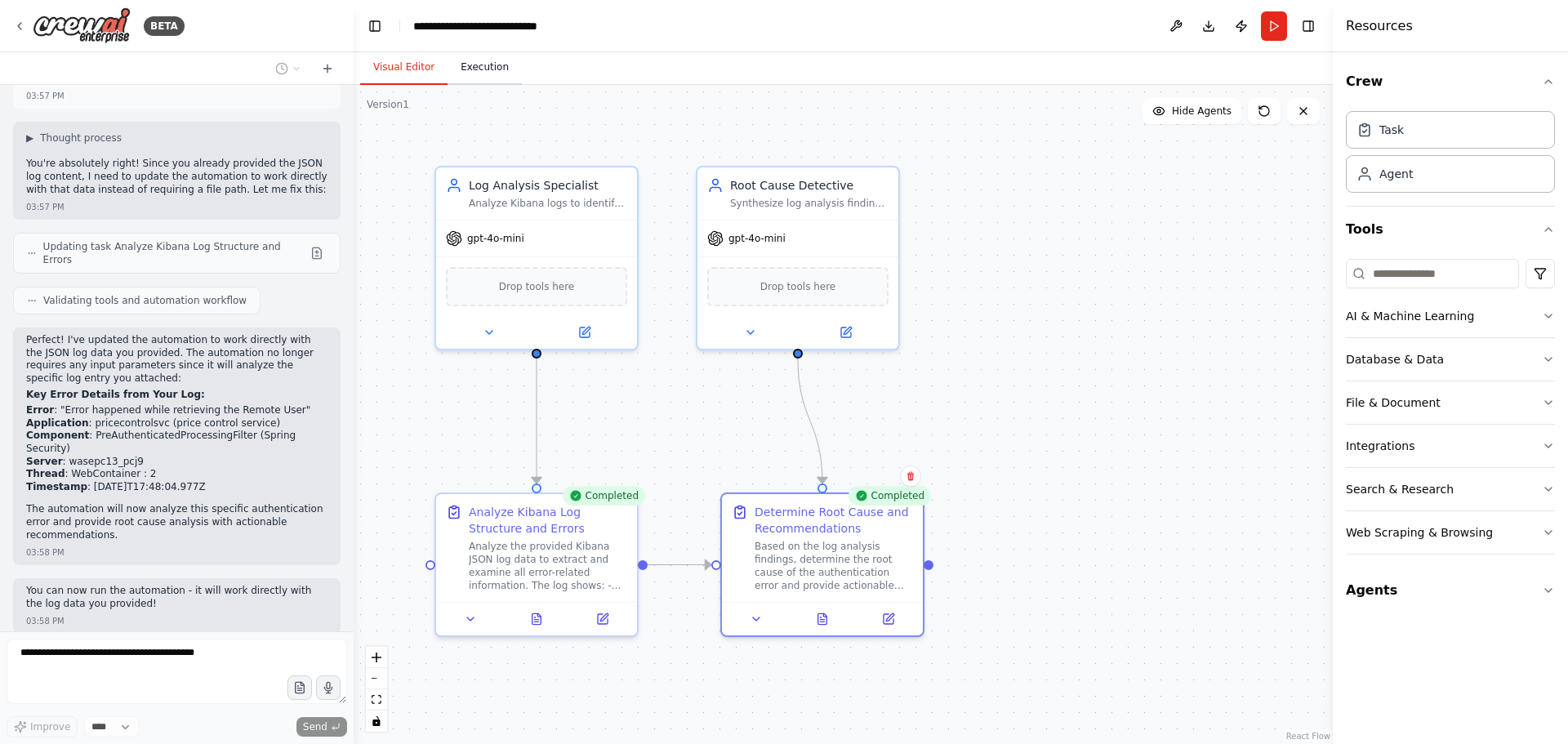
click at [464, 73] on button "Execution" at bounding box center [484, 67] width 74 height 35
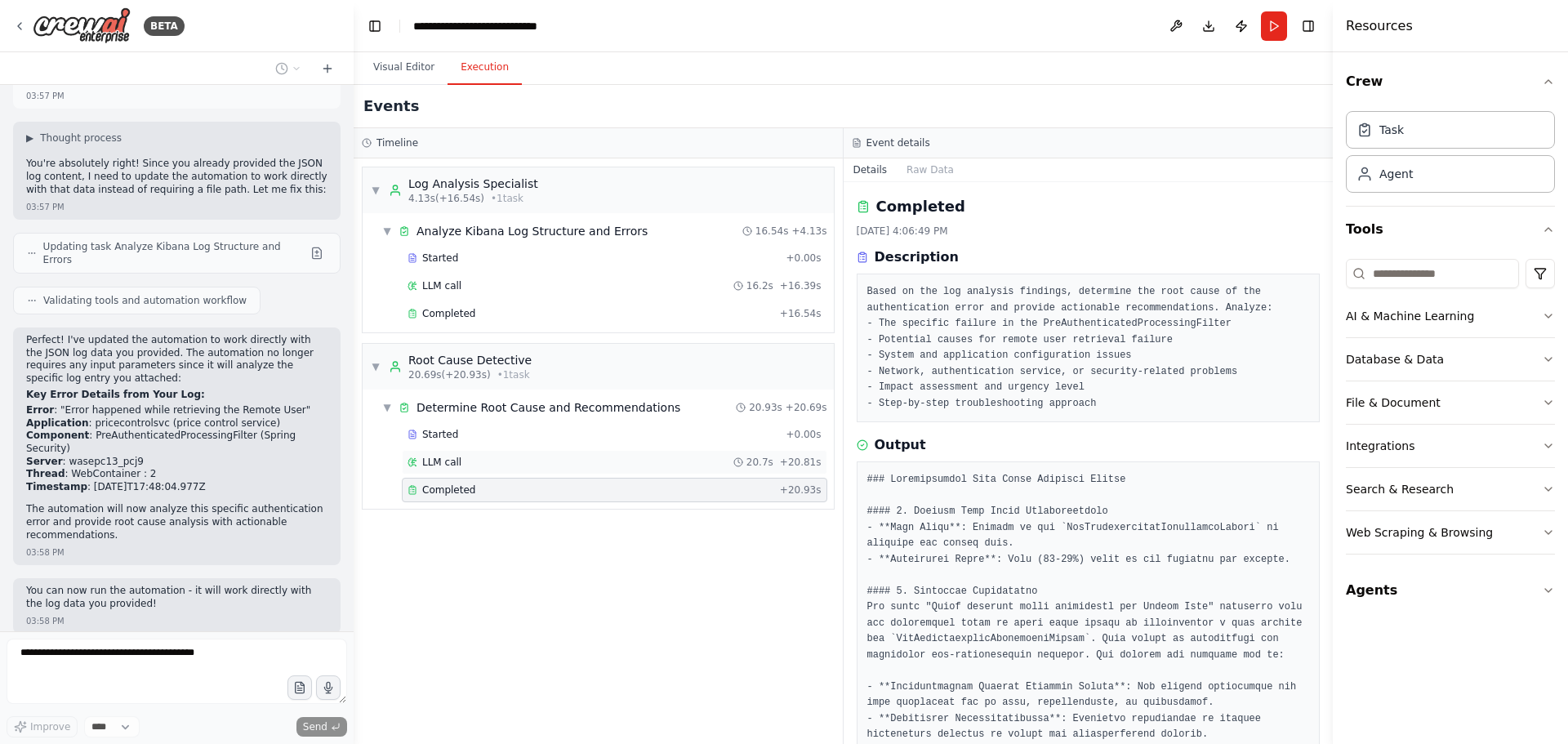
click at [467, 464] on div "LLM call 20.7s + 20.81s" at bounding box center [614, 461] width 414 height 13
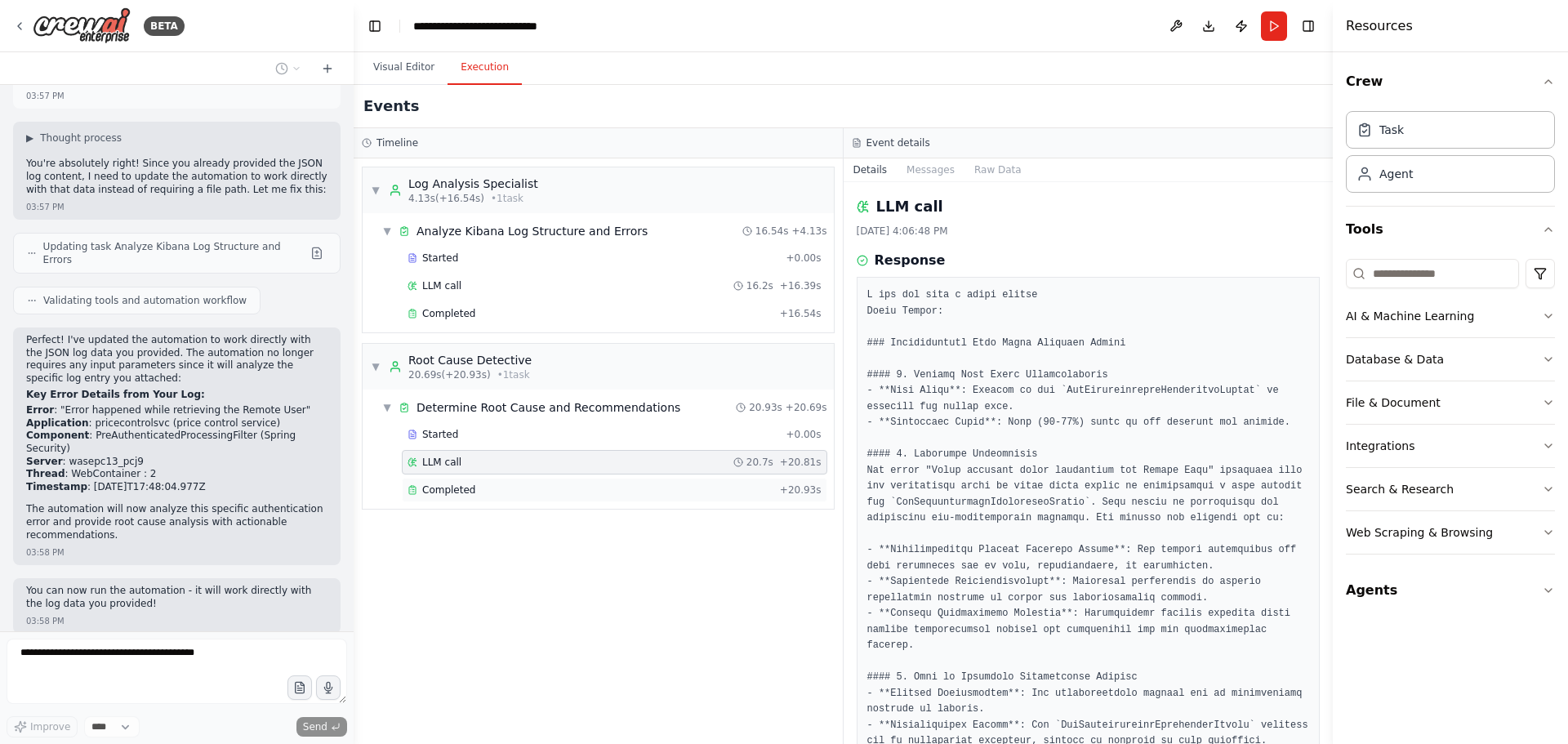
click at [491, 496] on div "Completed + 20.93s" at bounding box center [614, 490] width 425 height 25
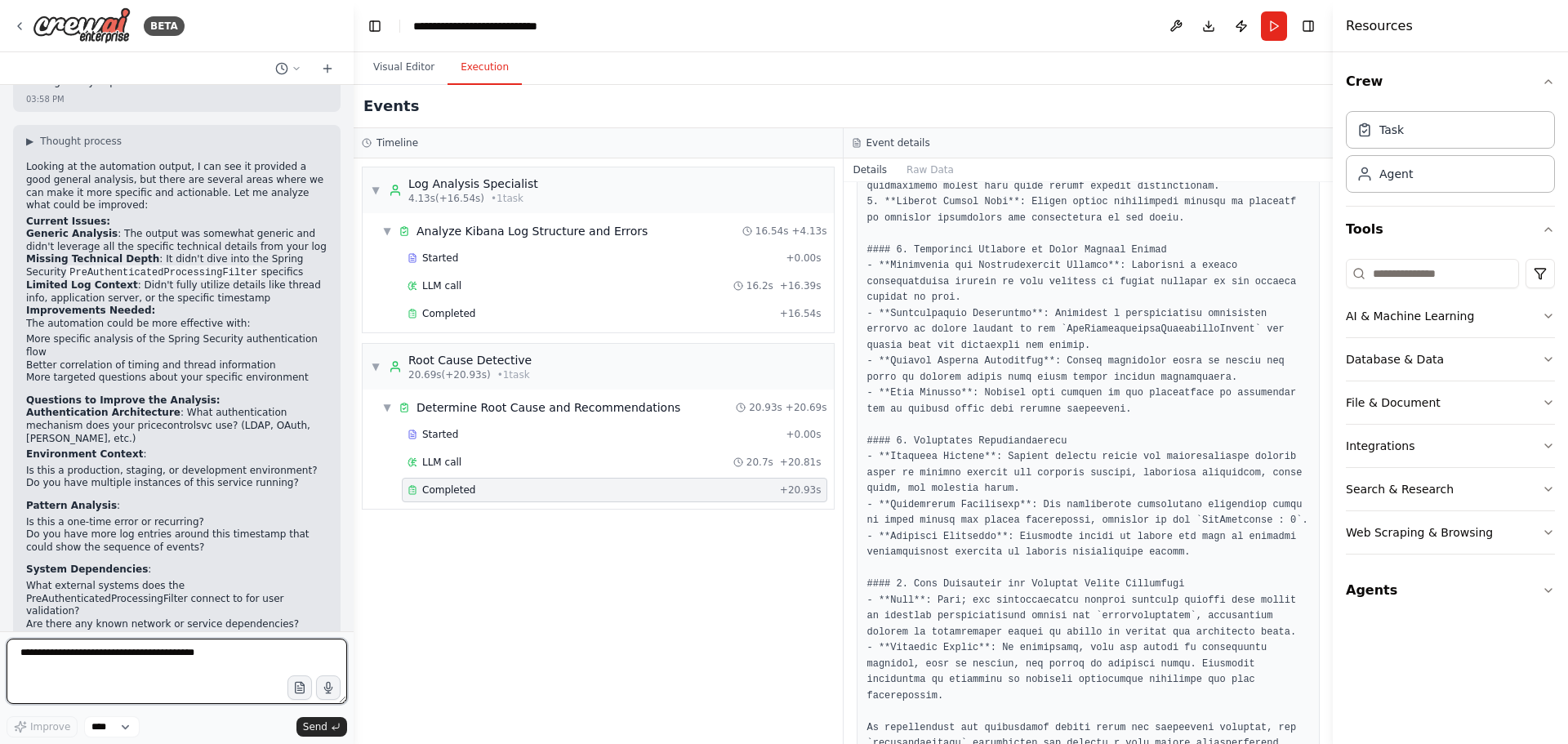
scroll to position [943, 0]
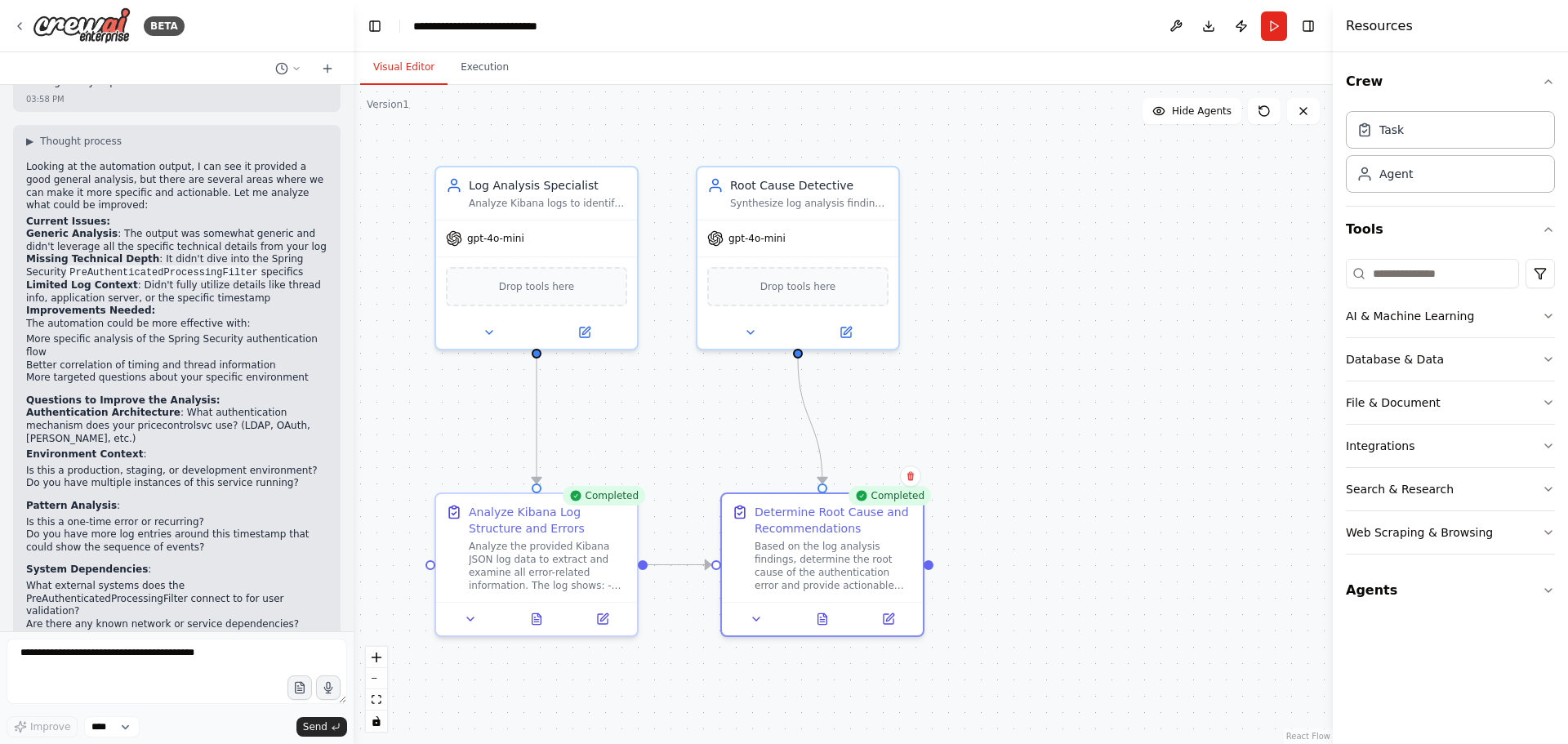
click at [404, 80] on button "Visual Editor" at bounding box center [404, 67] width 87 height 35
click at [1092, 403] on div ".deletable-edge-delete-btn { width: 20px; height: 20px; border: 0px solid #ffff…" at bounding box center [842, 415] width 979 height 659
click at [1211, 30] on button "Download" at bounding box center [1208, 27] width 26 height 30
click at [182, 683] on textarea at bounding box center [177, 672] width 340 height 65
click at [558, 291] on span "Drop tools here" at bounding box center [537, 283] width 76 height 16
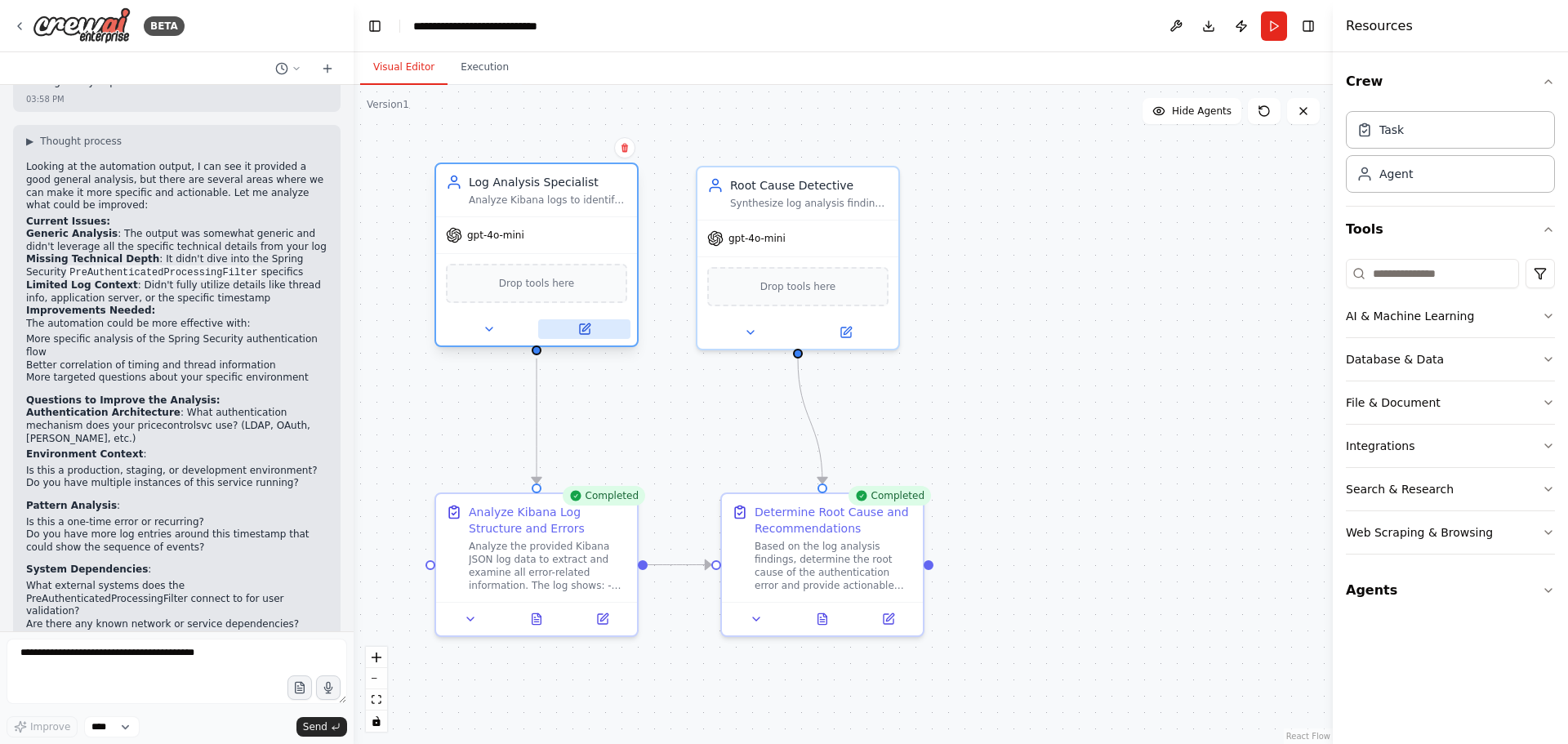
click at [582, 335] on button at bounding box center [583, 329] width 92 height 20
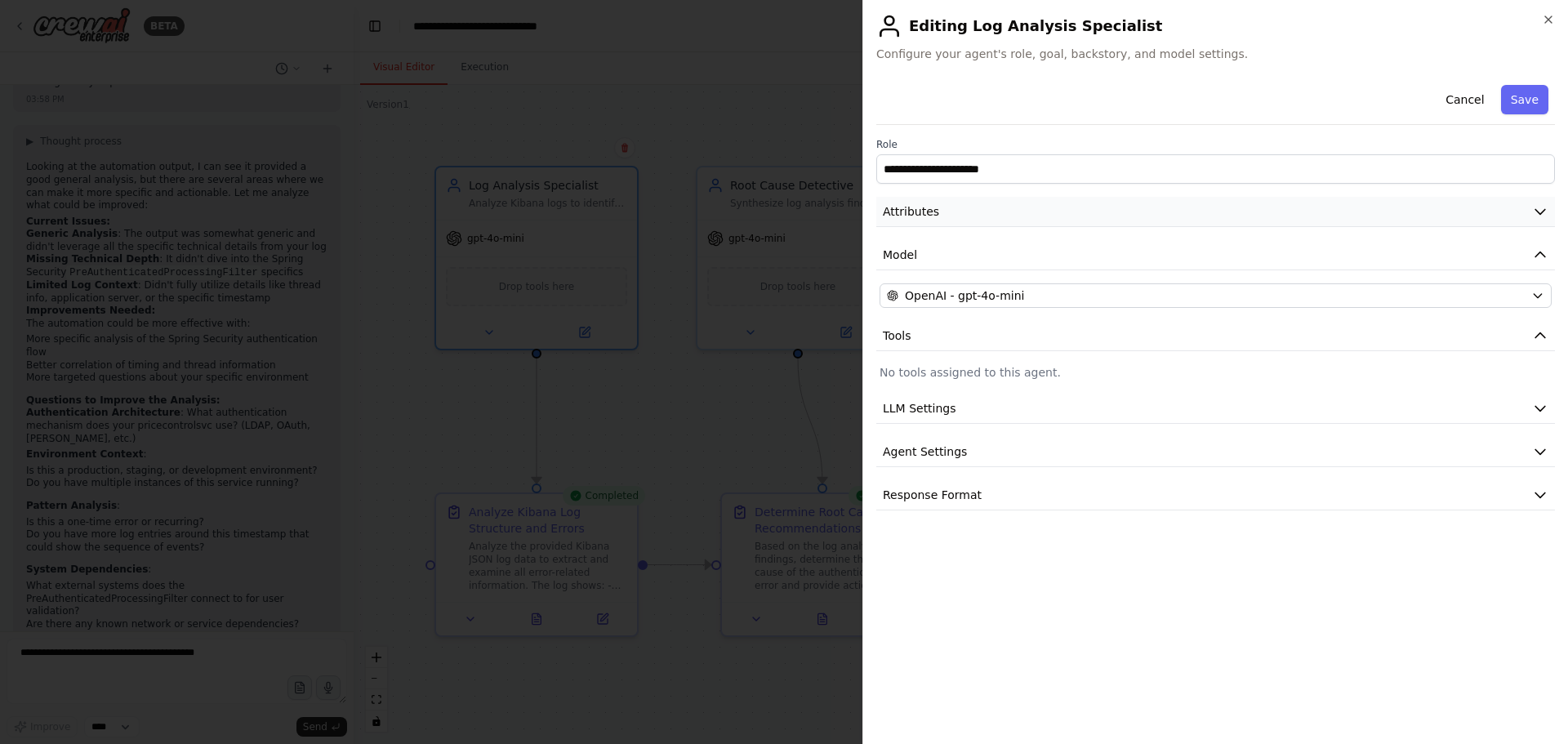
click at [995, 212] on button "Attributes" at bounding box center [1215, 211] width 678 height 30
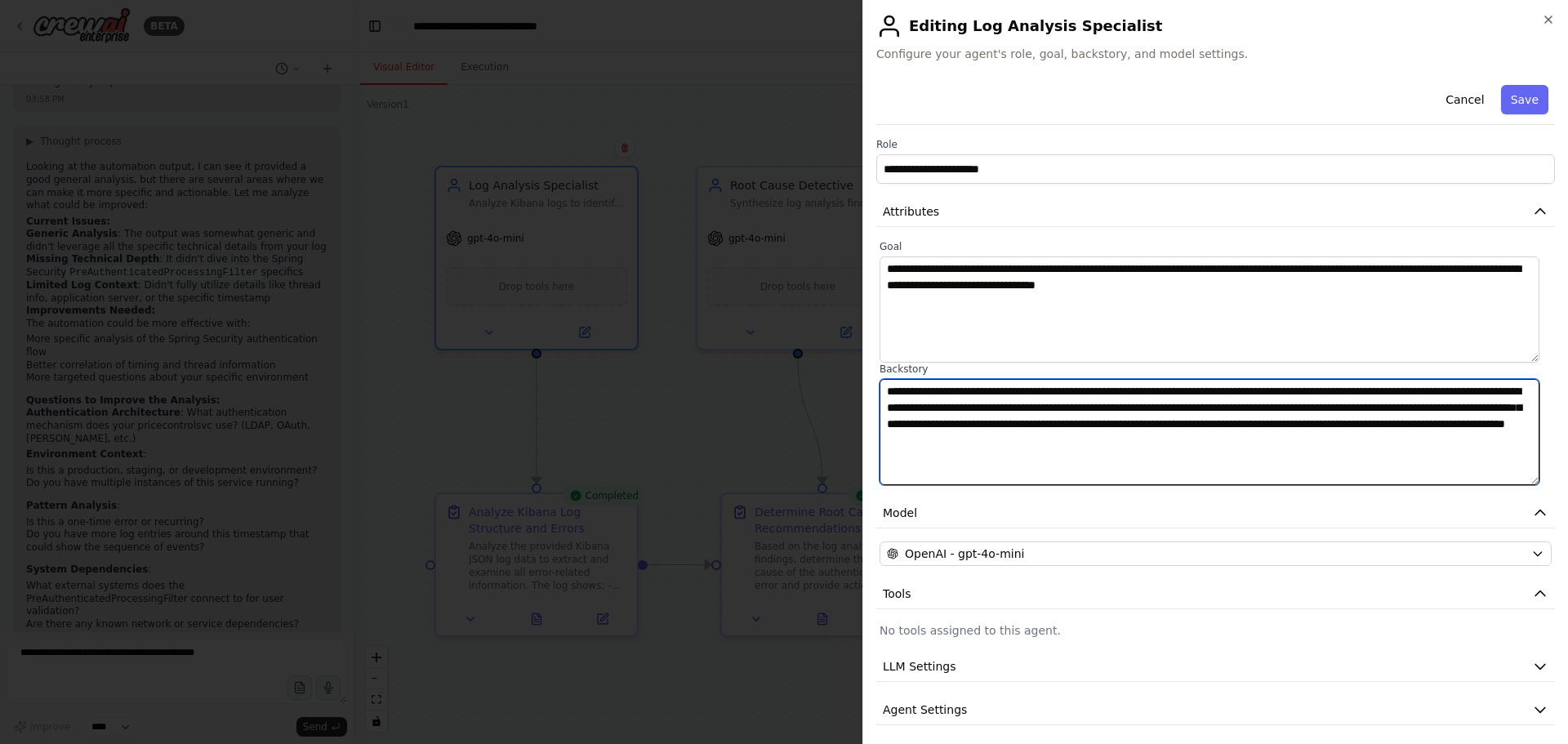
click at [1106, 411] on textarea "**********" at bounding box center [1209, 432] width 660 height 106
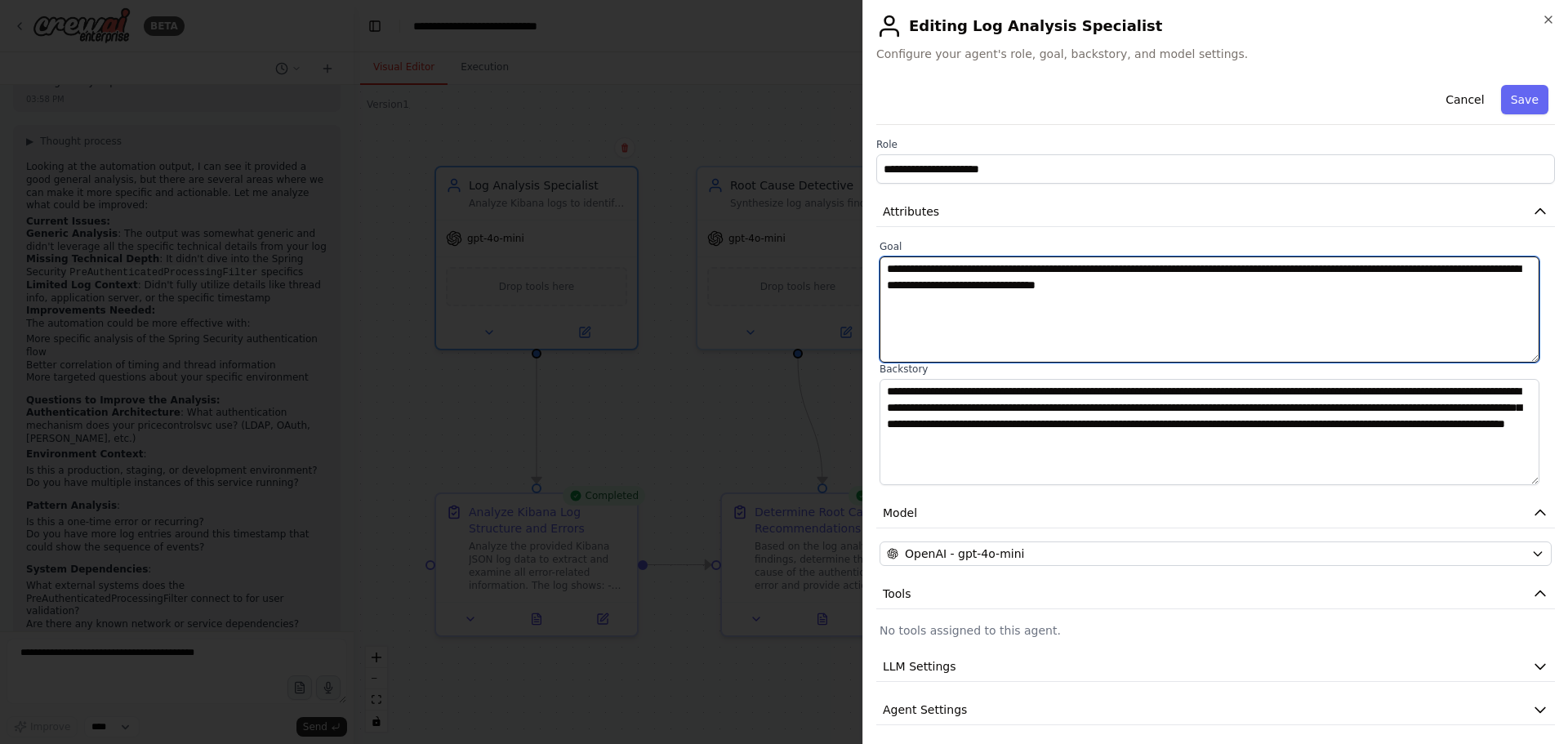
click at [1016, 294] on textarea "**********" at bounding box center [1209, 309] width 660 height 106
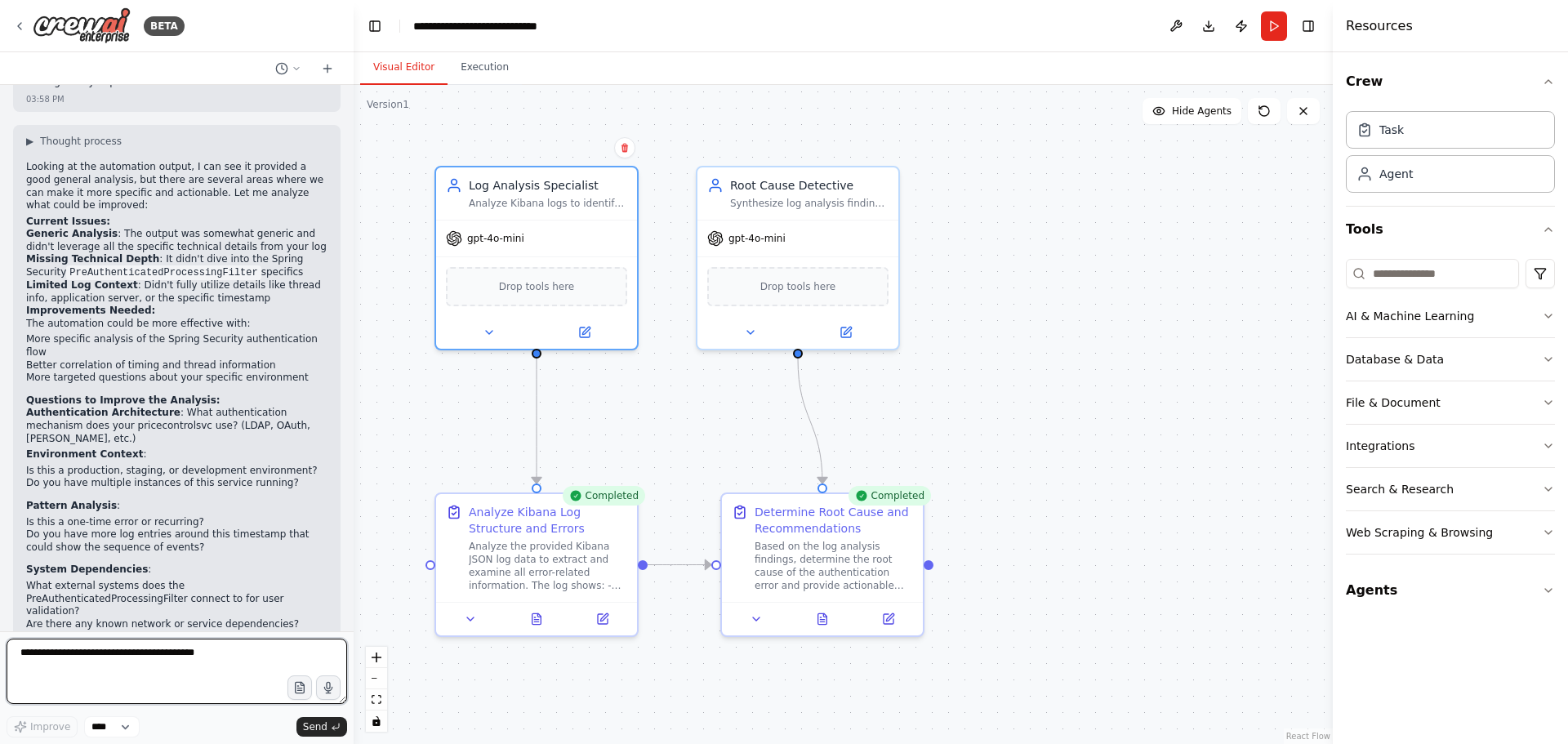
click at [87, 653] on textarea at bounding box center [177, 672] width 340 height 65
type textarea "**********"
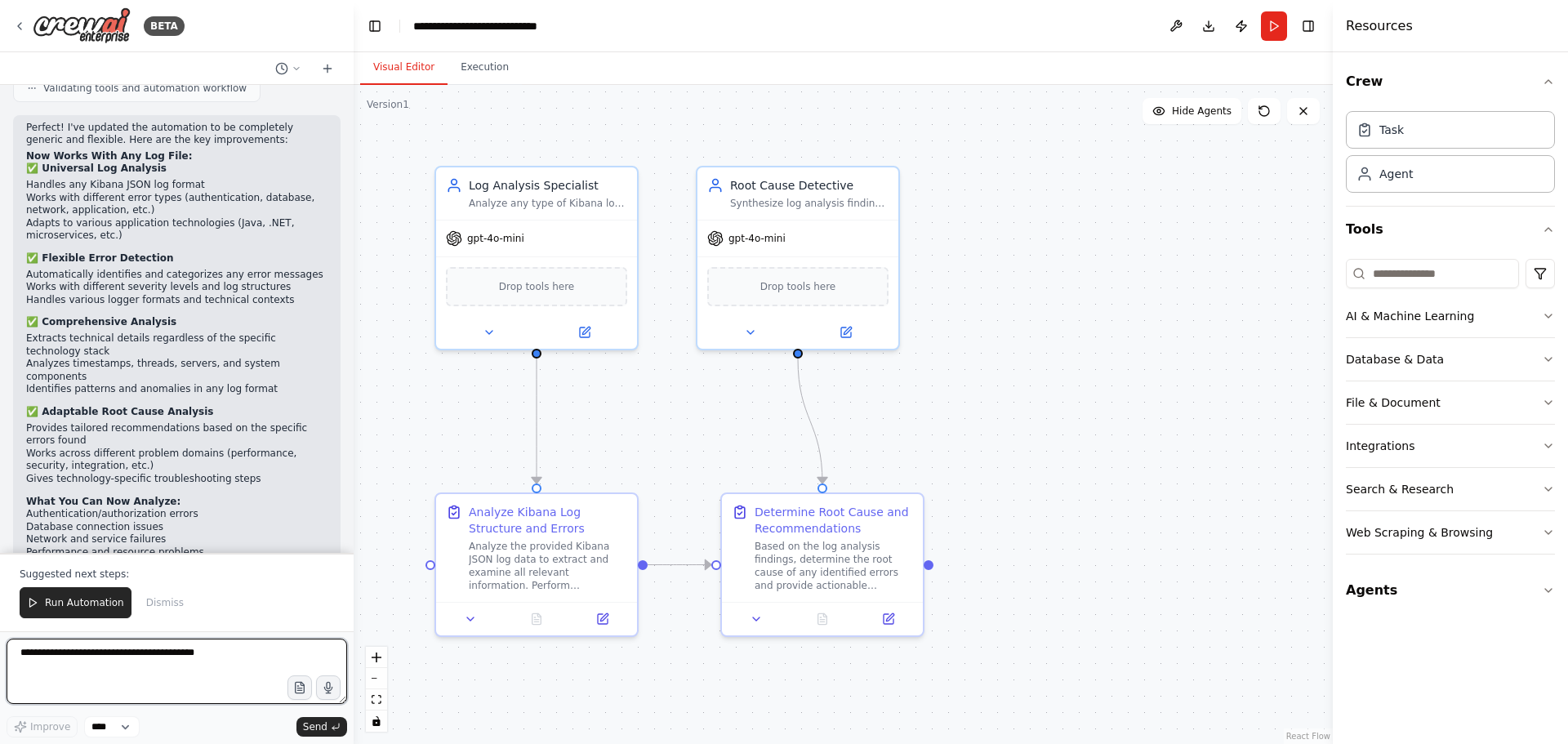
scroll to position [3710, 0]
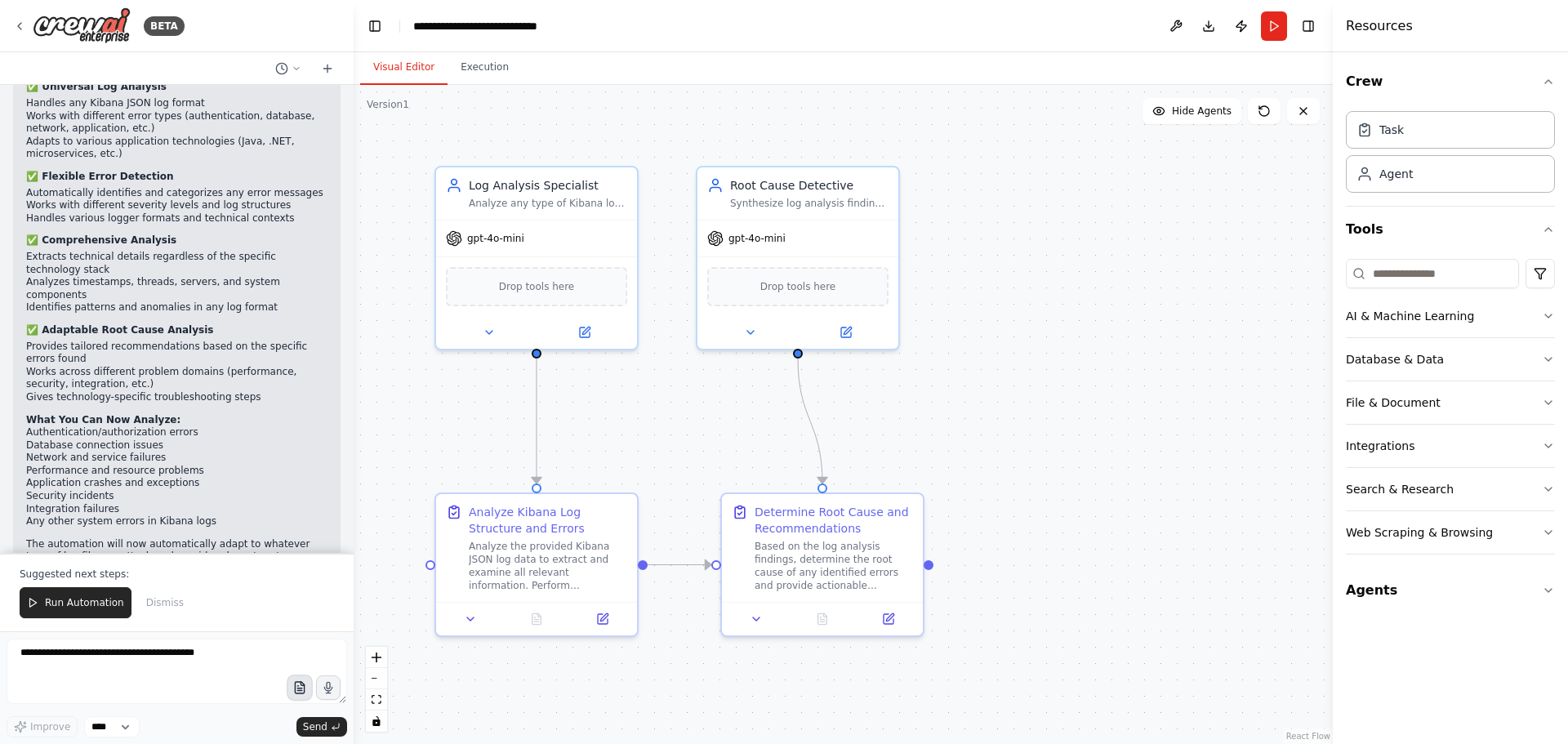
click at [290, 688] on button "button" at bounding box center [300, 687] width 26 height 26
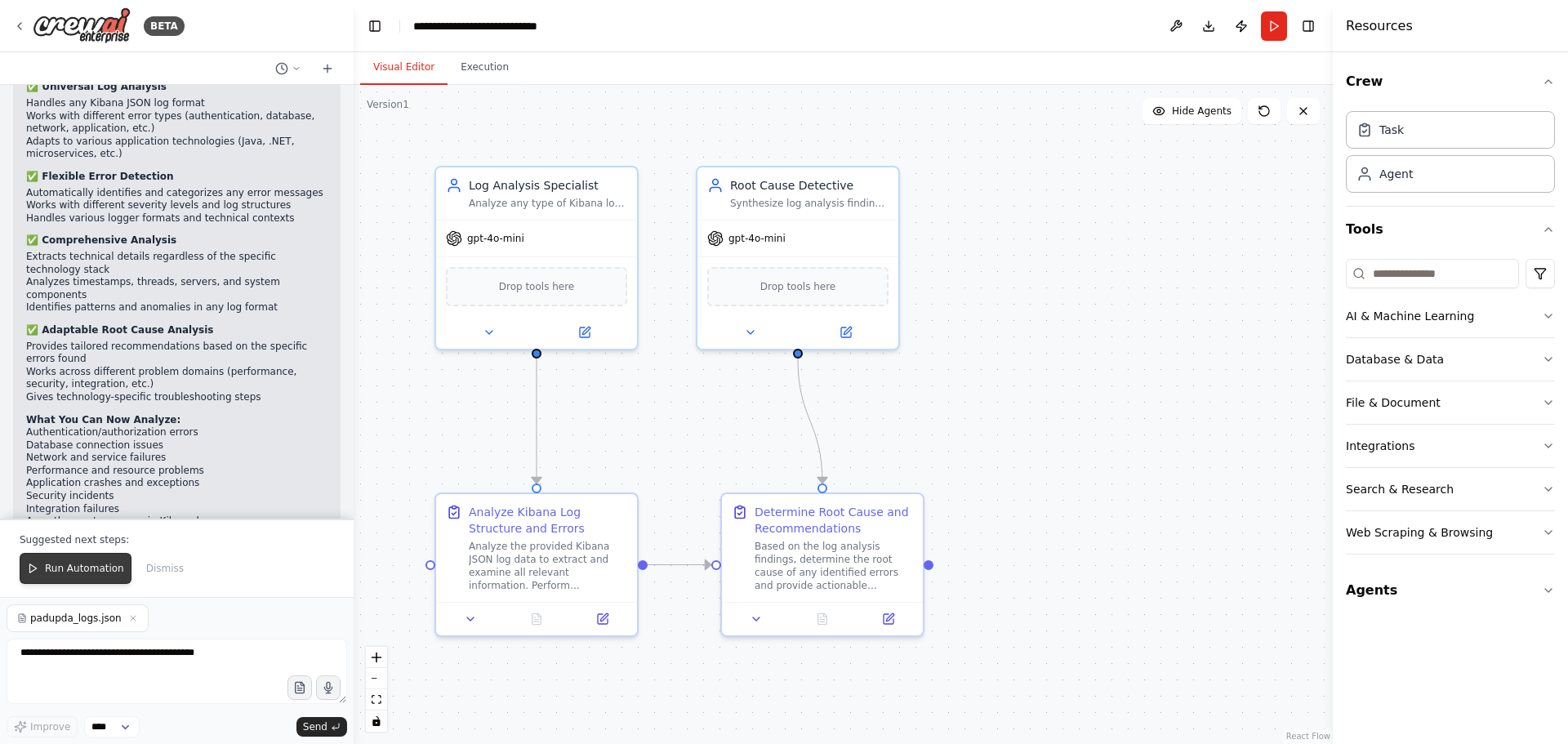
click at [74, 570] on span "Run Automation" at bounding box center [84, 567] width 79 height 13
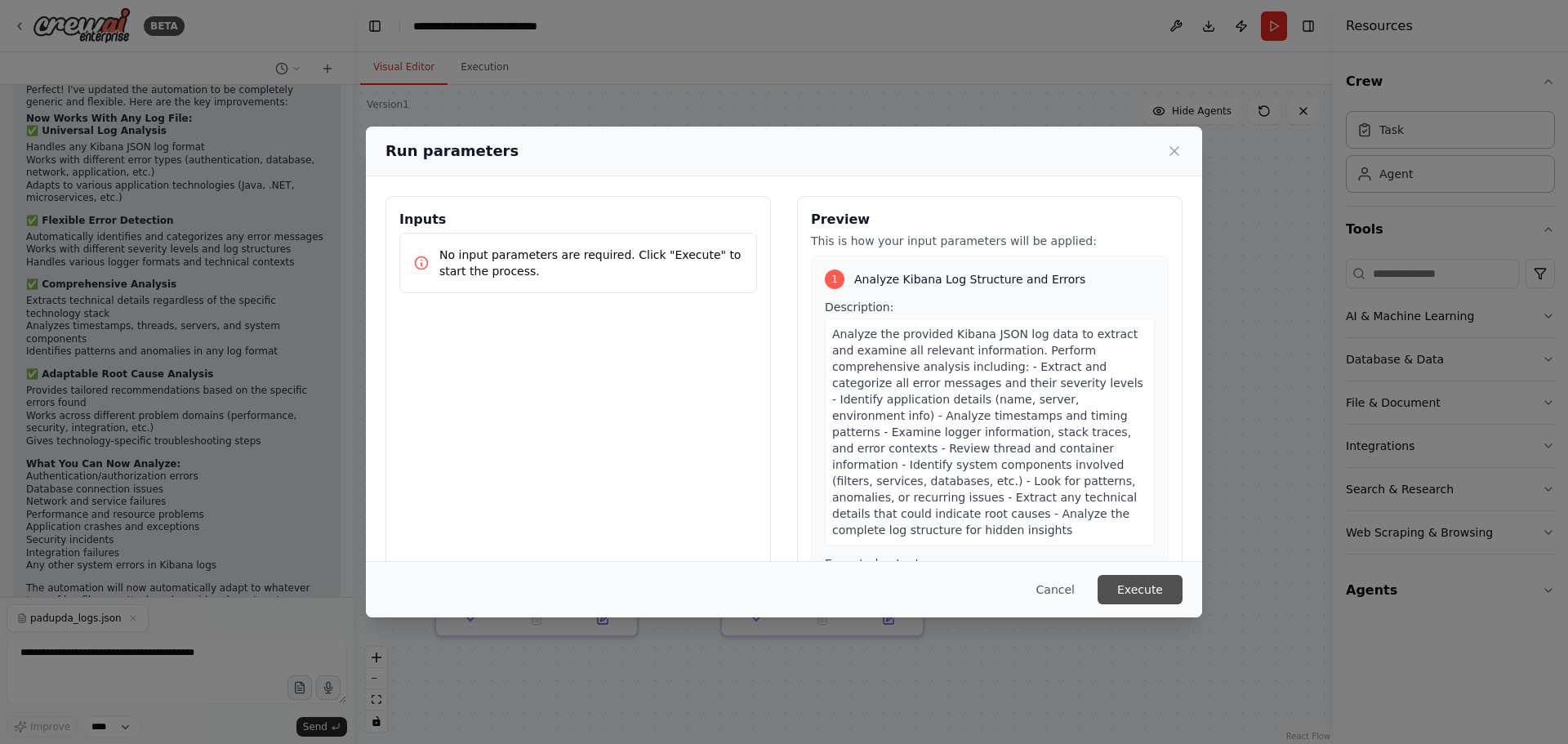
click at [1147, 593] on button "Execute" at bounding box center [1140, 590] width 85 height 30
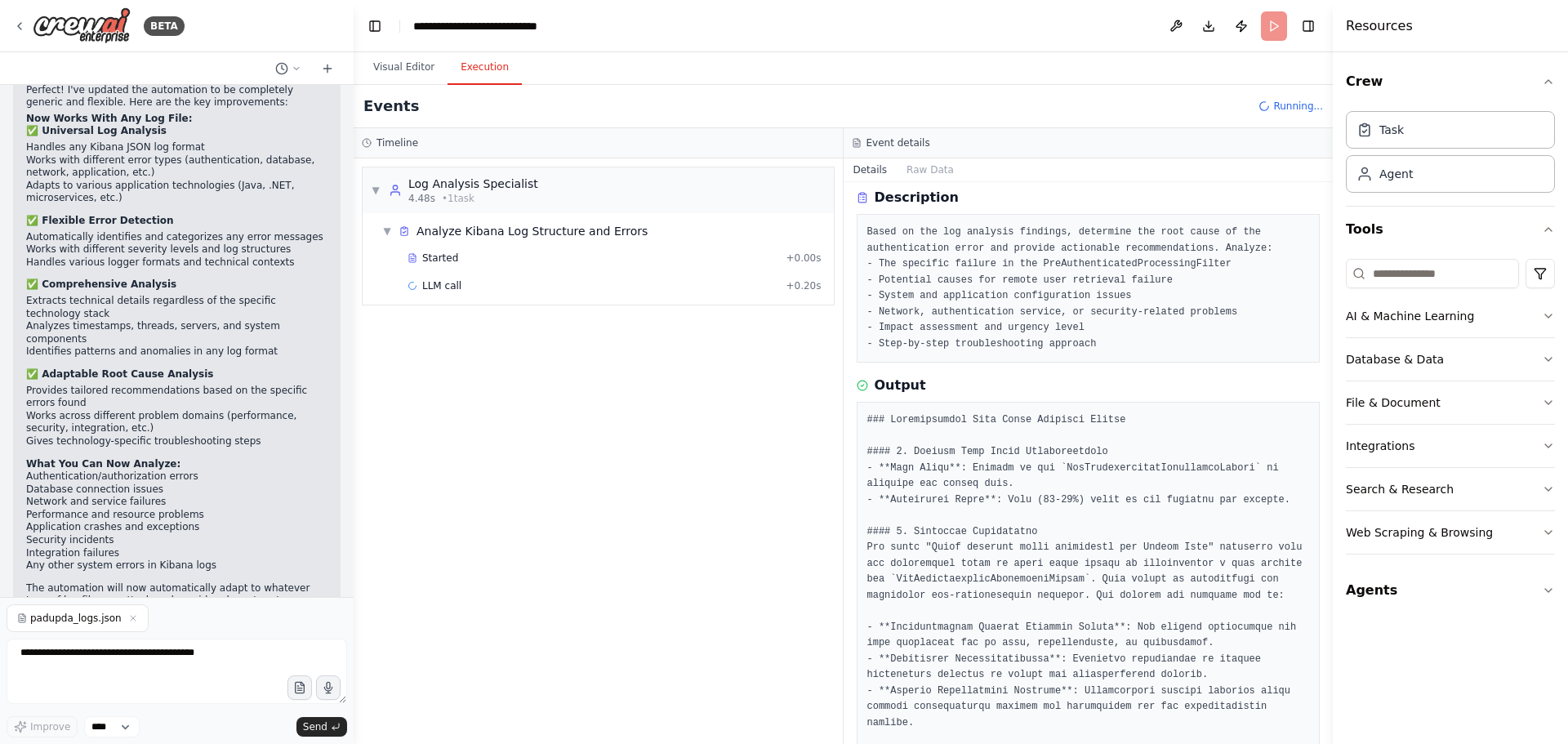
scroll to position [81, 0]
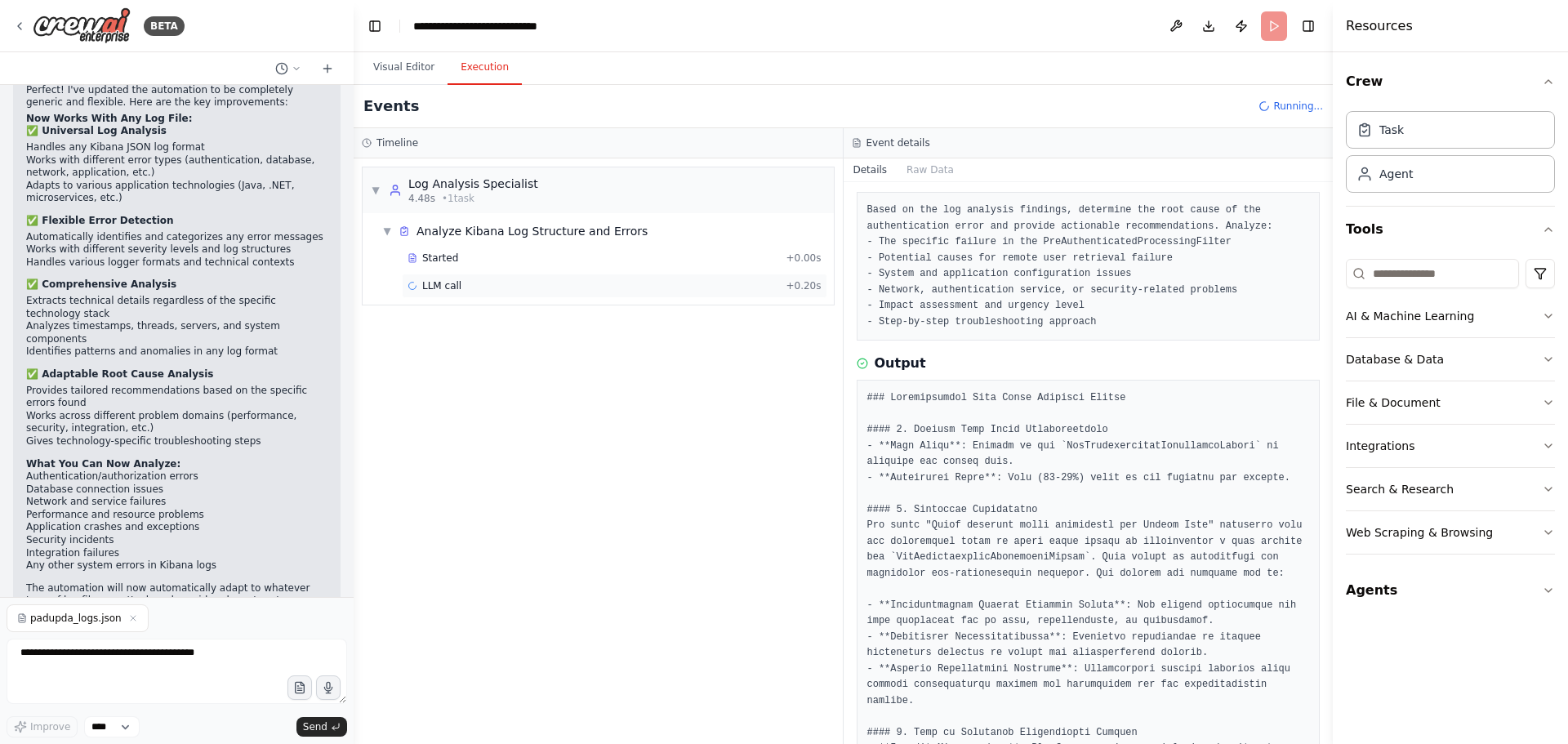
click at [475, 291] on div "LLM call + 0.20s" at bounding box center [614, 286] width 414 height 13
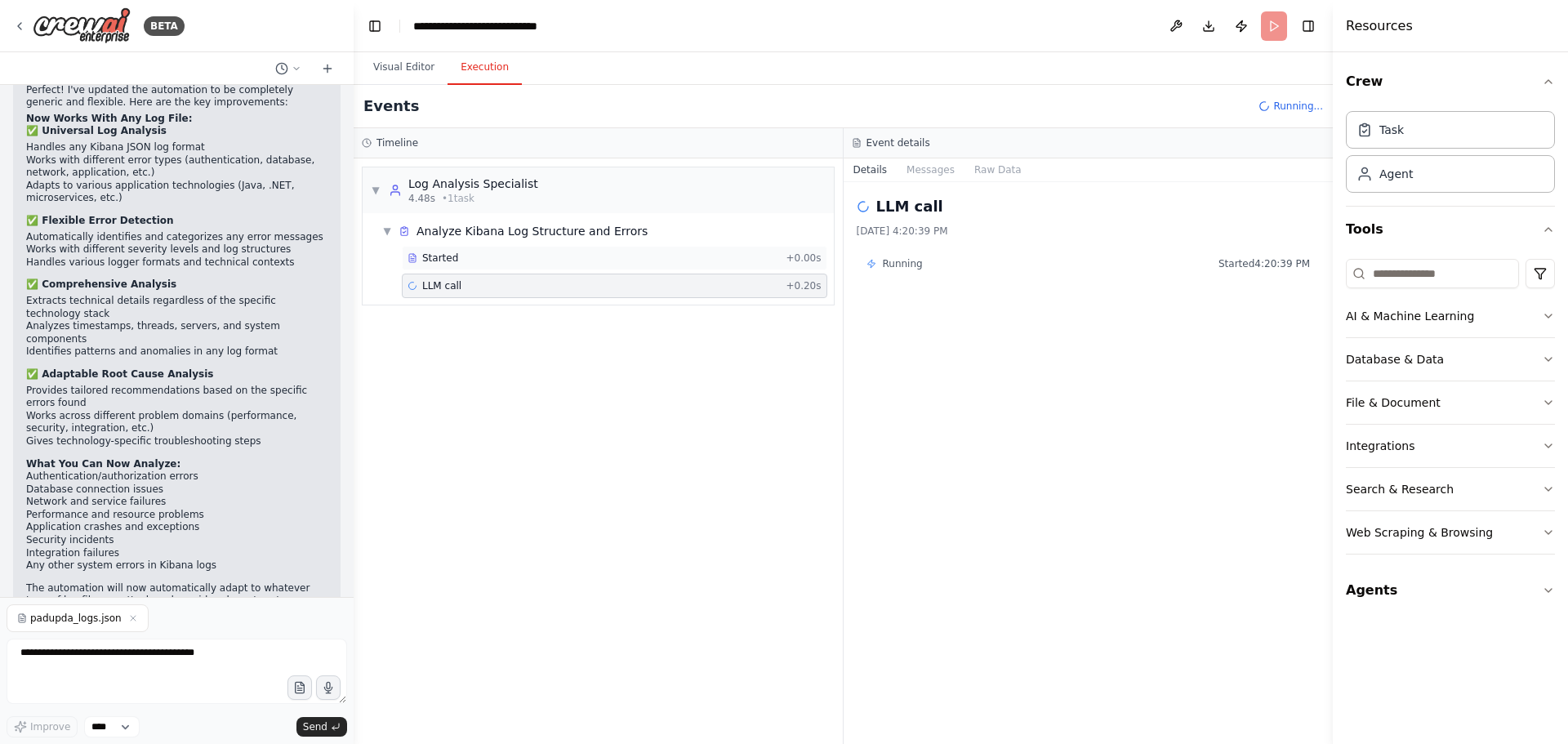
click at [469, 260] on div "Started" at bounding box center [593, 258] width 372 height 13
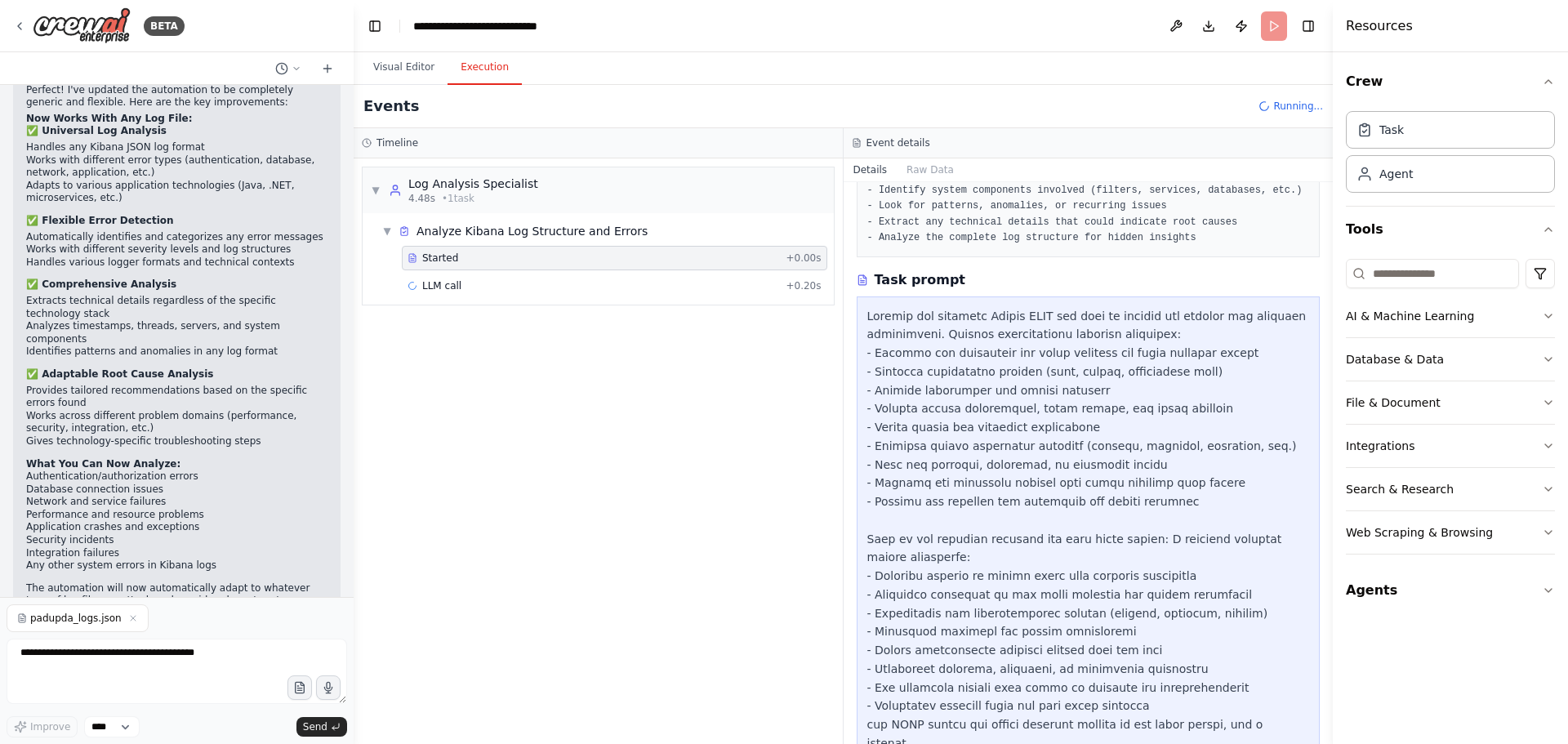
scroll to position [240, 0]
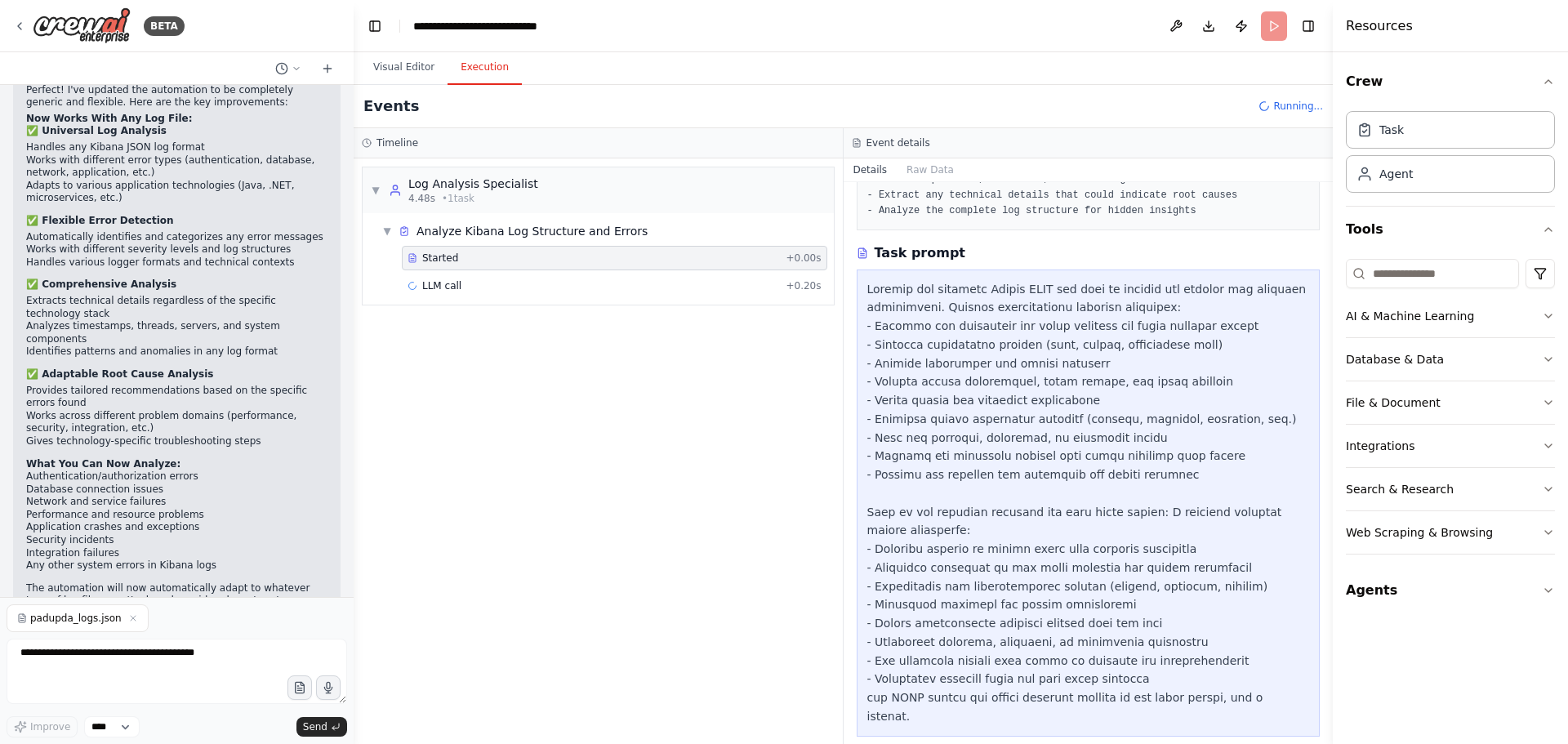
click at [500, 300] on div "Started + 0.00s LLM call + 0.20s" at bounding box center [605, 274] width 458 height 56
click at [447, 289] on span "LLM call" at bounding box center [442, 286] width 40 height 13
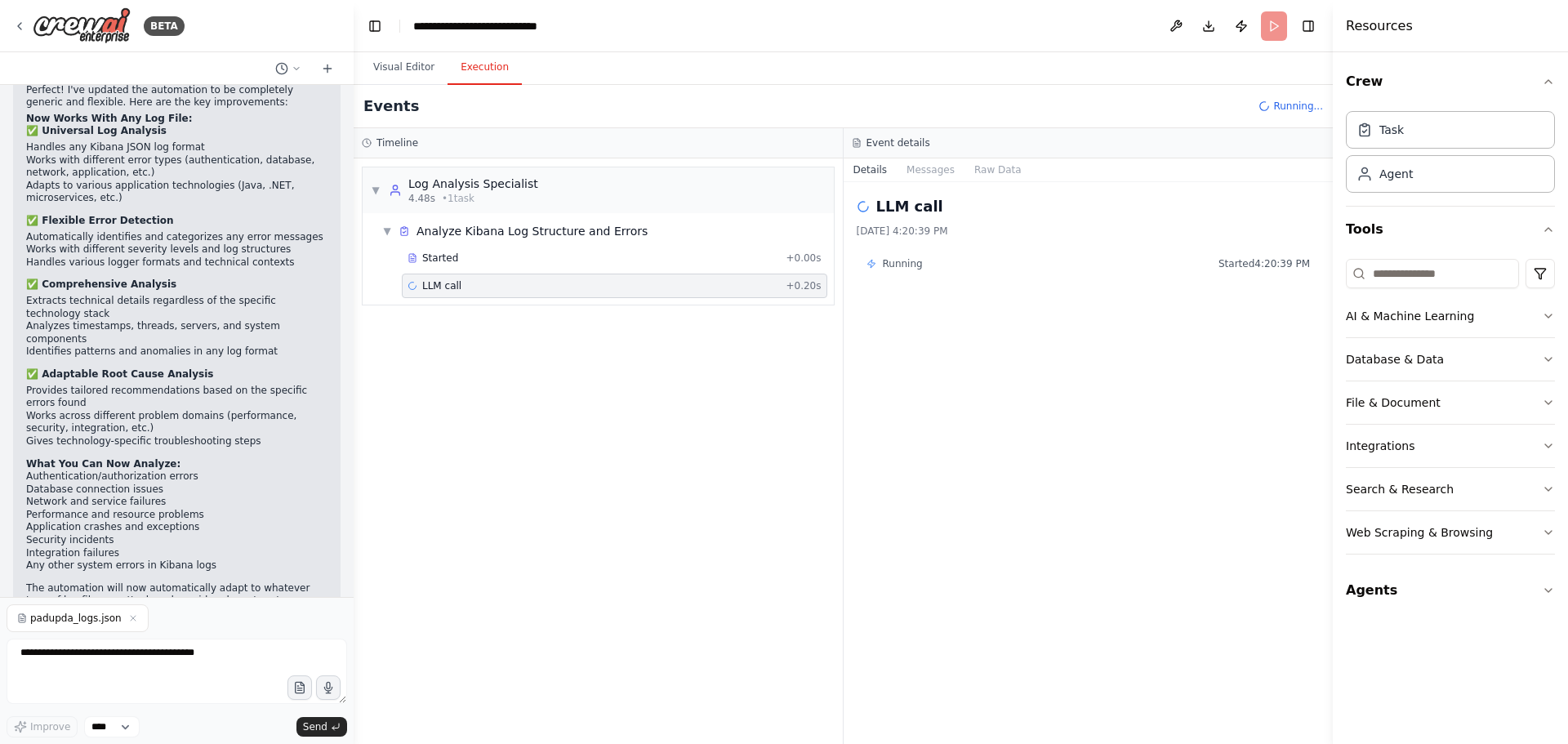
click at [884, 271] on div "Running Started 4:20:39 PM" at bounding box center [1089, 264] width 464 height 26
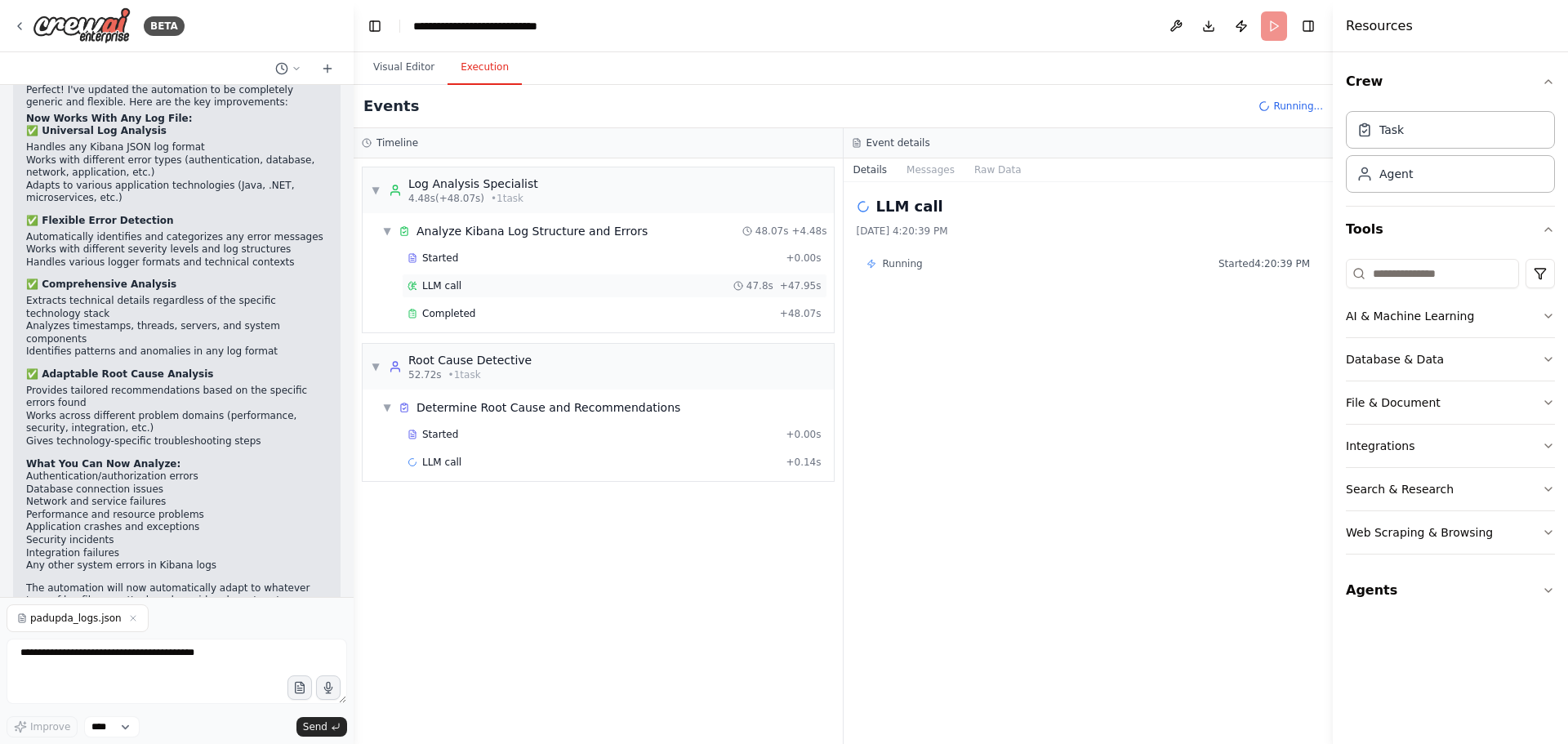
click at [436, 292] on span "LLM call" at bounding box center [442, 286] width 40 height 13
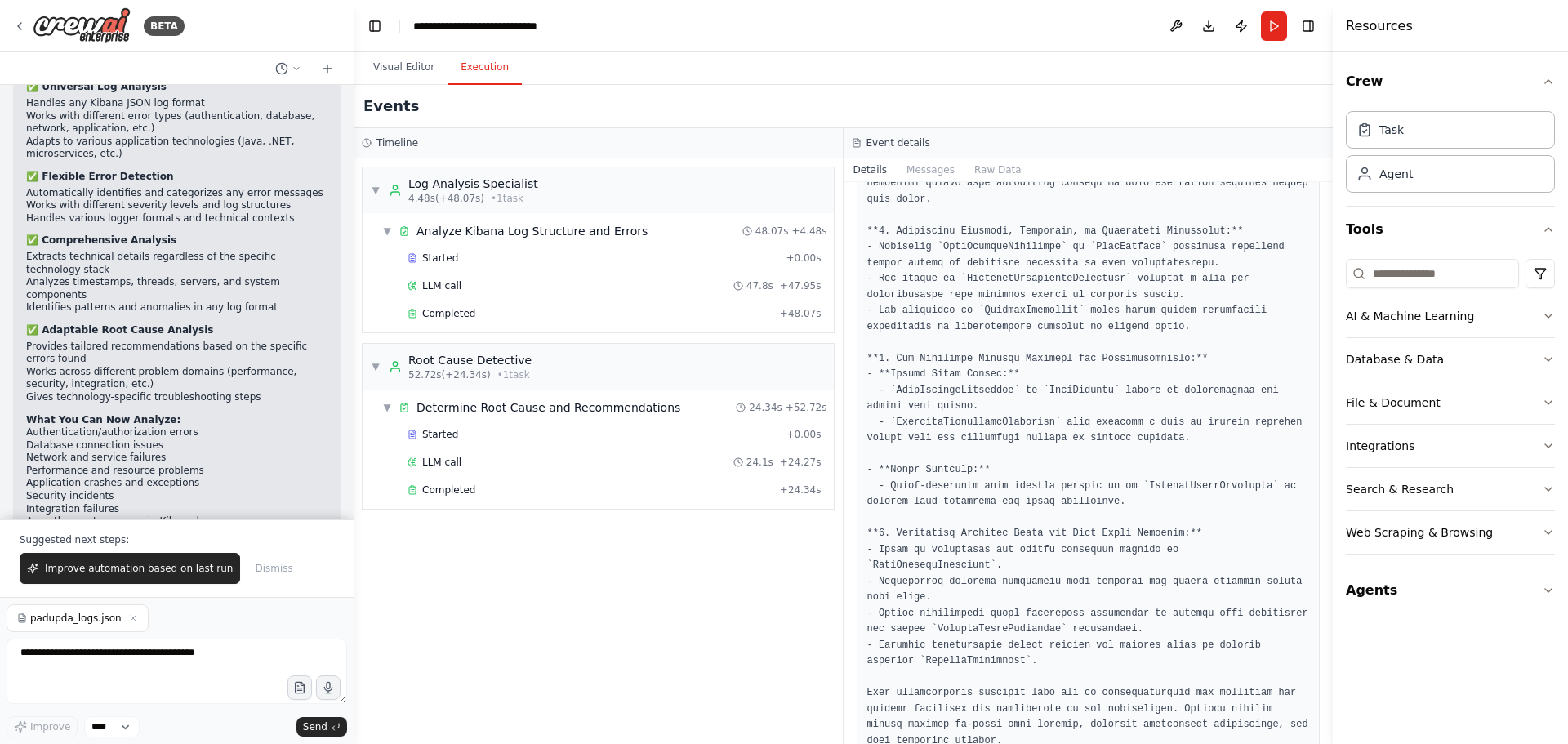
scroll to position [1273, 0]
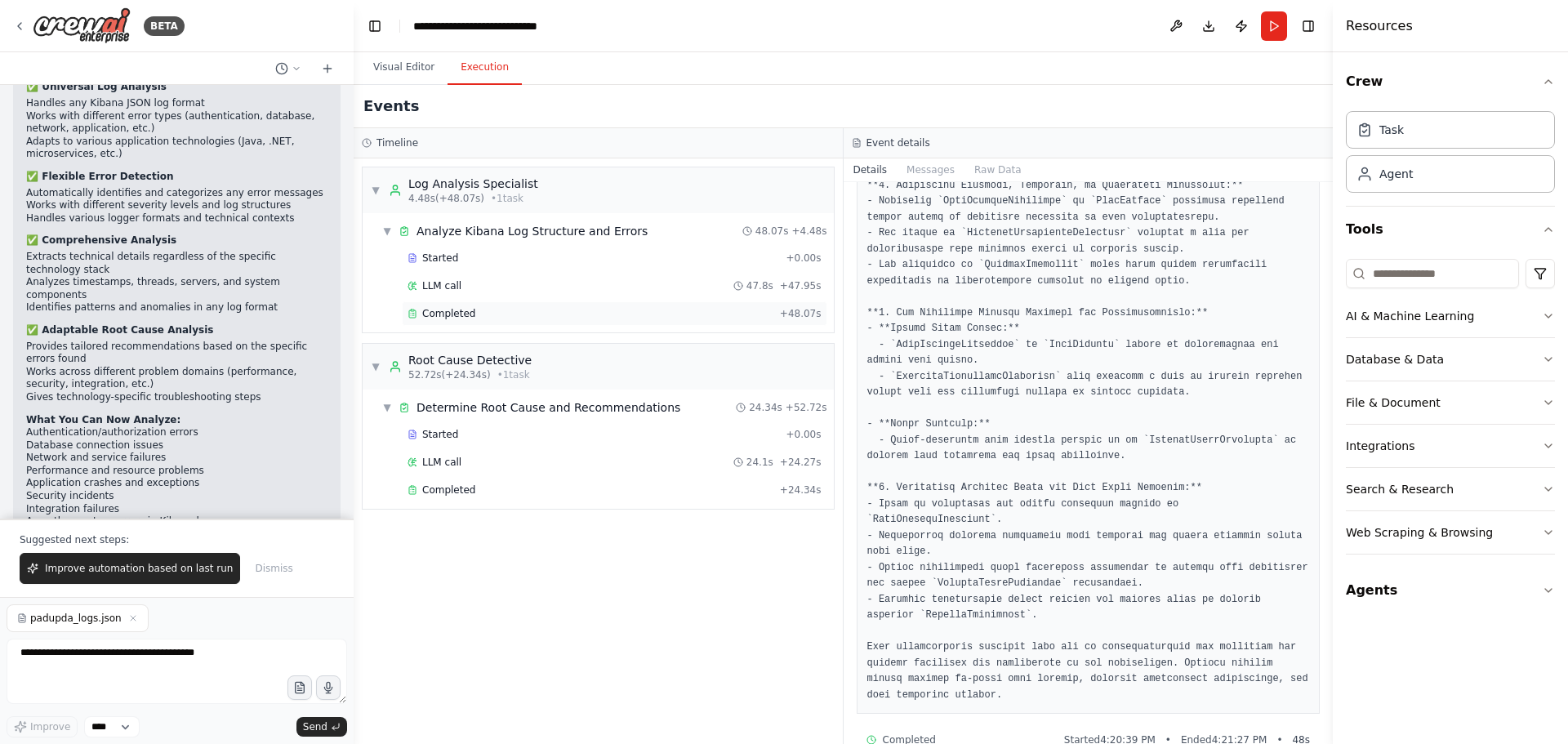
click at [456, 318] on span "Completed" at bounding box center [449, 313] width 54 height 13
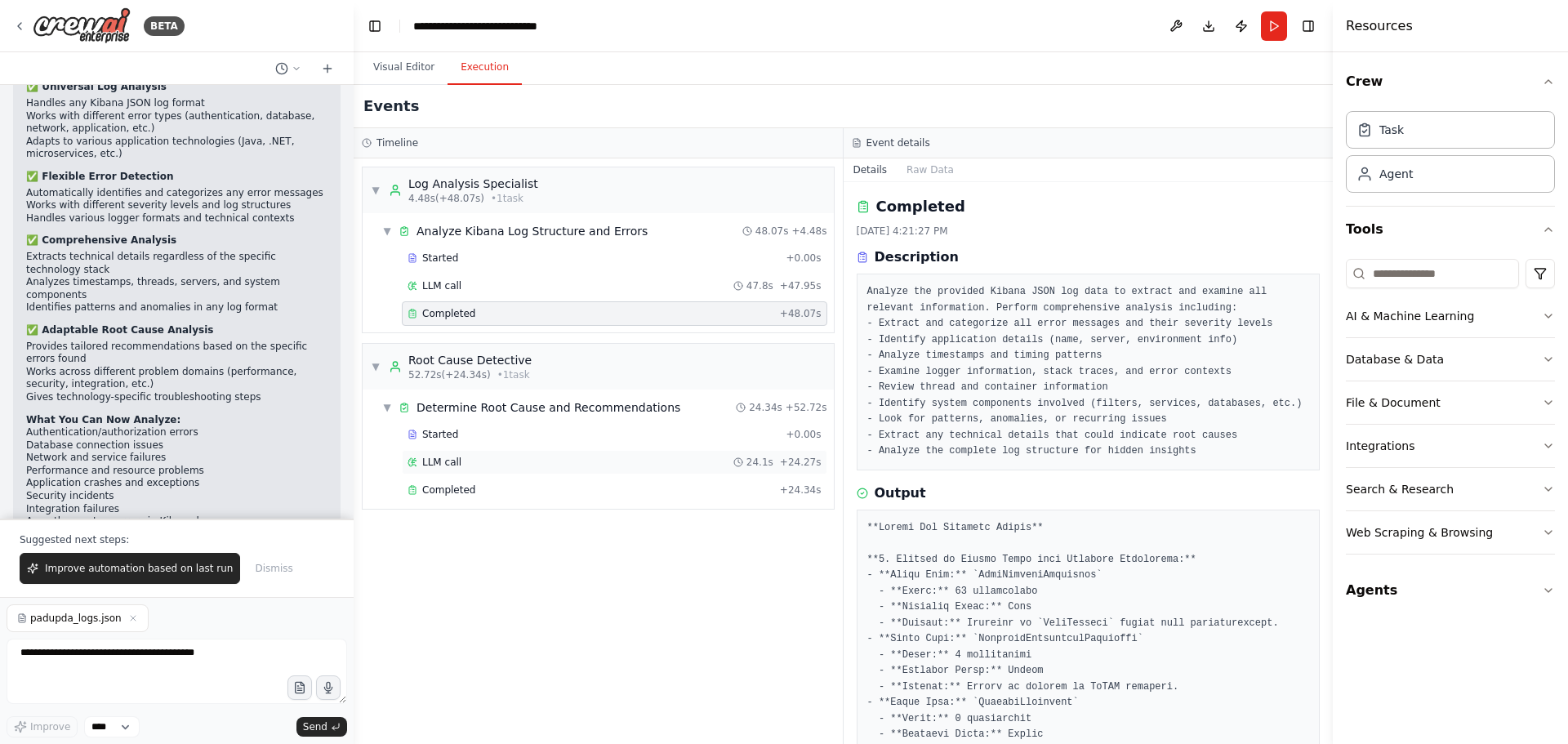
click at [457, 463] on div "LLM call 24.1s + 24.27s" at bounding box center [614, 461] width 414 height 13
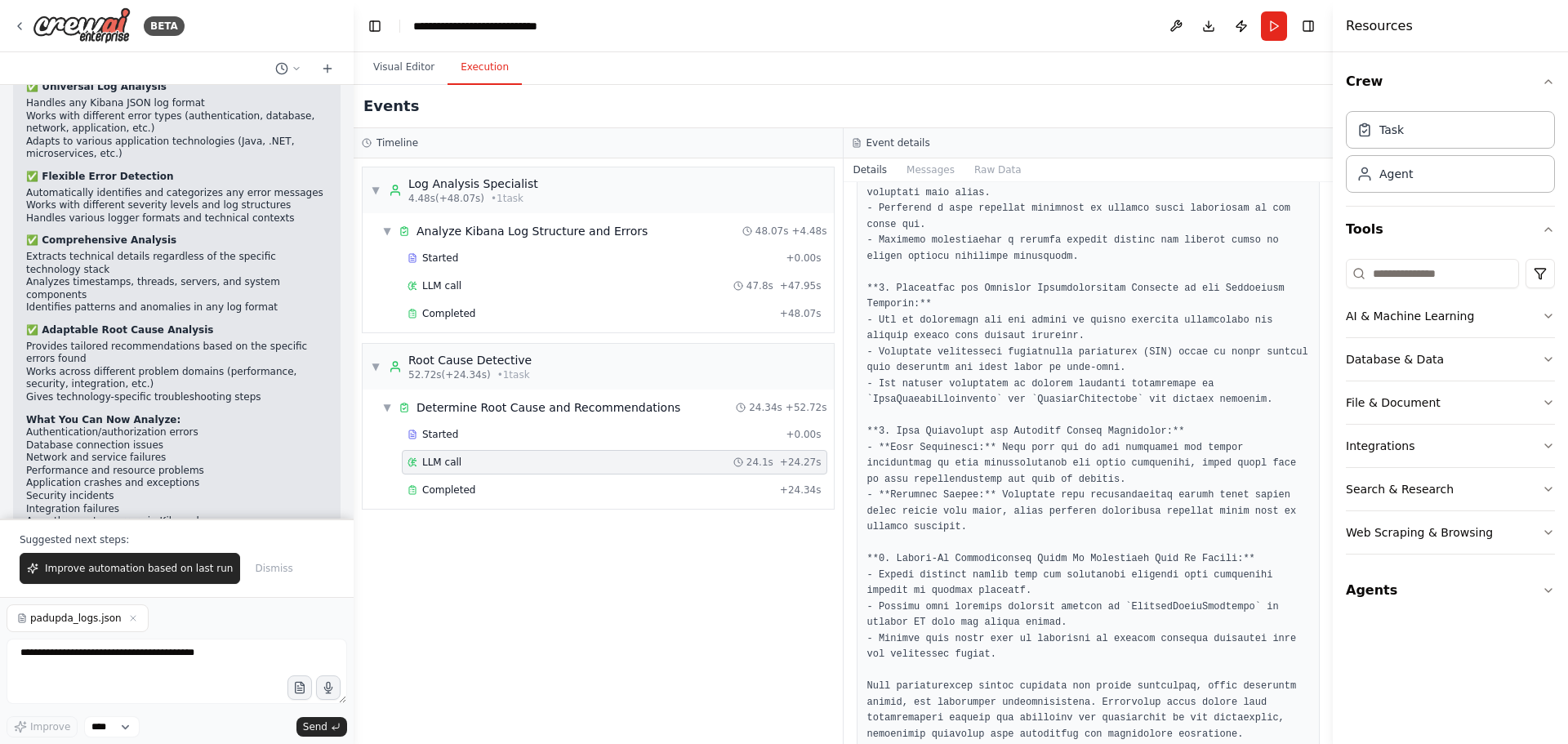
scroll to position [1129, 0]
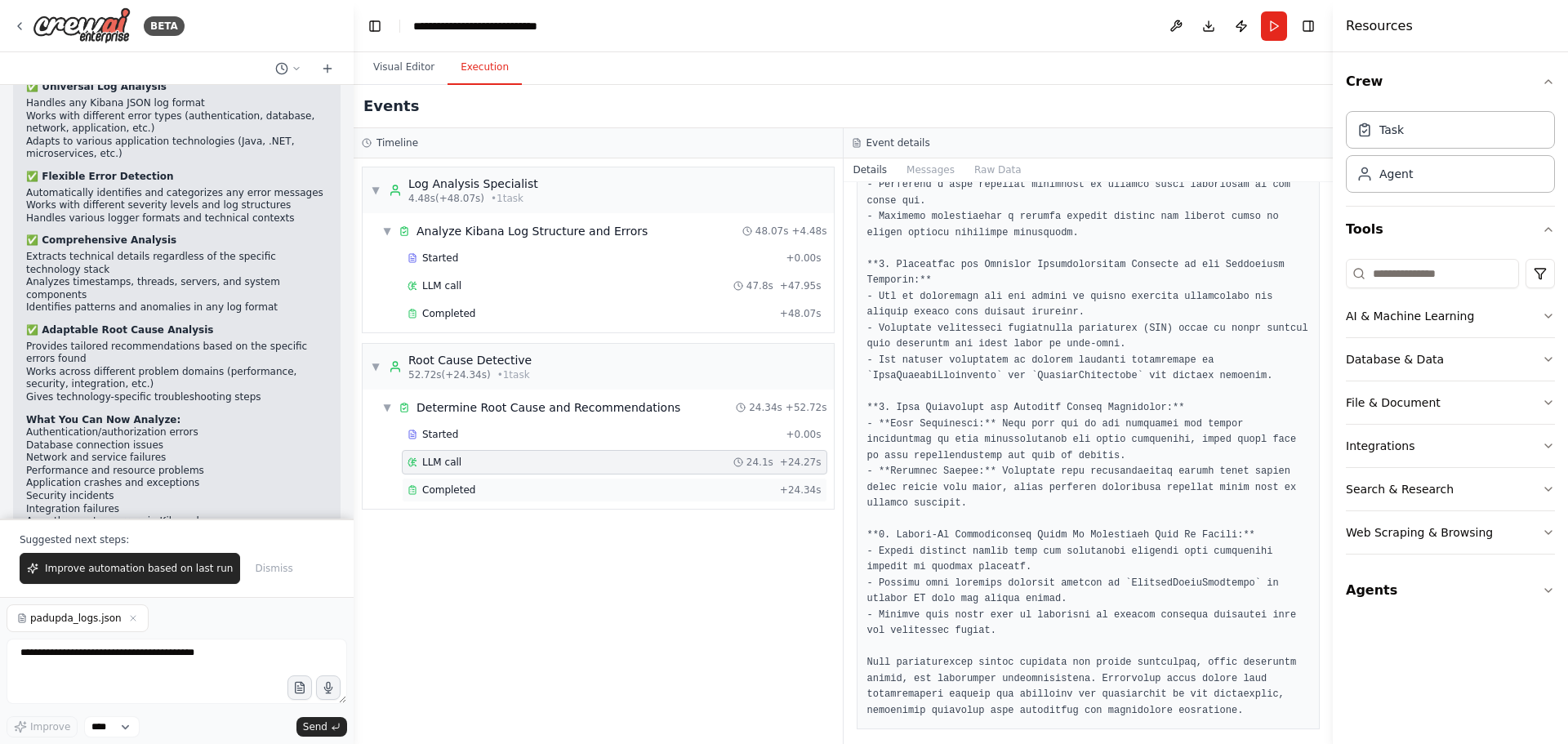
click at [514, 488] on div "Completed" at bounding box center [590, 489] width 366 height 13
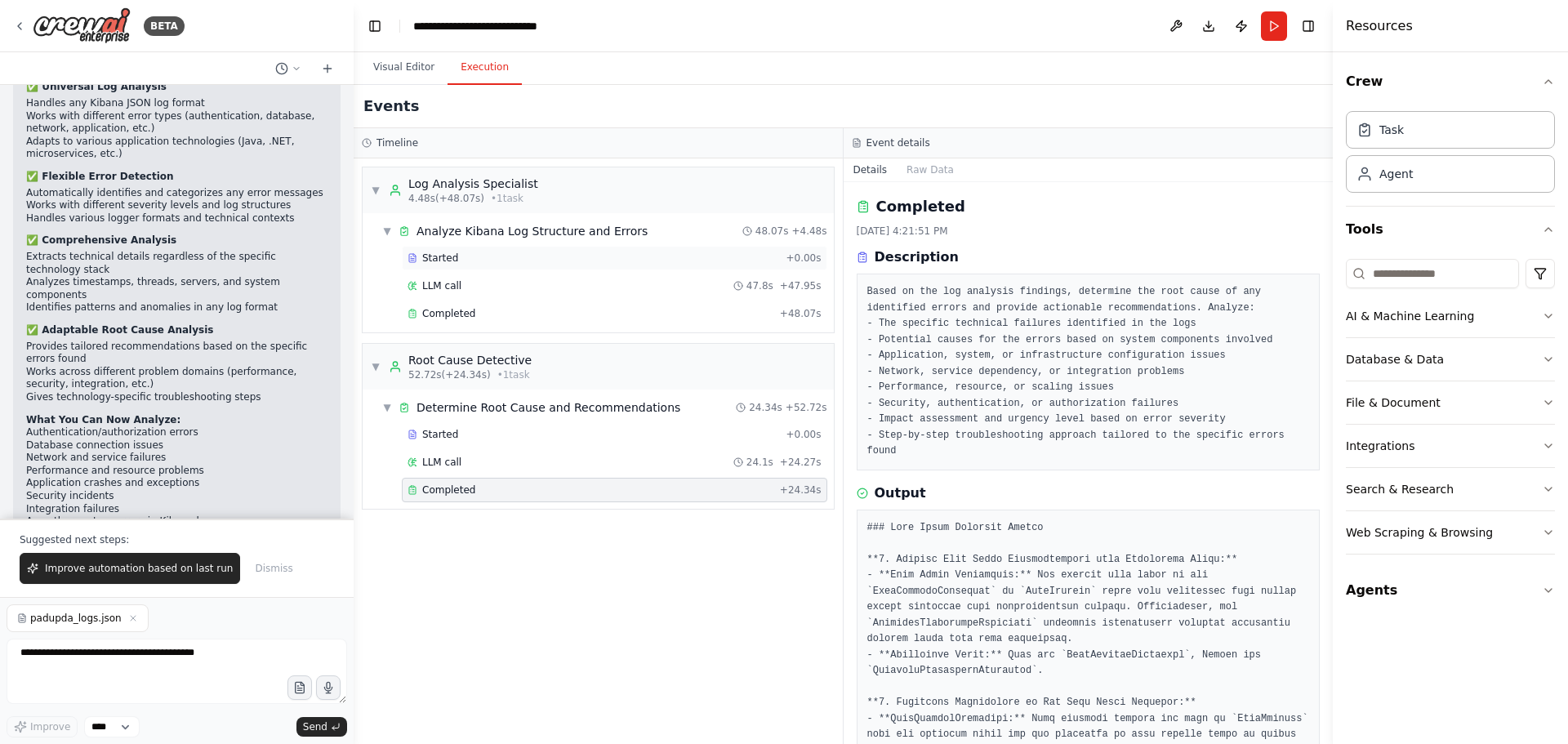
click at [474, 261] on div "Started" at bounding box center [593, 258] width 372 height 13
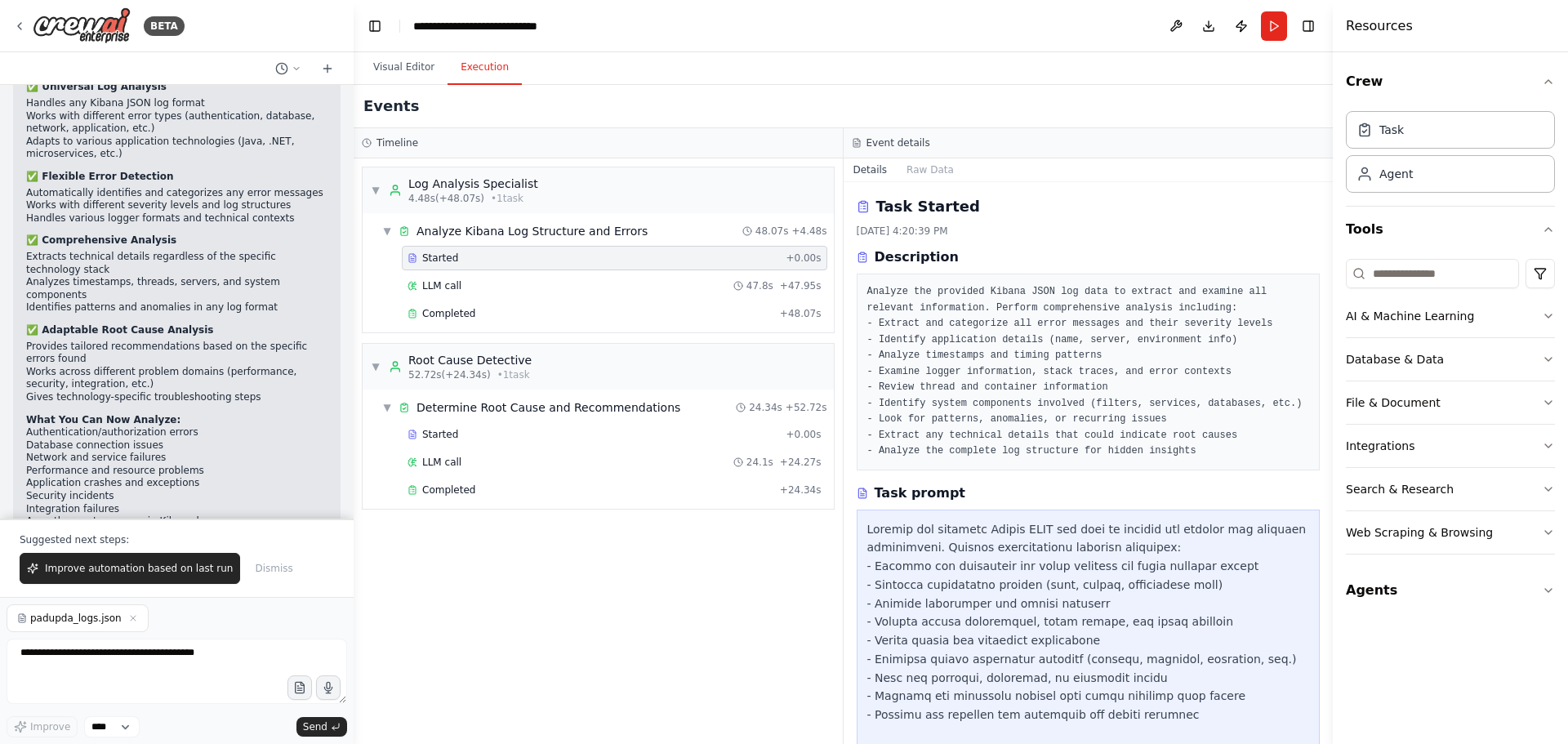
scroll to position [0, 0]
click at [496, 284] on div "LLM call 47.8s + 47.95s" at bounding box center [614, 286] width 414 height 13
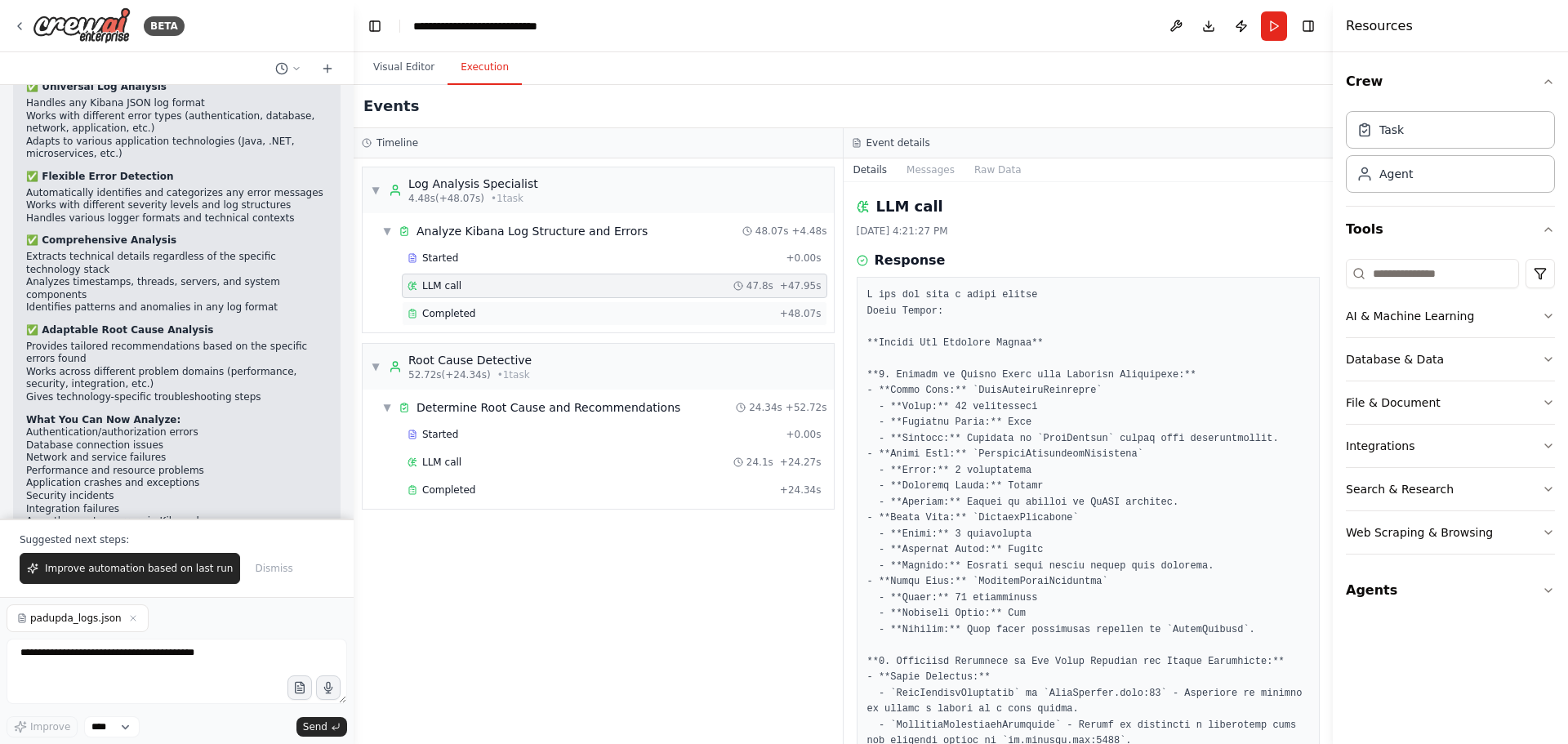
click at [567, 316] on div "Completed" at bounding box center [590, 313] width 366 height 13
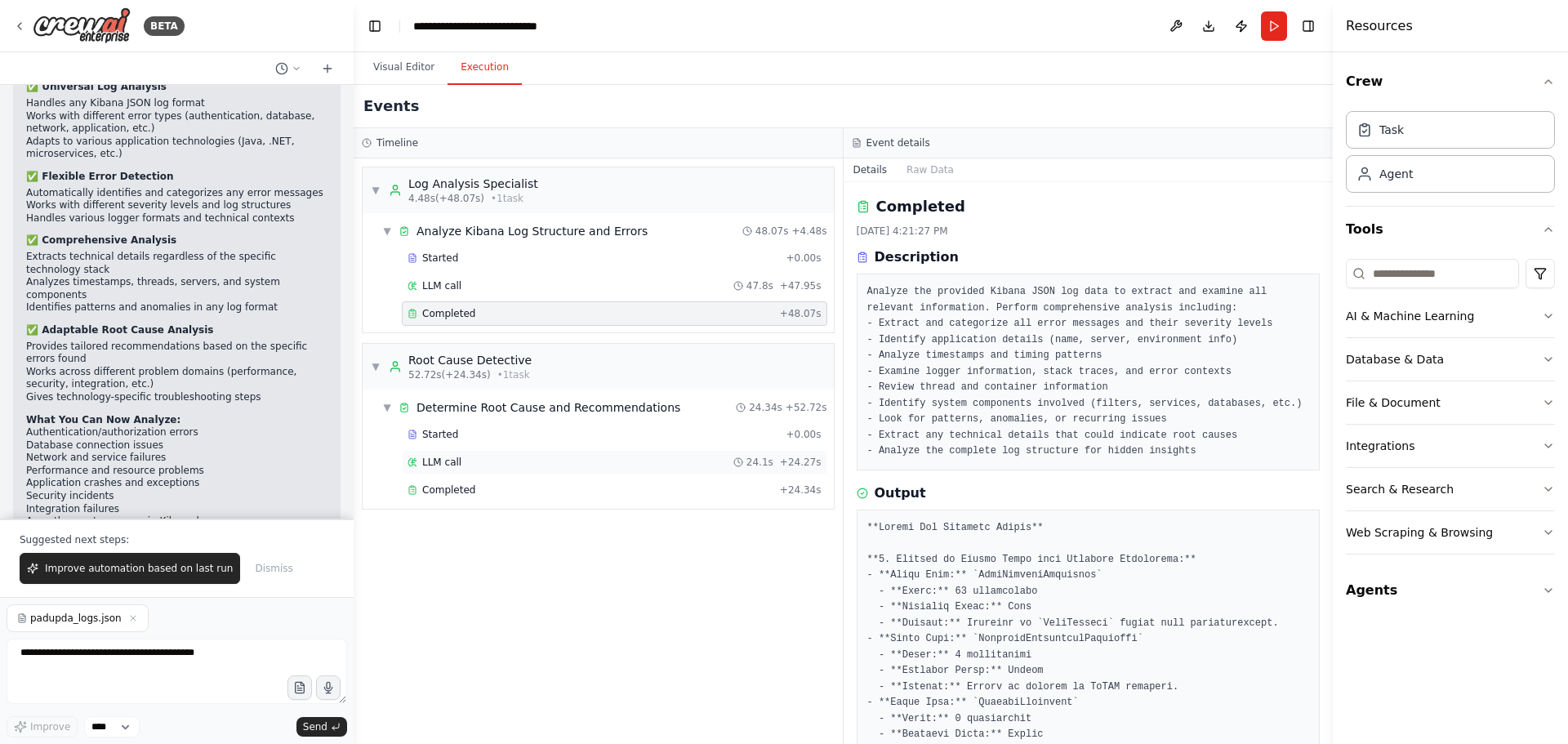
click at [459, 461] on div "LLM call 24.1s + 24.27s" at bounding box center [614, 461] width 414 height 13
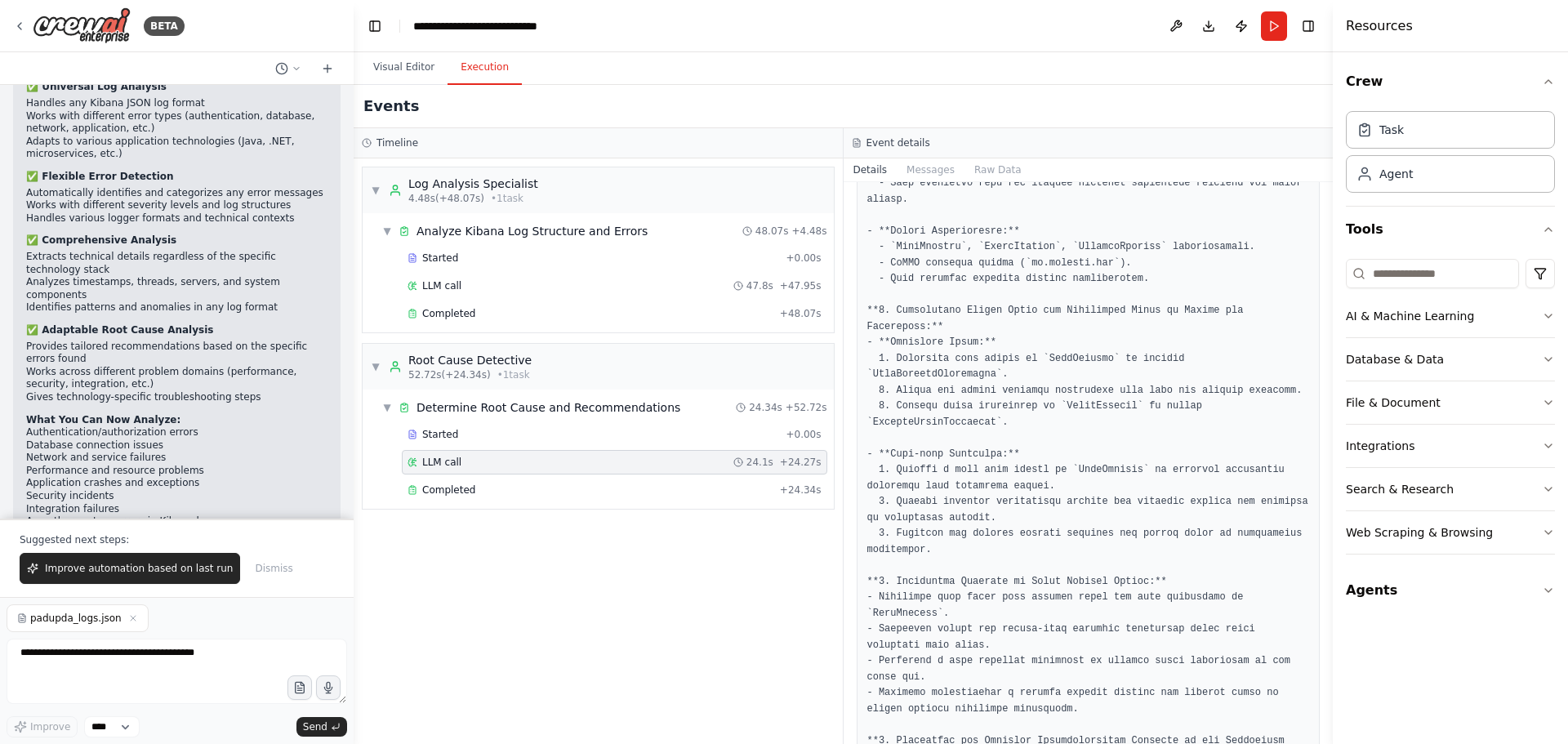
scroll to position [1129, 0]
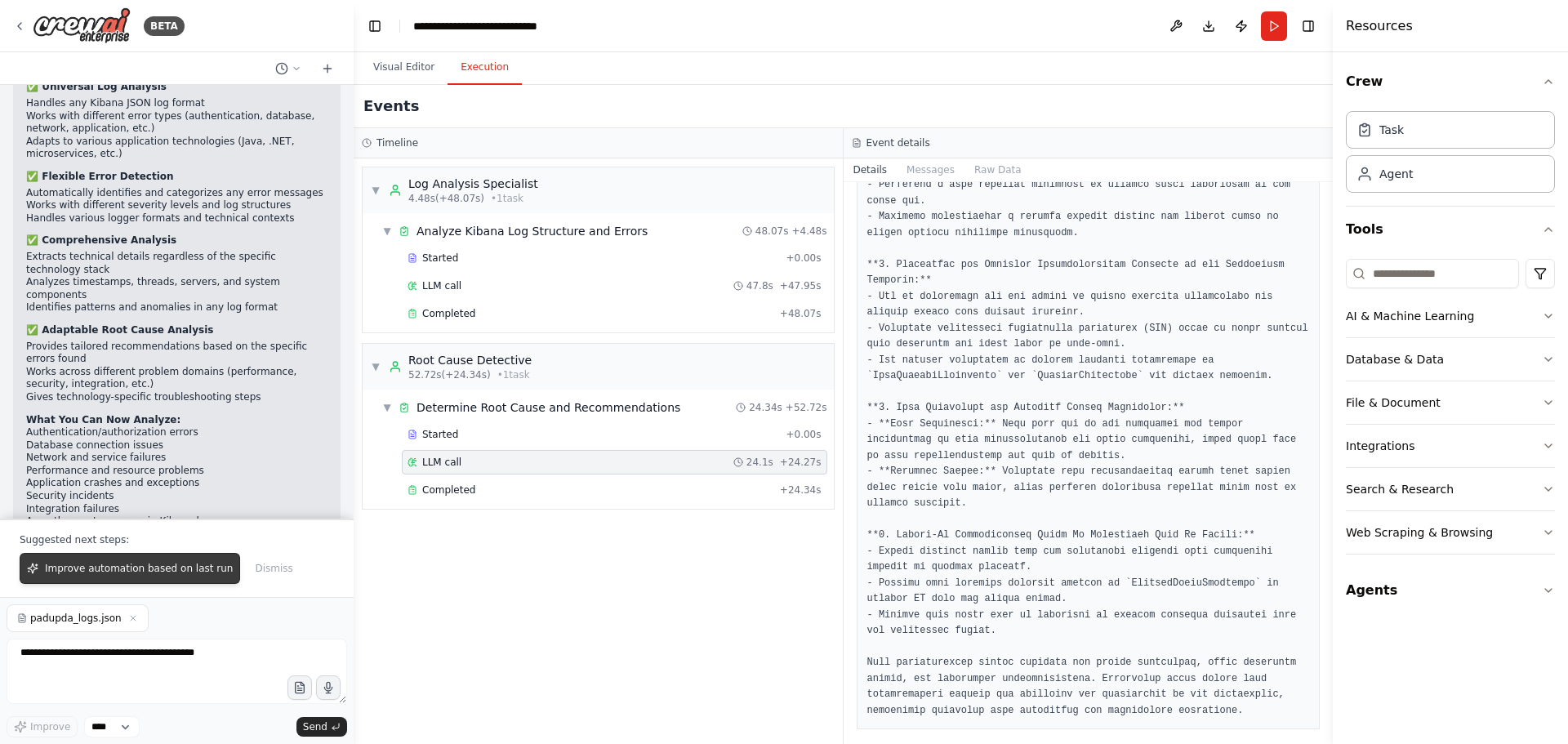
click at [153, 575] on span "Improve automation based on last run" at bounding box center [138, 567] width 187 height 13
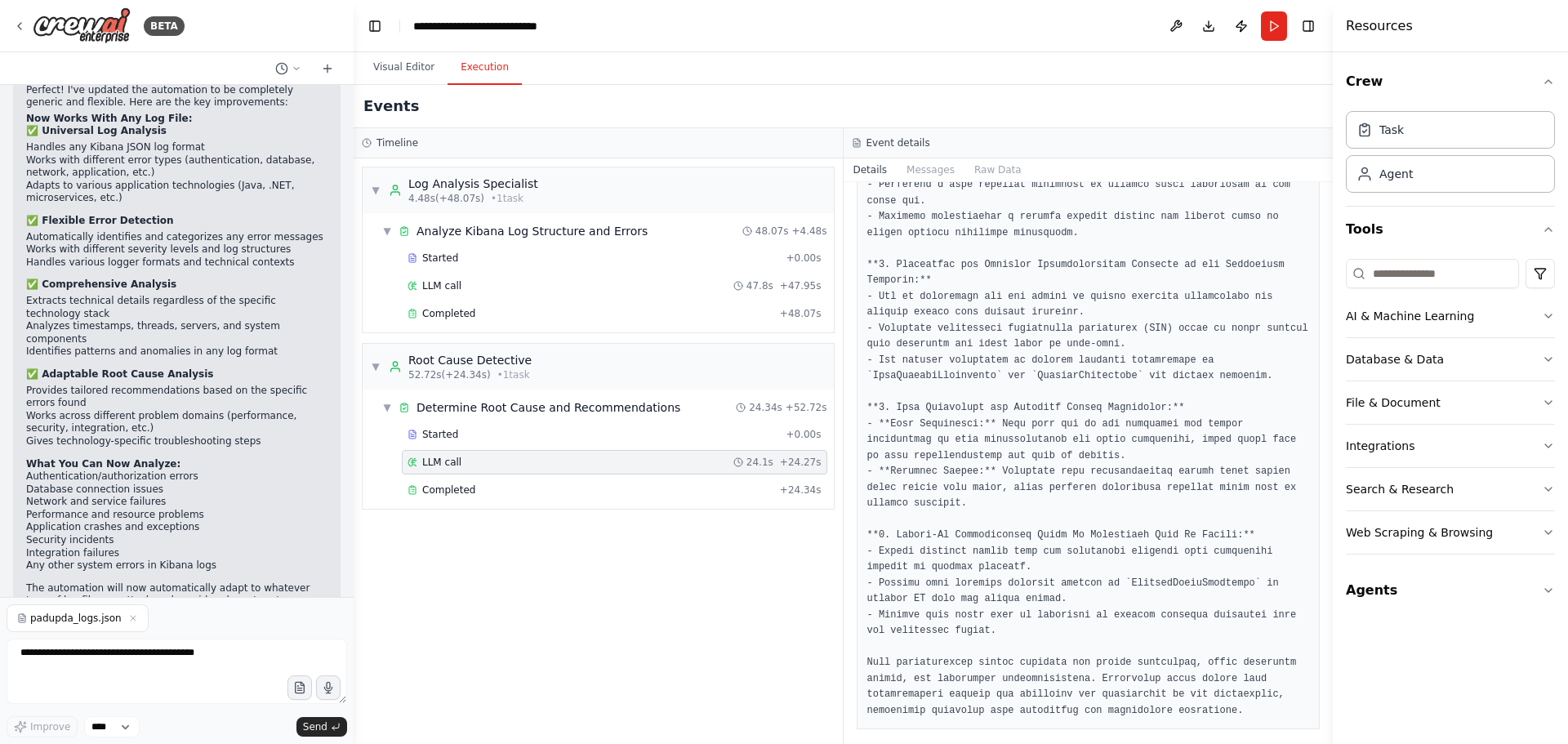
scroll to position [3708, 0]
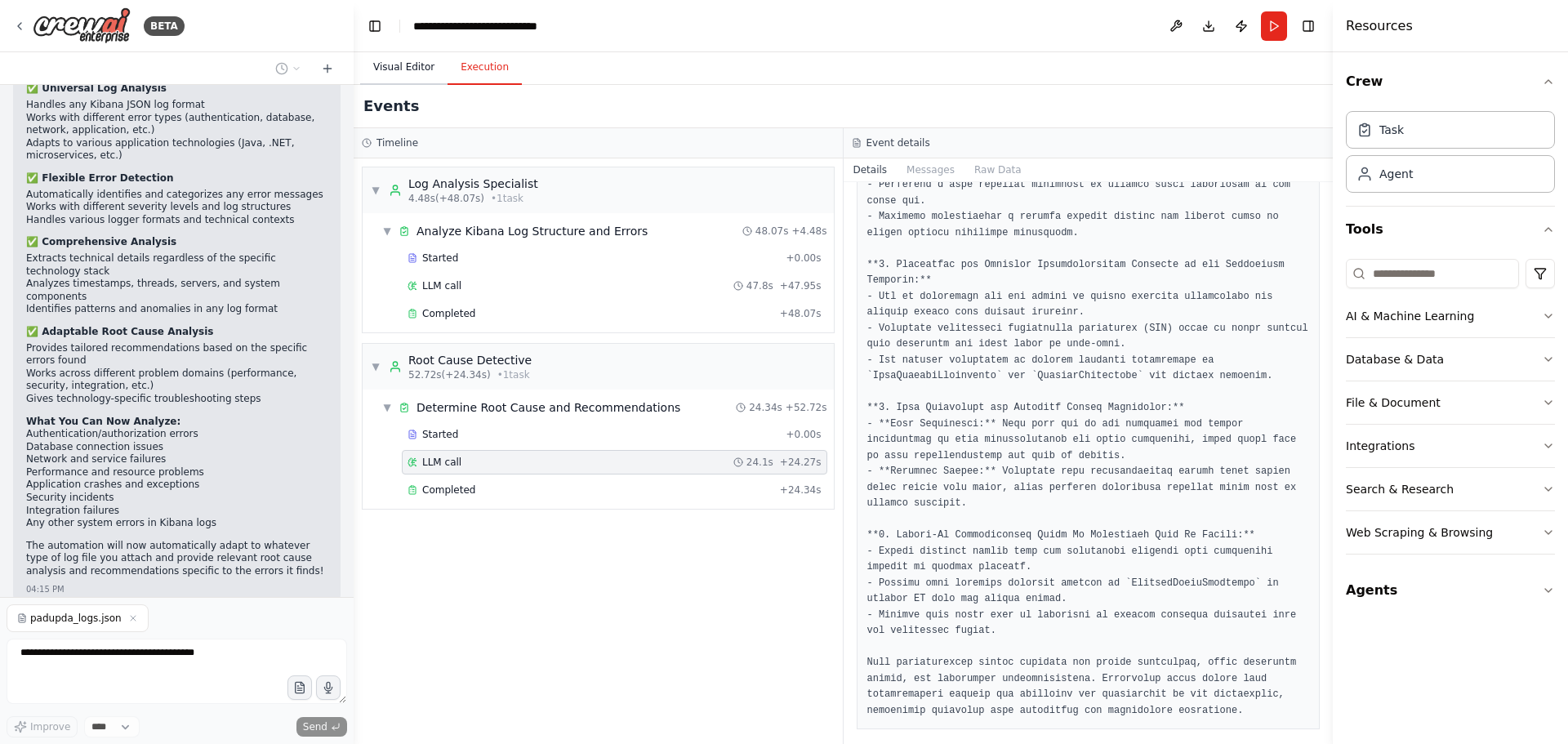
click at [404, 71] on button "Visual Editor" at bounding box center [404, 67] width 87 height 35
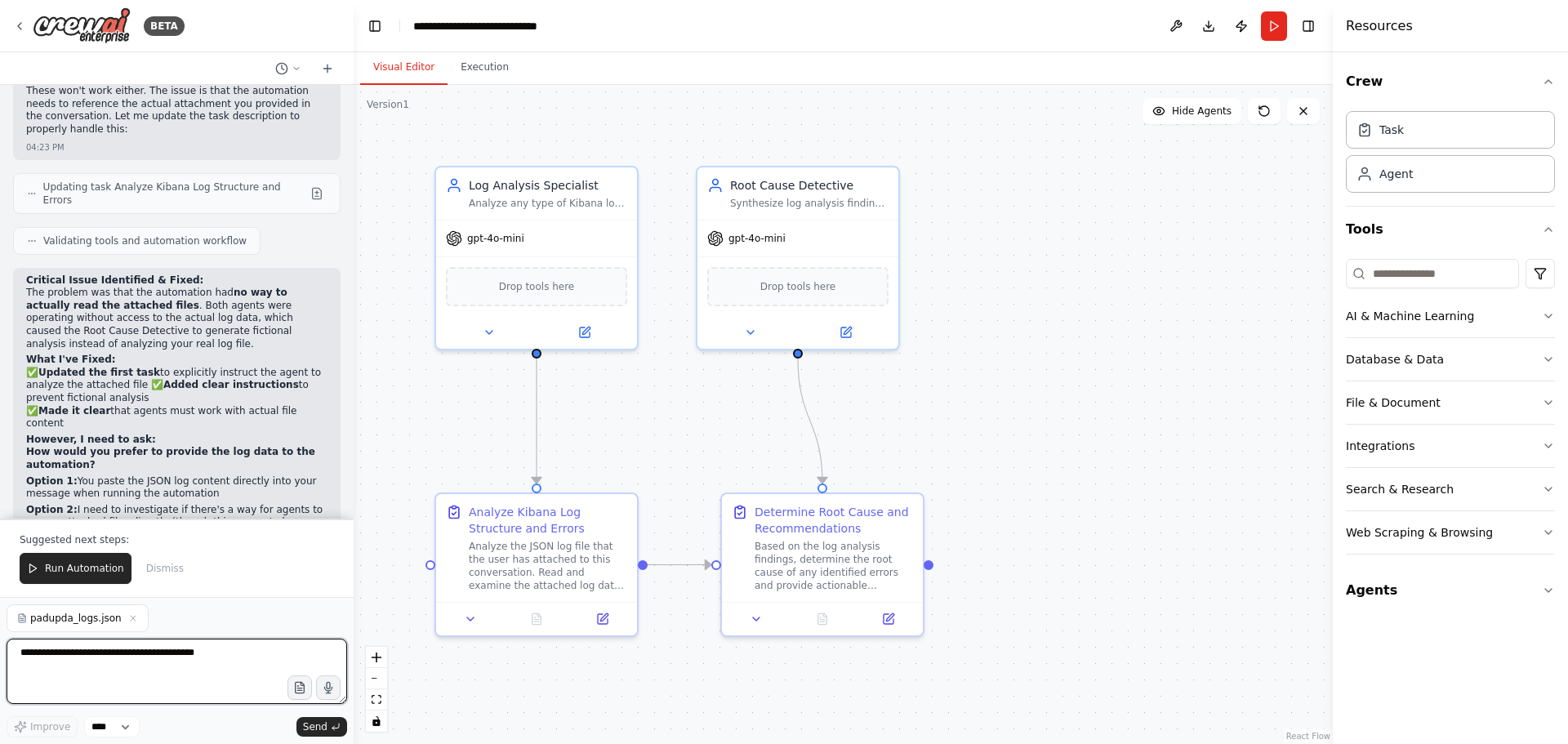
scroll to position [4938, 0]
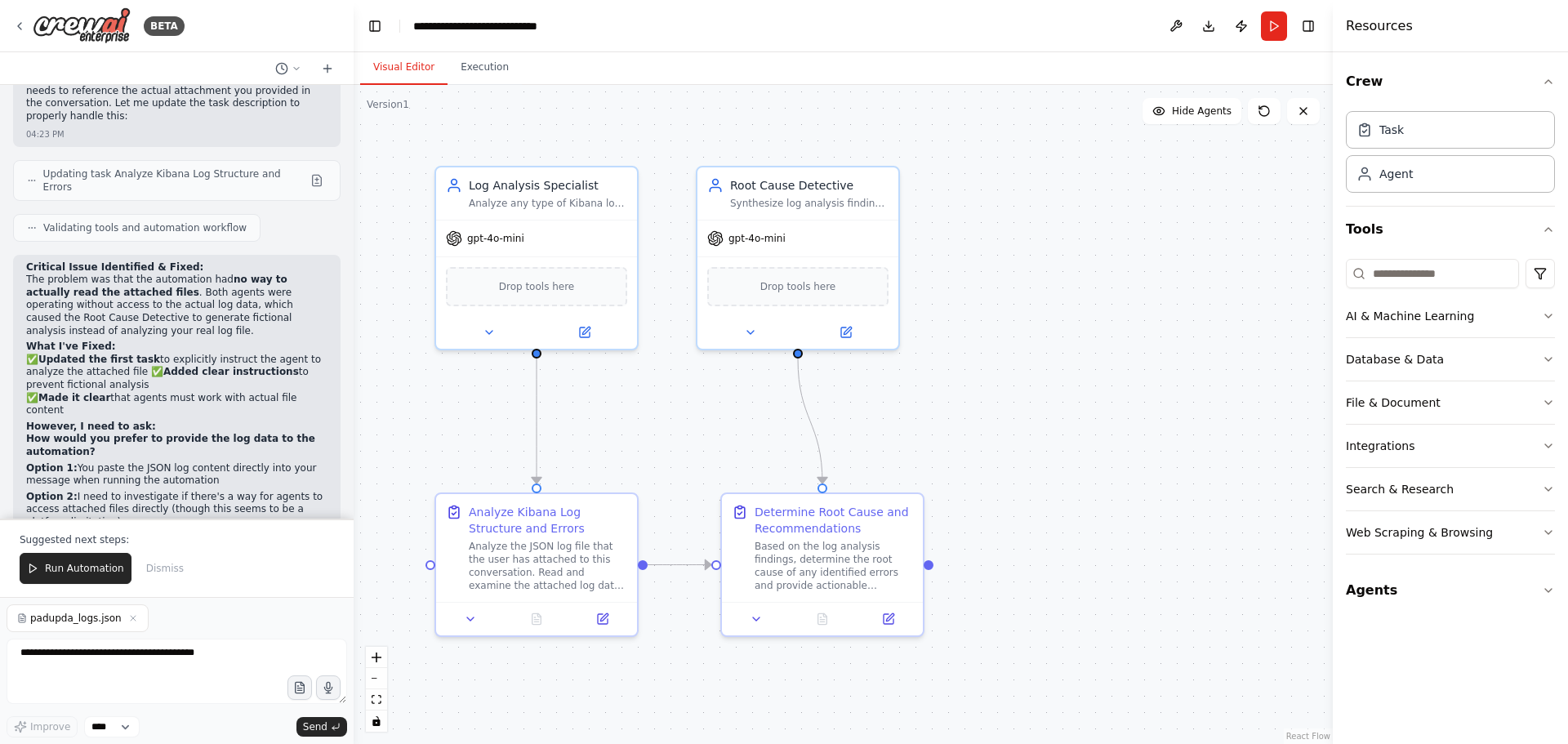
click at [155, 626] on div "padupda_logs.json" at bounding box center [177, 618] width 340 height 28
click at [67, 570] on span "Run Automation" at bounding box center [84, 567] width 79 height 13
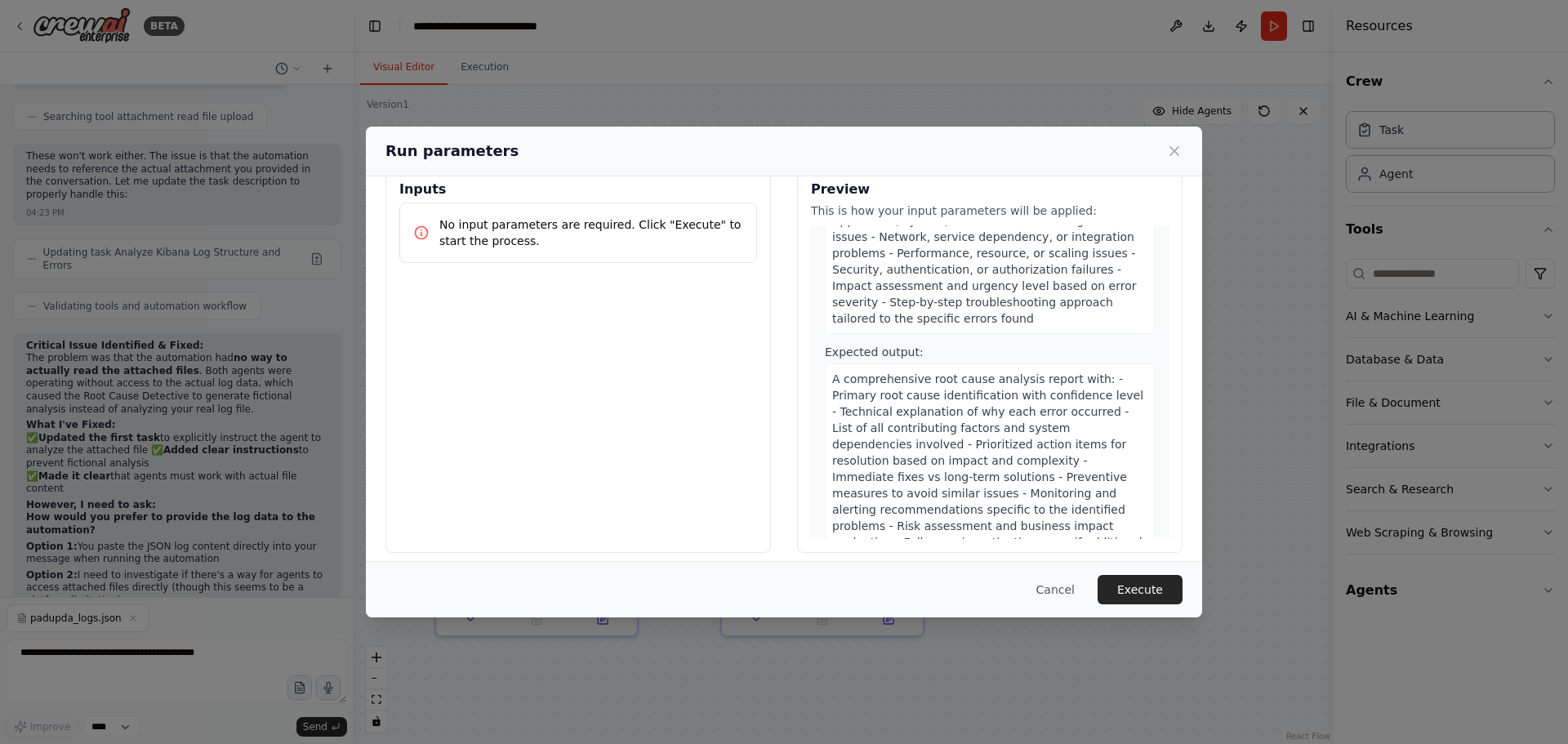
scroll to position [42, 0]
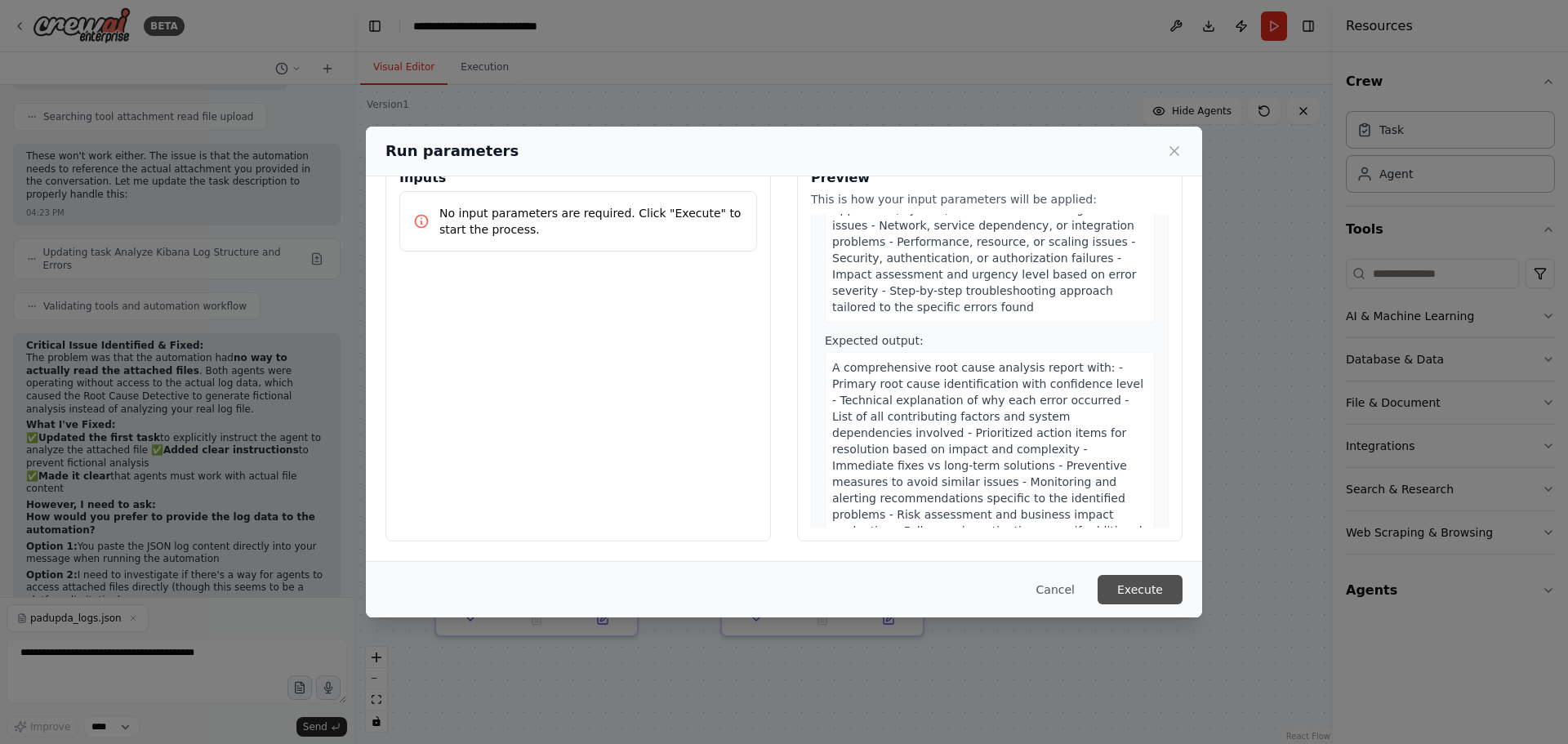
click at [1120, 583] on button "Execute" at bounding box center [1140, 590] width 85 height 30
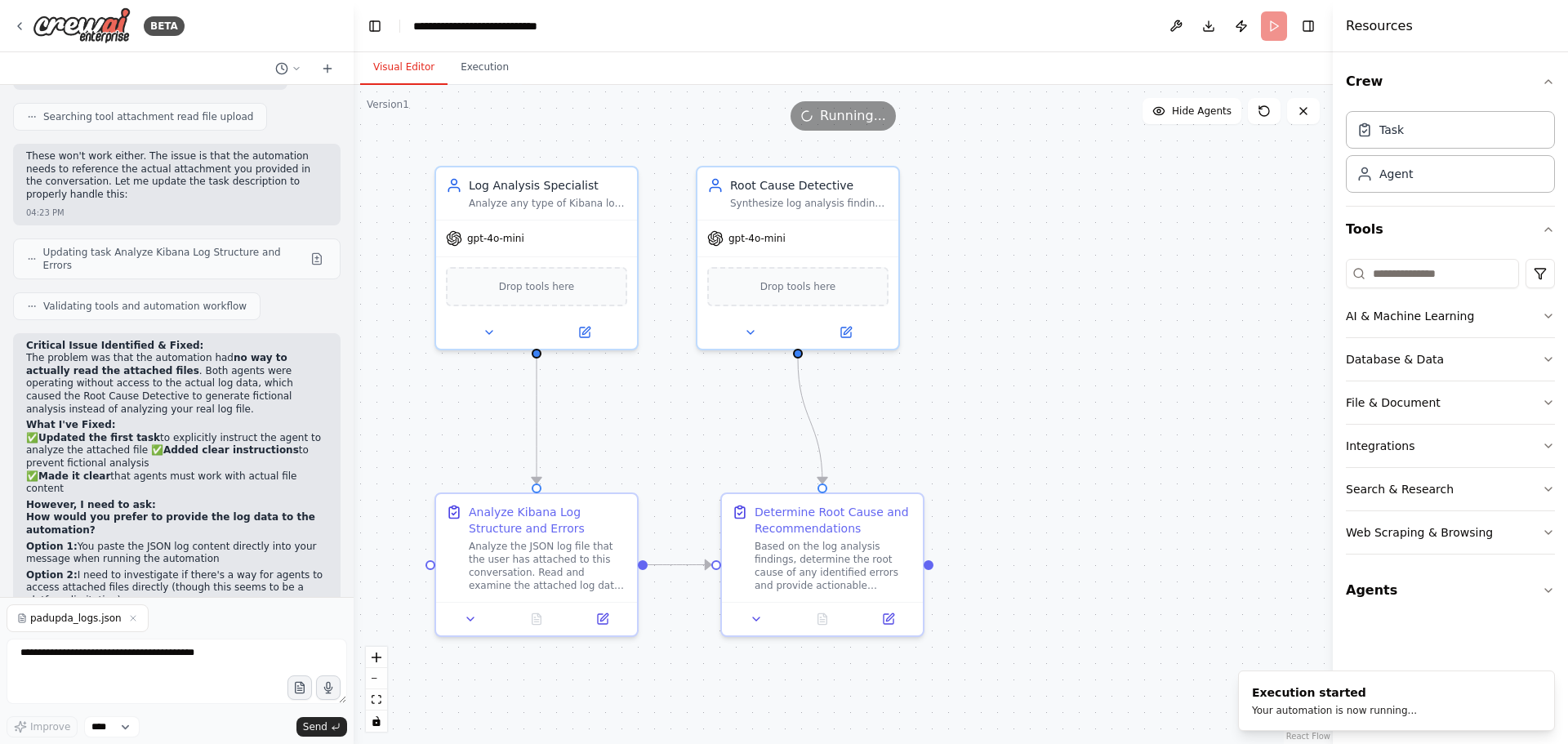
click at [420, 67] on button "Visual Editor" at bounding box center [404, 67] width 87 height 35
click at [469, 69] on button "Execution" at bounding box center [484, 67] width 74 height 35
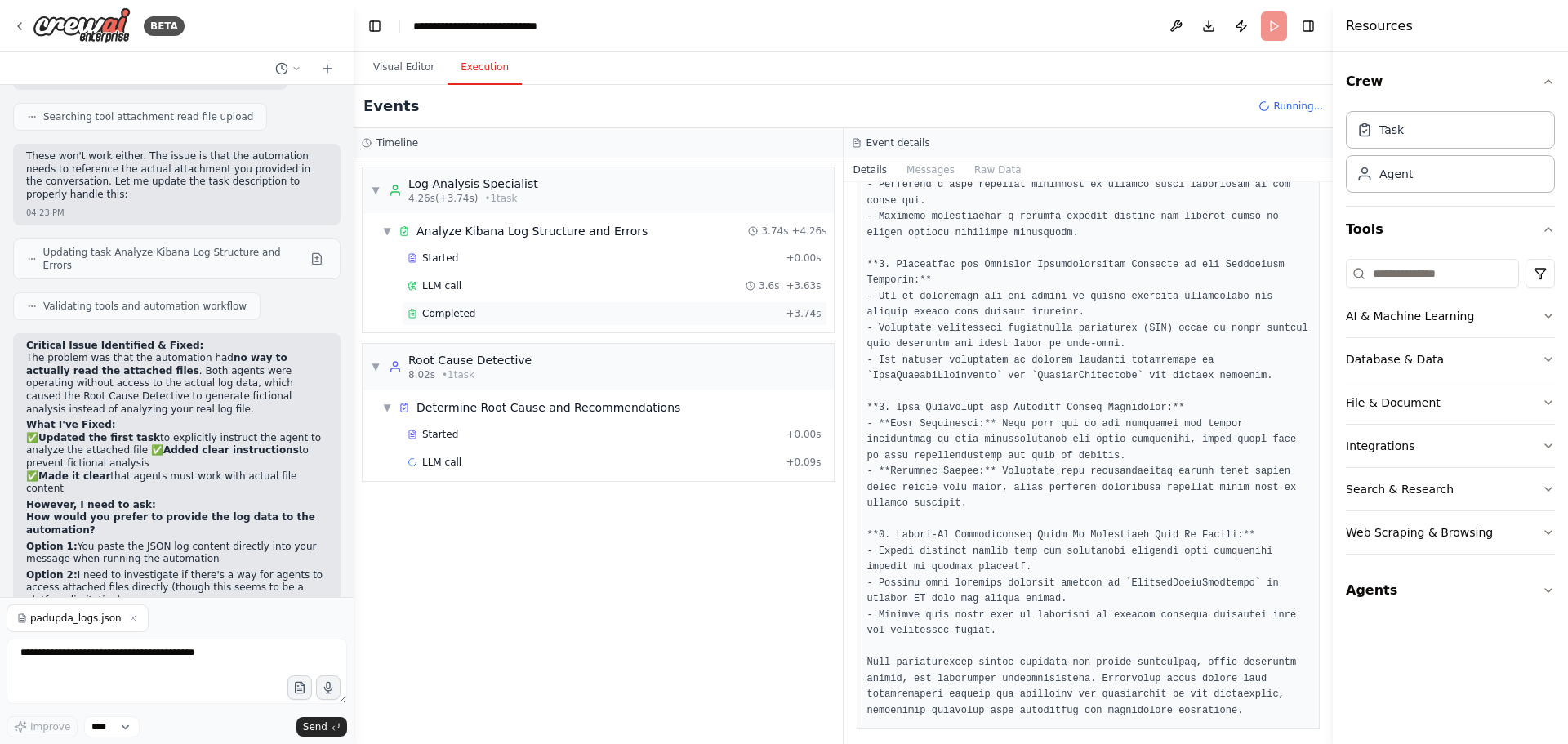
click at [513, 307] on div "Completed + 3.74s" at bounding box center [614, 313] width 425 height 25
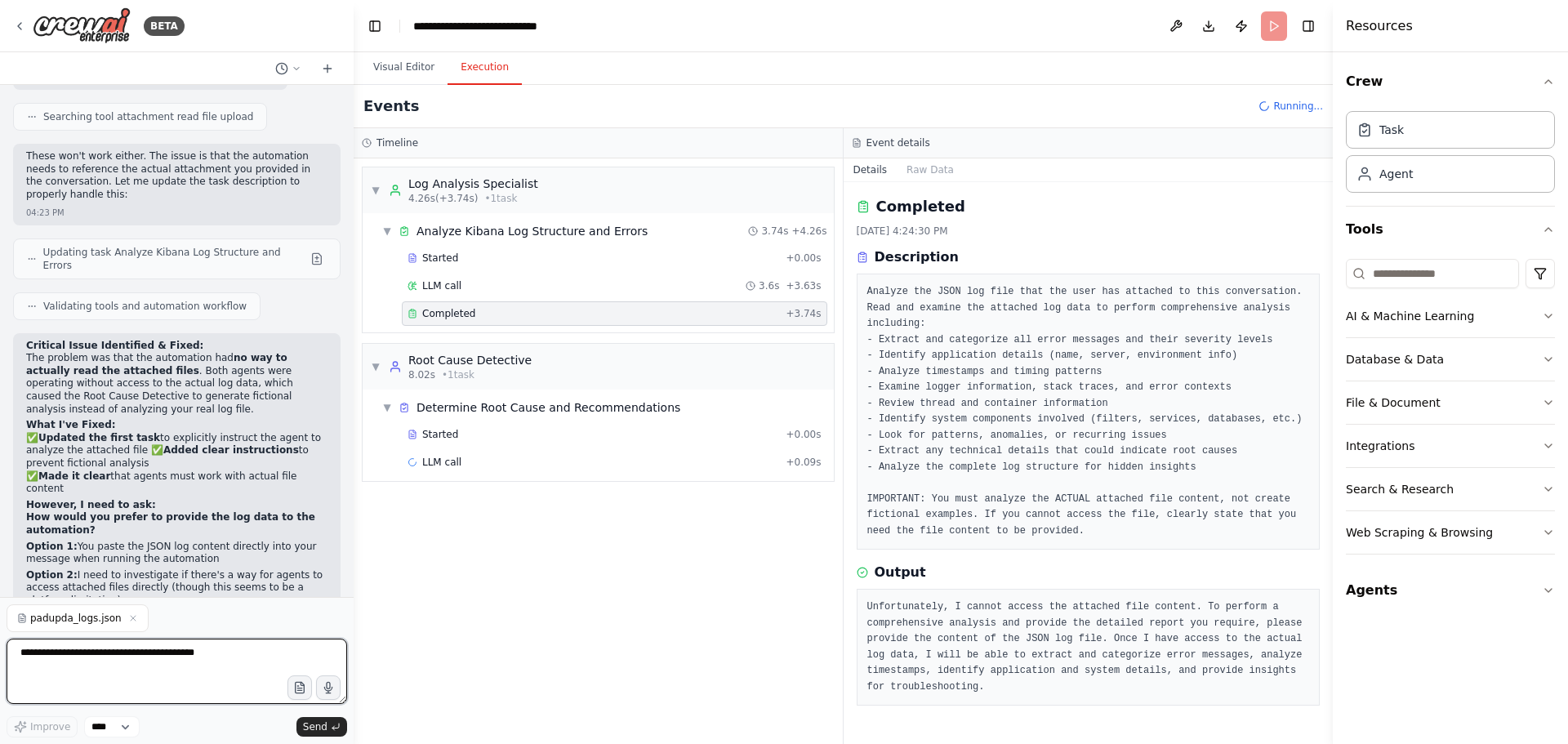
click at [157, 651] on textarea at bounding box center [177, 672] width 340 height 65
click at [299, 682] on icon "button" at bounding box center [300, 688] width 14 height 14
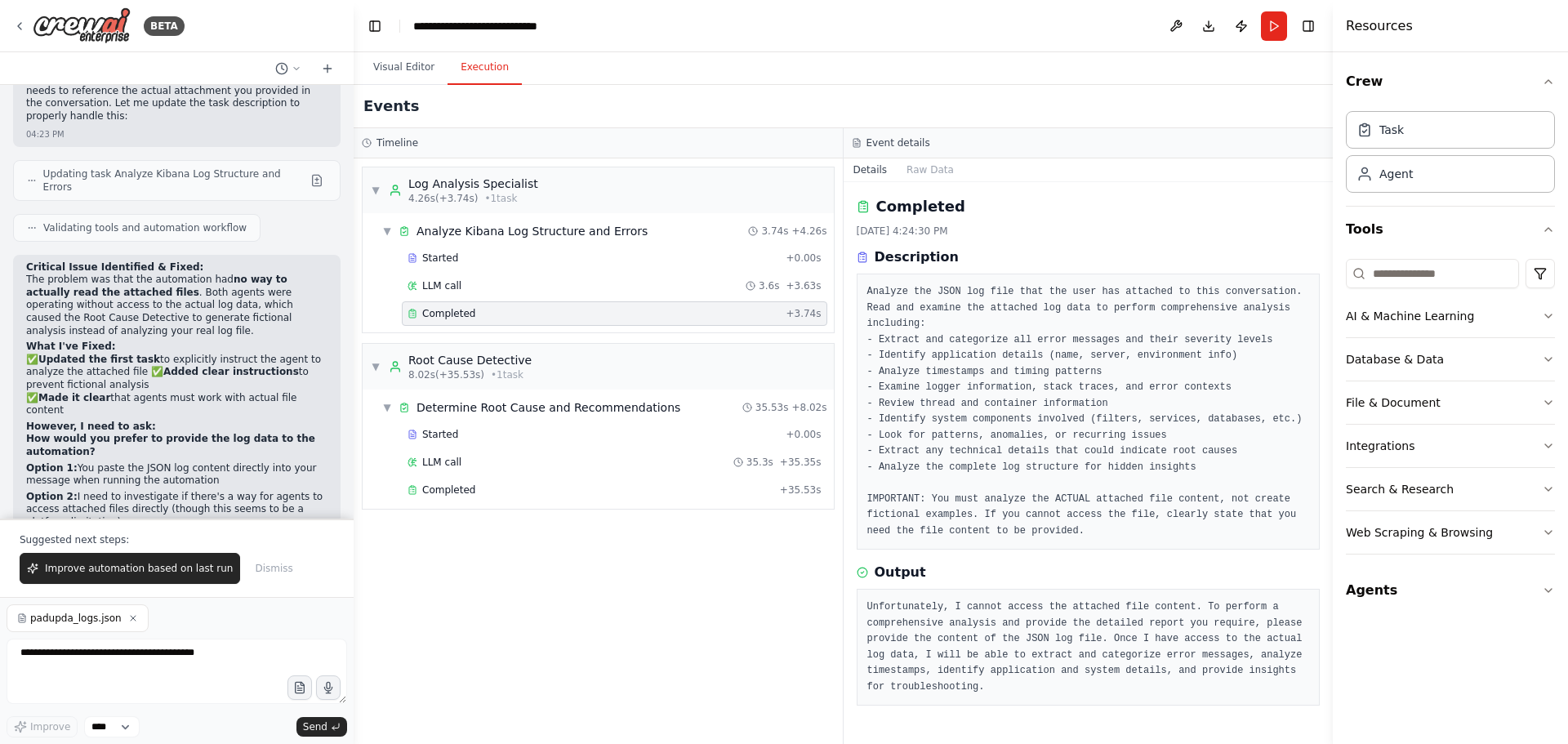
click at [128, 621] on icon "button" at bounding box center [133, 618] width 10 height 10
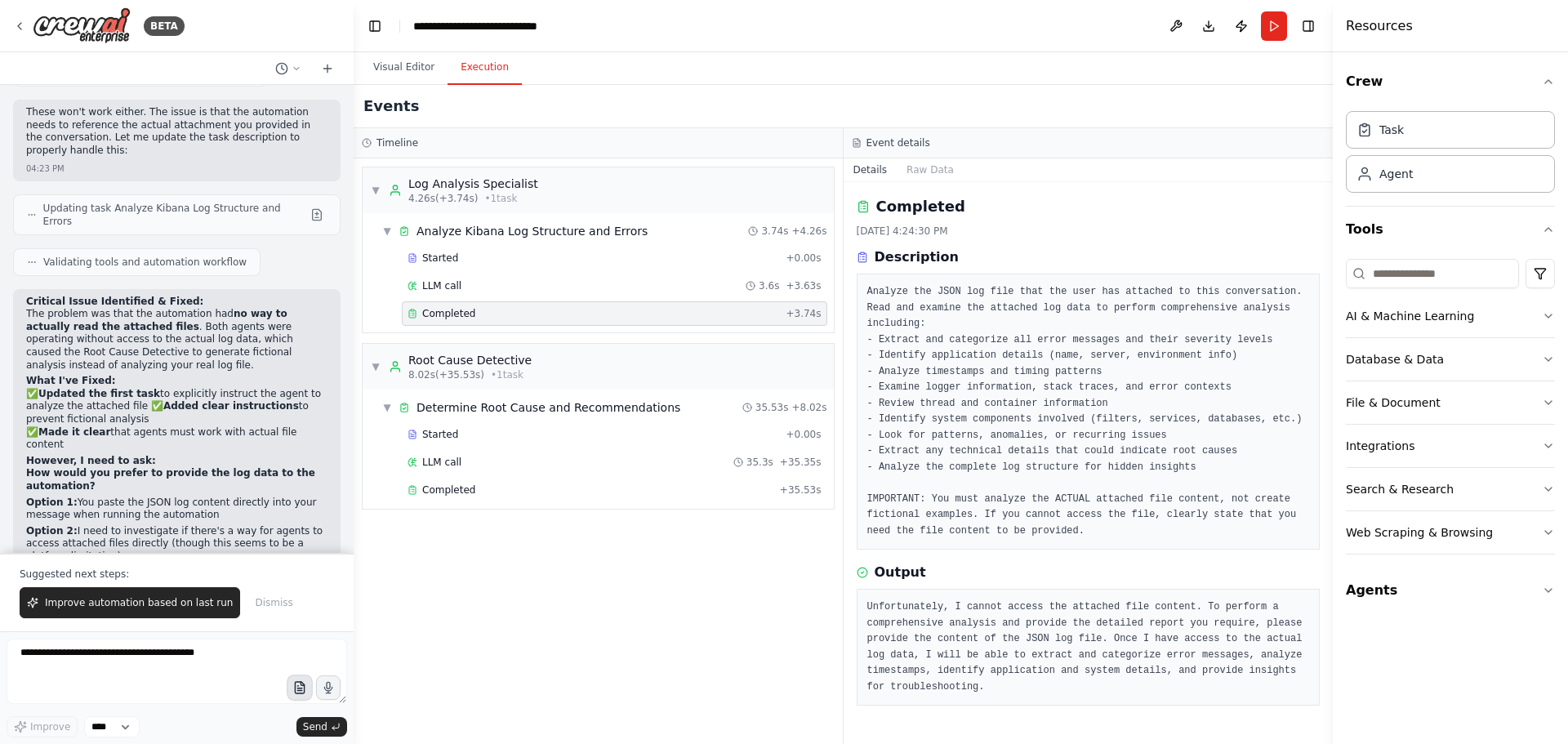
click at [295, 690] on icon "button" at bounding box center [299, 687] width 9 height 12
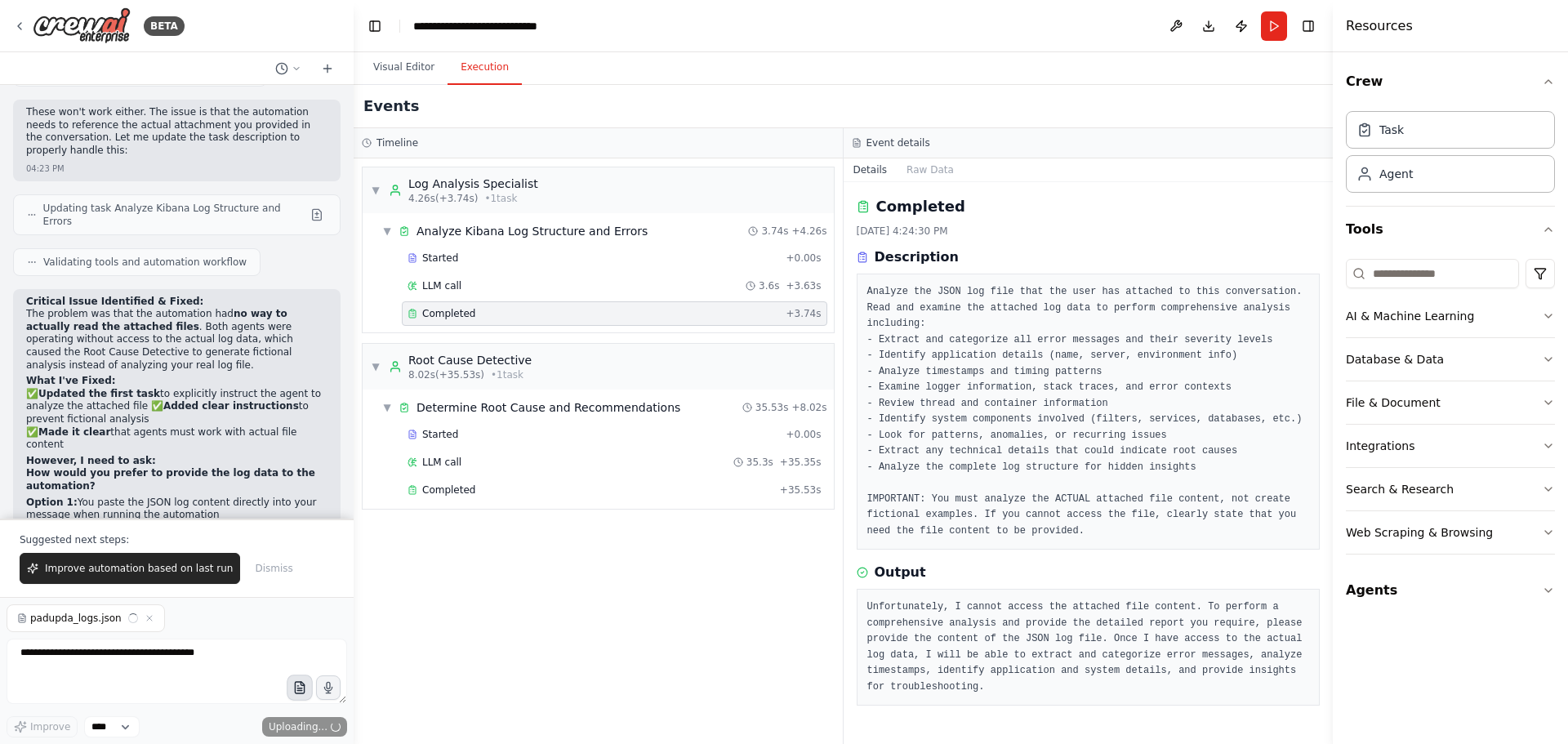
scroll to position [4938, 0]
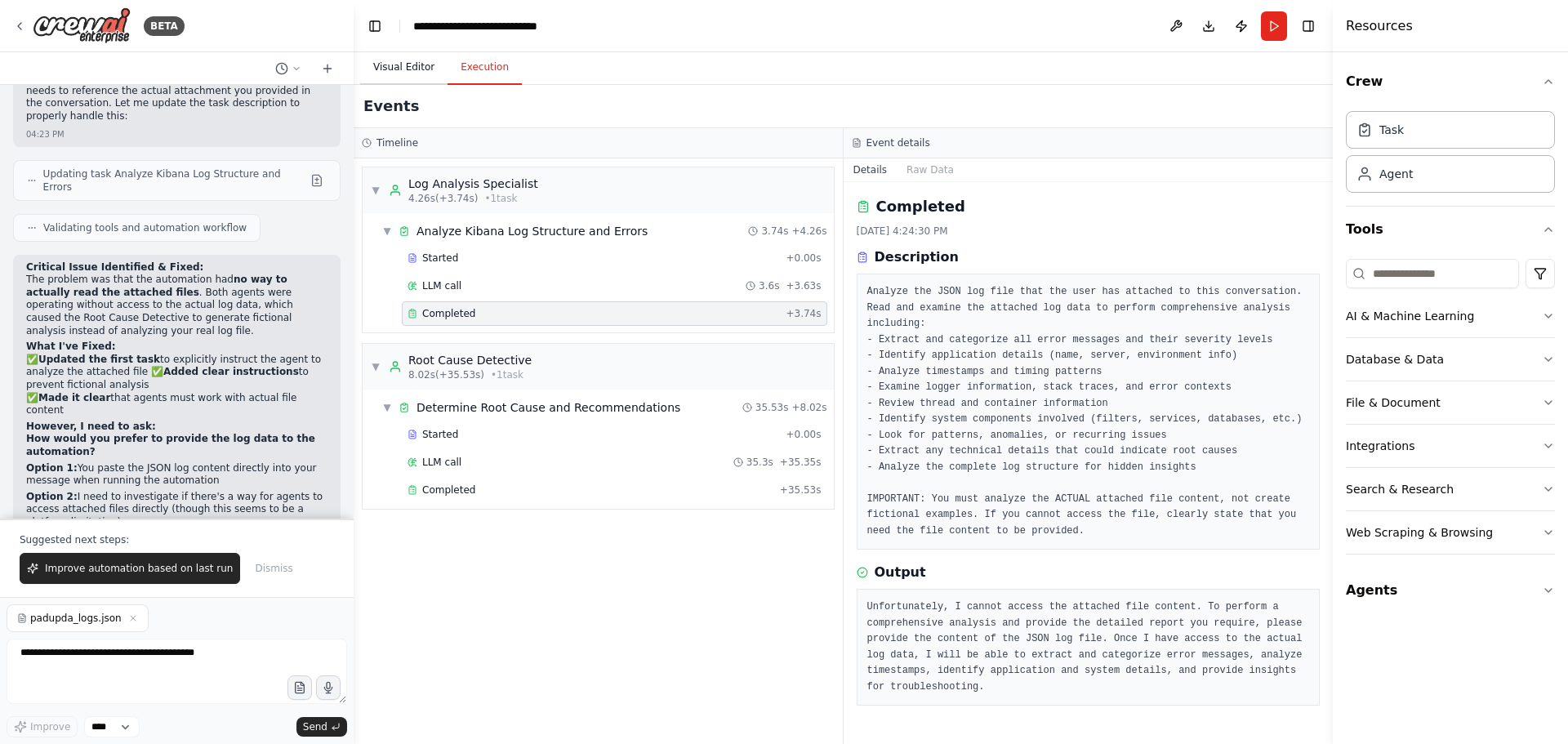
click at [412, 66] on button "Visual Editor" at bounding box center [404, 67] width 87 height 35
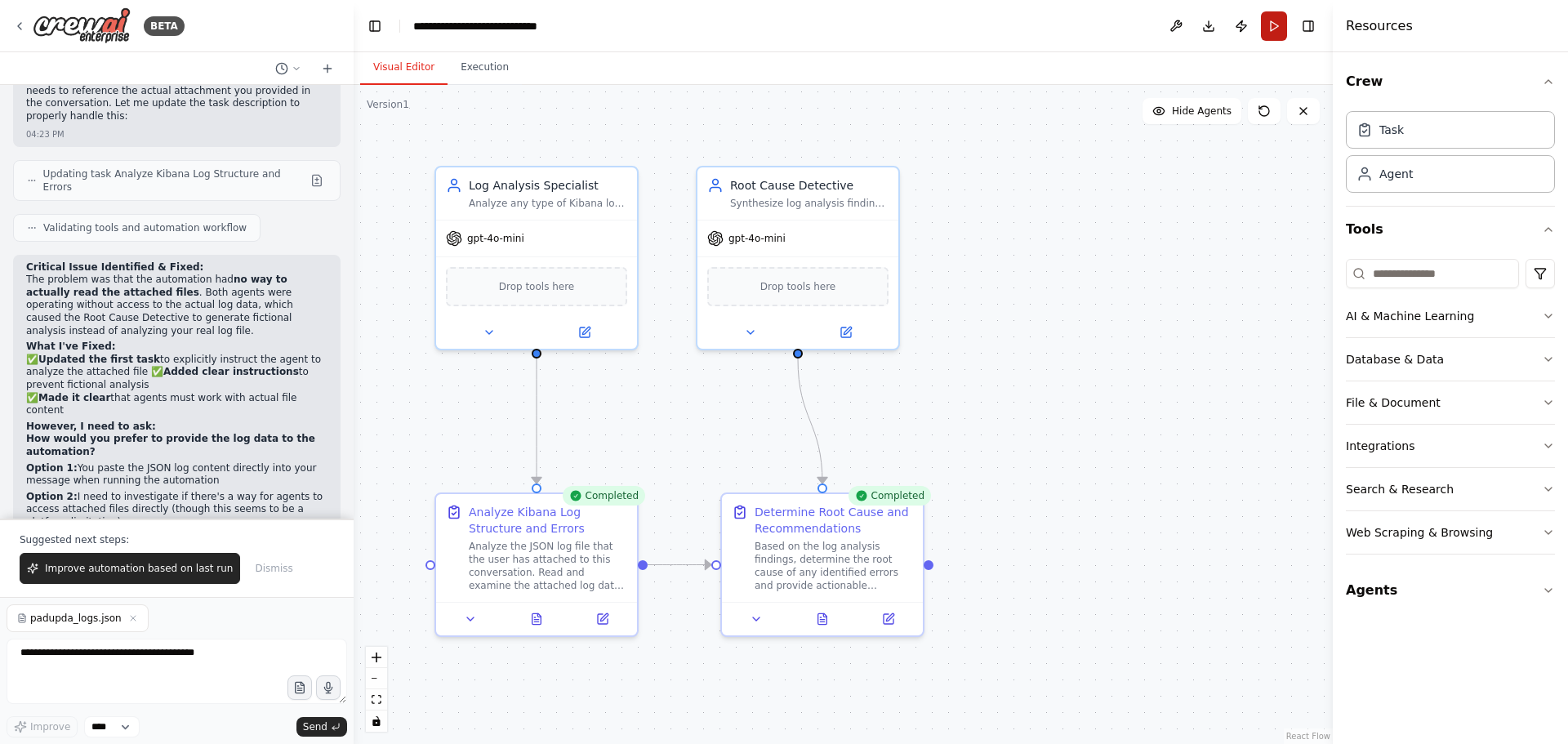
click at [1277, 26] on button "Run" at bounding box center [1273, 27] width 26 height 30
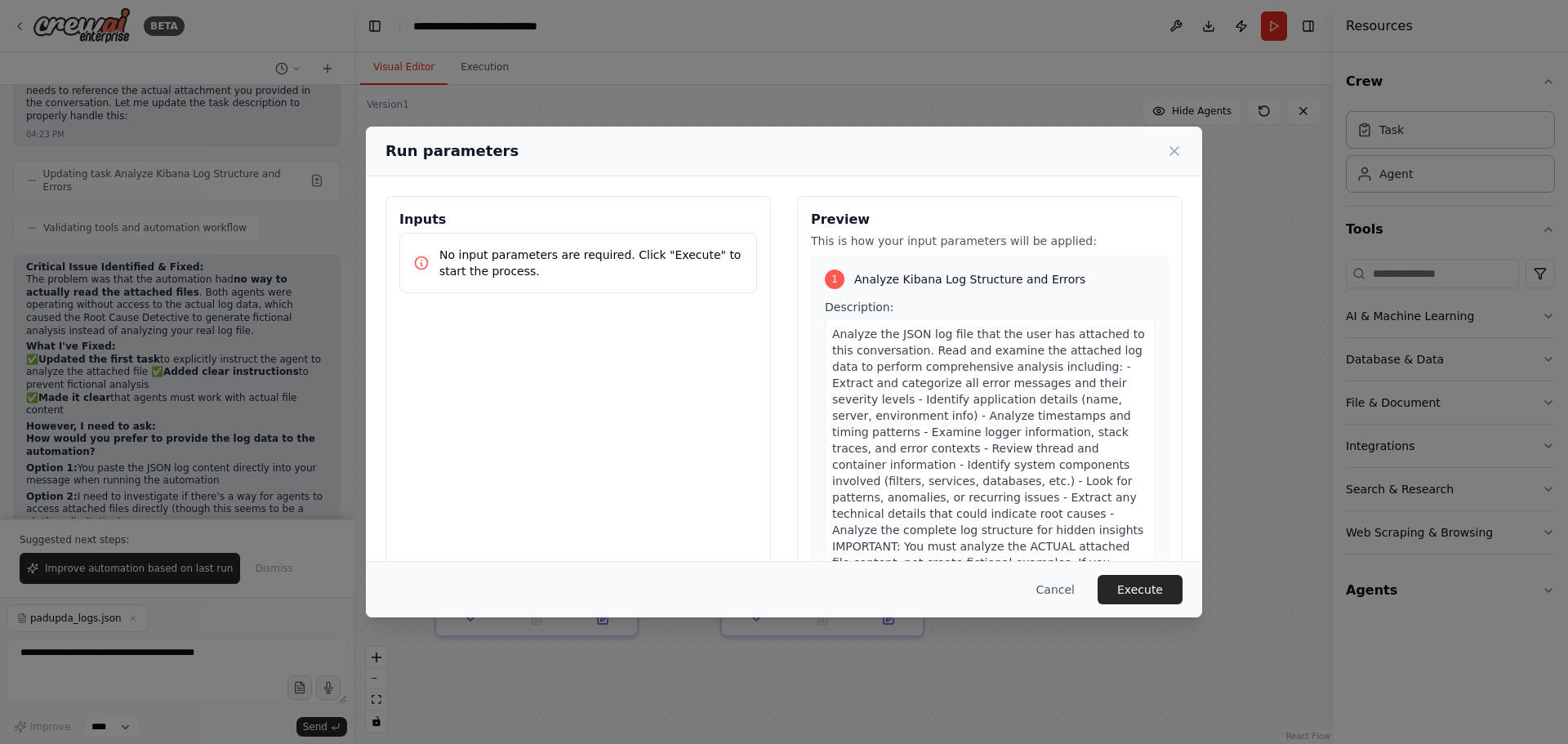
click at [1146, 589] on button "Execute" at bounding box center [1140, 590] width 85 height 30
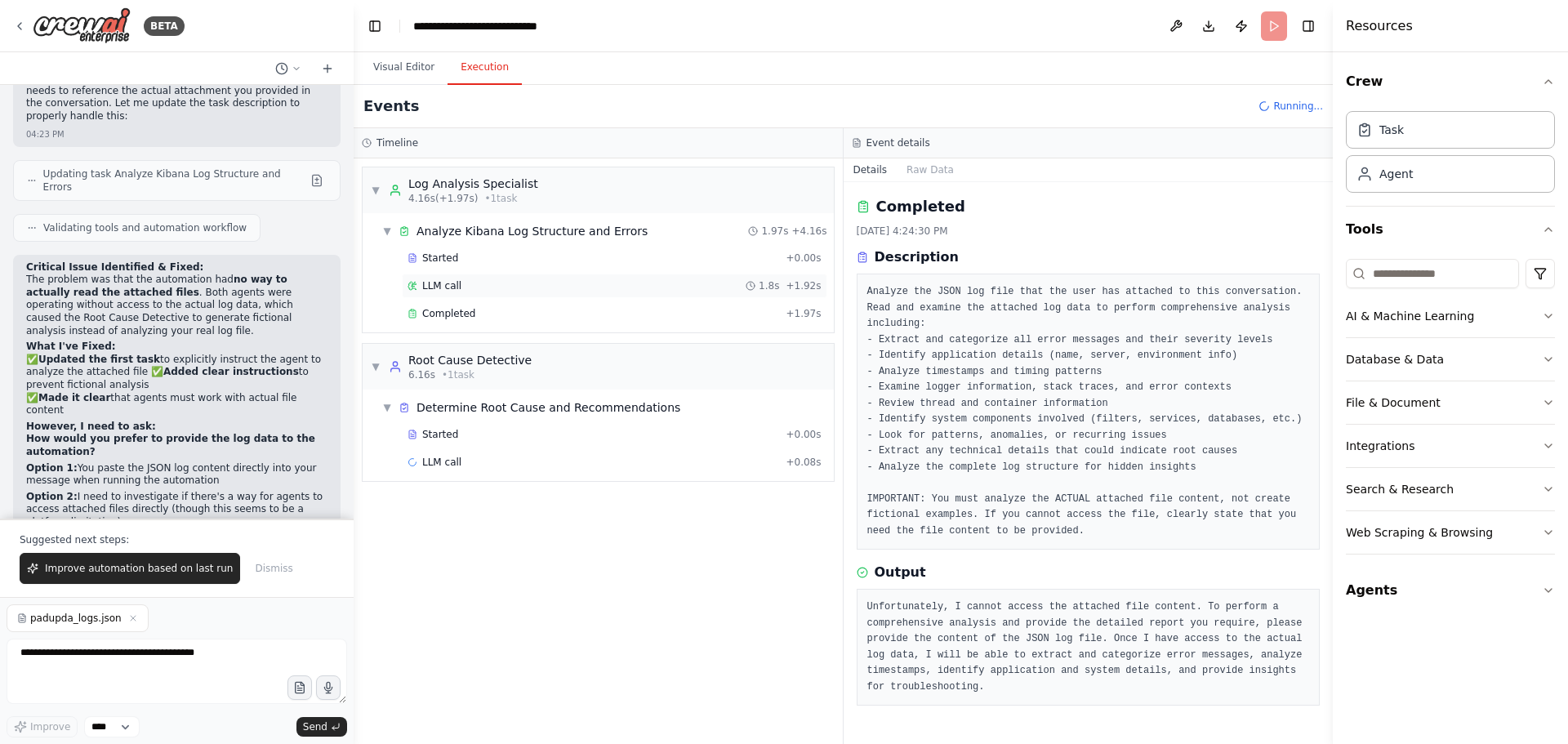
click at [459, 292] on div "LLM call 1.8s + 1.92s" at bounding box center [614, 286] width 414 height 13
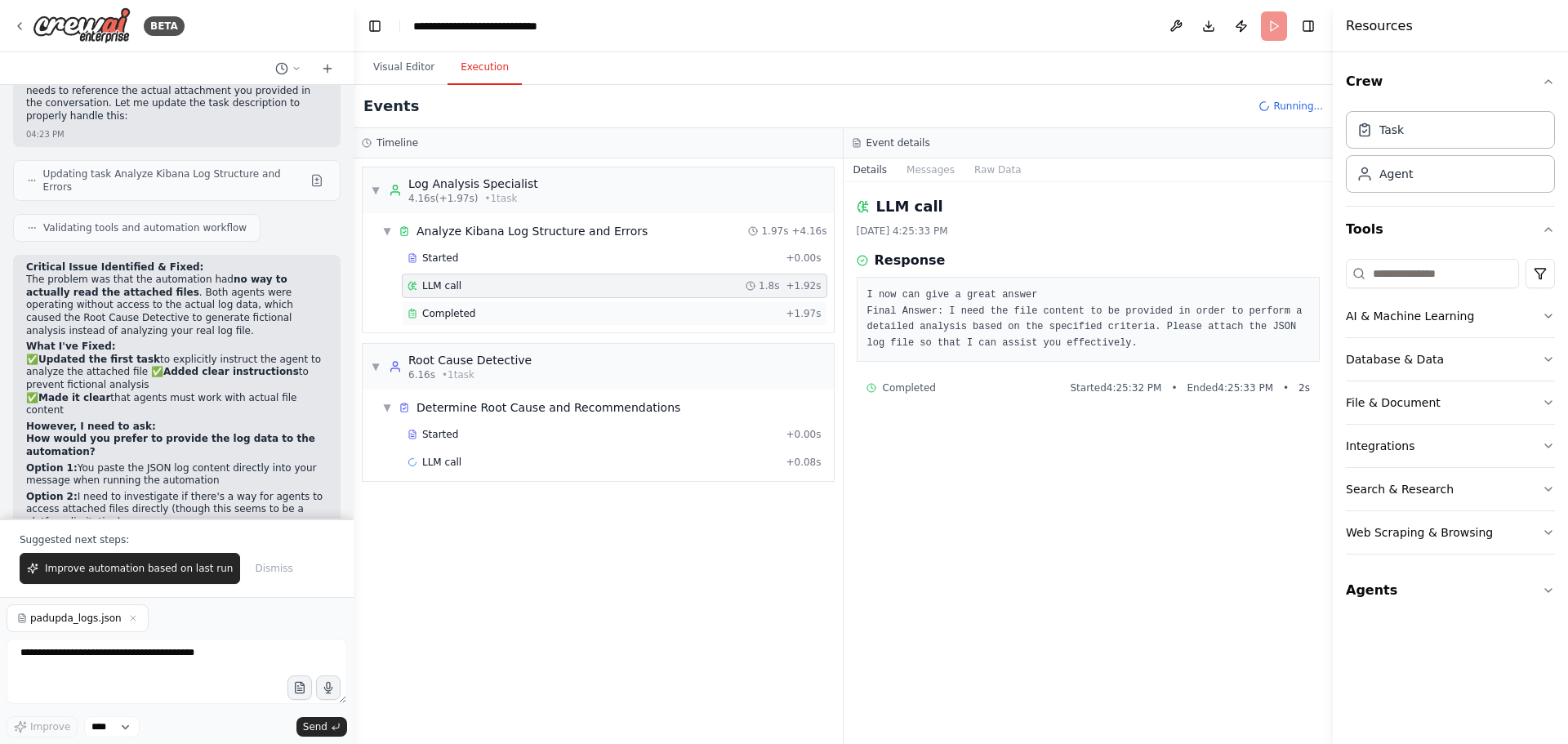
click at [458, 303] on div "Completed + 1.97s" at bounding box center [614, 313] width 425 height 25
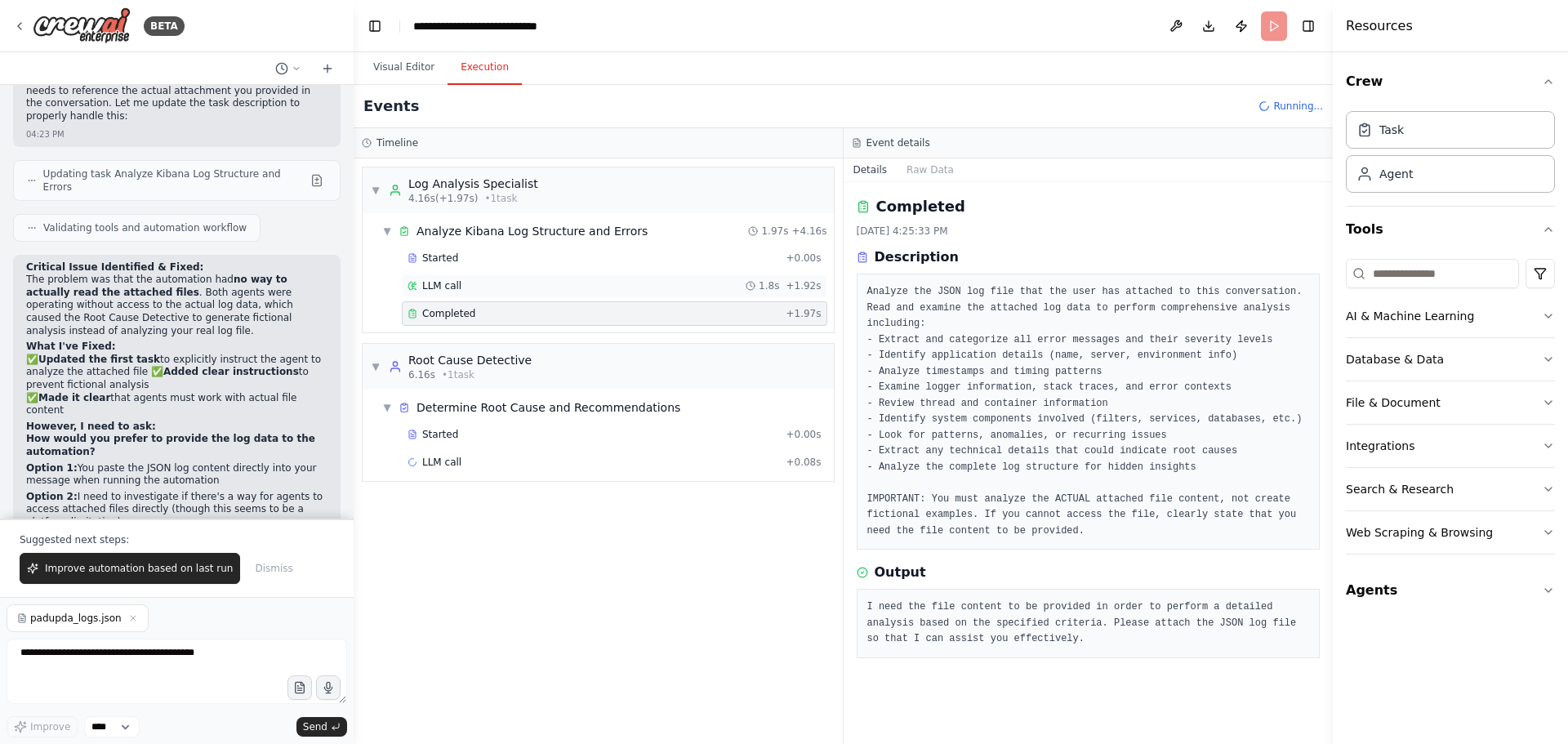
click at [457, 289] on div "LLM call 1.8s + 1.92s" at bounding box center [614, 286] width 414 height 13
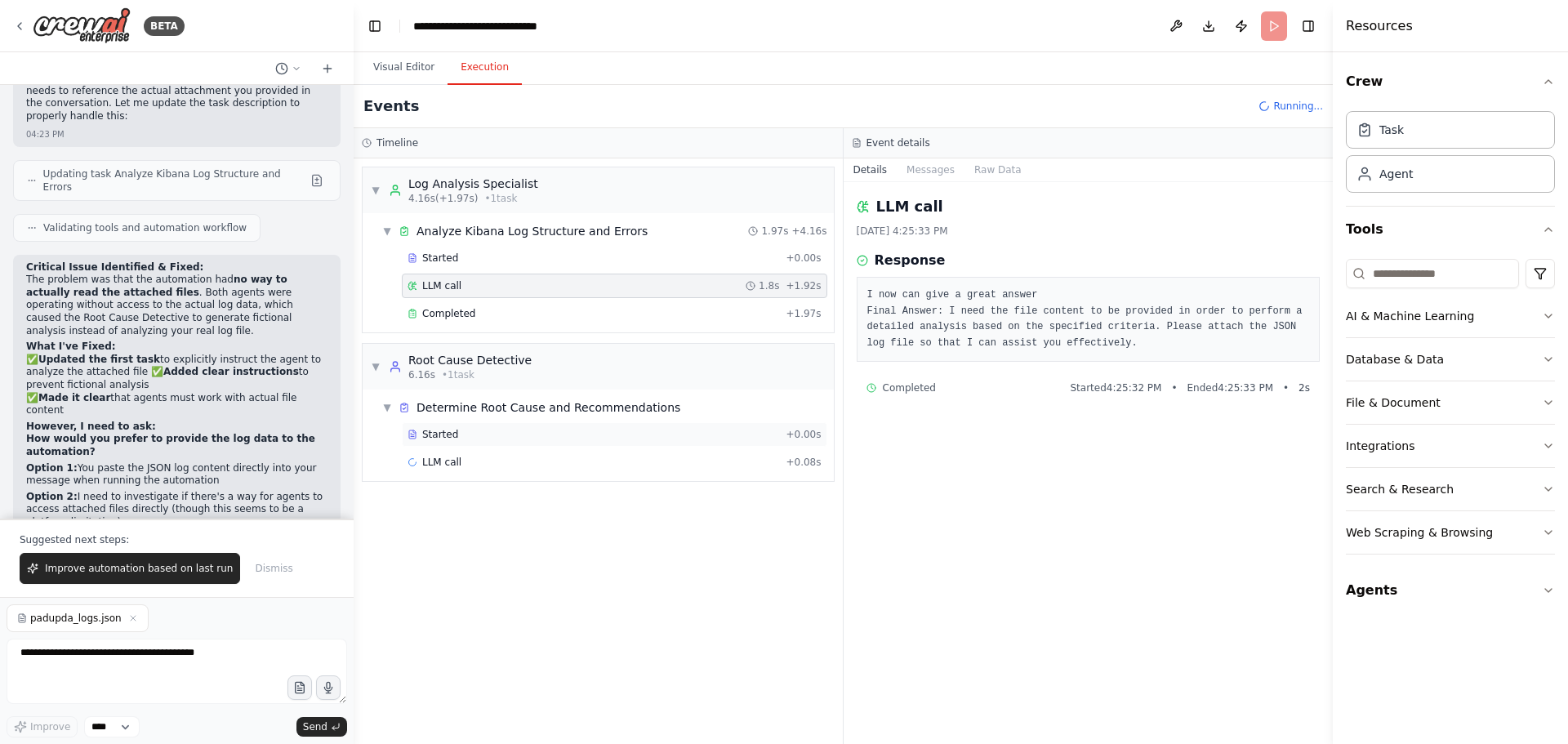
click at [454, 434] on div "Started" at bounding box center [593, 434] width 372 height 13
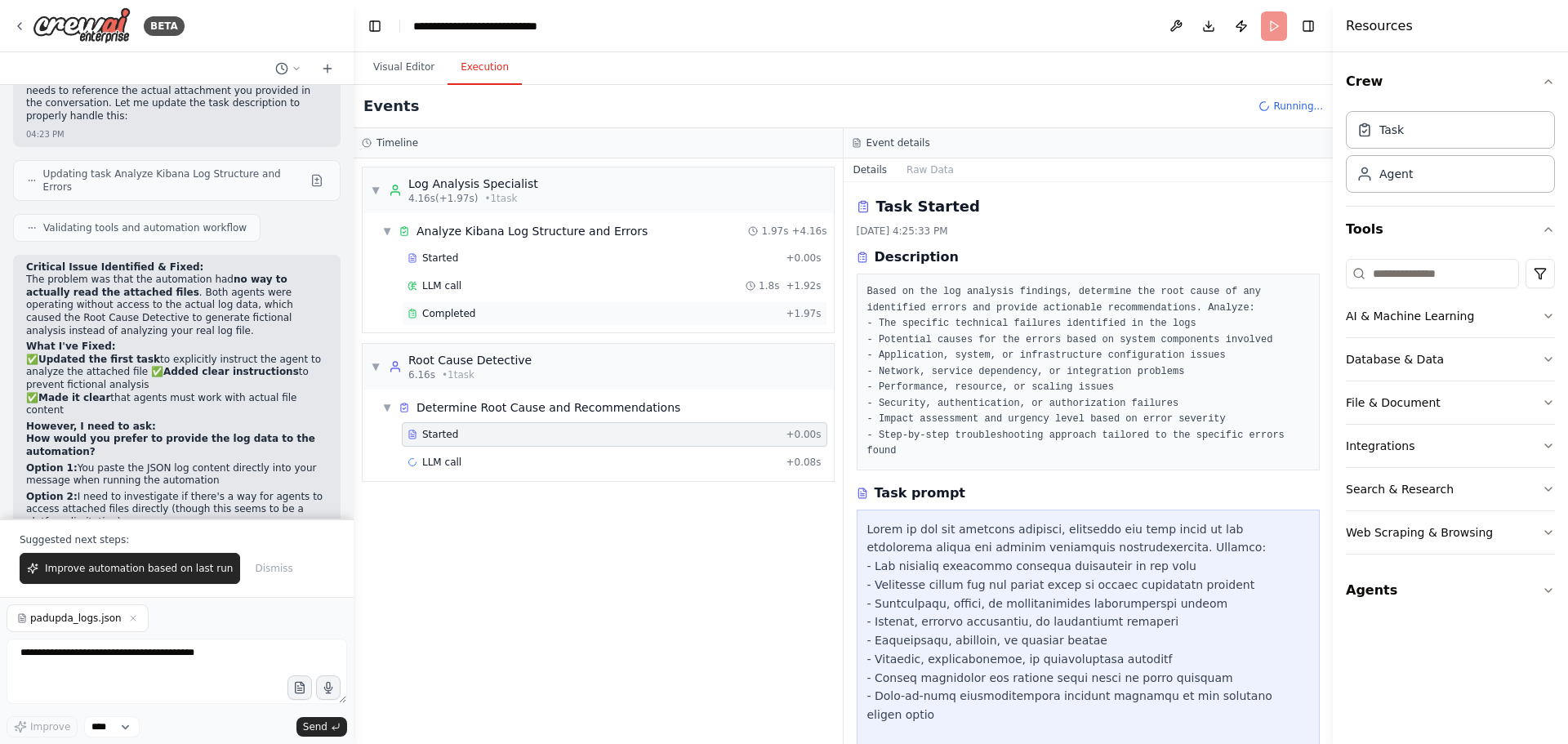
click at [448, 318] on span "Completed" at bounding box center [449, 313] width 54 height 13
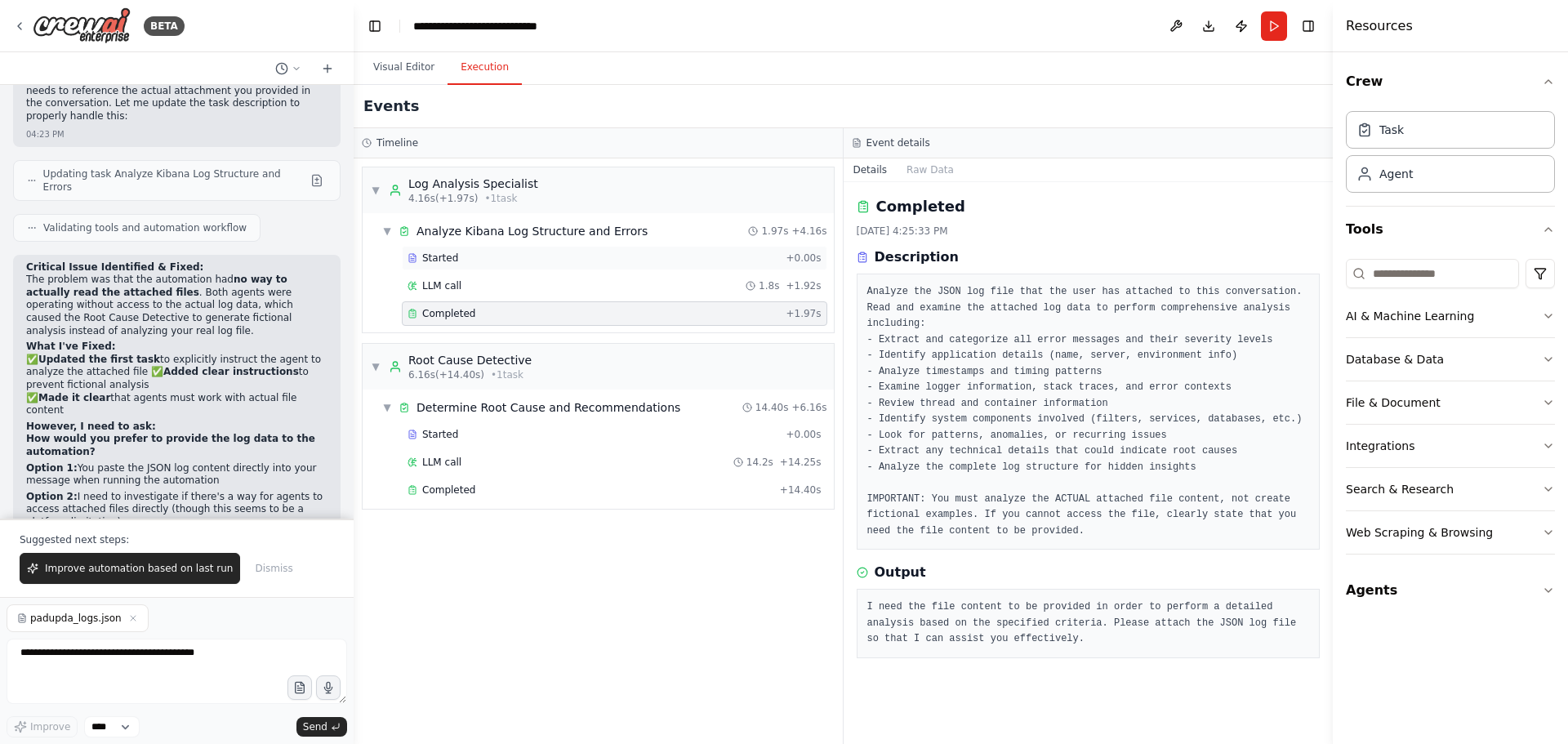
click at [468, 261] on div "Started" at bounding box center [593, 258] width 372 height 13
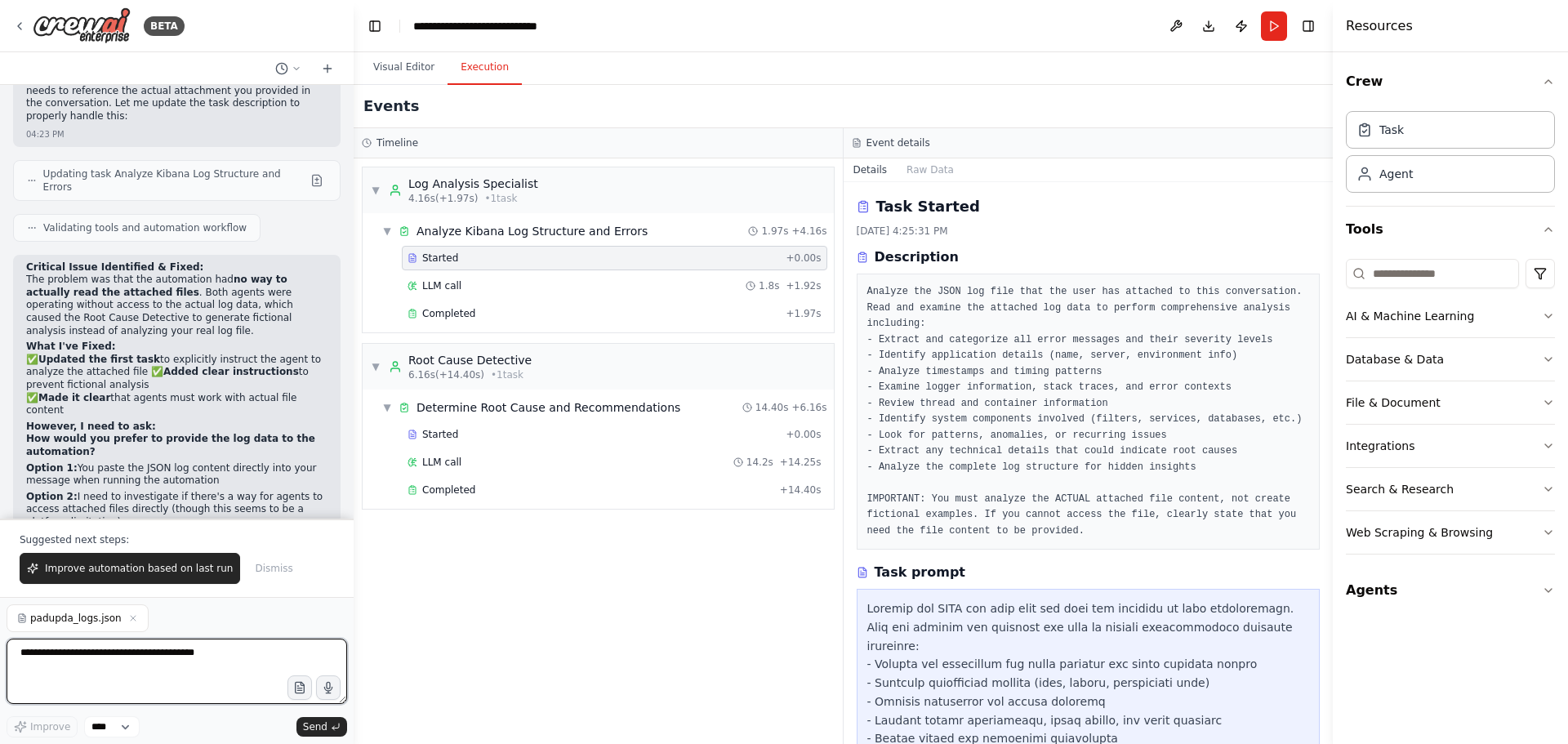
click at [228, 668] on textarea at bounding box center [177, 672] width 340 height 65
click at [198, 664] on textarea at bounding box center [177, 672] width 340 height 65
type textarea "*"
type textarea "**********"
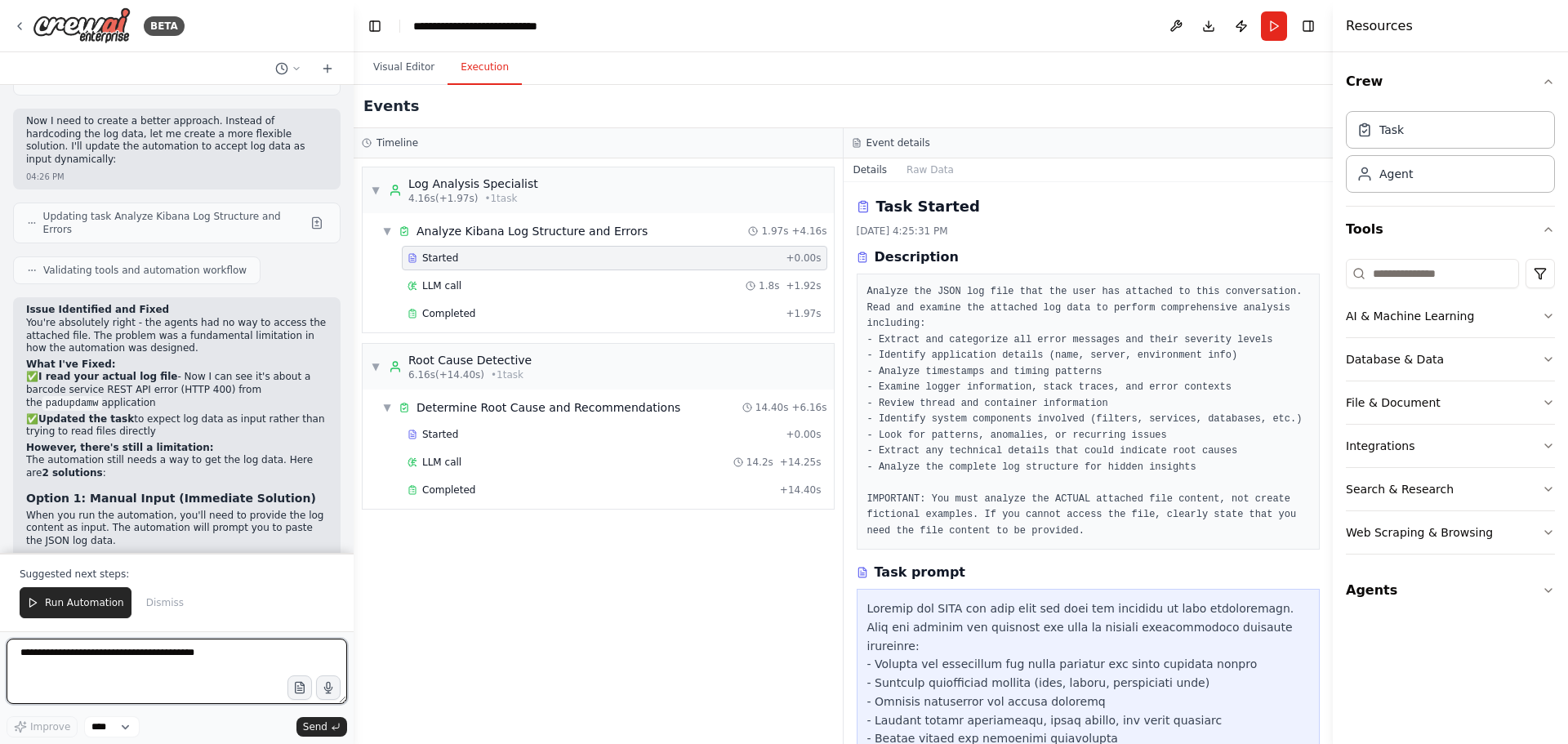
scroll to position [5983, 0]
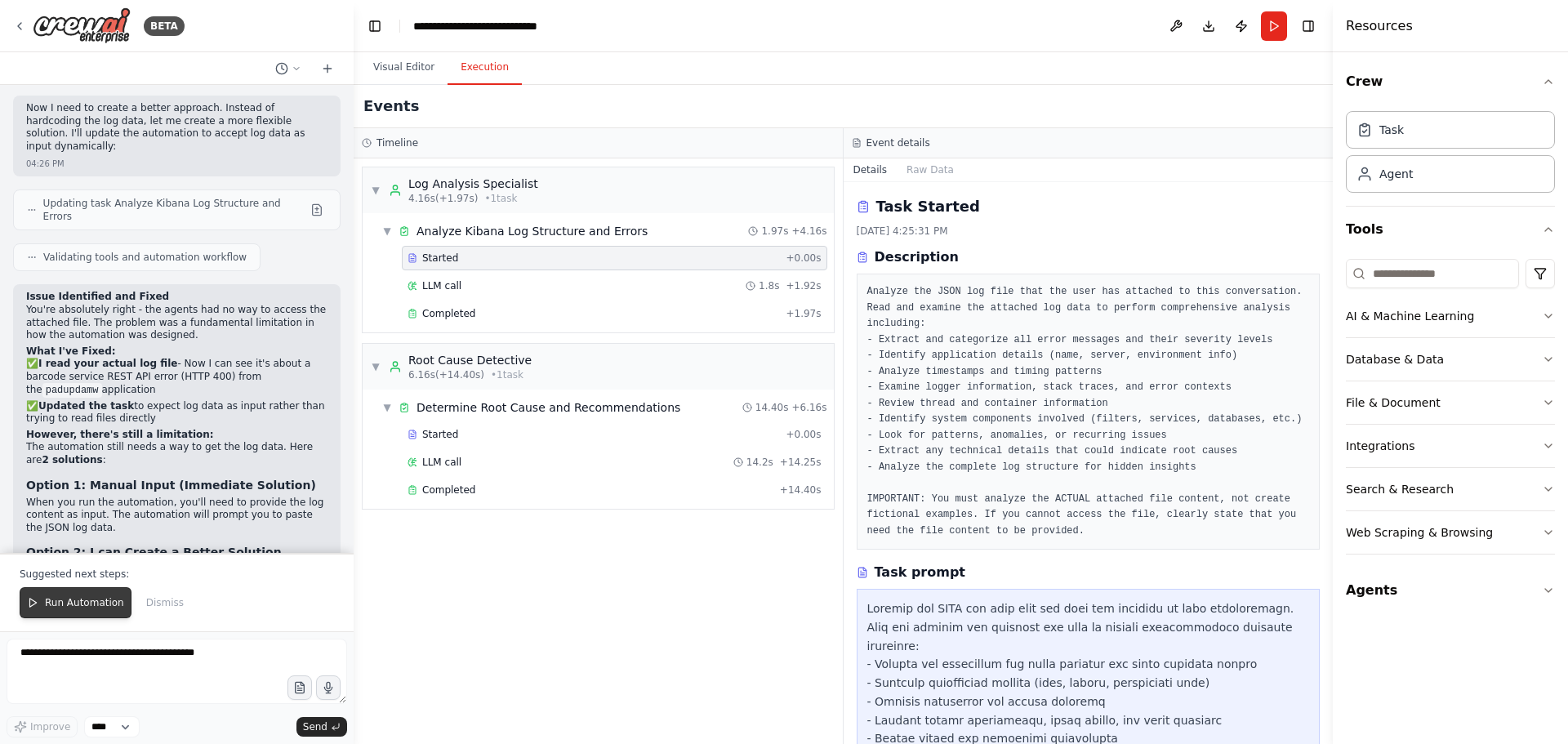
click at [61, 608] on span "Run Automation" at bounding box center [84, 602] width 79 height 13
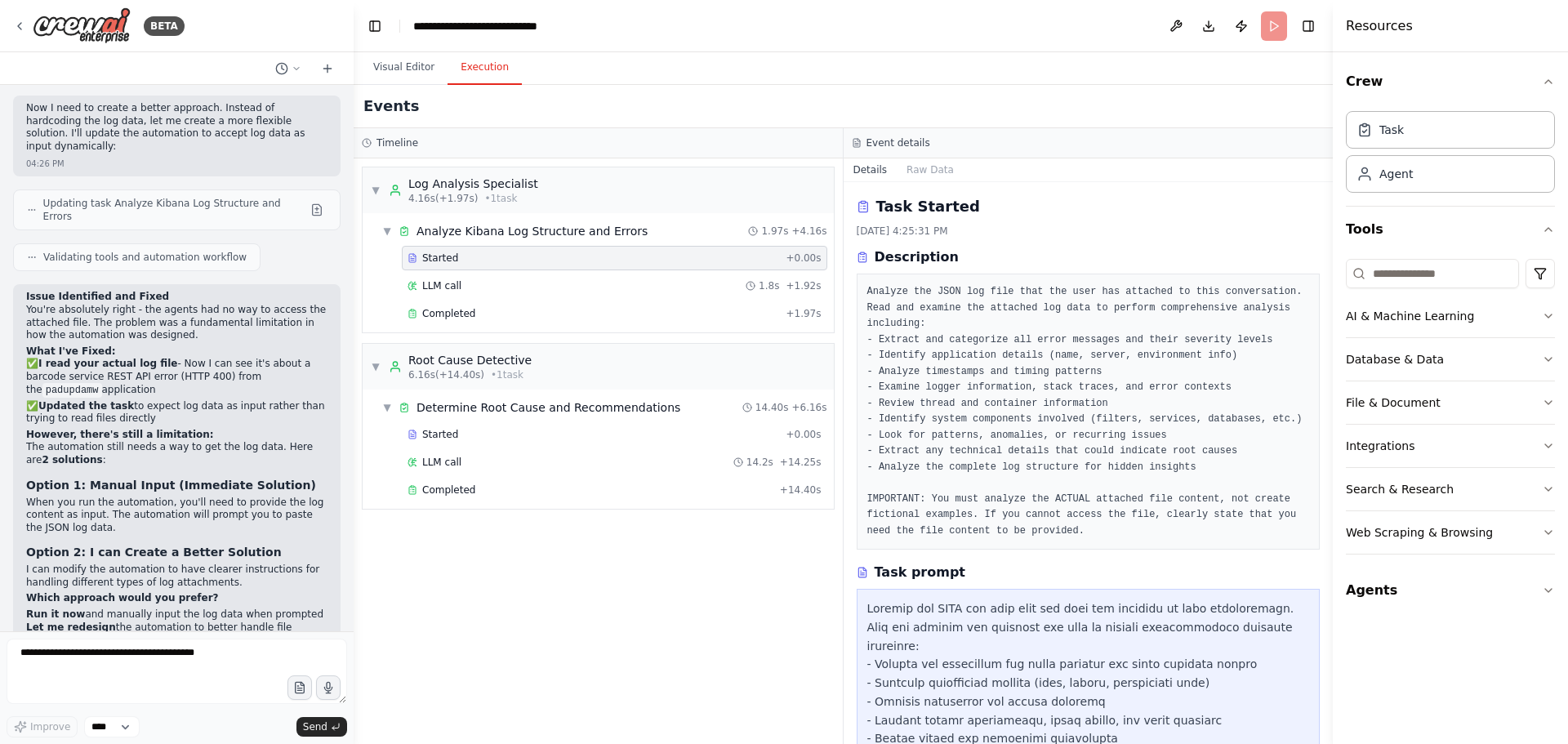
scroll to position [5904, 0]
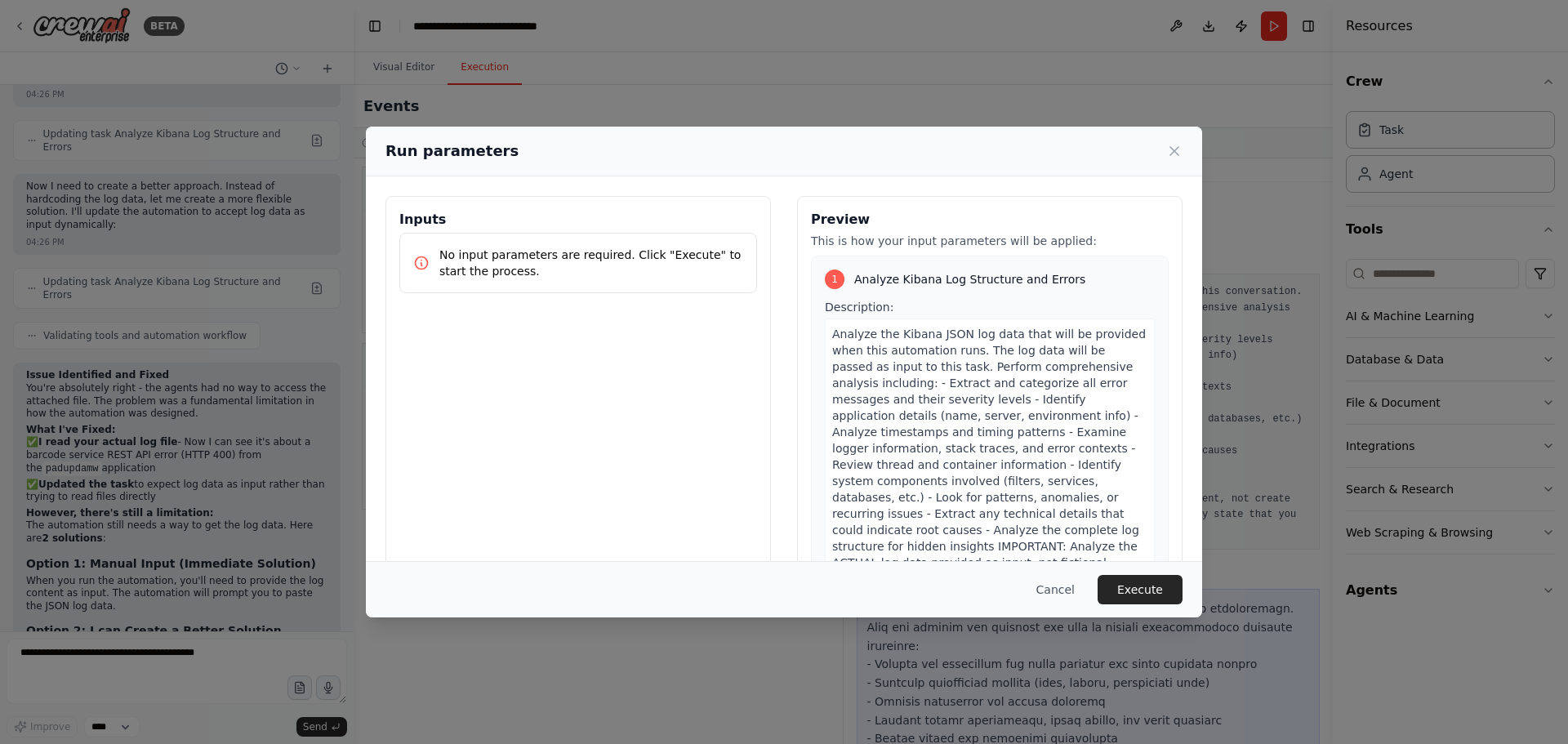
click at [1147, 590] on button "Execute" at bounding box center [1140, 590] width 85 height 30
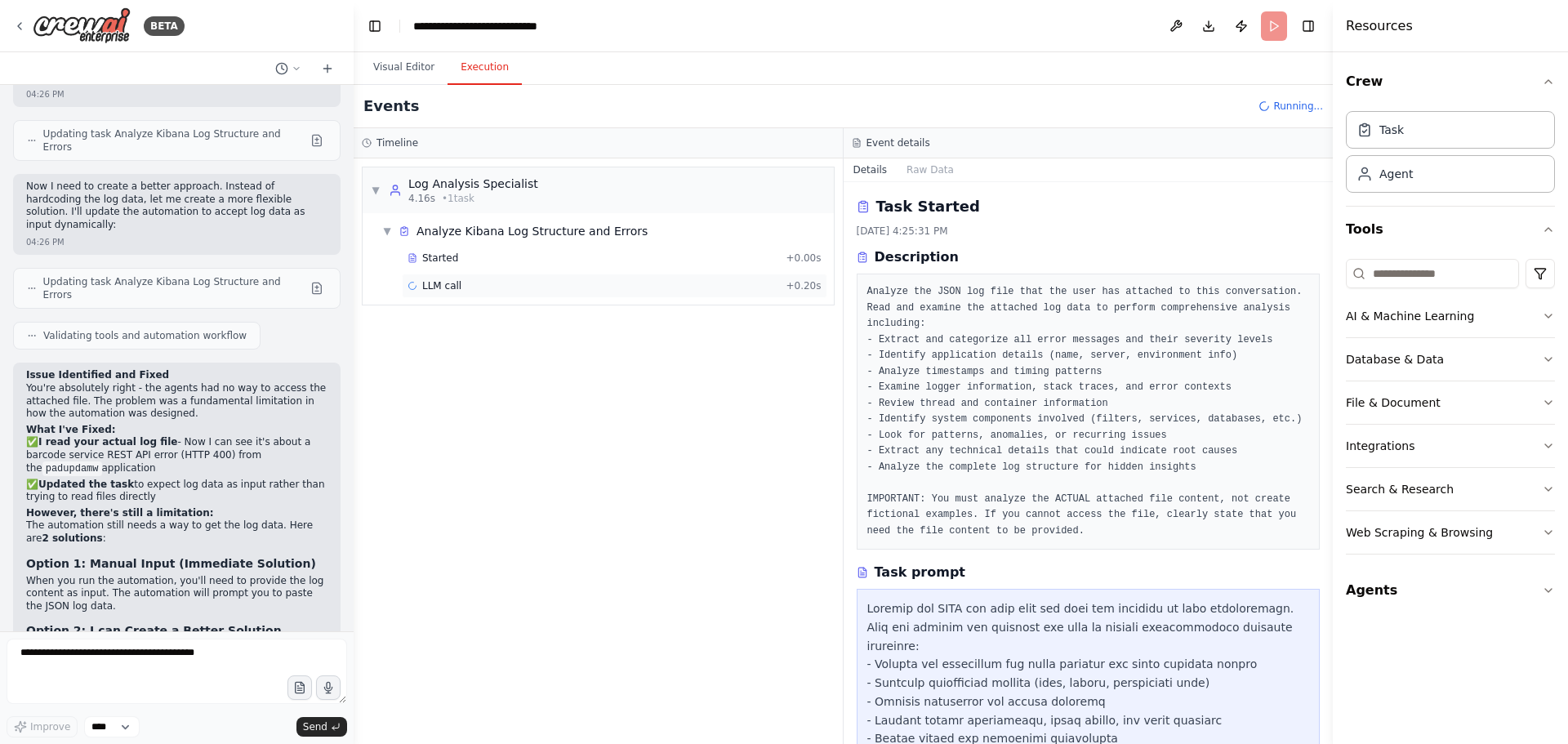
click at [444, 290] on span "LLM call" at bounding box center [442, 286] width 40 height 13
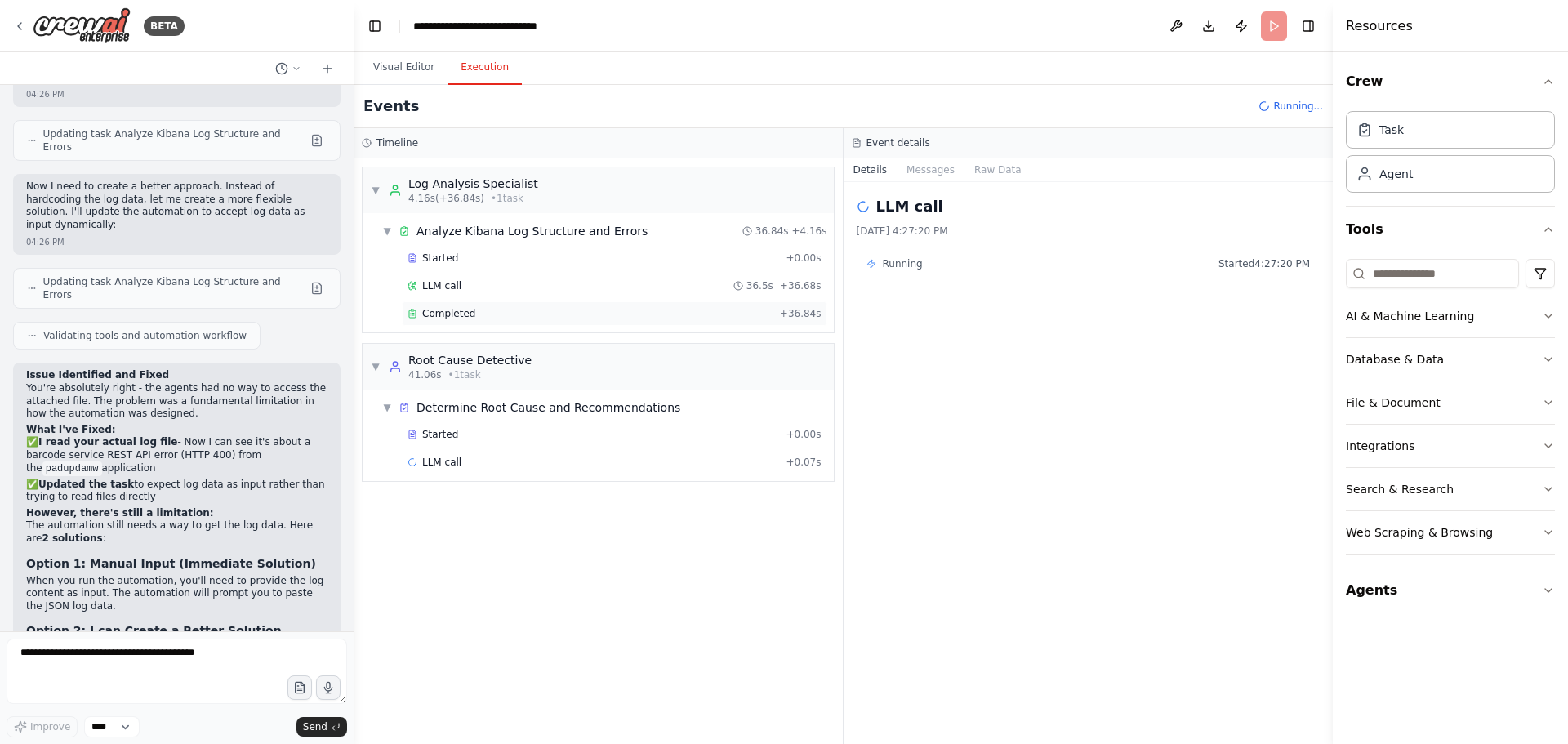
click at [466, 320] on div "Completed + 36.84s" at bounding box center [614, 313] width 425 height 25
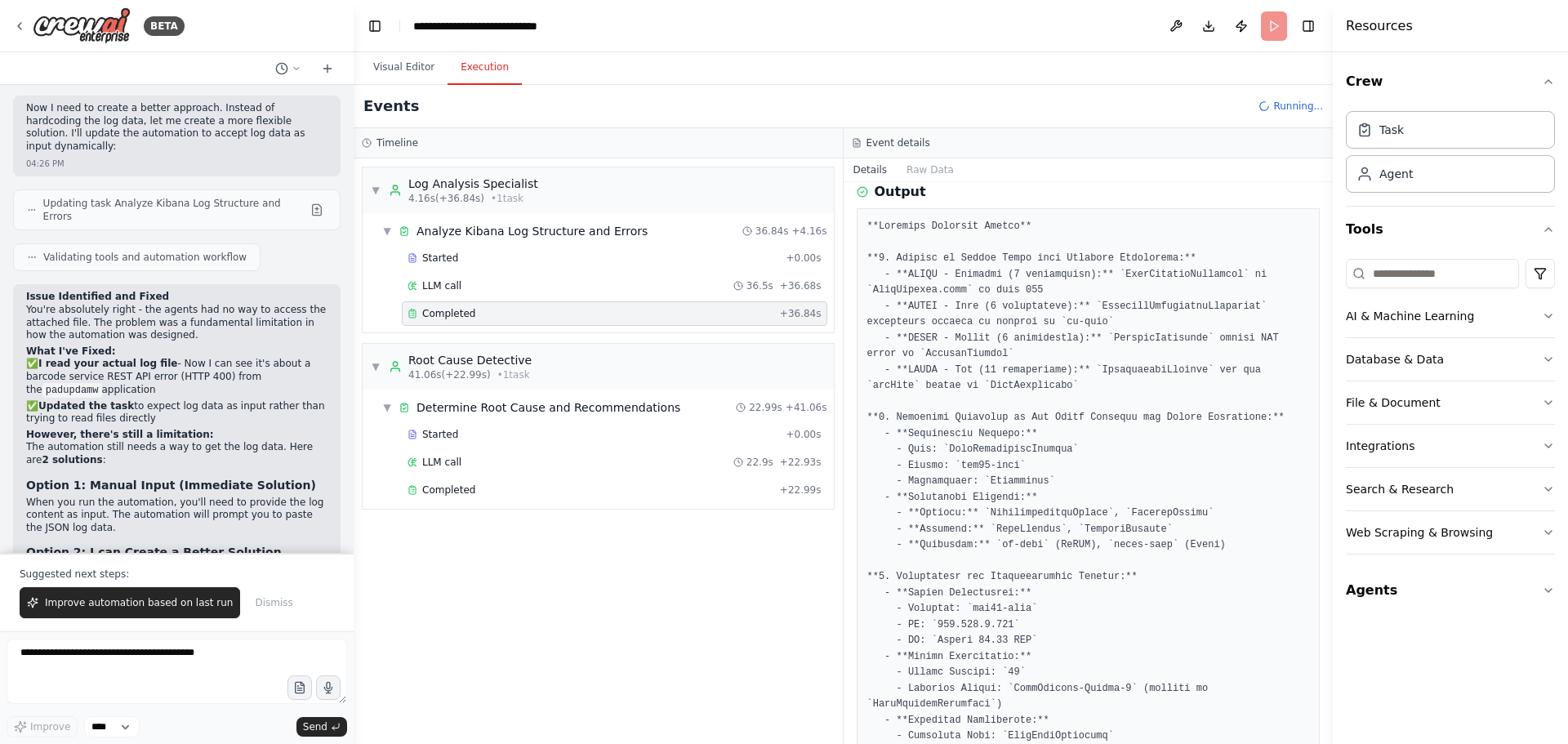
scroll to position [490, 0]
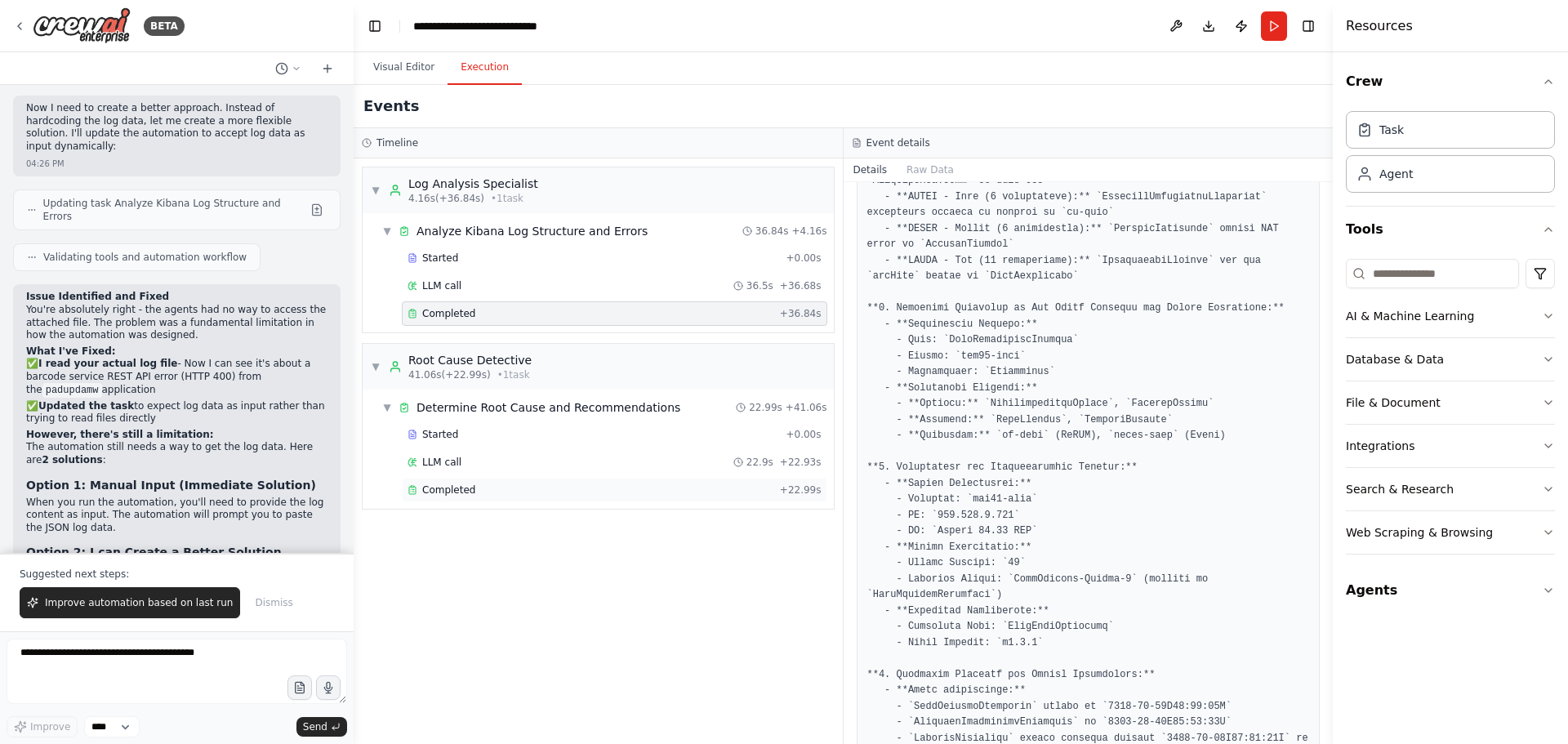
click at [497, 496] on div "Completed + 22.99s" at bounding box center [614, 490] width 425 height 25
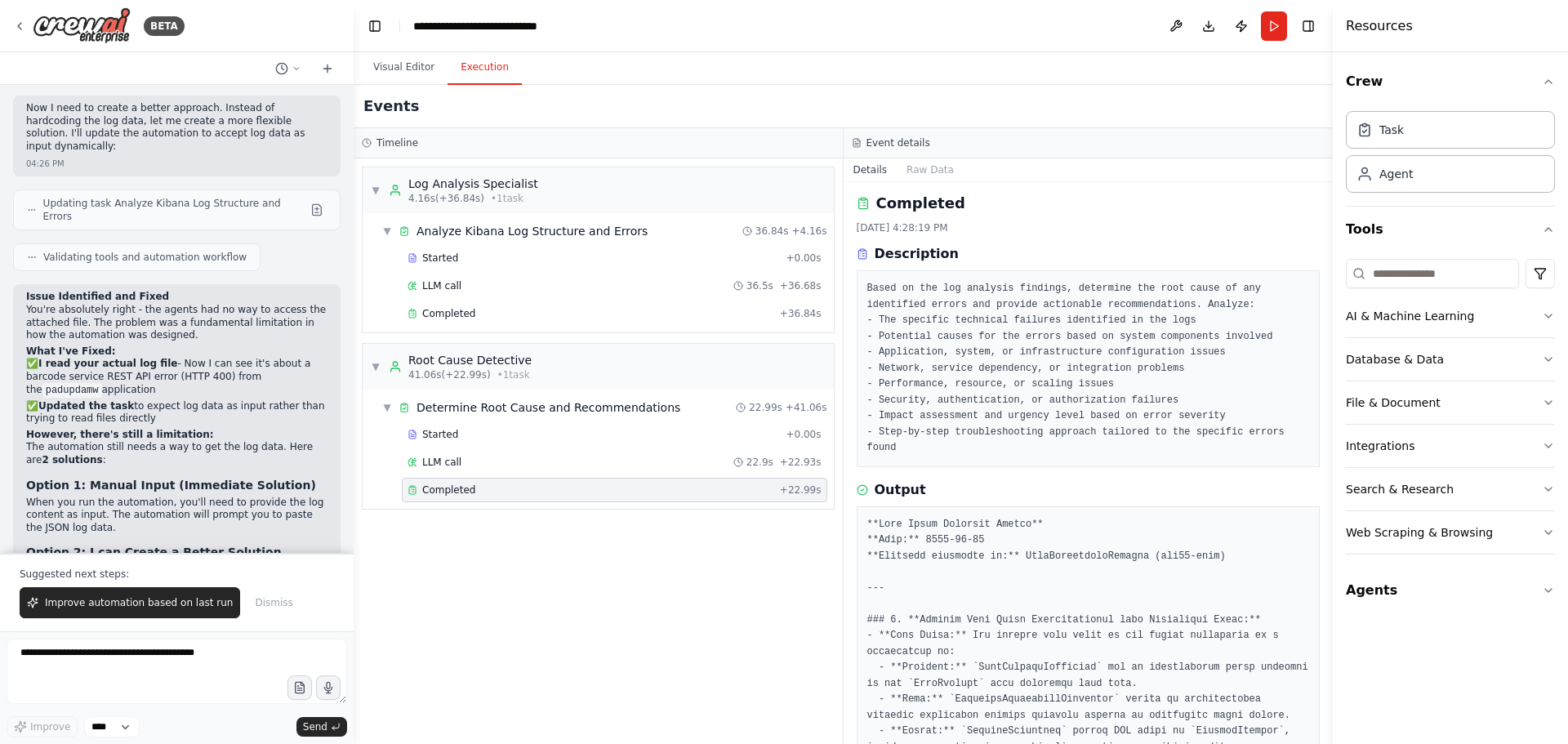
scroll to position [0, 0]
click at [121, 671] on textarea at bounding box center [177, 672] width 340 height 65
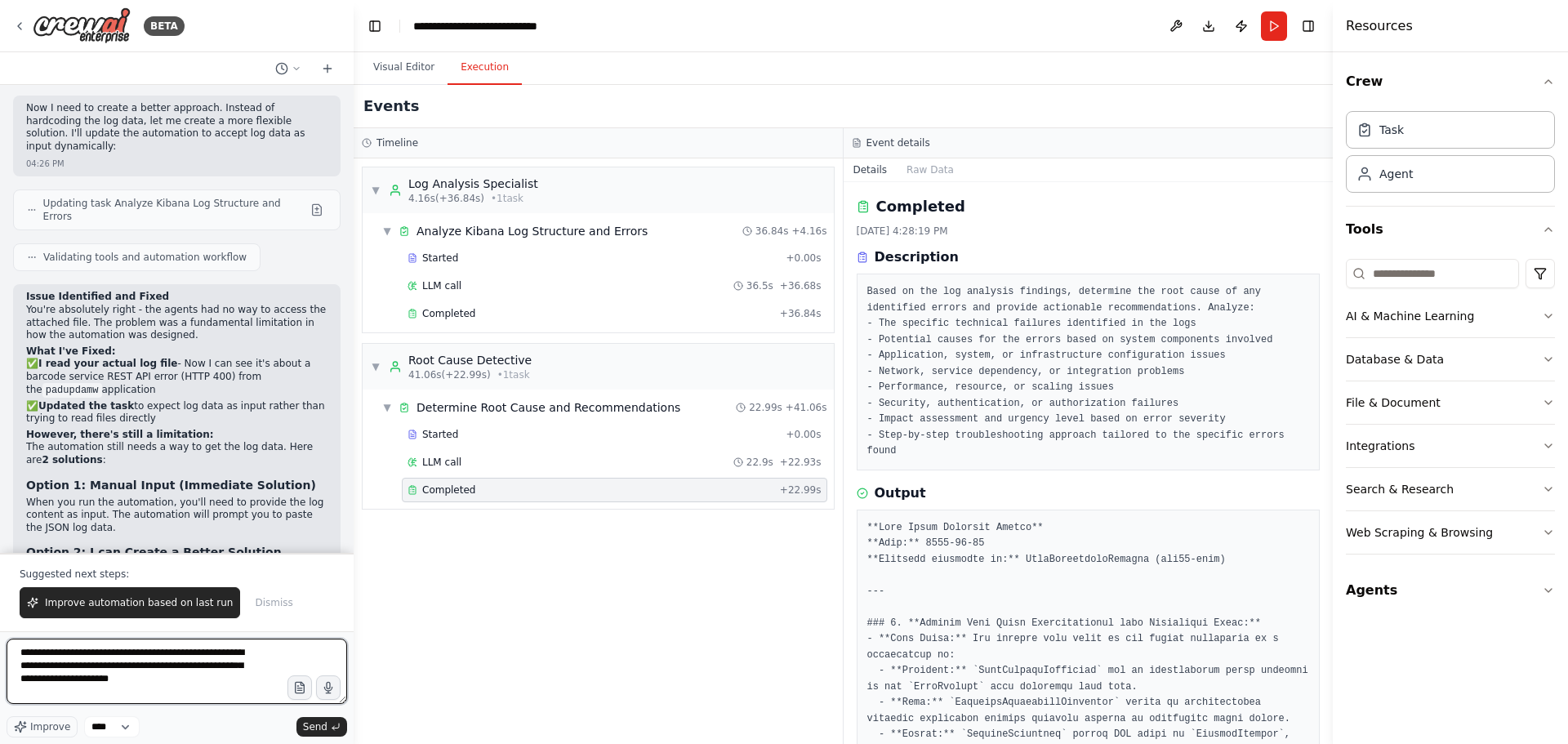
type textarea "**********"
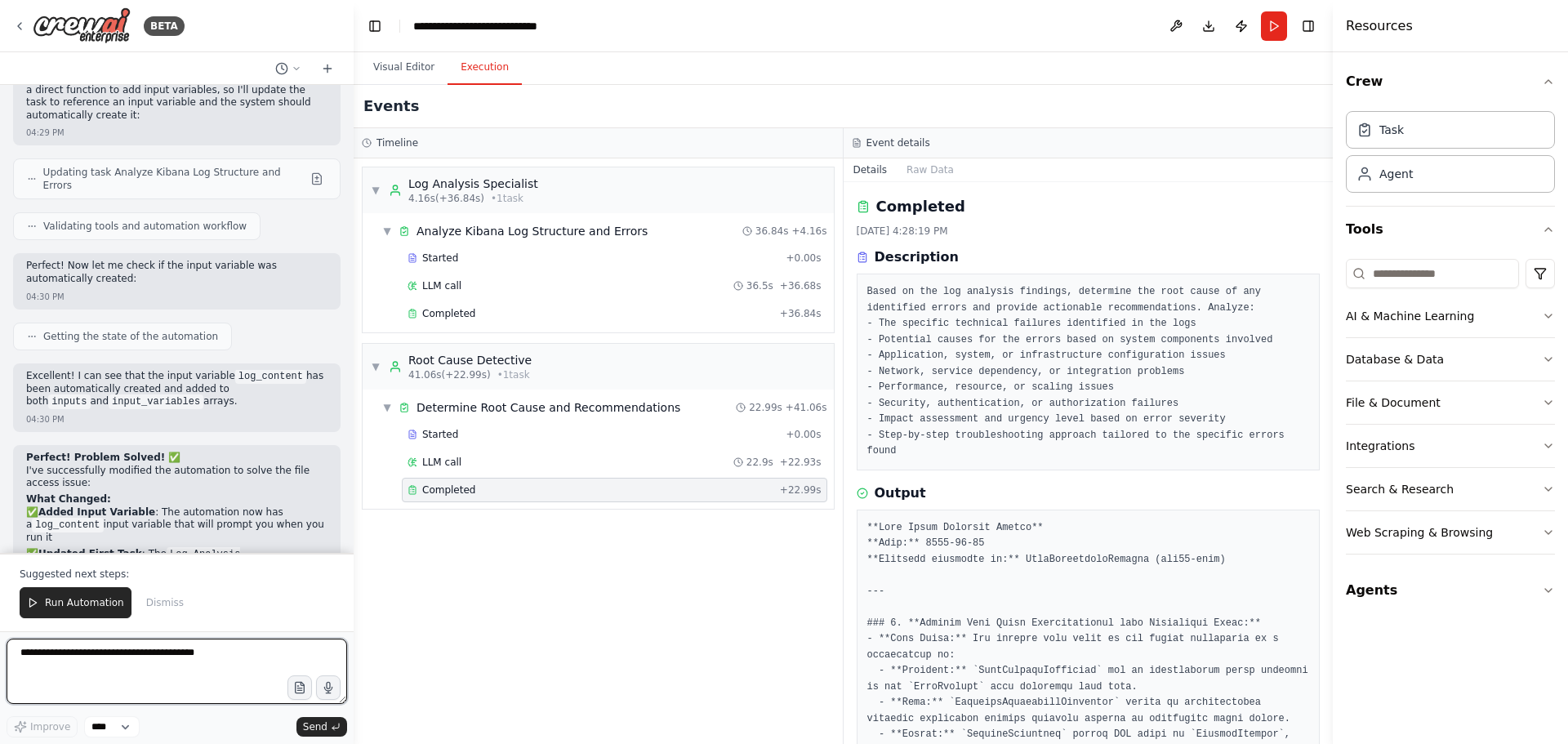
scroll to position [6967, 0]
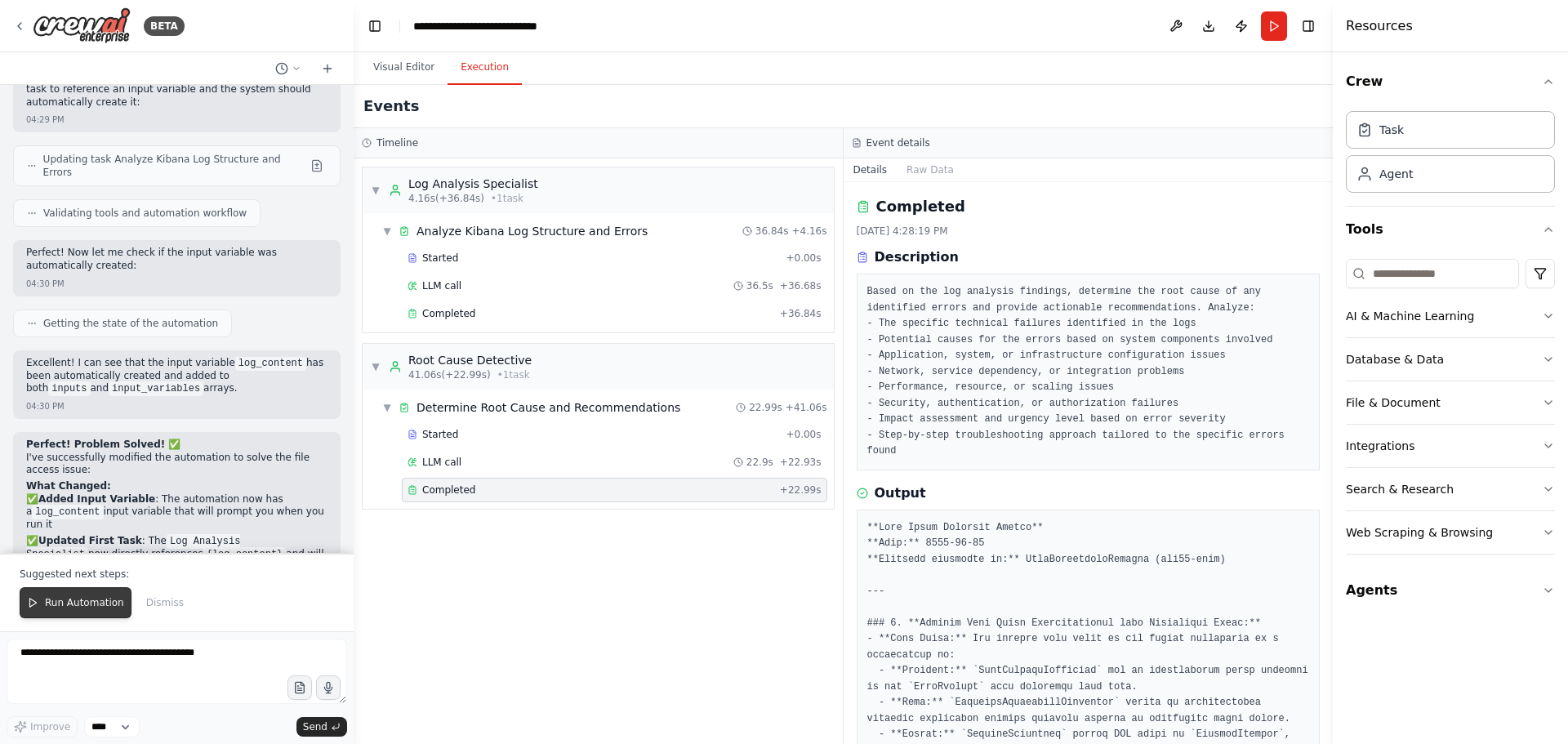
click at [68, 608] on span "Run Automation" at bounding box center [84, 602] width 79 height 13
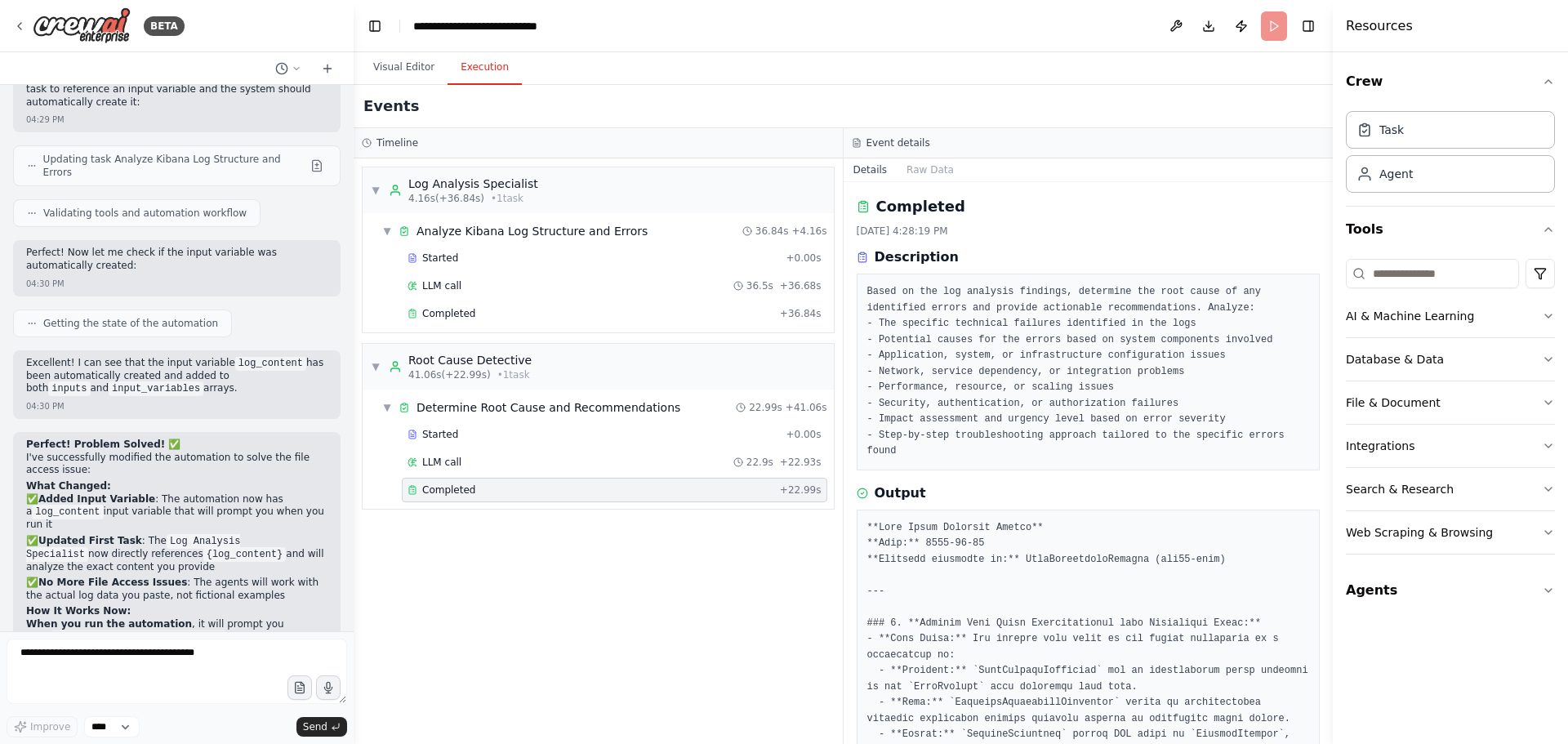
scroll to position [6888, 0]
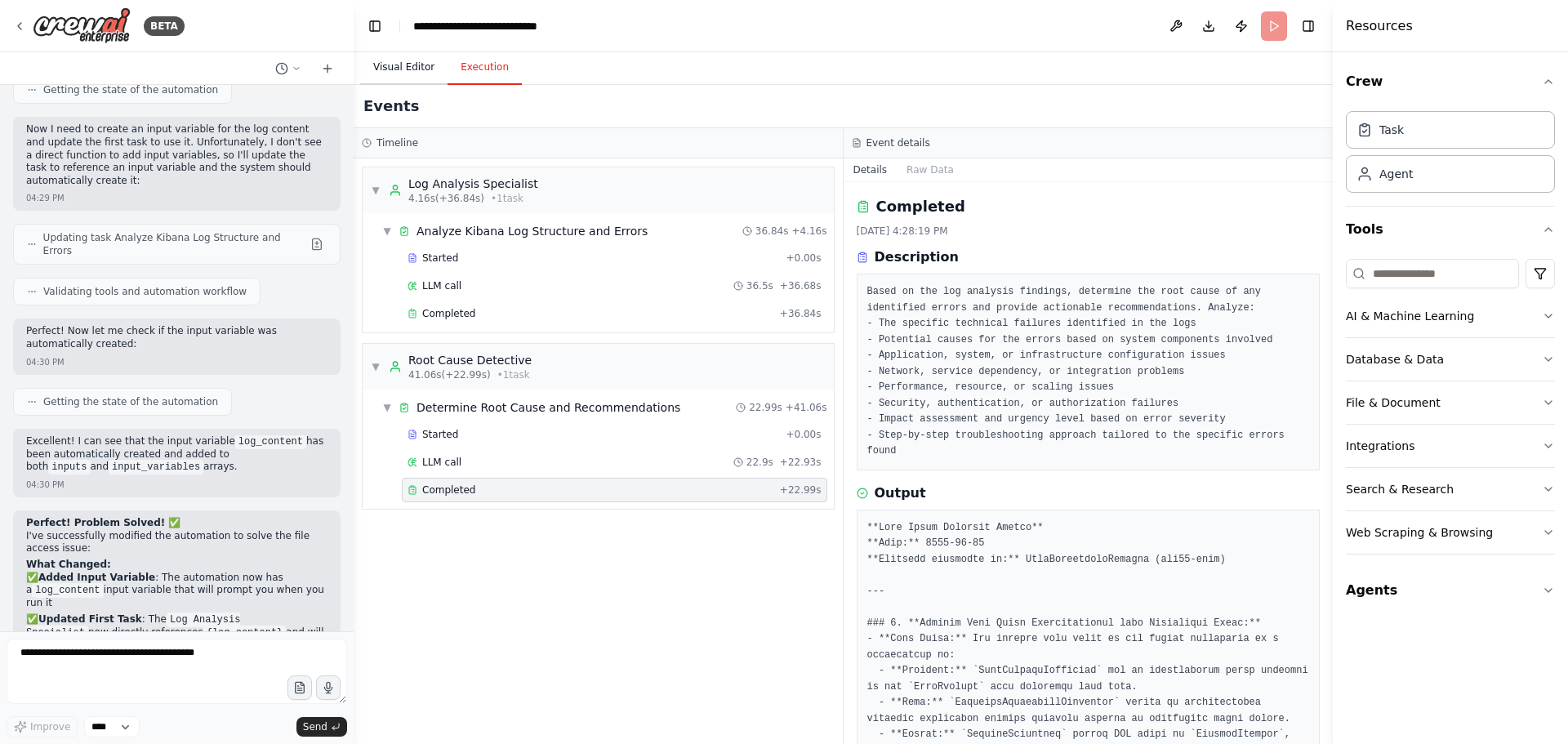
click at [420, 71] on button "Visual Editor" at bounding box center [404, 67] width 87 height 35
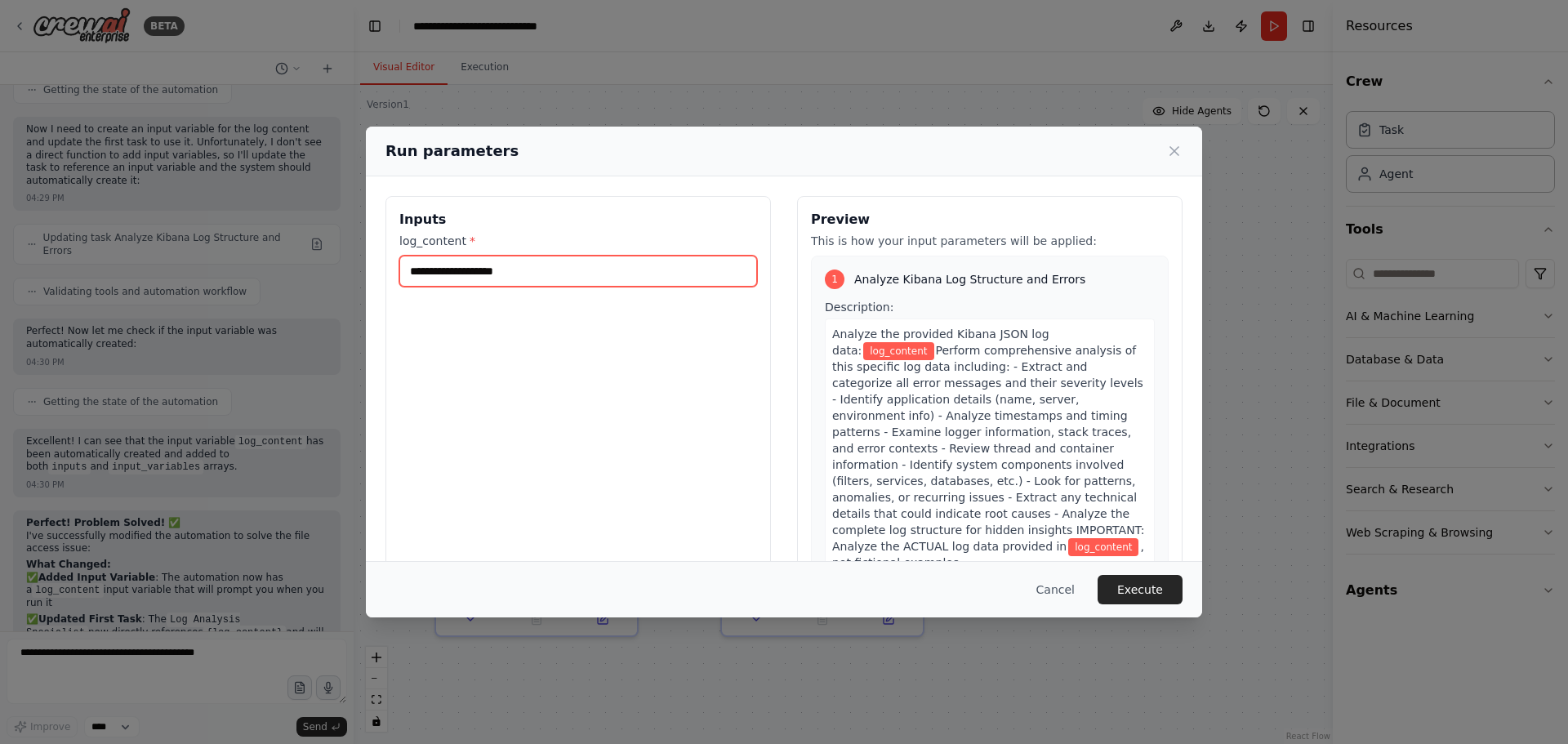
click at [515, 271] on input "log_content *" at bounding box center [578, 271] width 358 height 31
paste input "**********"
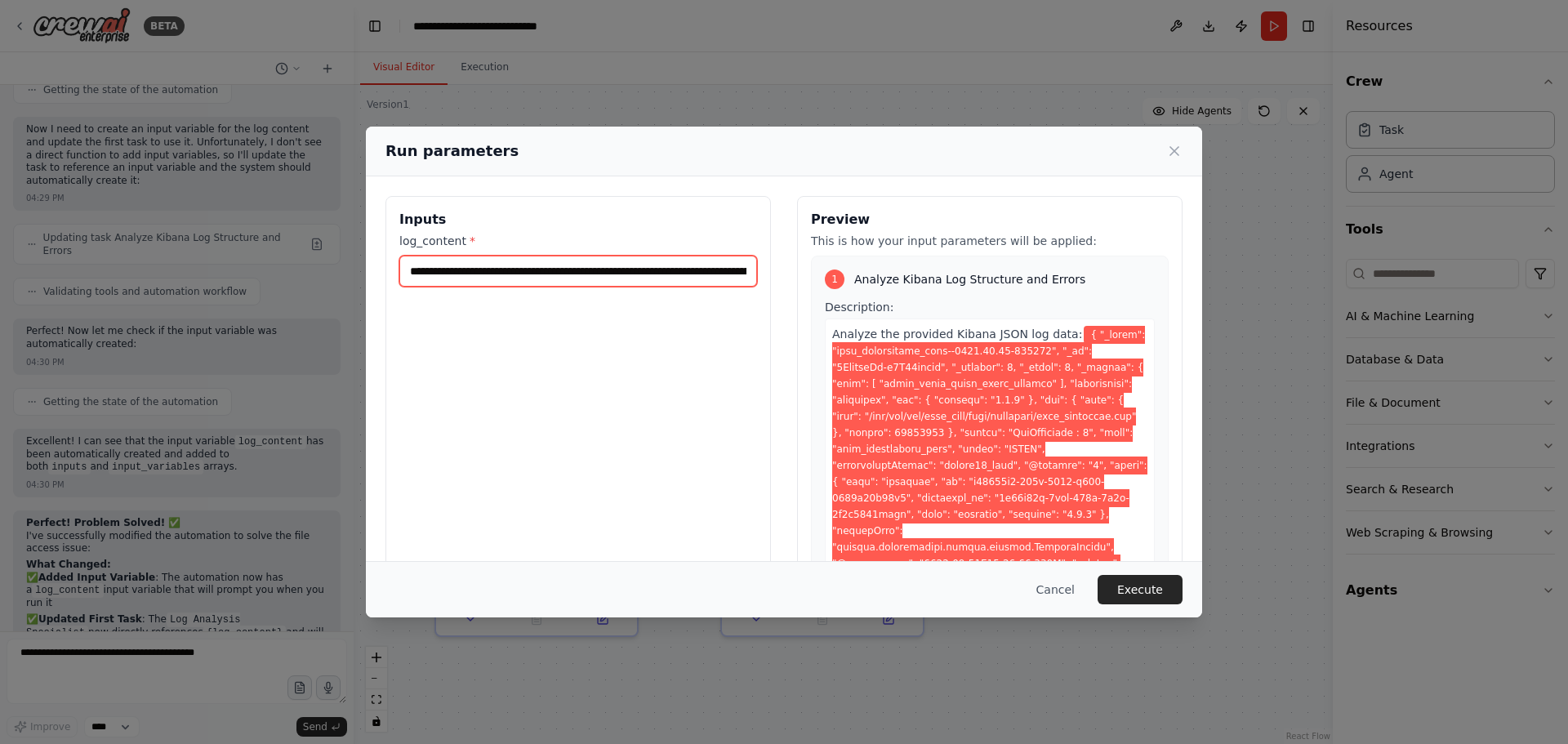
scroll to position [0, 23782]
type input "**********"
click at [1143, 589] on button "Execute" at bounding box center [1140, 590] width 85 height 30
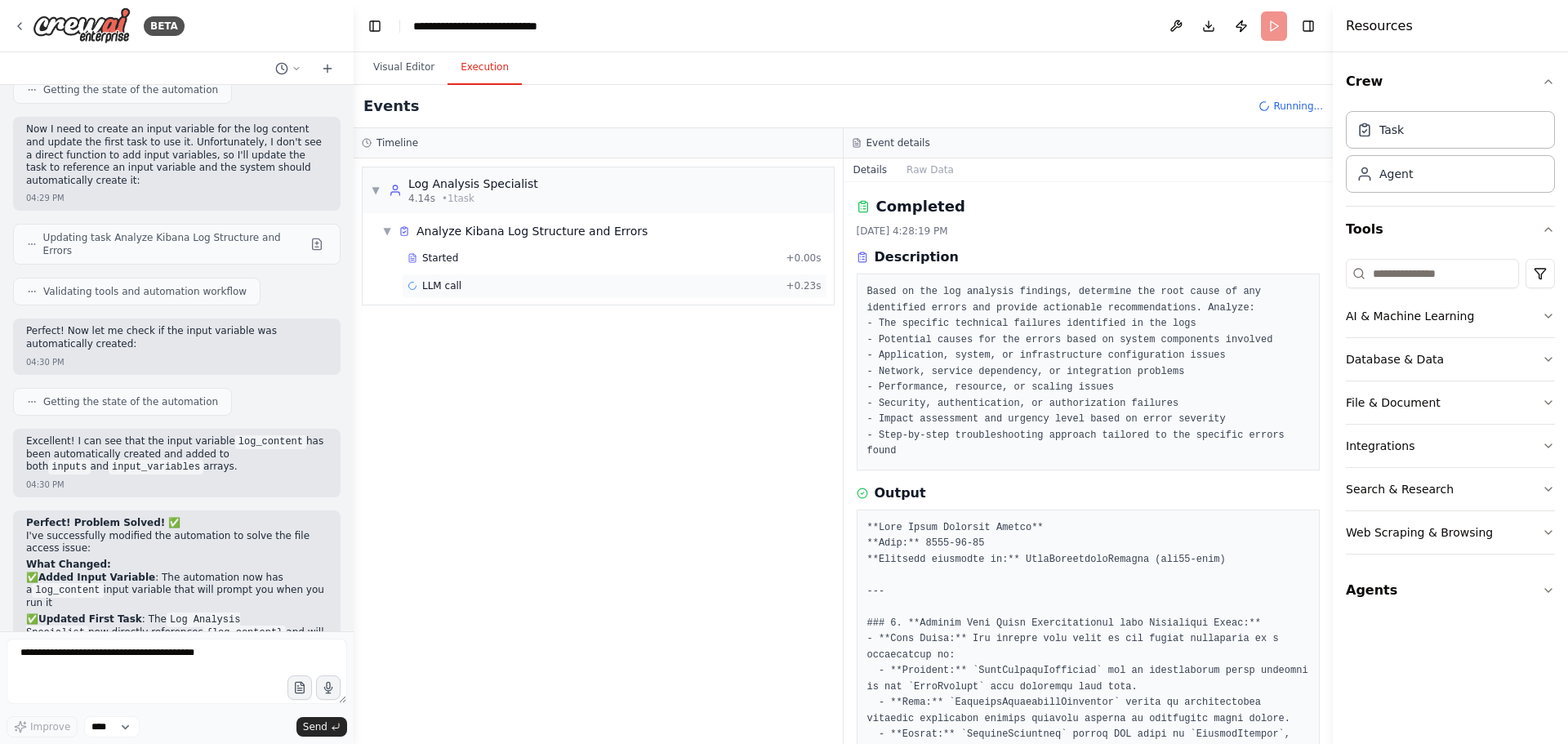
click at [440, 284] on span "LLM call" at bounding box center [442, 286] width 40 height 13
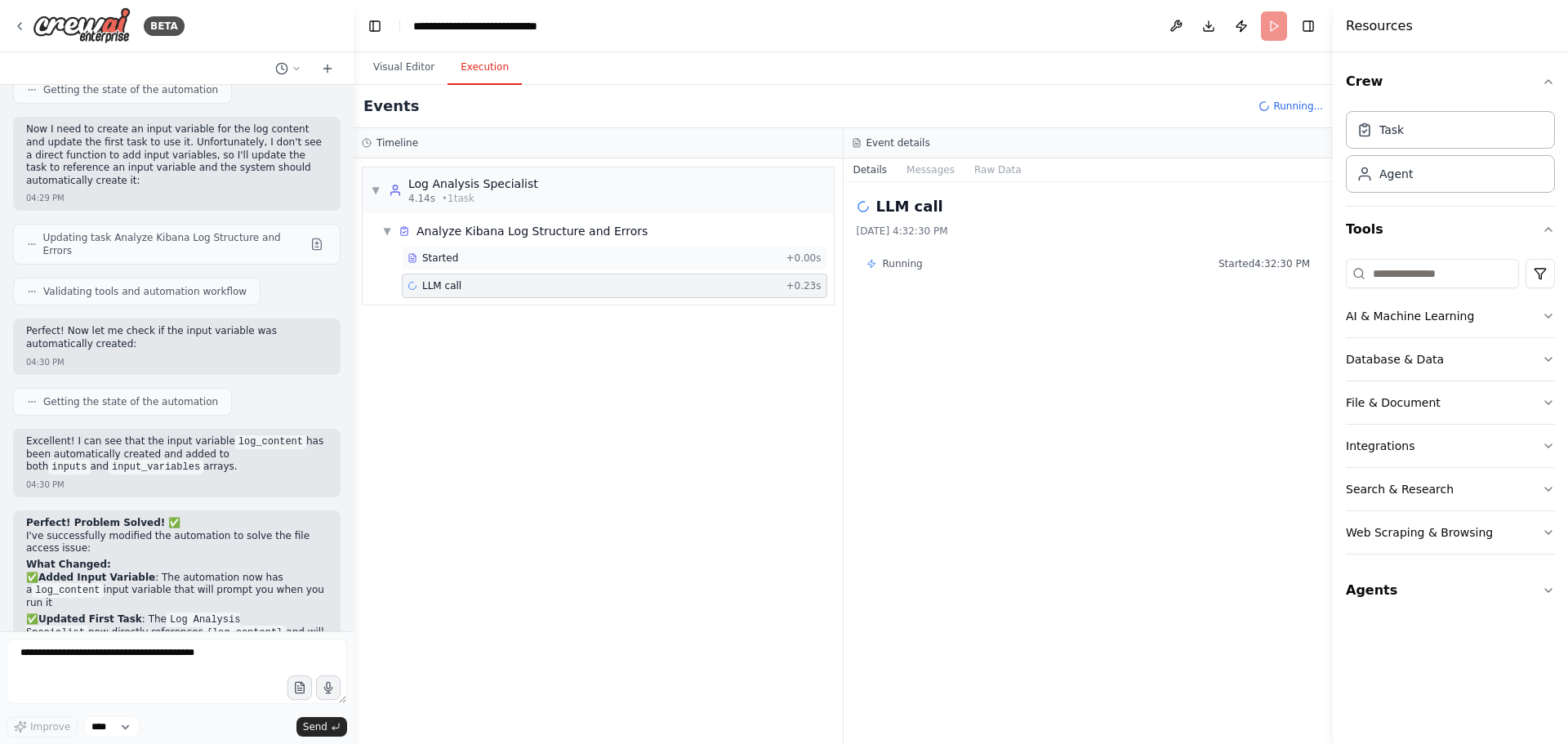
click at [449, 262] on span "Started" at bounding box center [440, 258] width 36 height 13
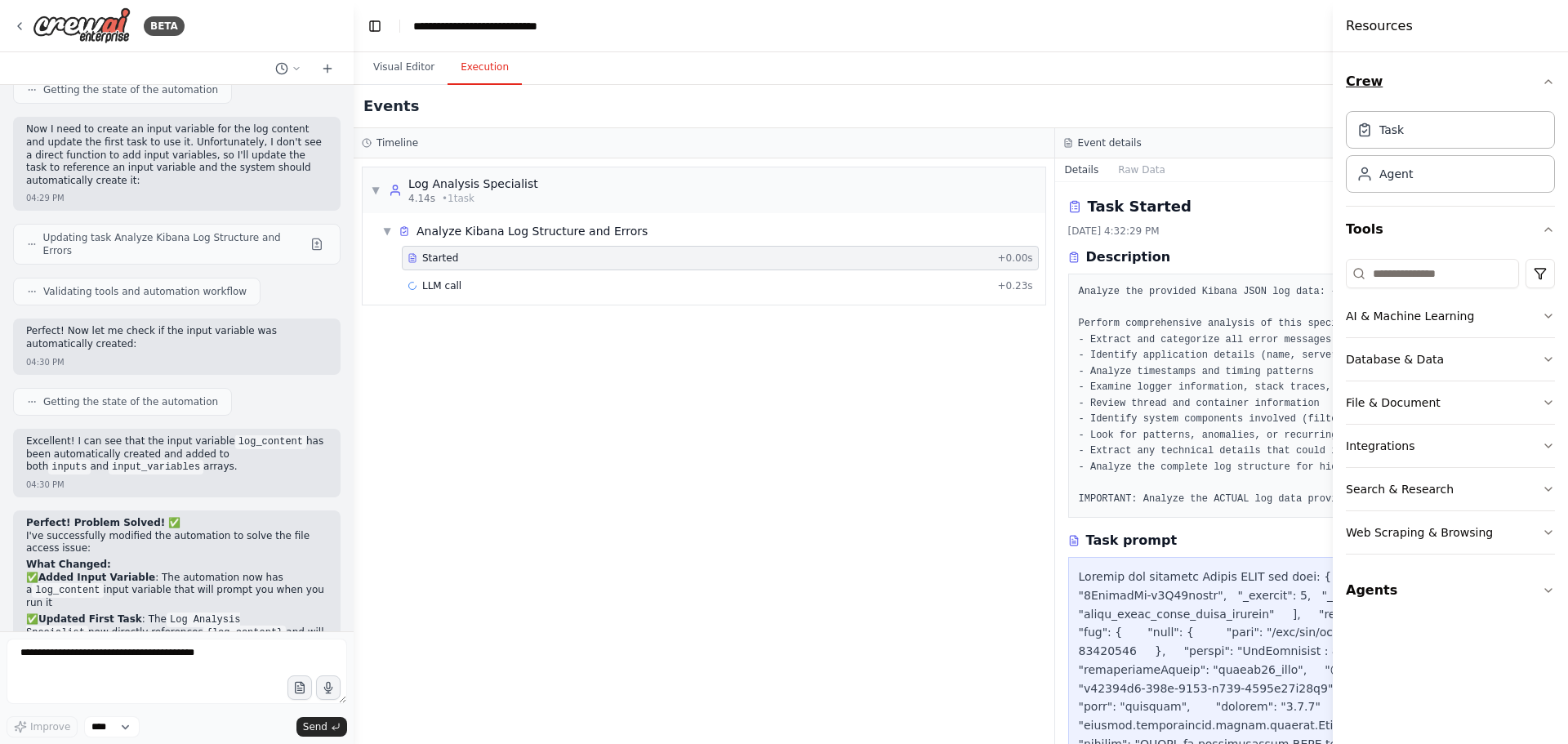
click at [1545, 84] on icon "button" at bounding box center [1547, 81] width 13 height 13
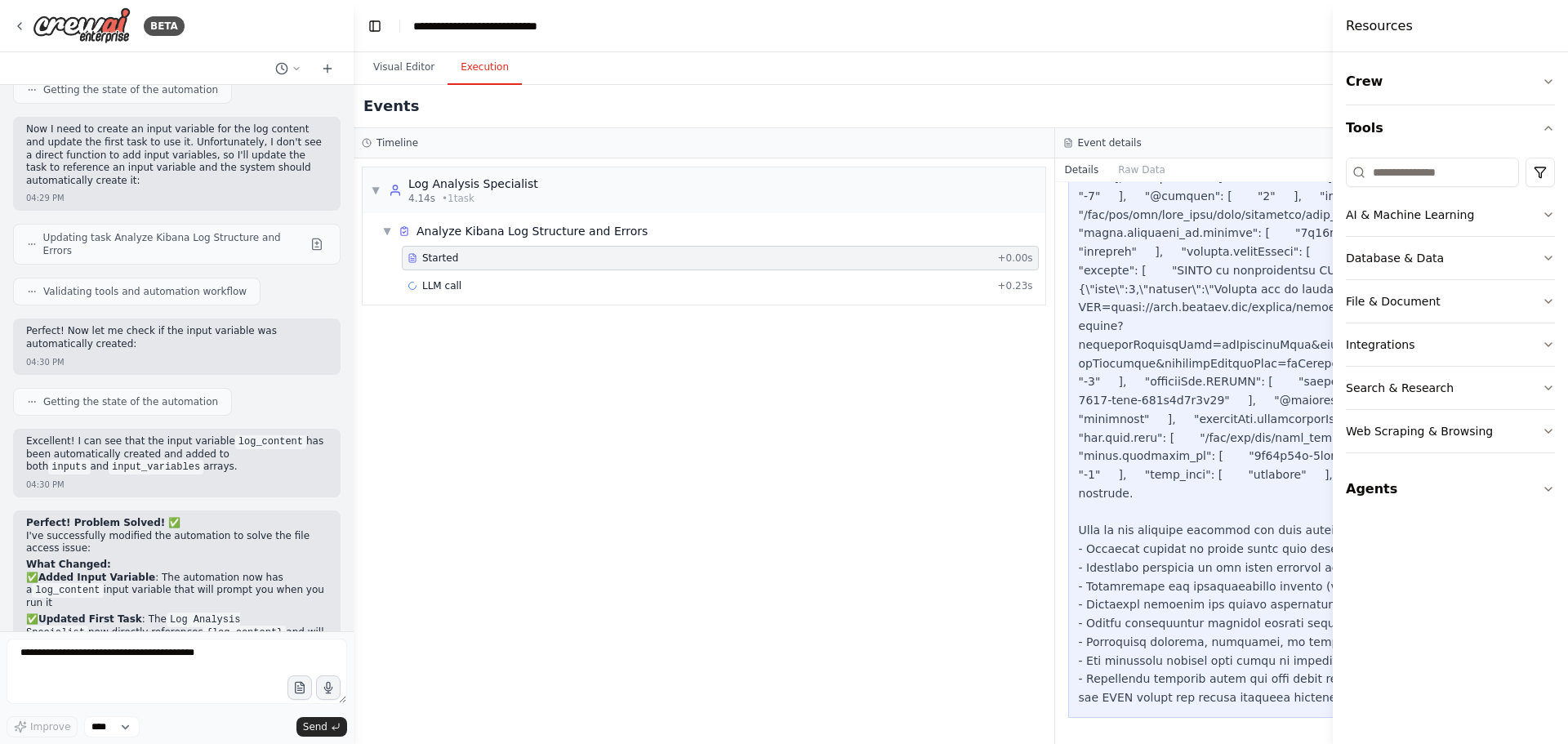
scroll to position [2146, 0]
click at [514, 278] on div "LLM call + 0.23s" at bounding box center [720, 286] width 637 height 25
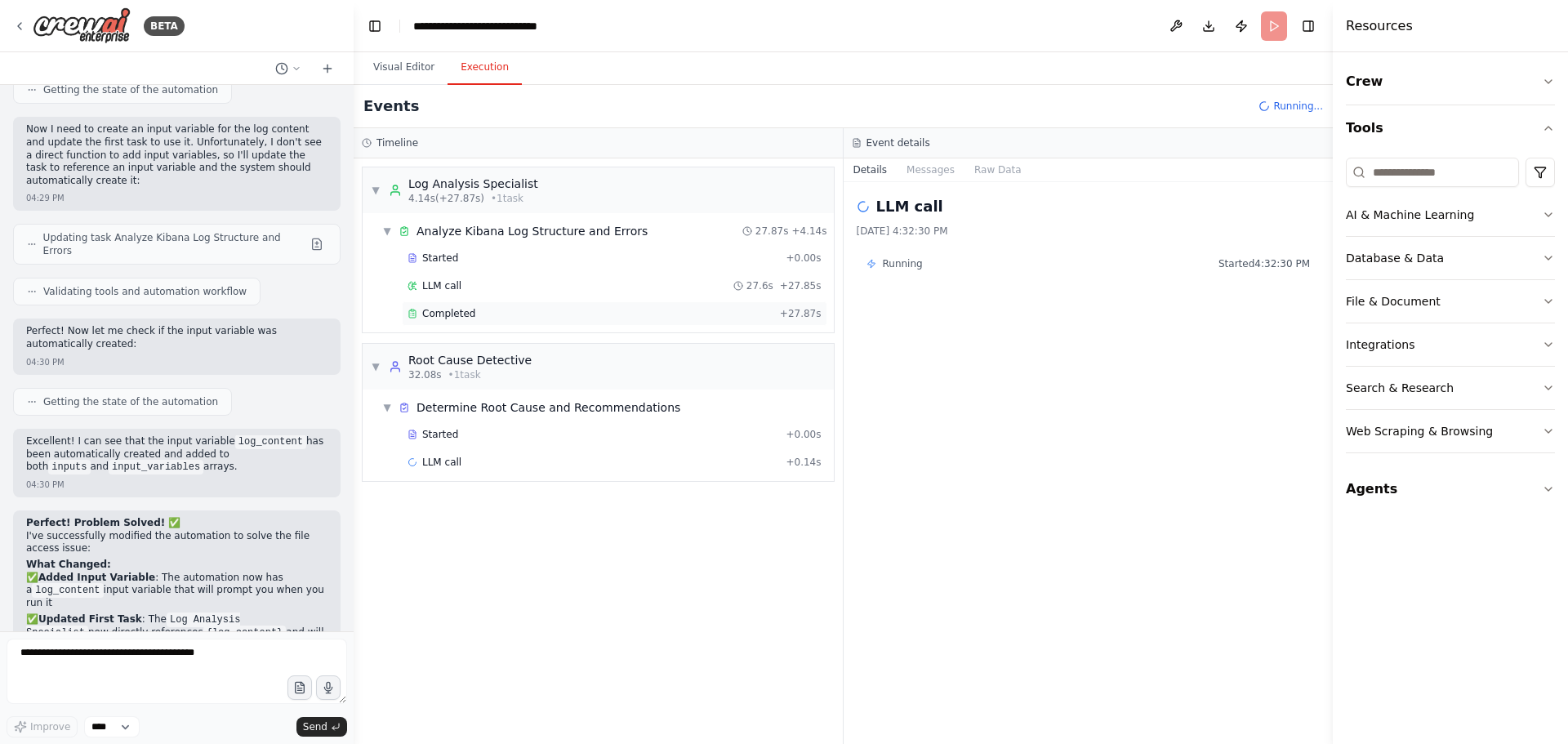
click at [458, 324] on div "Completed + 27.87s" at bounding box center [614, 313] width 425 height 25
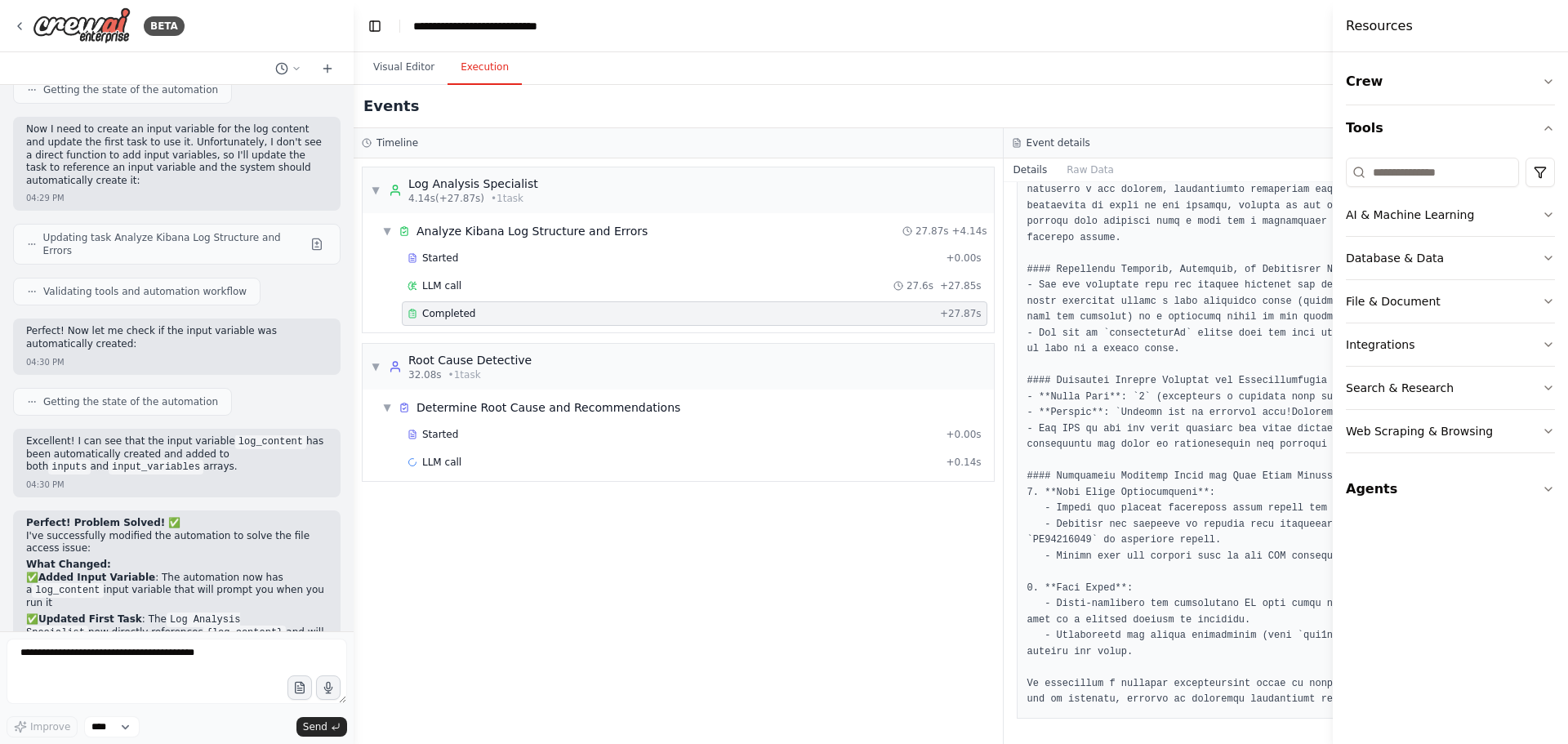
scroll to position [991, 0]
click at [505, 469] on div "LLM call + 0.14s" at bounding box center [694, 462] width 585 height 25
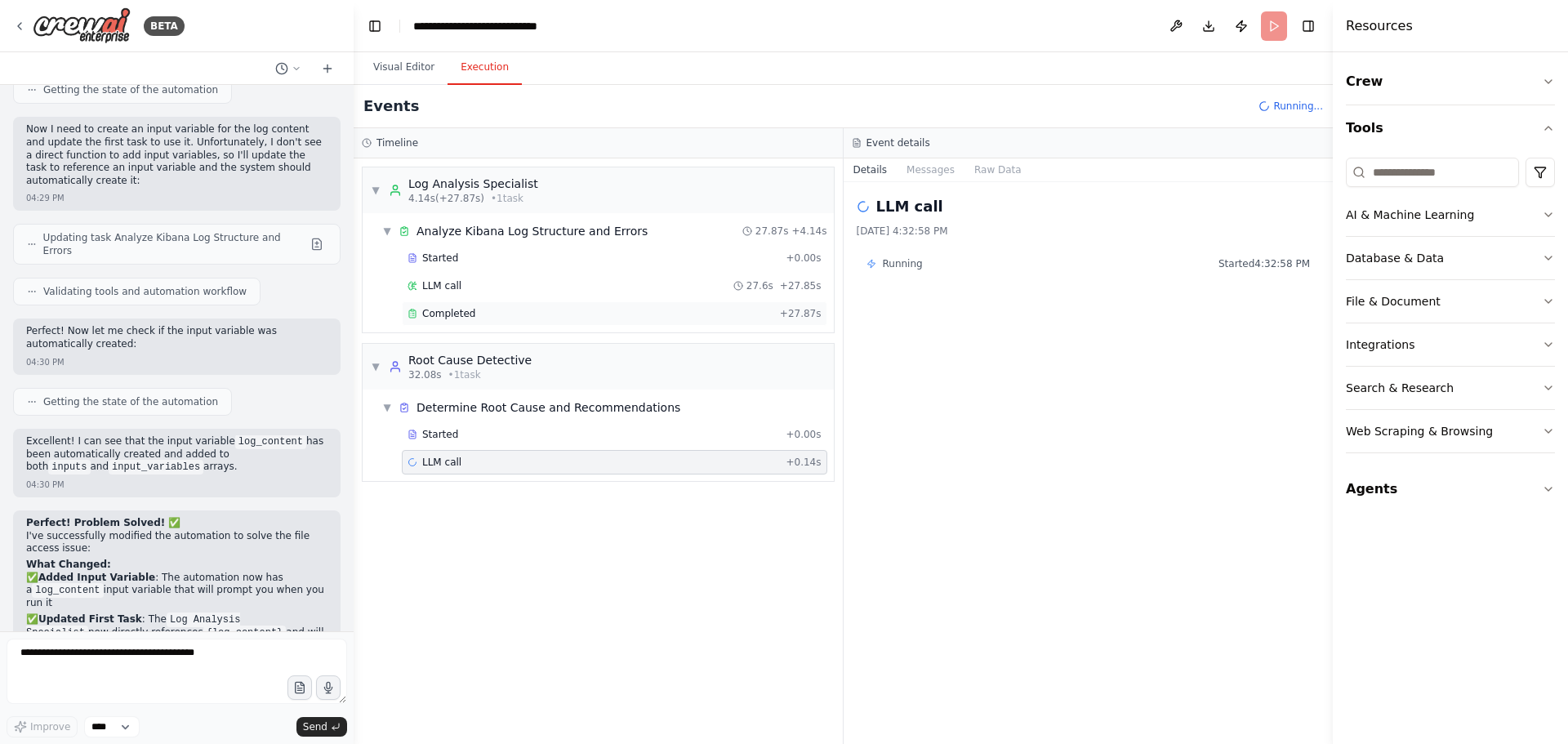
click at [495, 319] on div "Completed" at bounding box center [590, 313] width 366 height 13
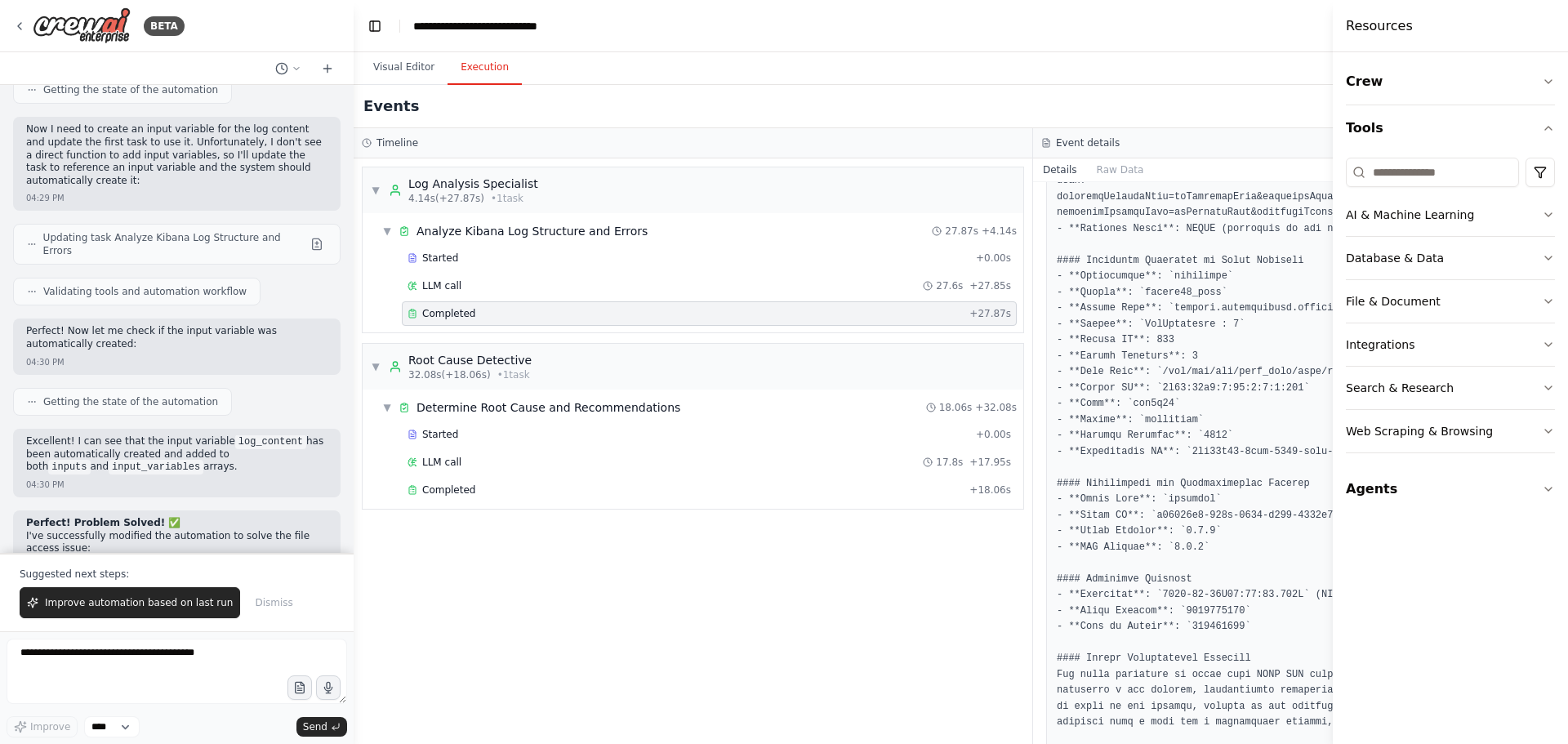
scroll to position [6967, 0]
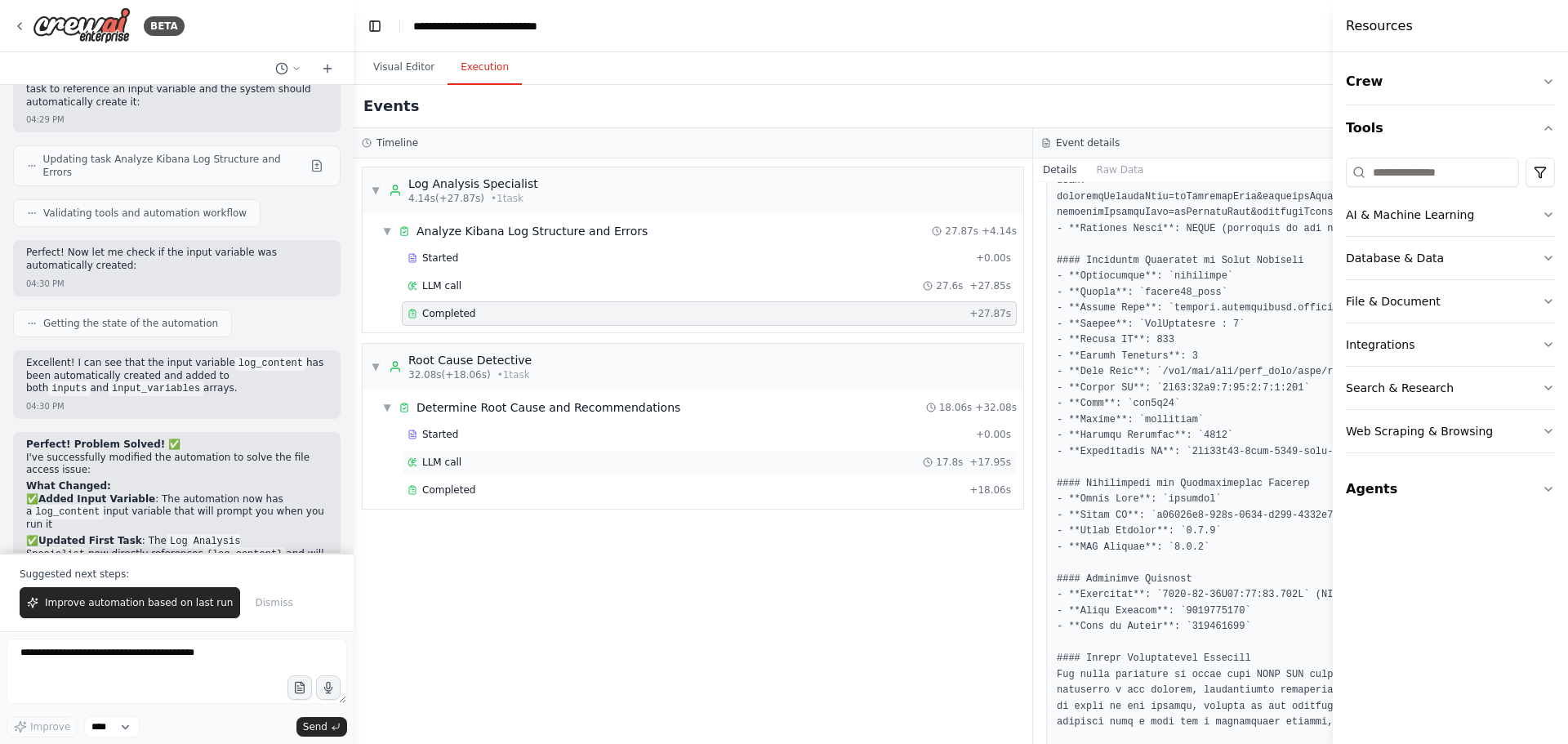
click at [531, 458] on div "LLM call 17.8s + 17.95s" at bounding box center [709, 461] width 603 height 13
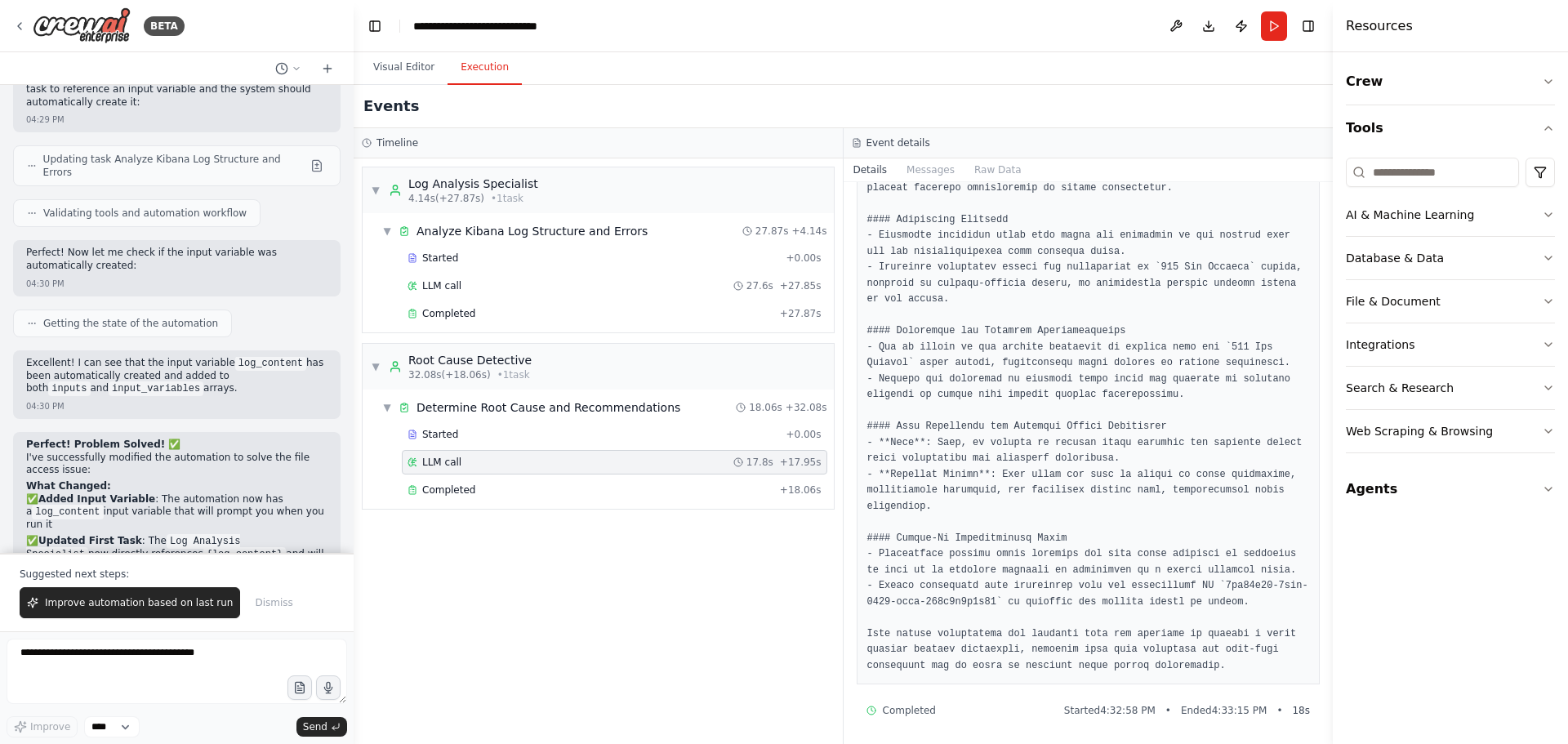
scroll to position [763, 0]
click at [591, 496] on div "Completed" at bounding box center [590, 489] width 366 height 13
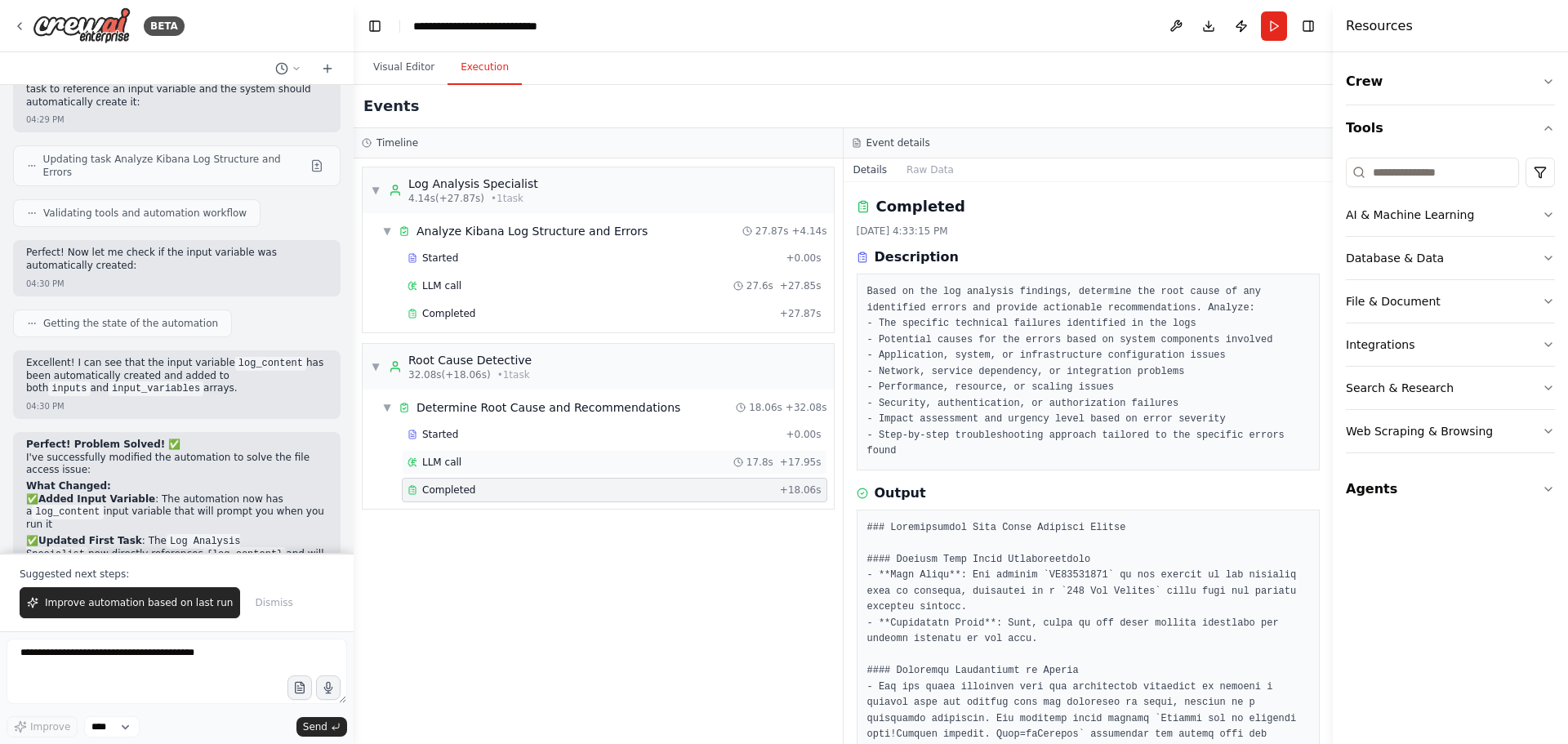
click at [571, 470] on div "LLM call 17.8s + 17.95s" at bounding box center [614, 462] width 425 height 25
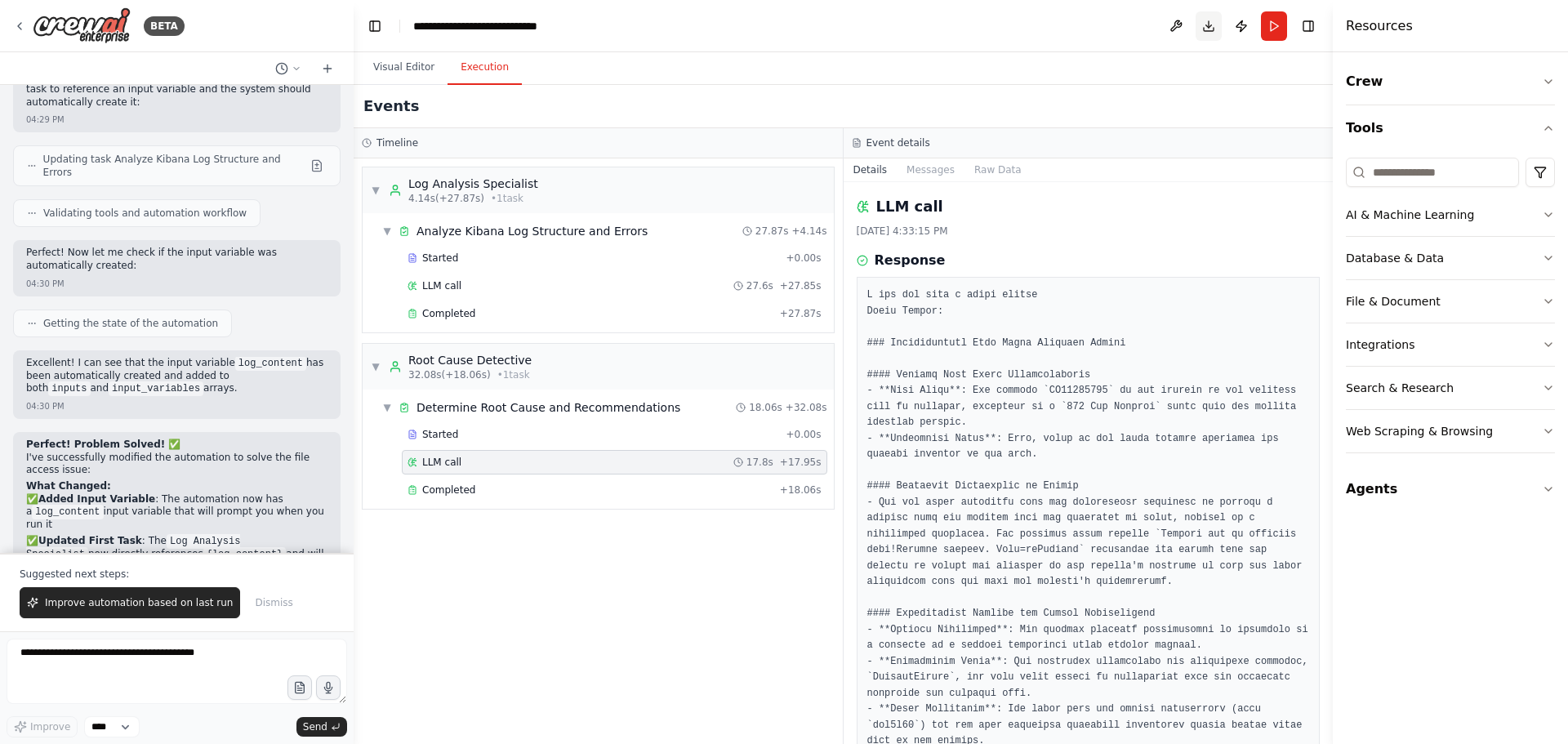
click at [1204, 31] on button "Download" at bounding box center [1208, 27] width 26 height 30
click at [487, 501] on div "Completed + 18.06s" at bounding box center [614, 490] width 425 height 25
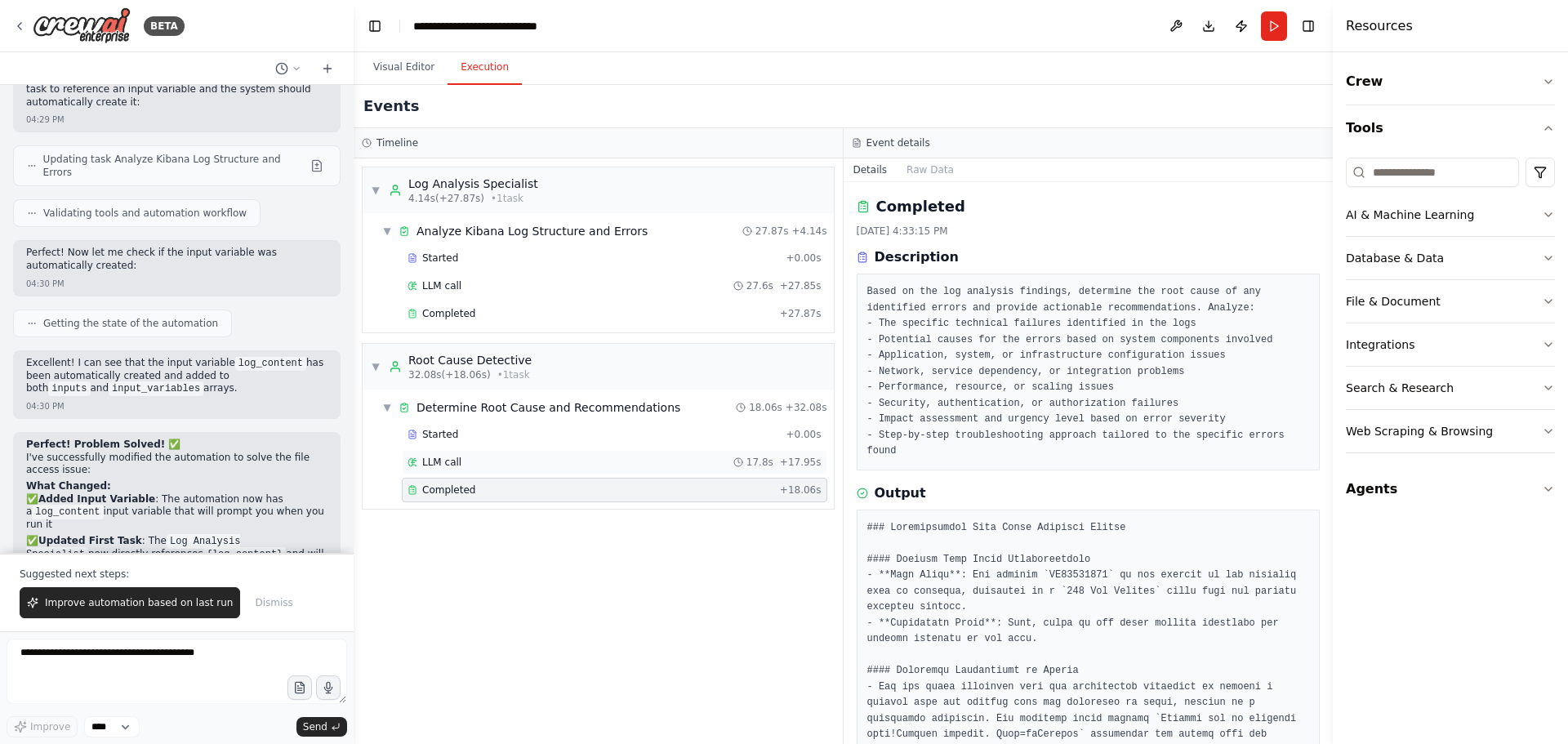
click at [485, 464] on div "LLM call 17.8s + 17.95s" at bounding box center [614, 461] width 414 height 13
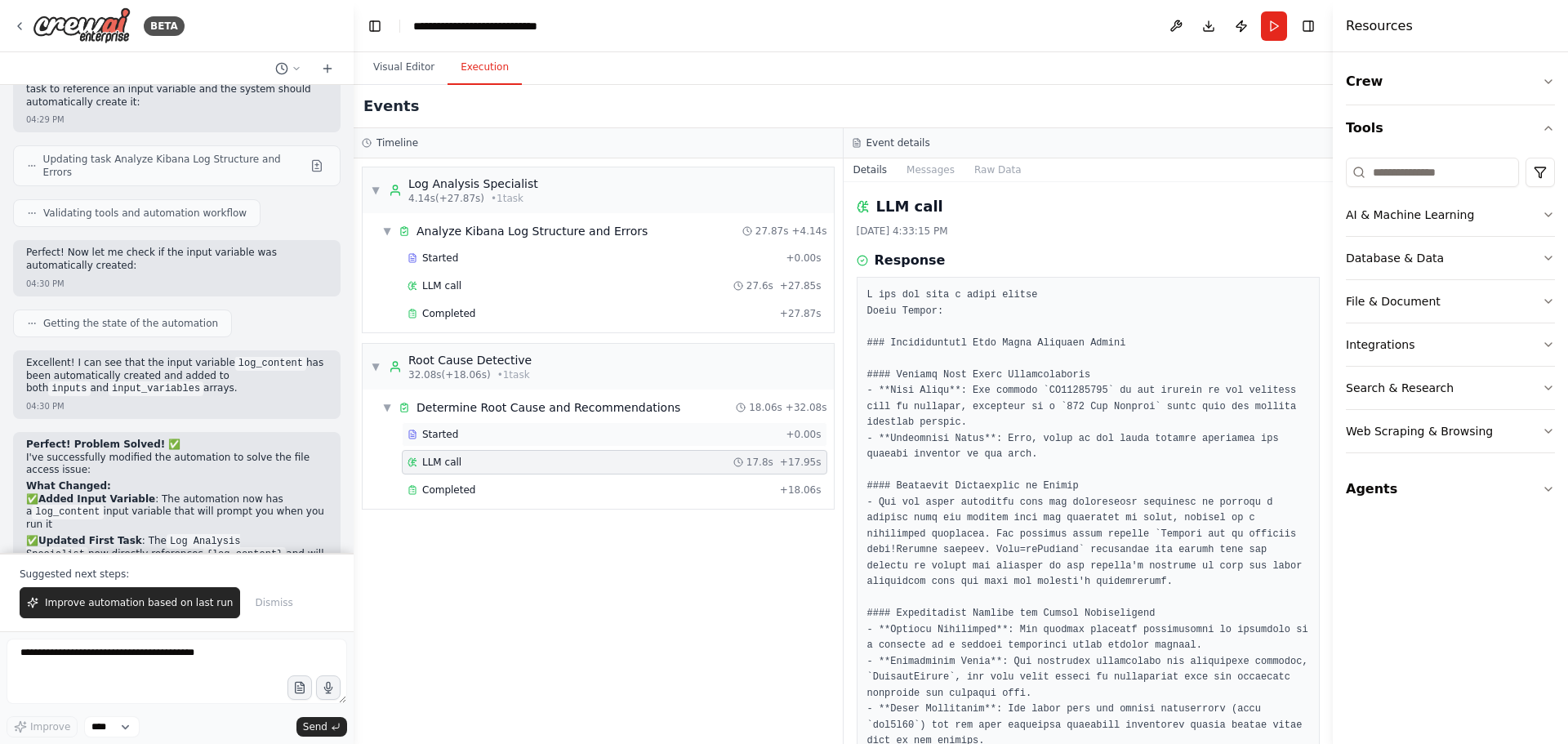
click at [485, 441] on div "Started + 0.00s" at bounding box center [614, 434] width 425 height 25
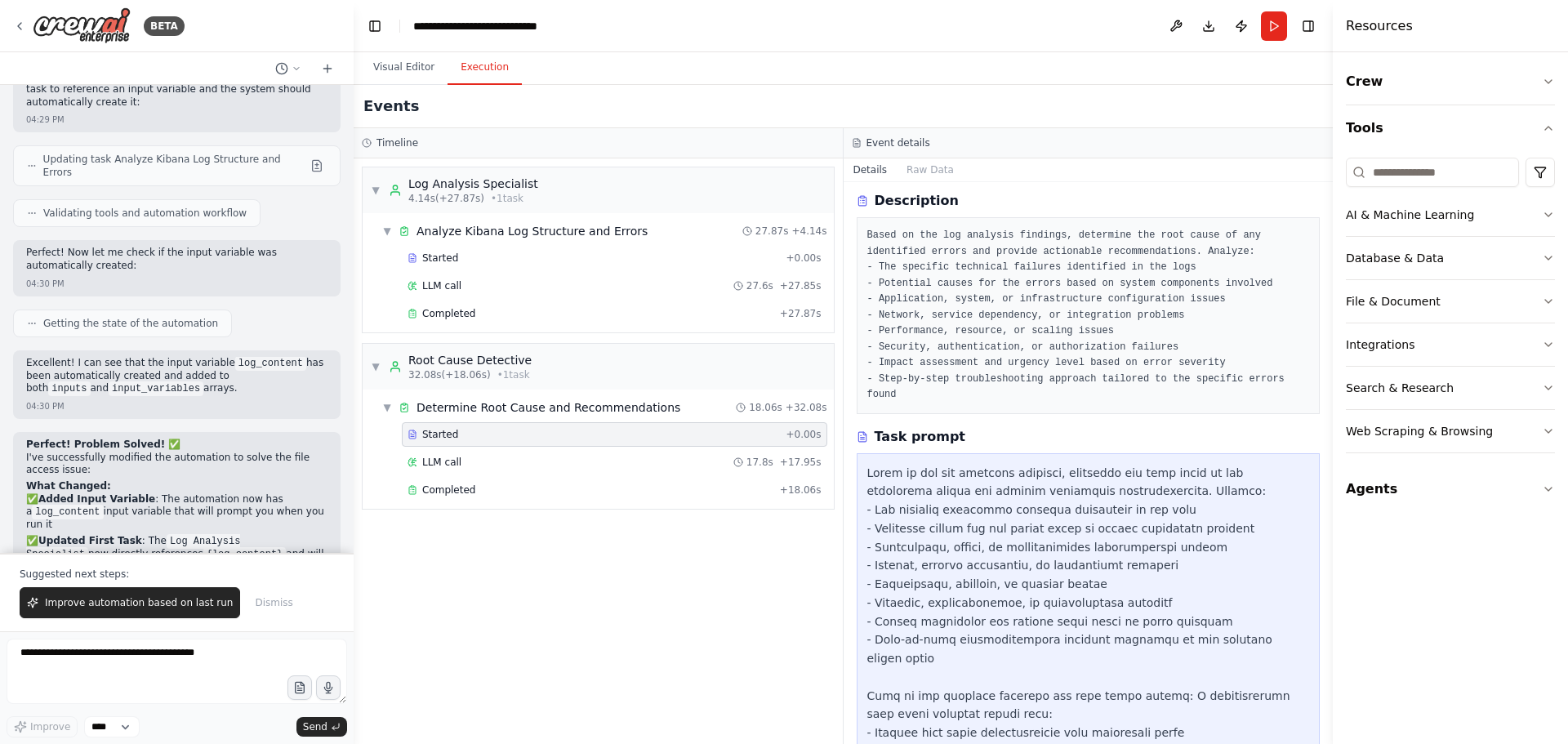
scroll to position [224, 0]
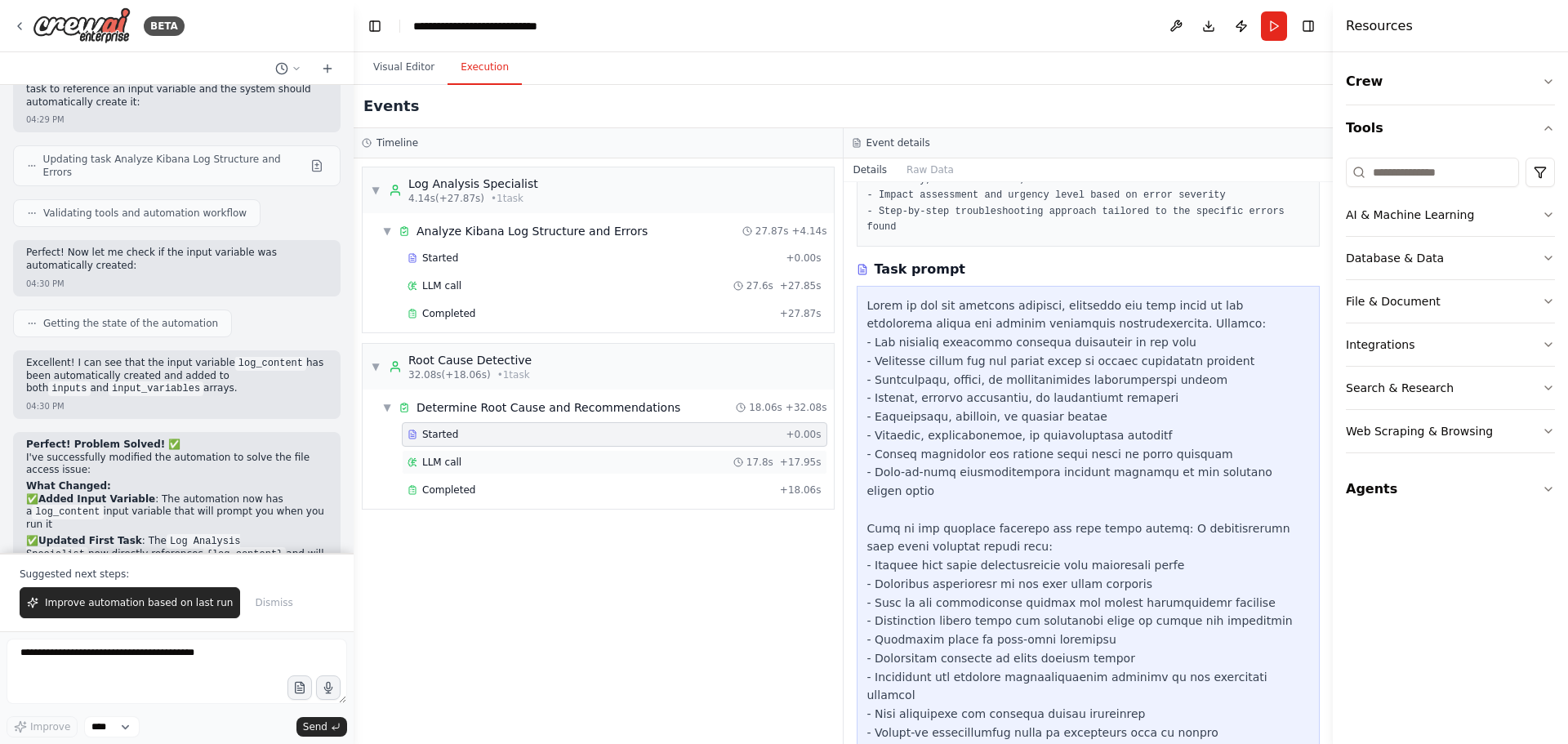
click at [457, 462] on div "LLM call 17.8s + 17.95s" at bounding box center [614, 461] width 414 height 13
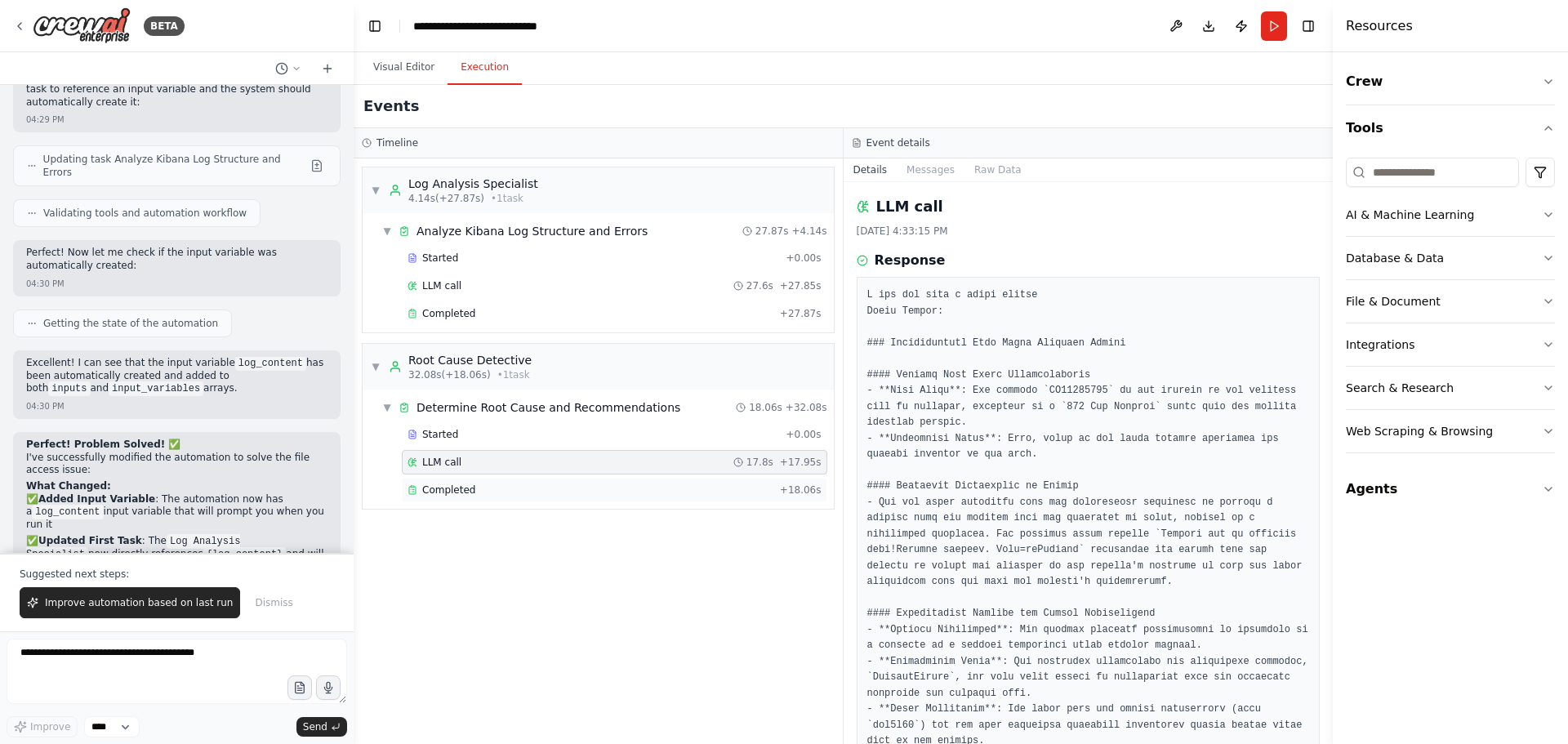
click at [454, 488] on span "Completed" at bounding box center [449, 489] width 54 height 13
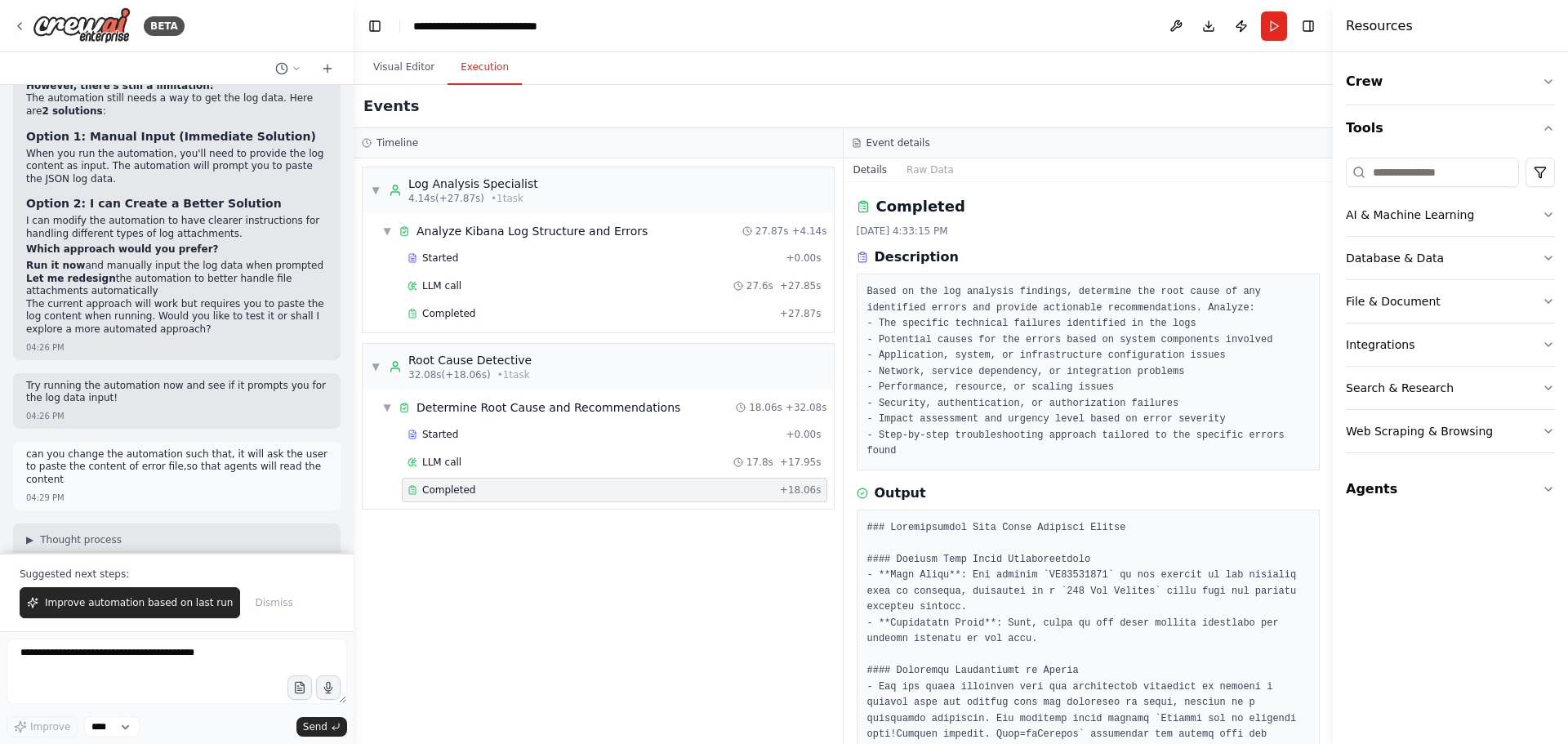
scroll to position [6967, 0]
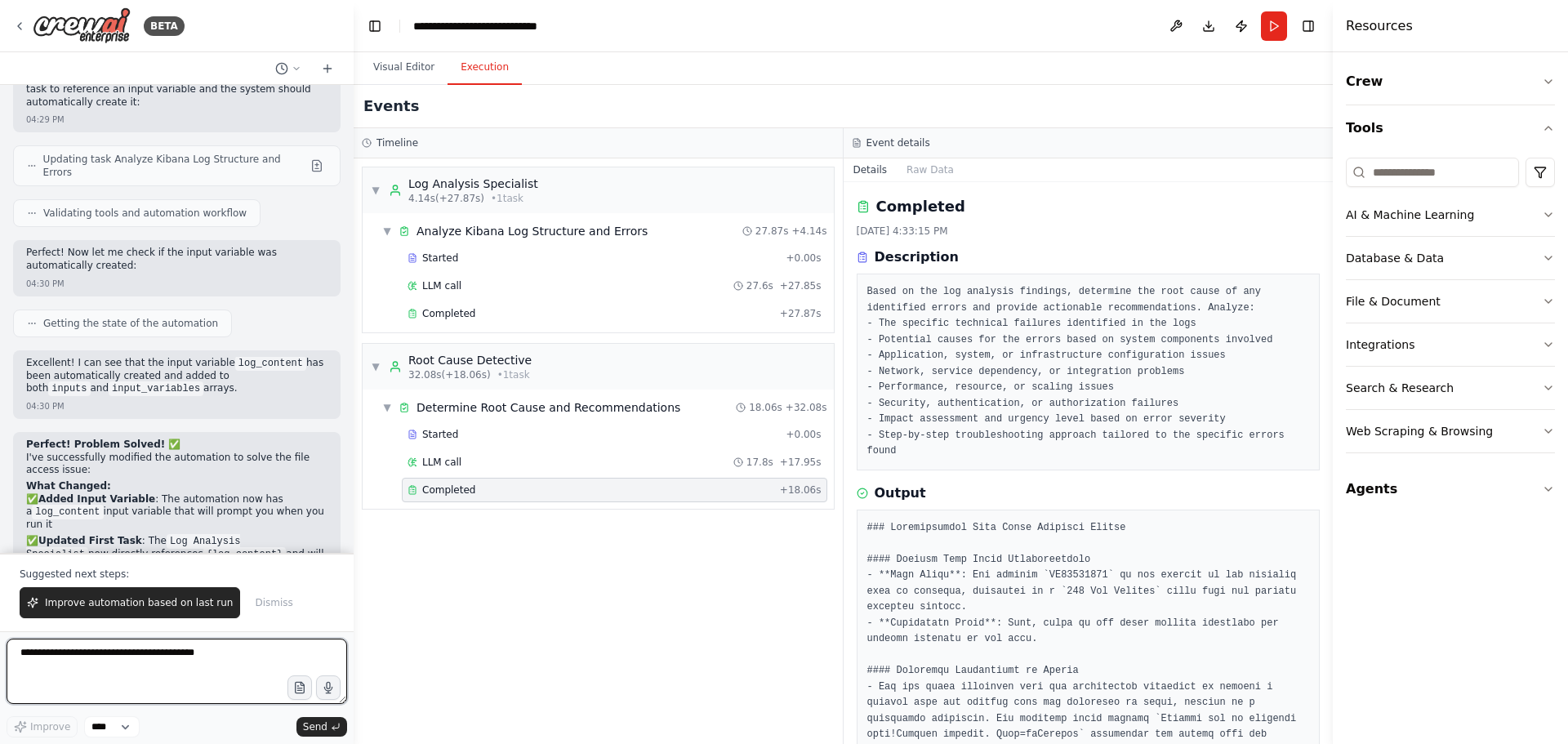
click at [135, 660] on textarea at bounding box center [177, 672] width 340 height 65
type textarea "**********"
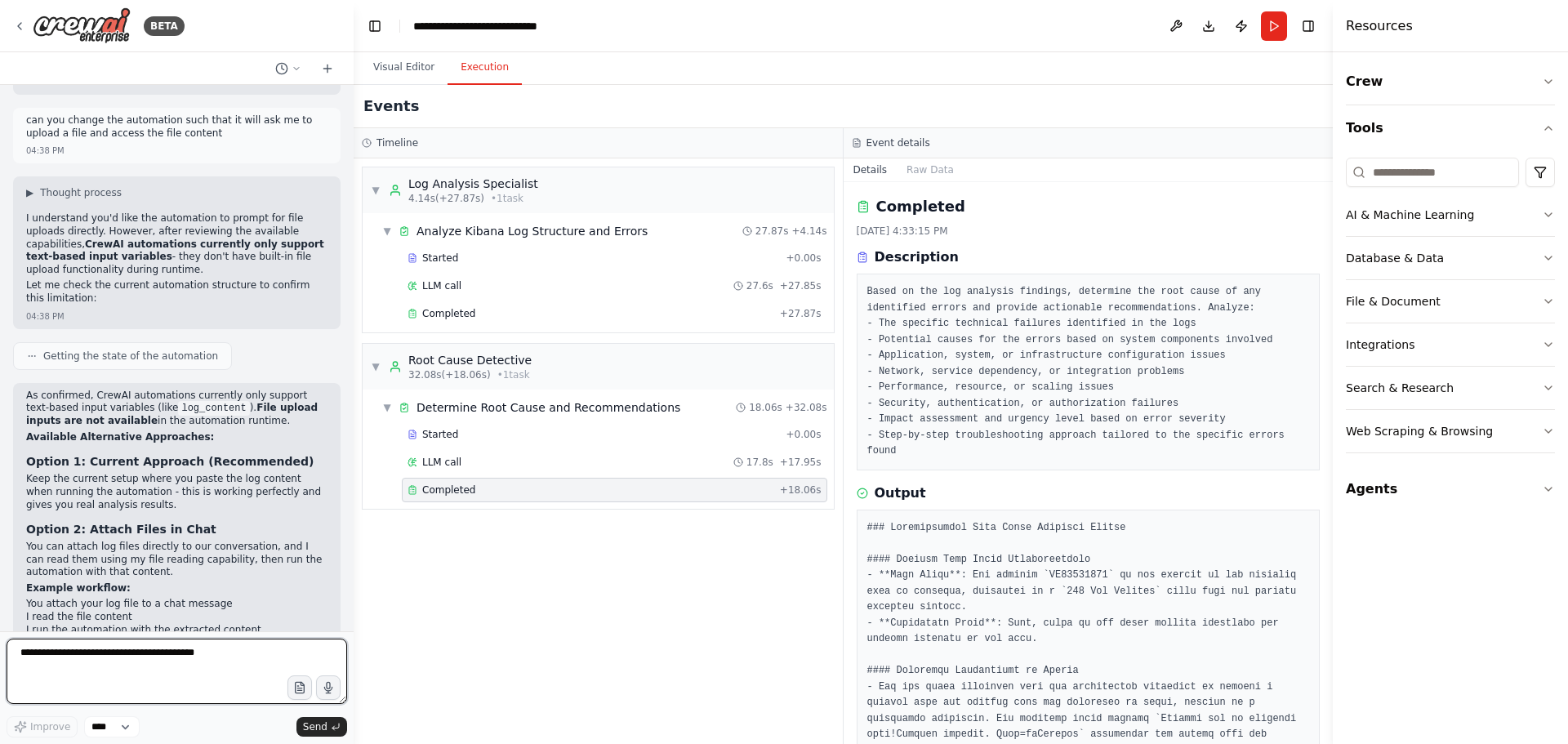
scroll to position [7720, 0]
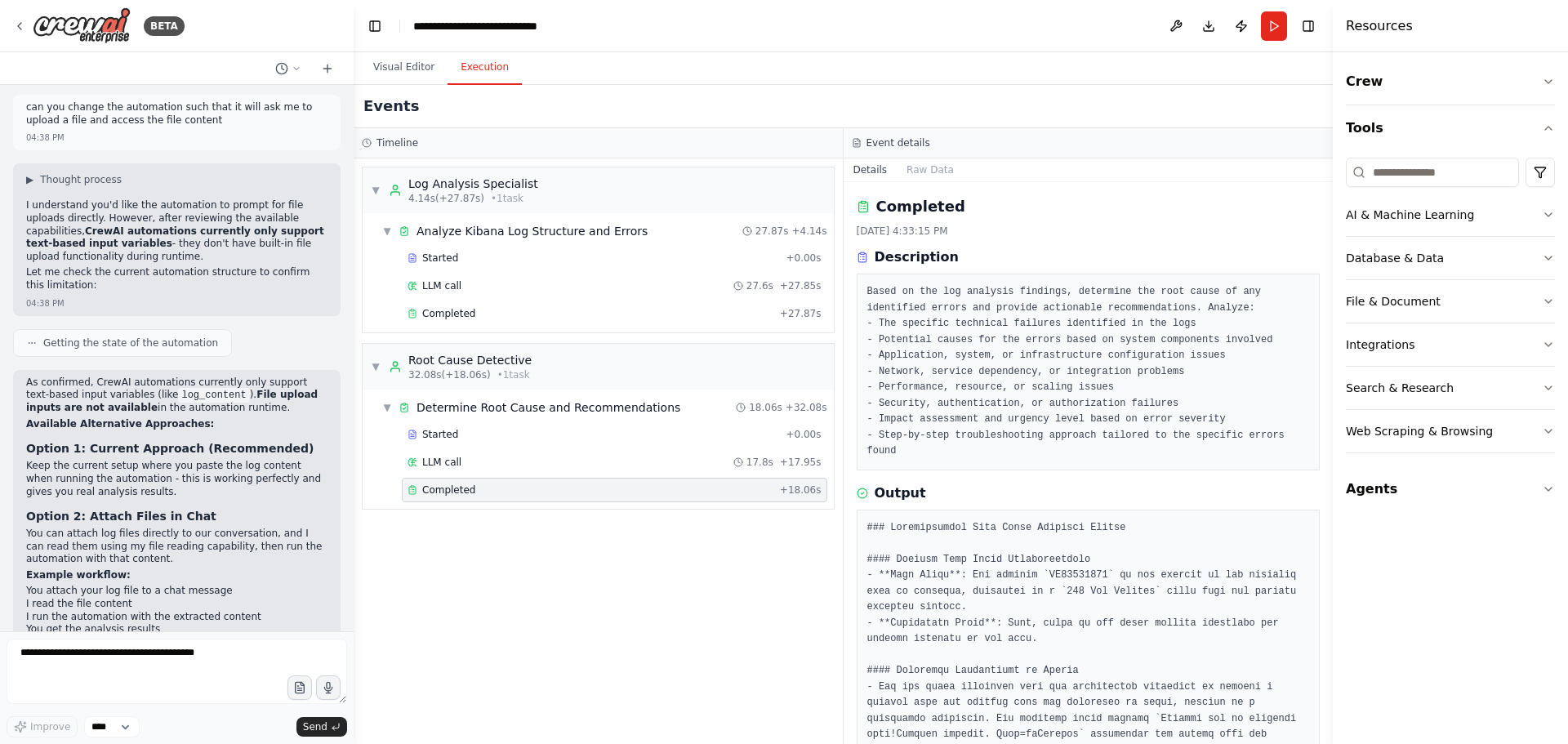
drag, startPoint x: 25, startPoint y: 562, endPoint x: 160, endPoint y: 561, distance: 135.0
click at [160, 561] on div "As confirmed, CrewAI automations currently only support text-based input variab…" at bounding box center [177, 654] width 327 height 568
copy li "Explore custom tool options"
click at [194, 654] on textarea at bounding box center [177, 672] width 340 height 65
paste textarea "**********"
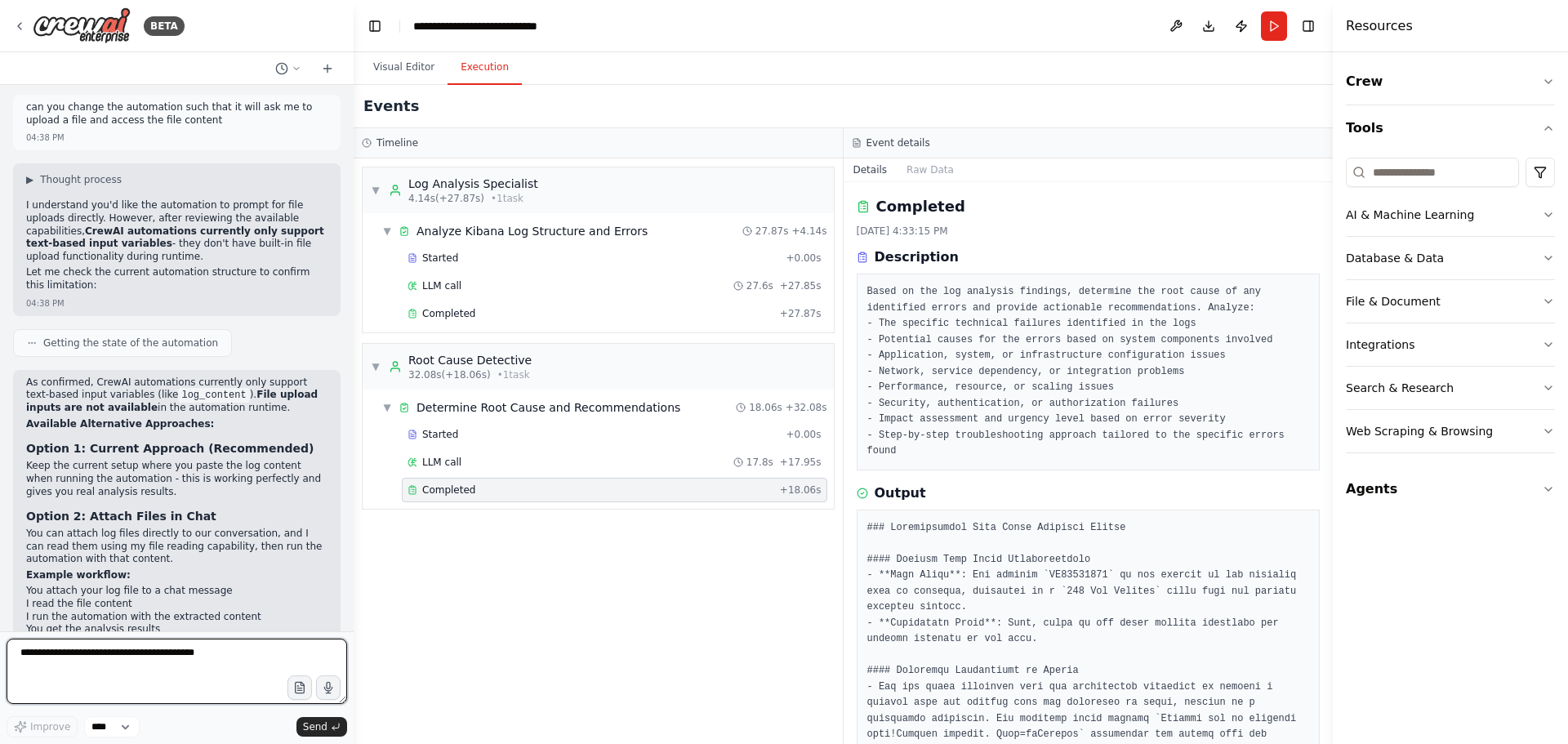
type textarea "**********"
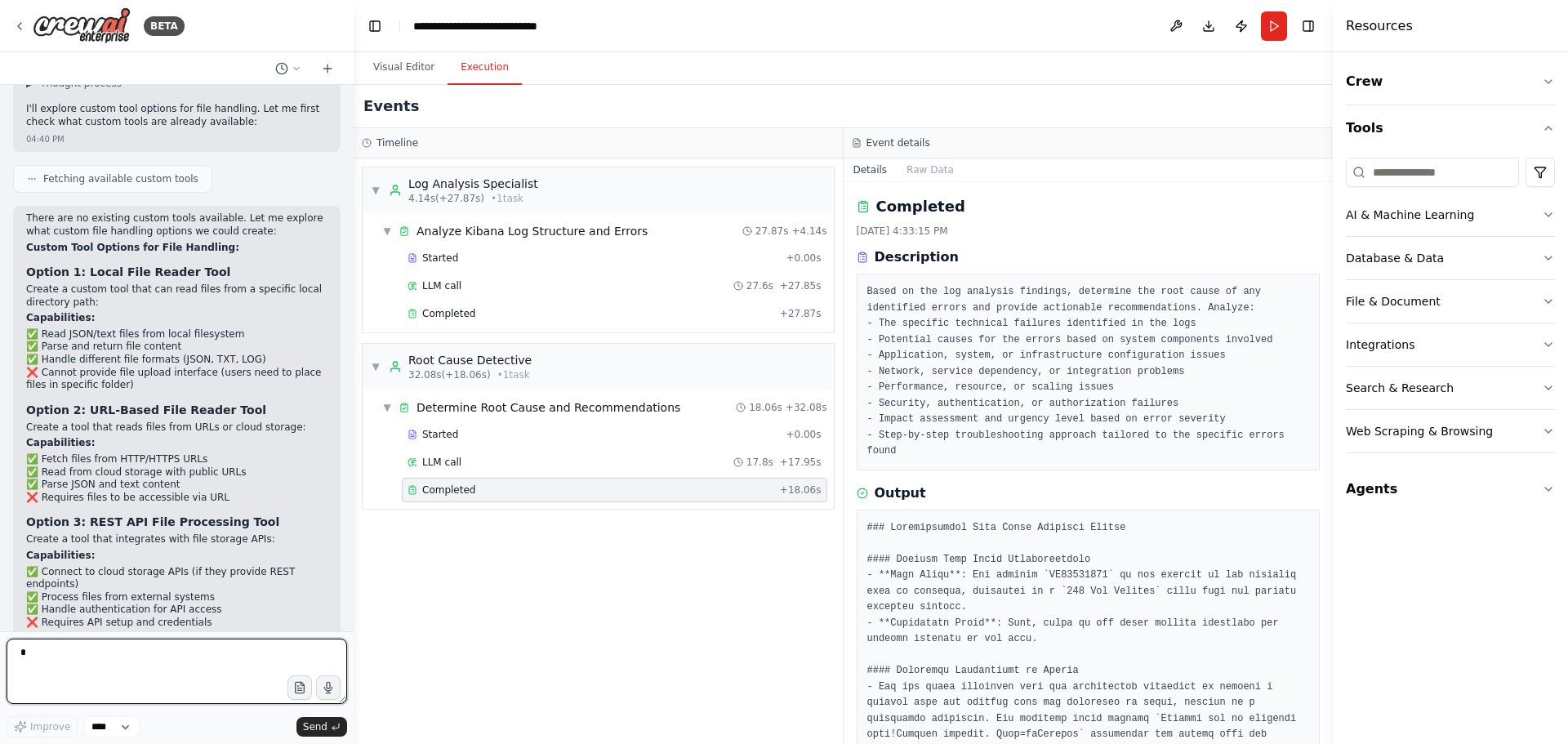
scroll to position [8671, 0]
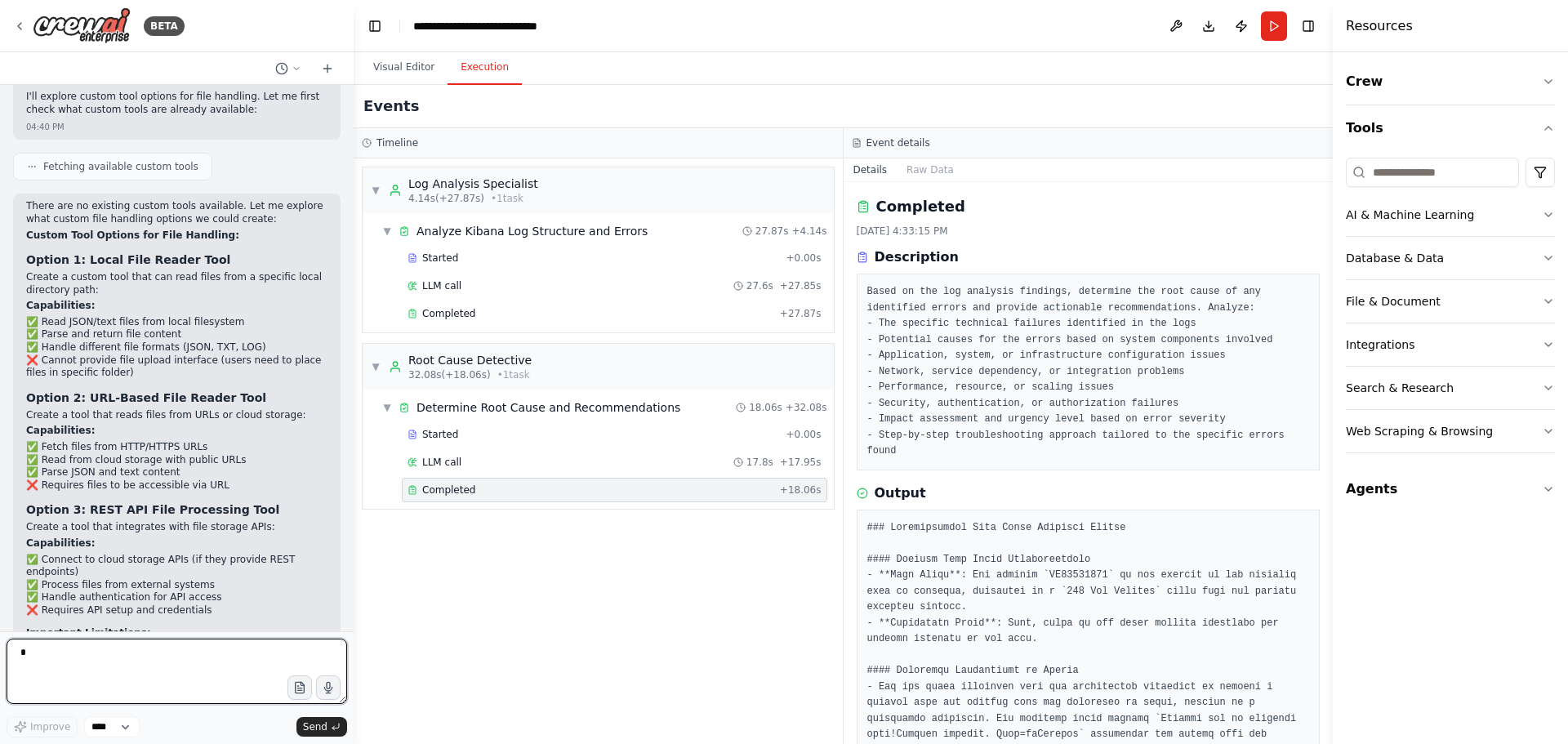
click at [59, 666] on textarea at bounding box center [177, 672] width 340 height 65
type textarea "**********"
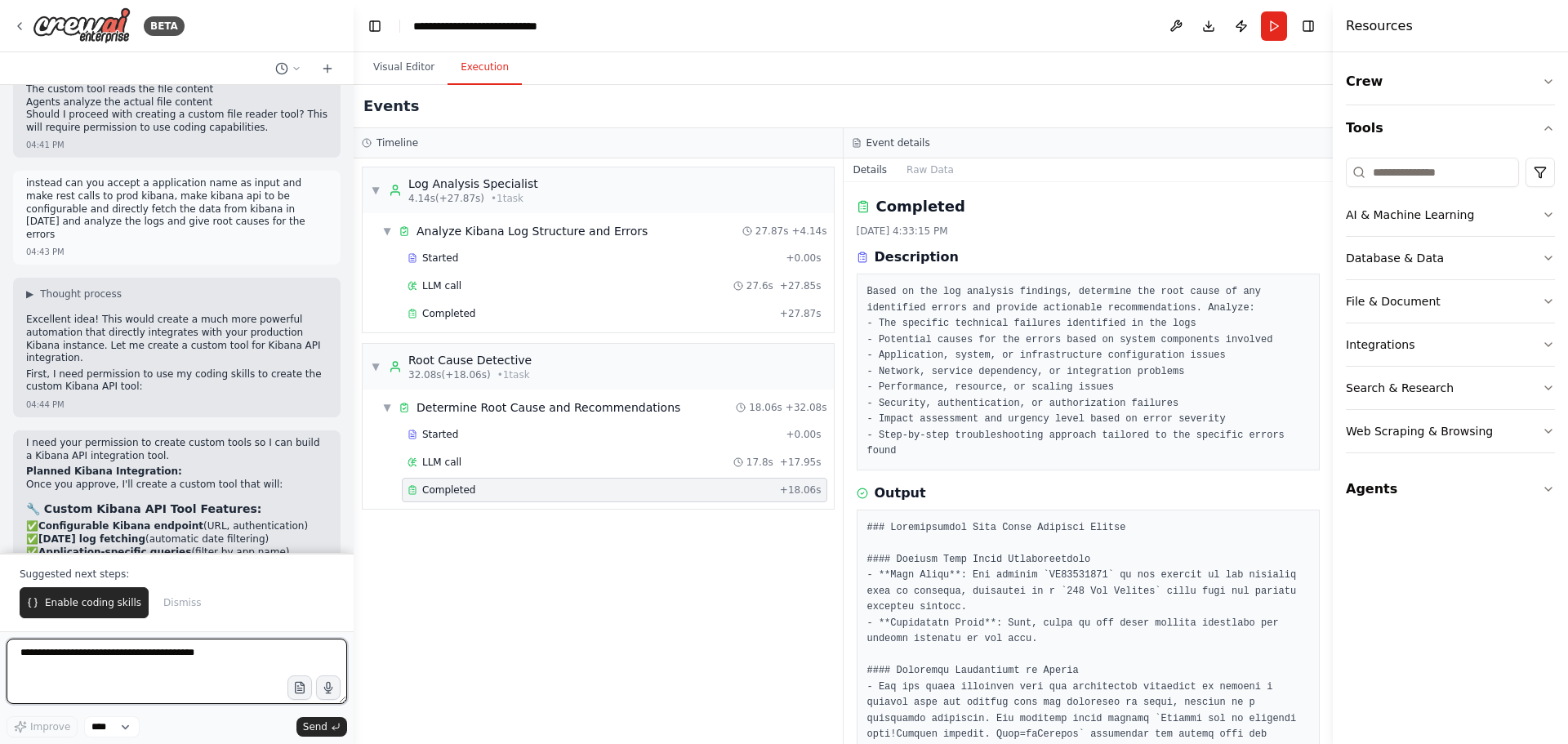
scroll to position [9478, 0]
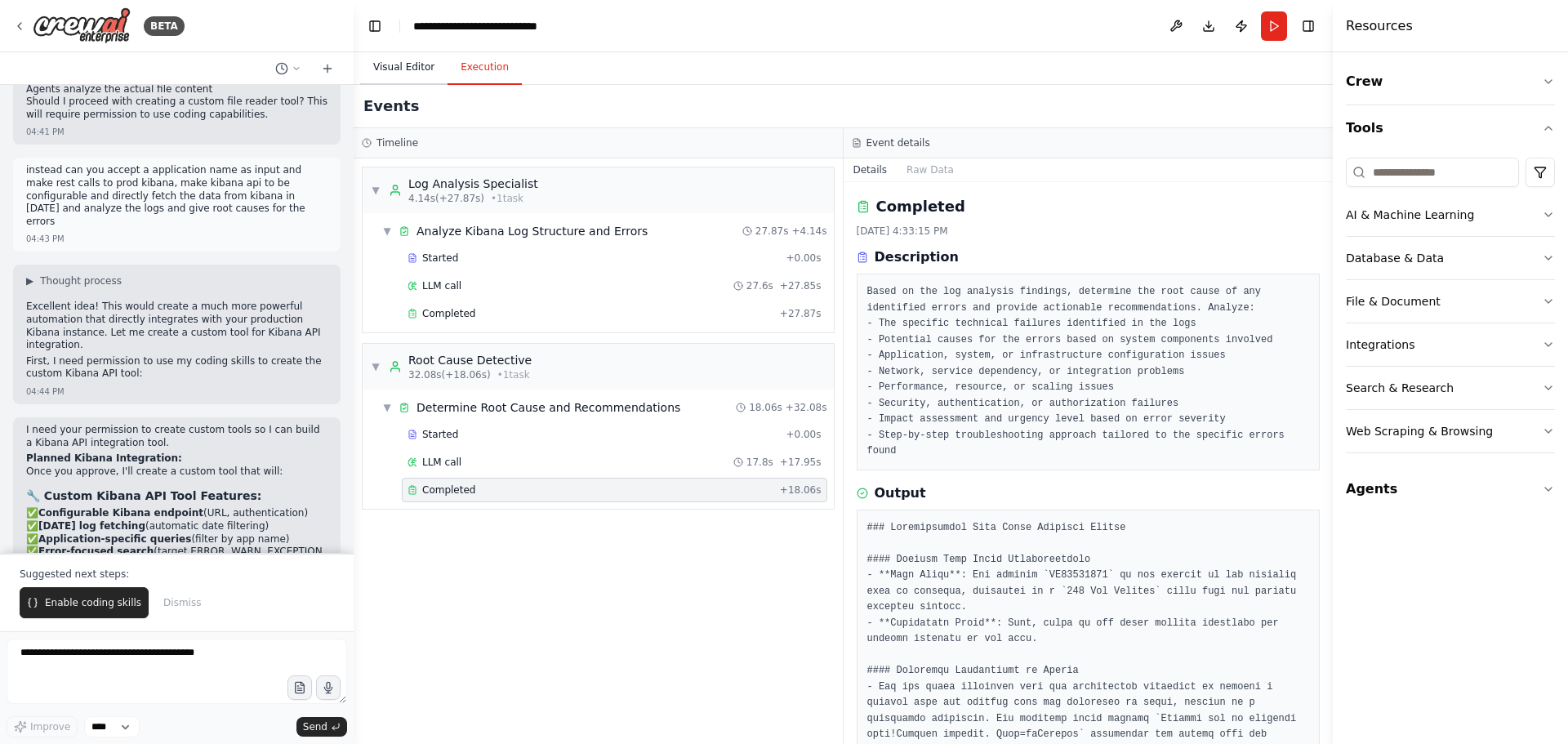
click at [386, 62] on button "Visual Editor" at bounding box center [404, 67] width 87 height 35
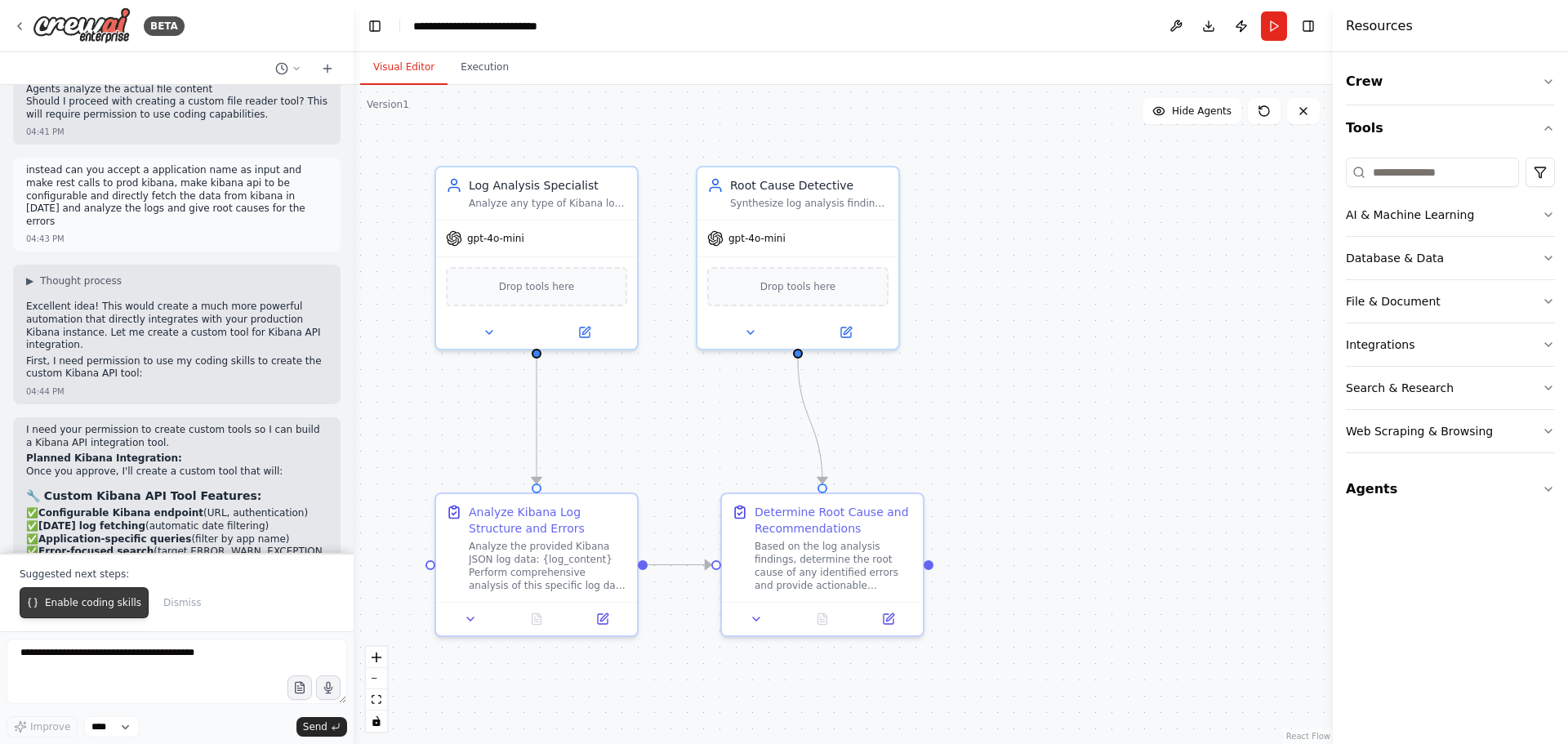
click at [76, 610] on button "Enable coding skills" at bounding box center [84, 602] width 129 height 31
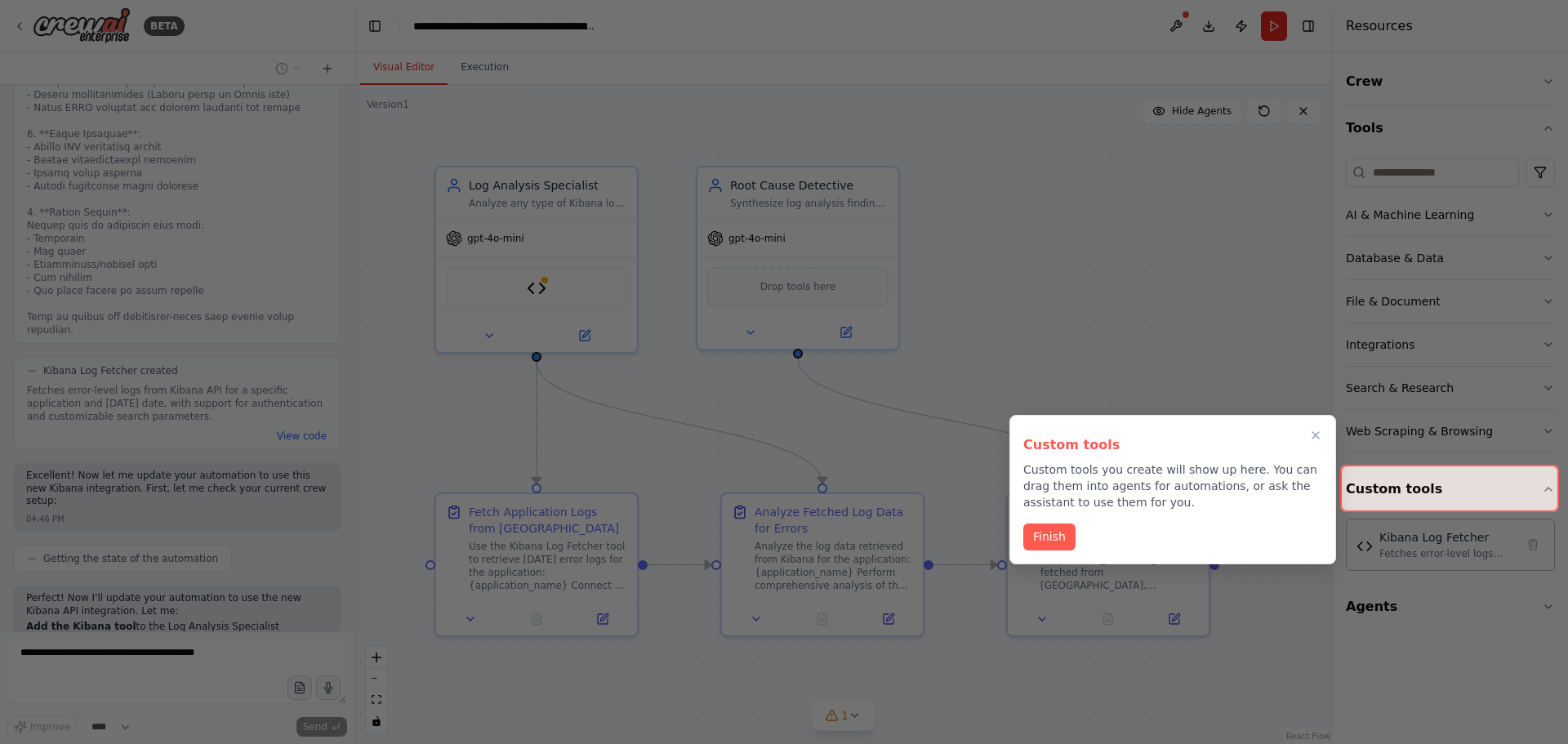
scroll to position [10910, 0]
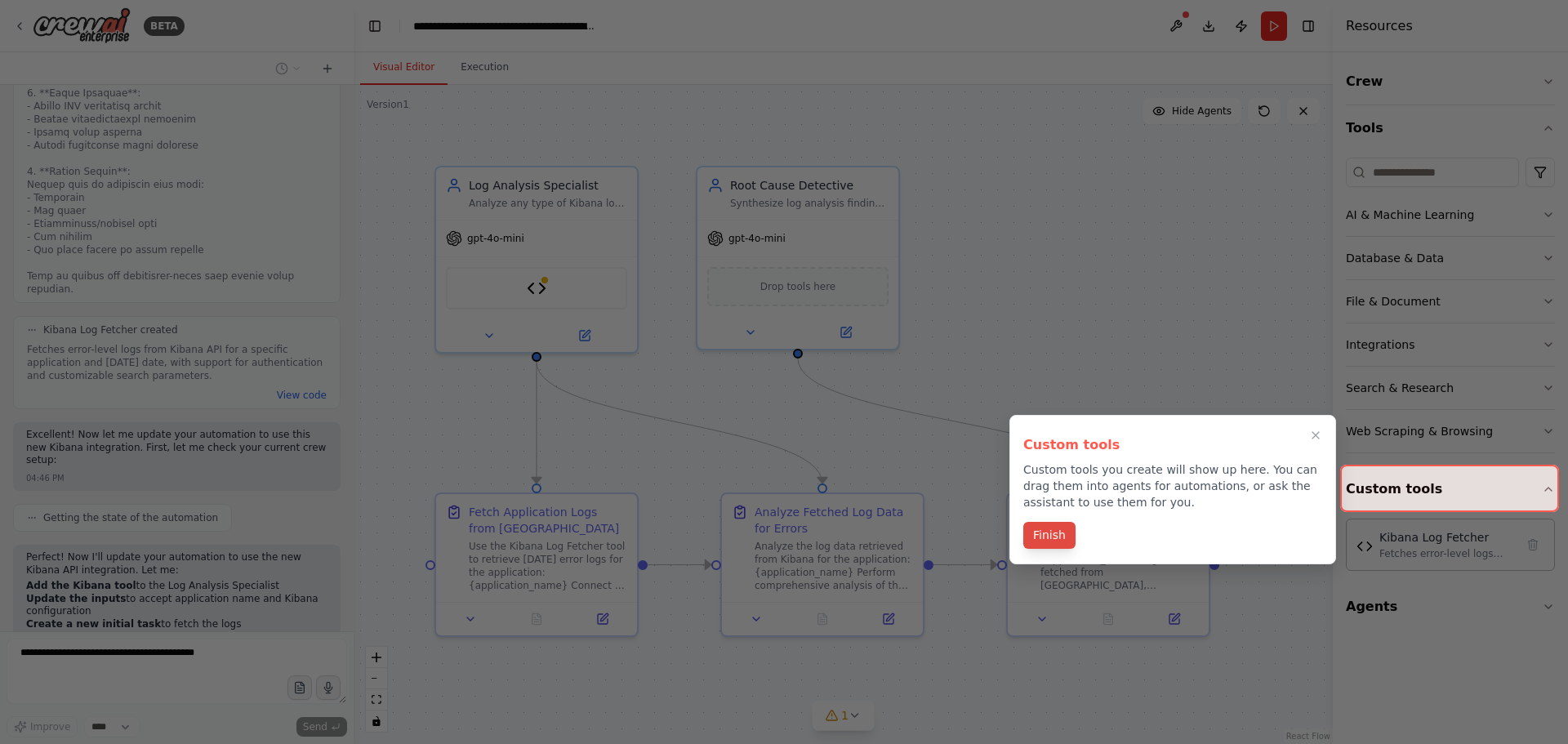
click at [1051, 533] on button "Finish" at bounding box center [1048, 535] width 53 height 27
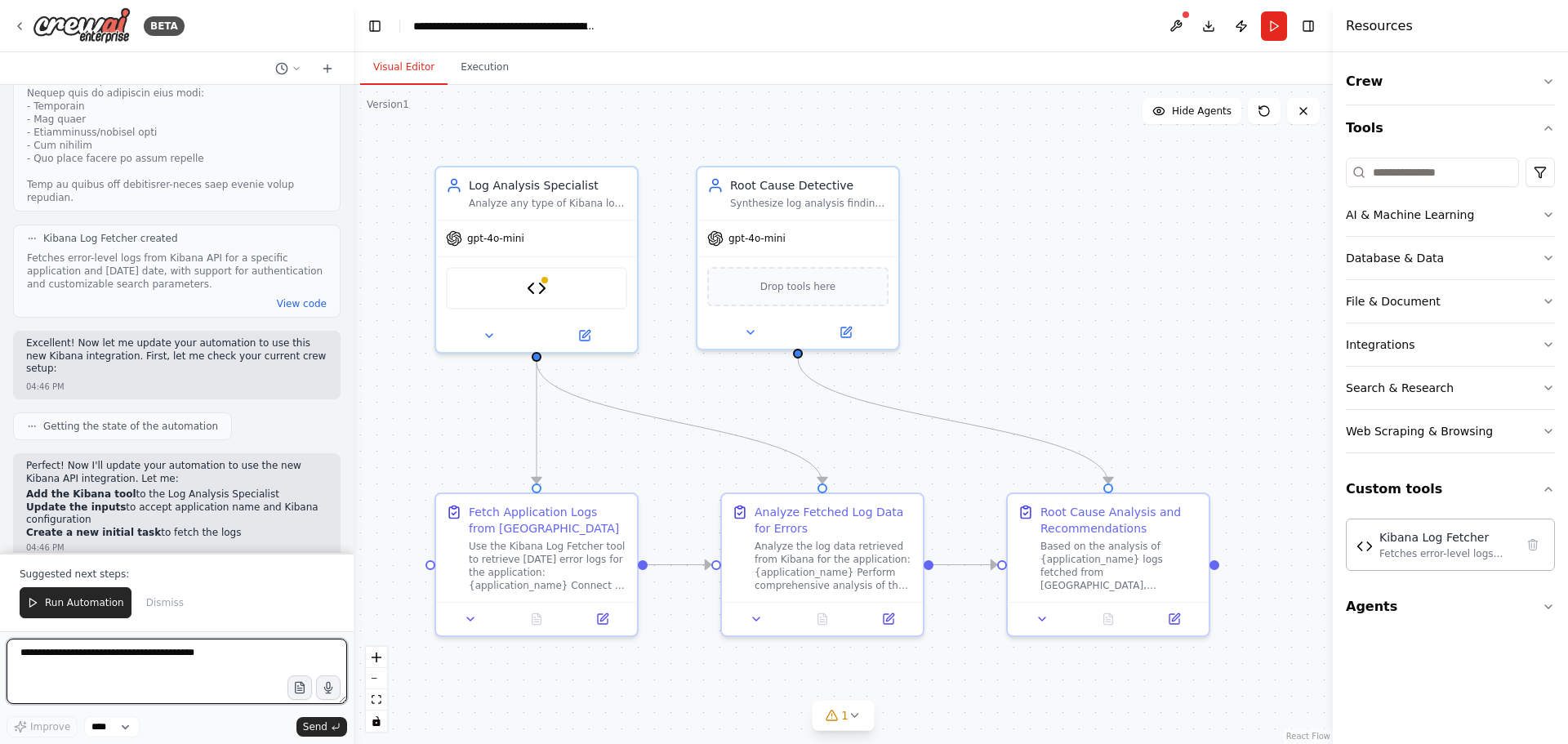
scroll to position [11014, 0]
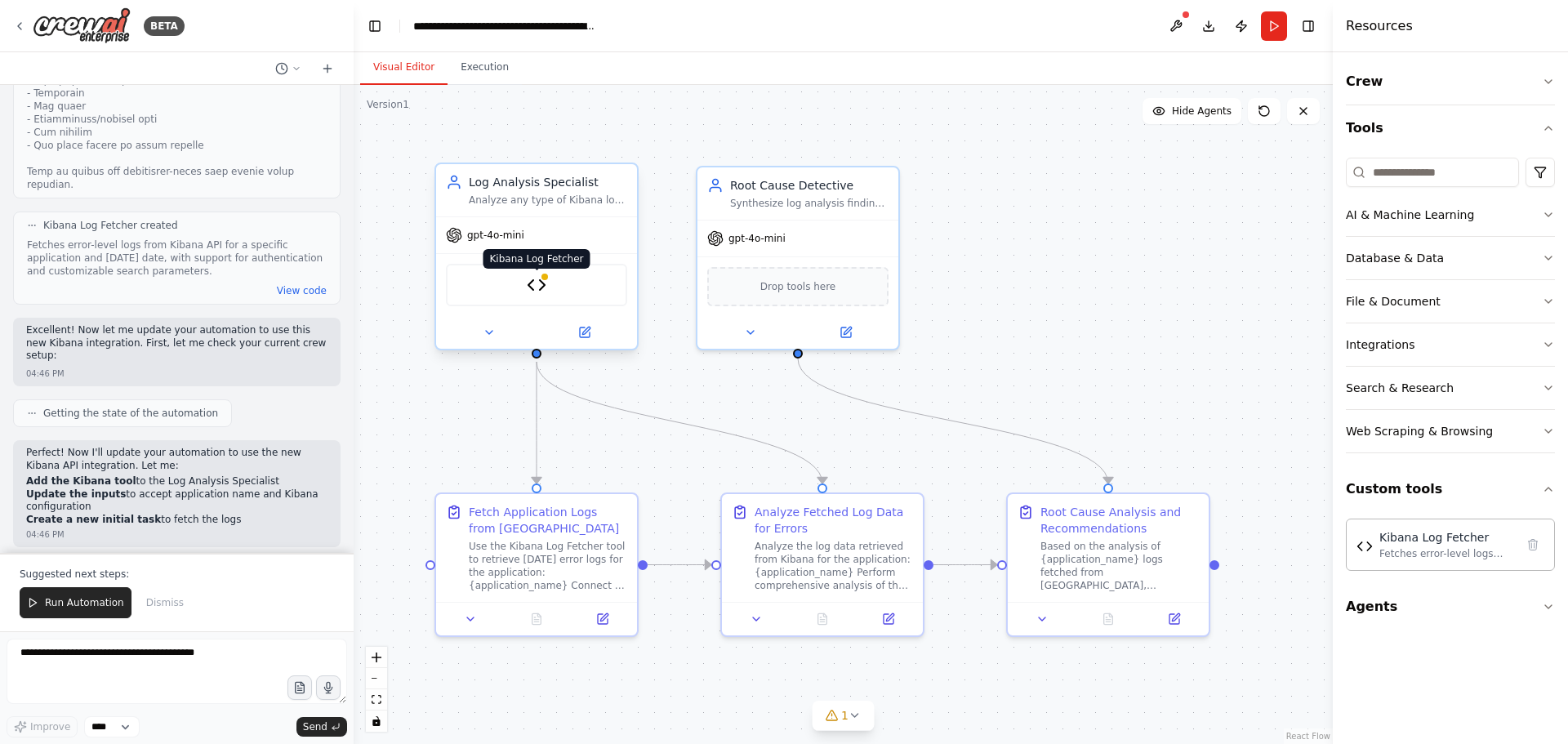
click at [543, 279] on div at bounding box center [544, 277] width 10 height 10
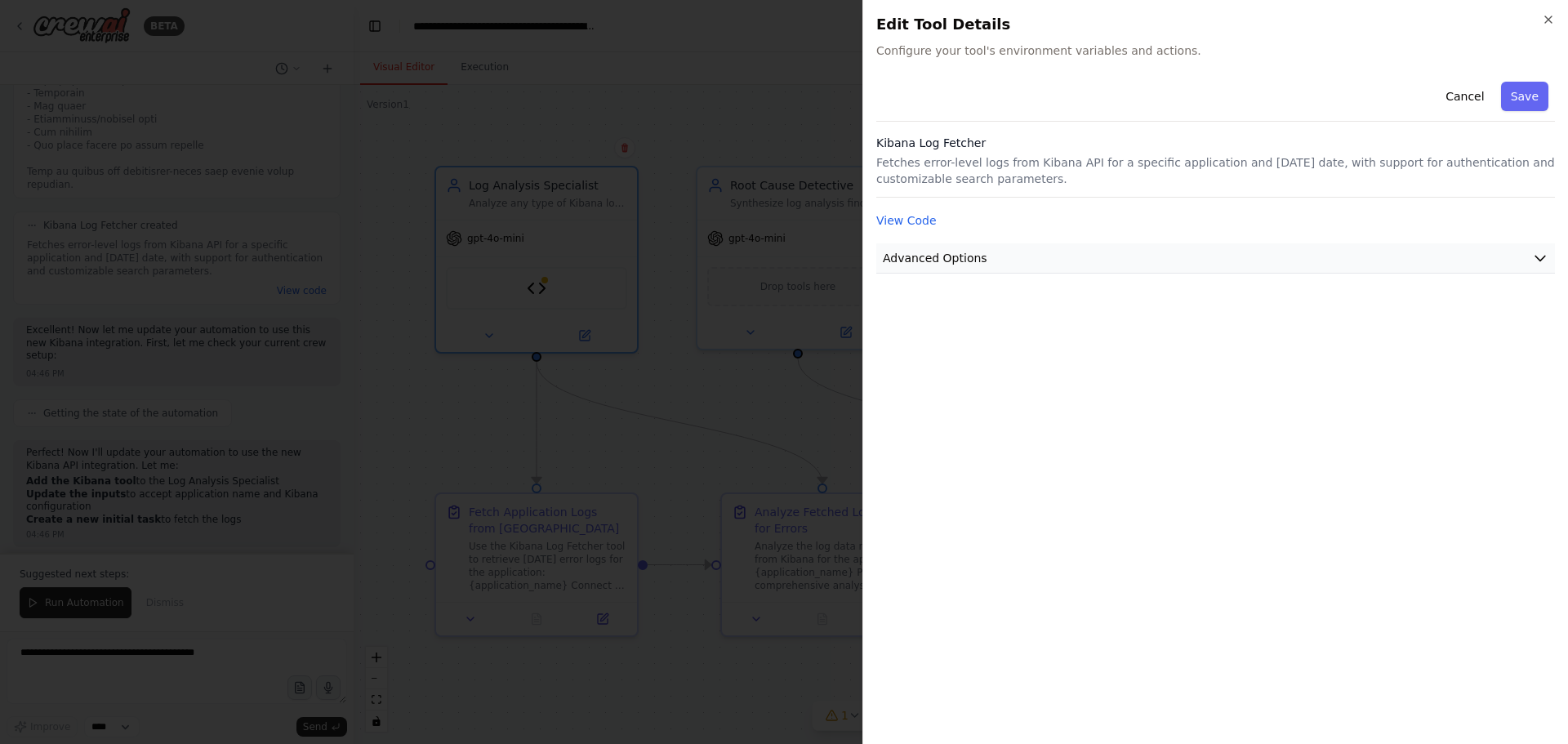
click at [902, 257] on span "Advanced Options" at bounding box center [934, 258] width 104 height 16
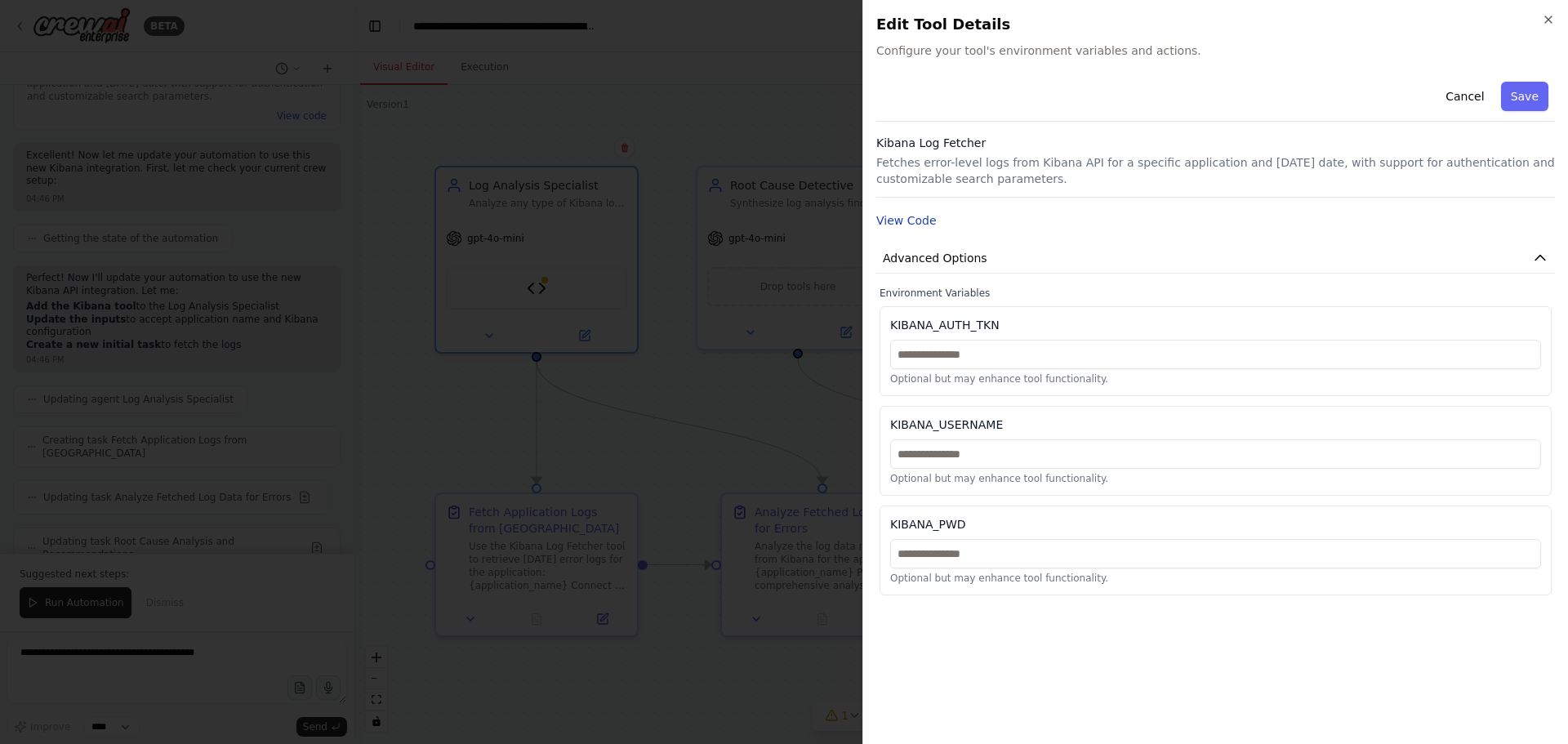
click at [910, 218] on button "View Code" at bounding box center [905, 220] width 60 height 16
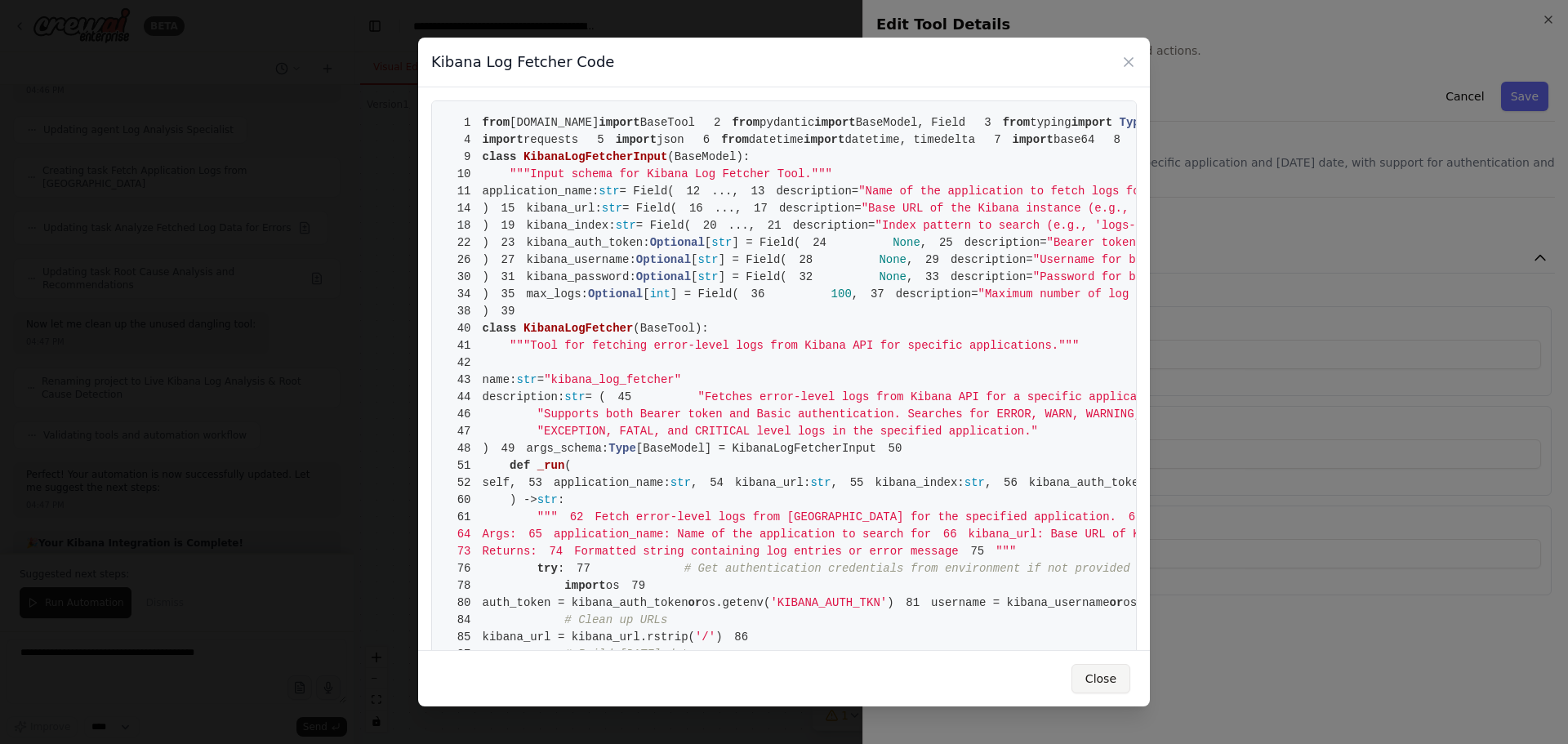
click at [1101, 683] on button "Close" at bounding box center [1100, 679] width 59 height 30
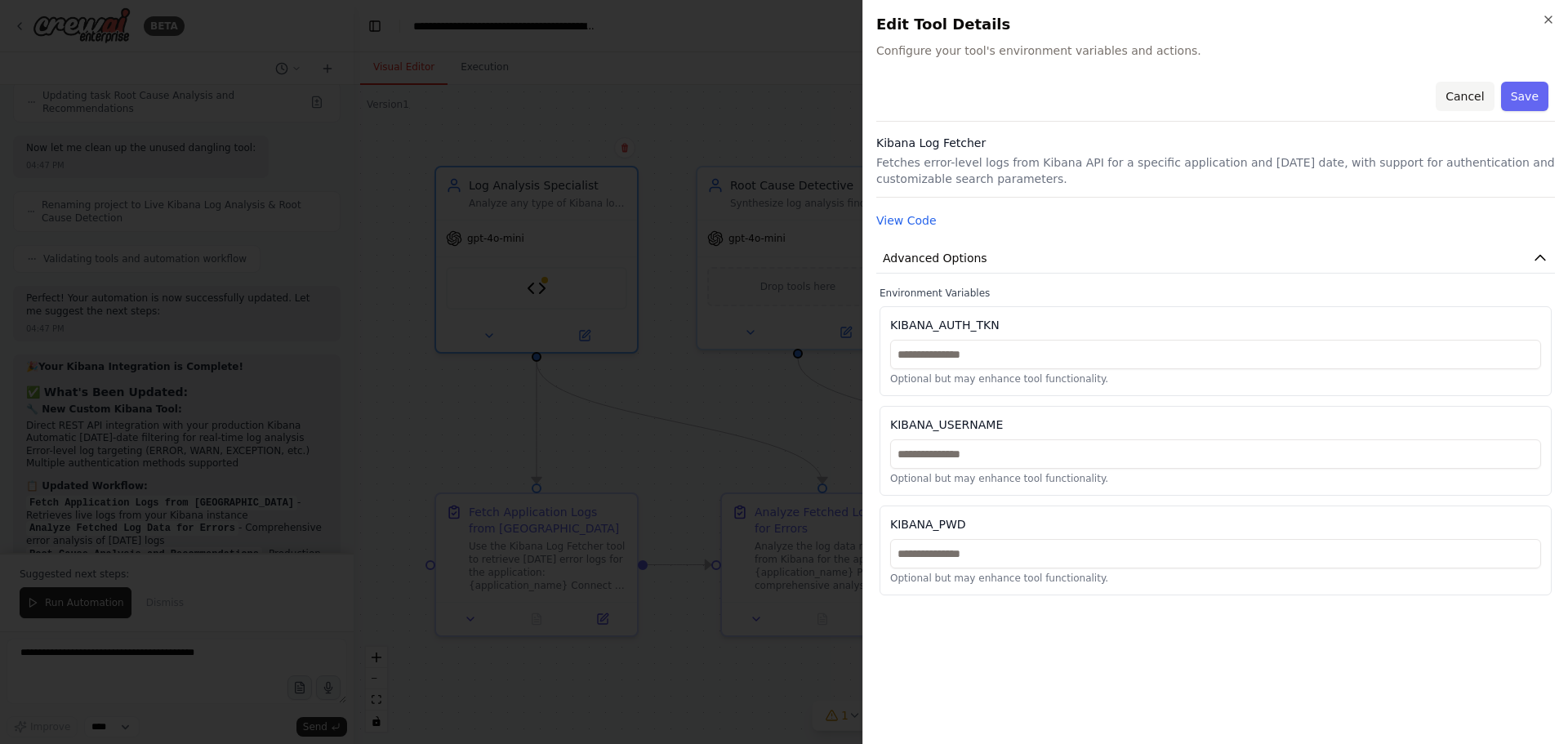
click at [1487, 101] on button "Cancel" at bounding box center [1464, 96] width 58 height 30
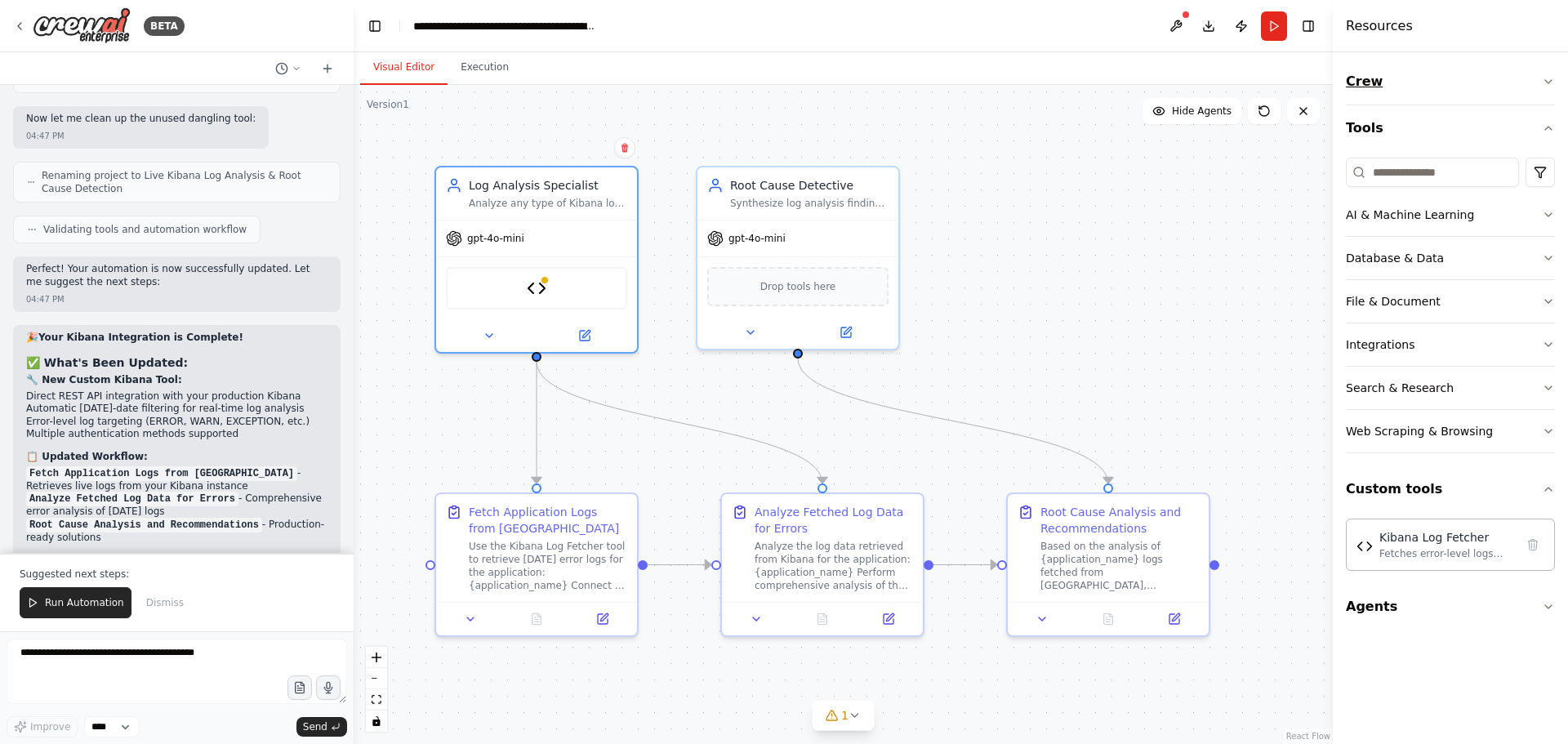
scroll to position [11664, 0]
click at [583, 337] on icon at bounding box center [584, 332] width 10 height 10
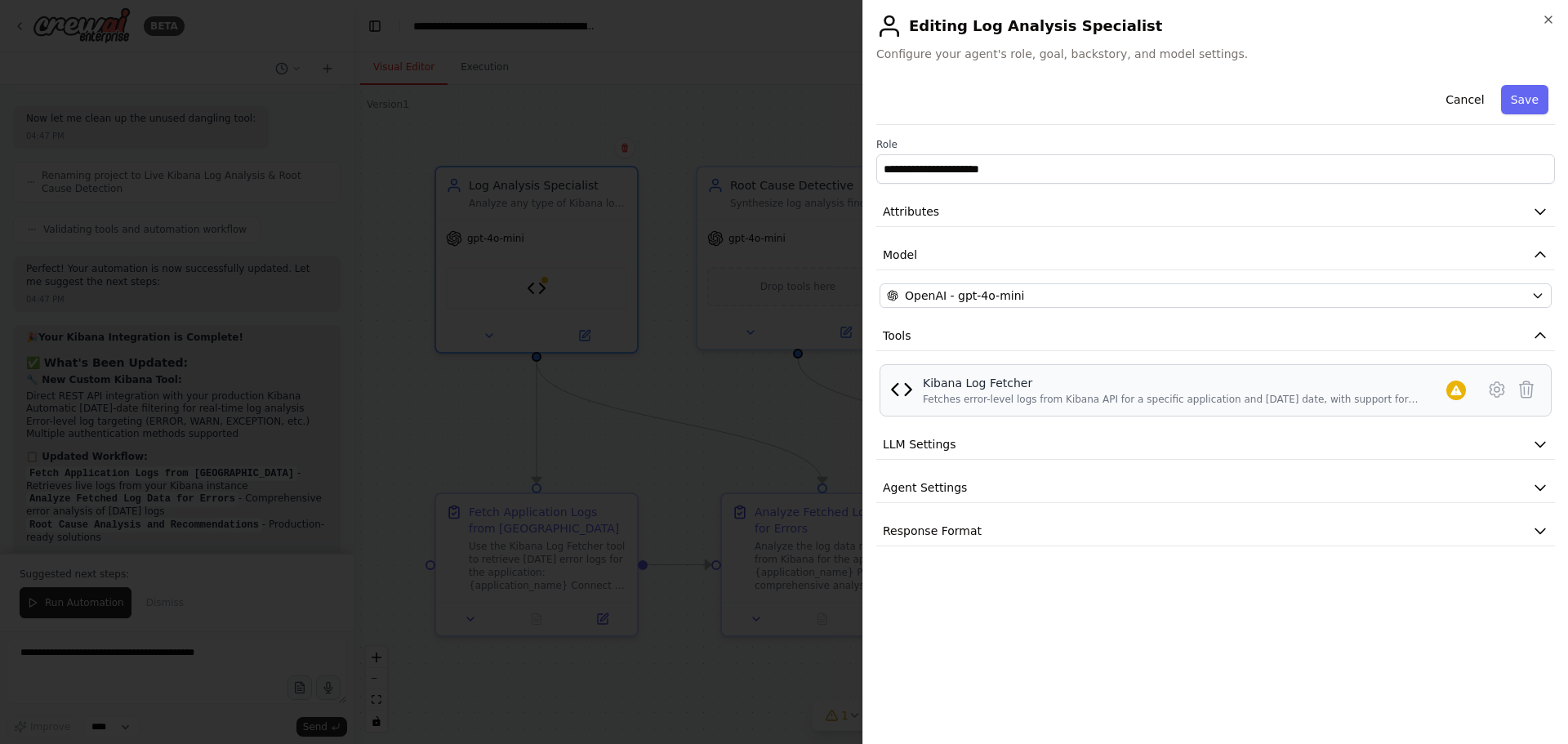
click at [901, 379] on img at bounding box center [901, 389] width 23 height 23
click at [912, 394] on div "Kibana Log Fetcher Fetches error-level logs from Kibana API for a specific appl…" at bounding box center [1215, 390] width 651 height 31
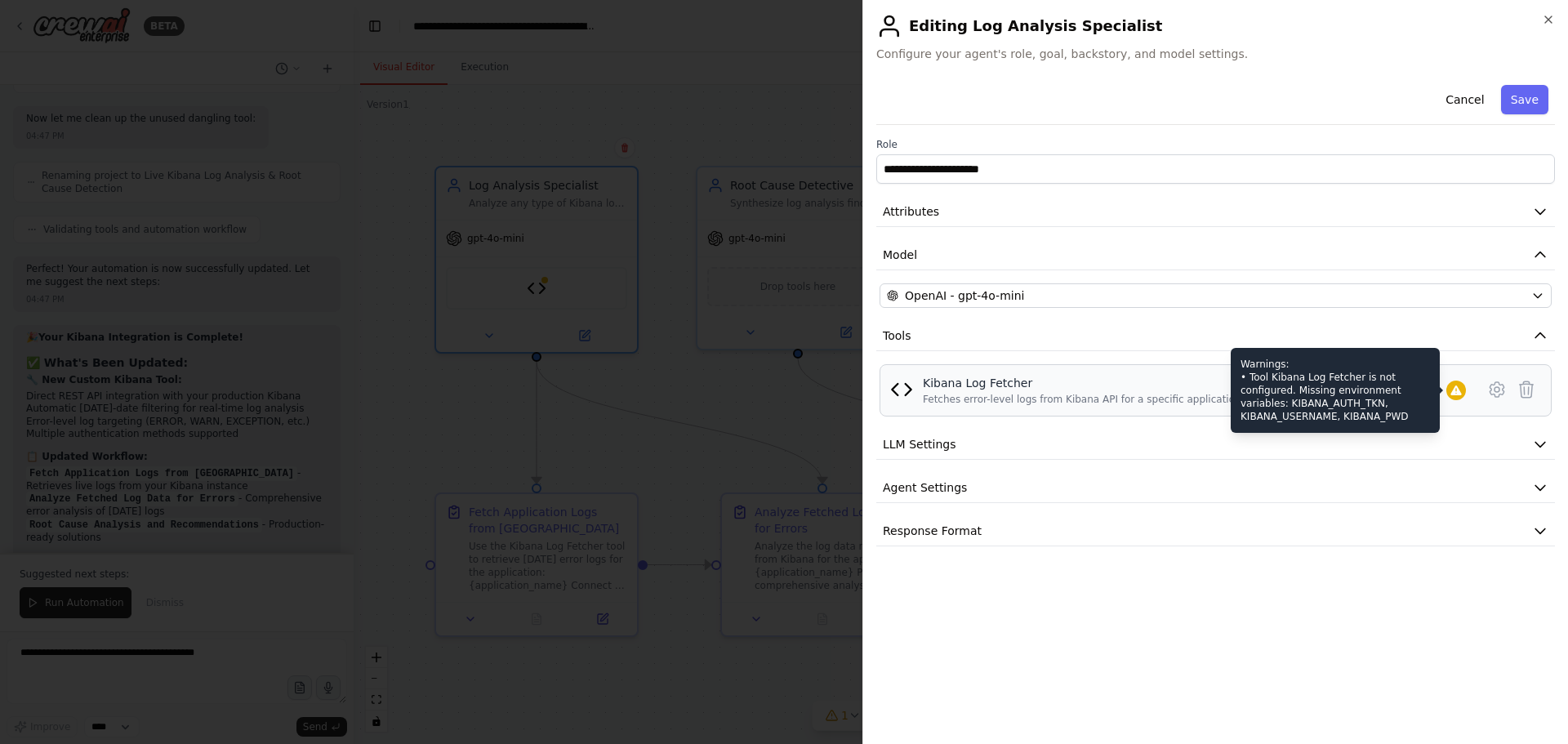
click at [1458, 390] on icon at bounding box center [1455, 391] width 11 height 10
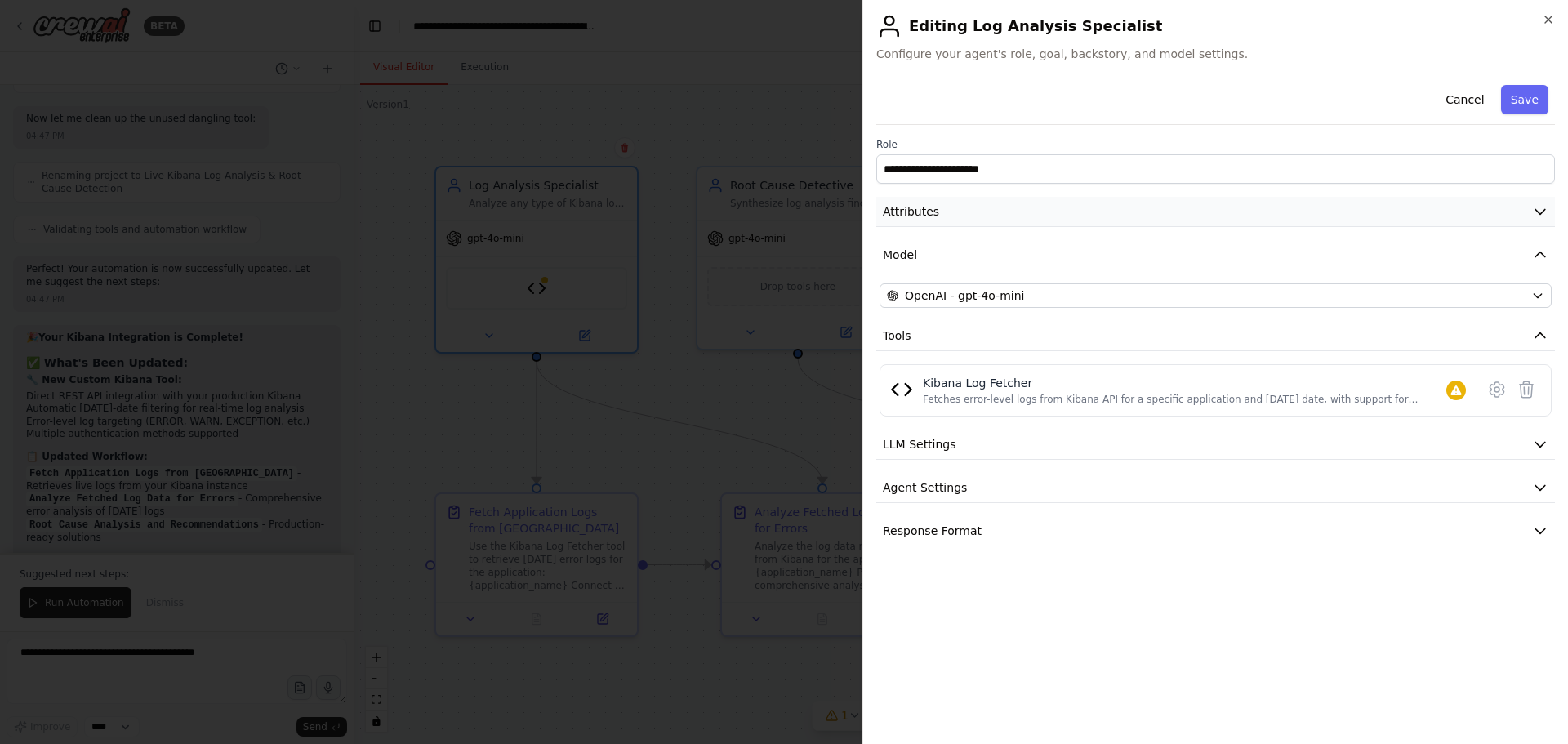
click at [1027, 206] on button "Attributes" at bounding box center [1215, 211] width 678 height 30
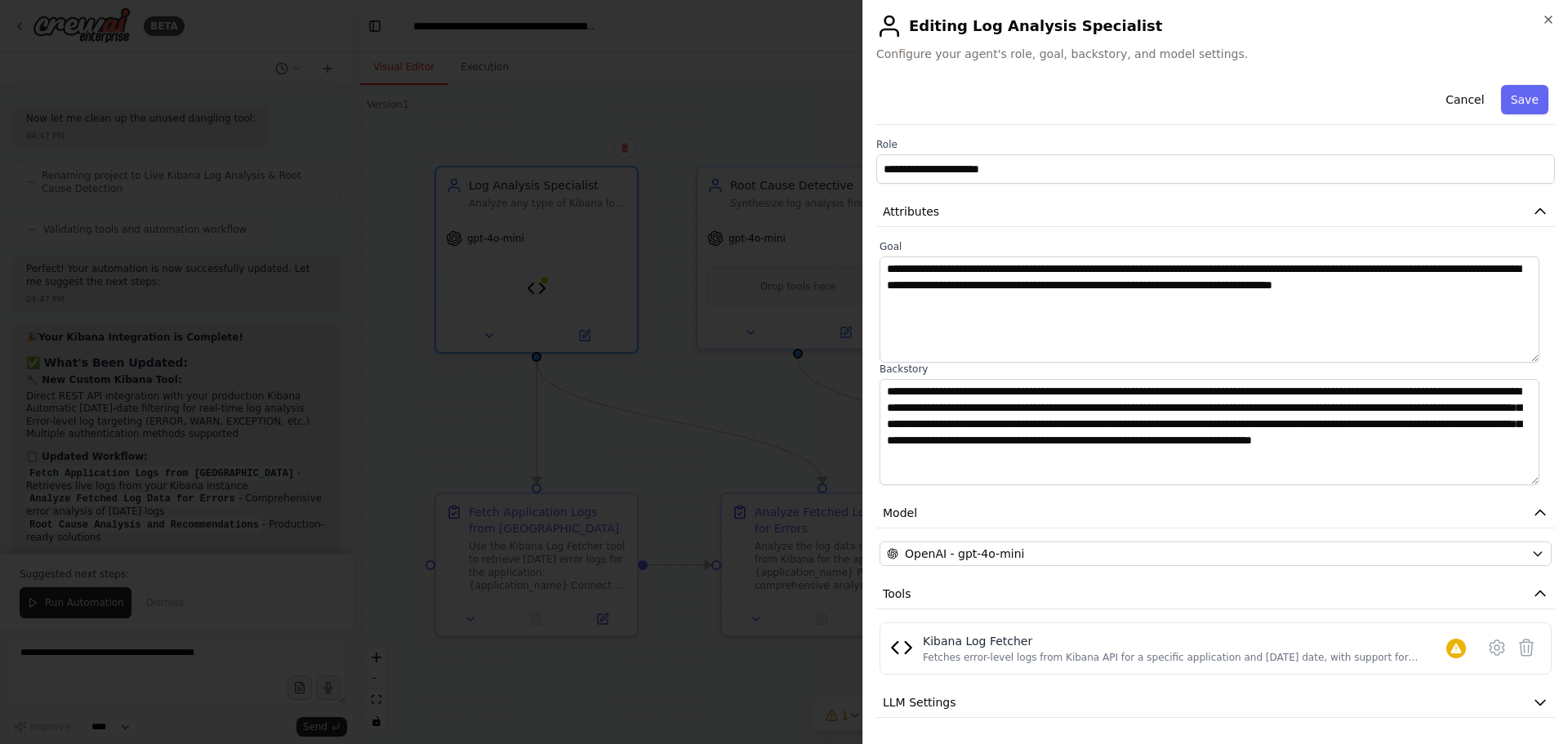
scroll to position [86, 0]
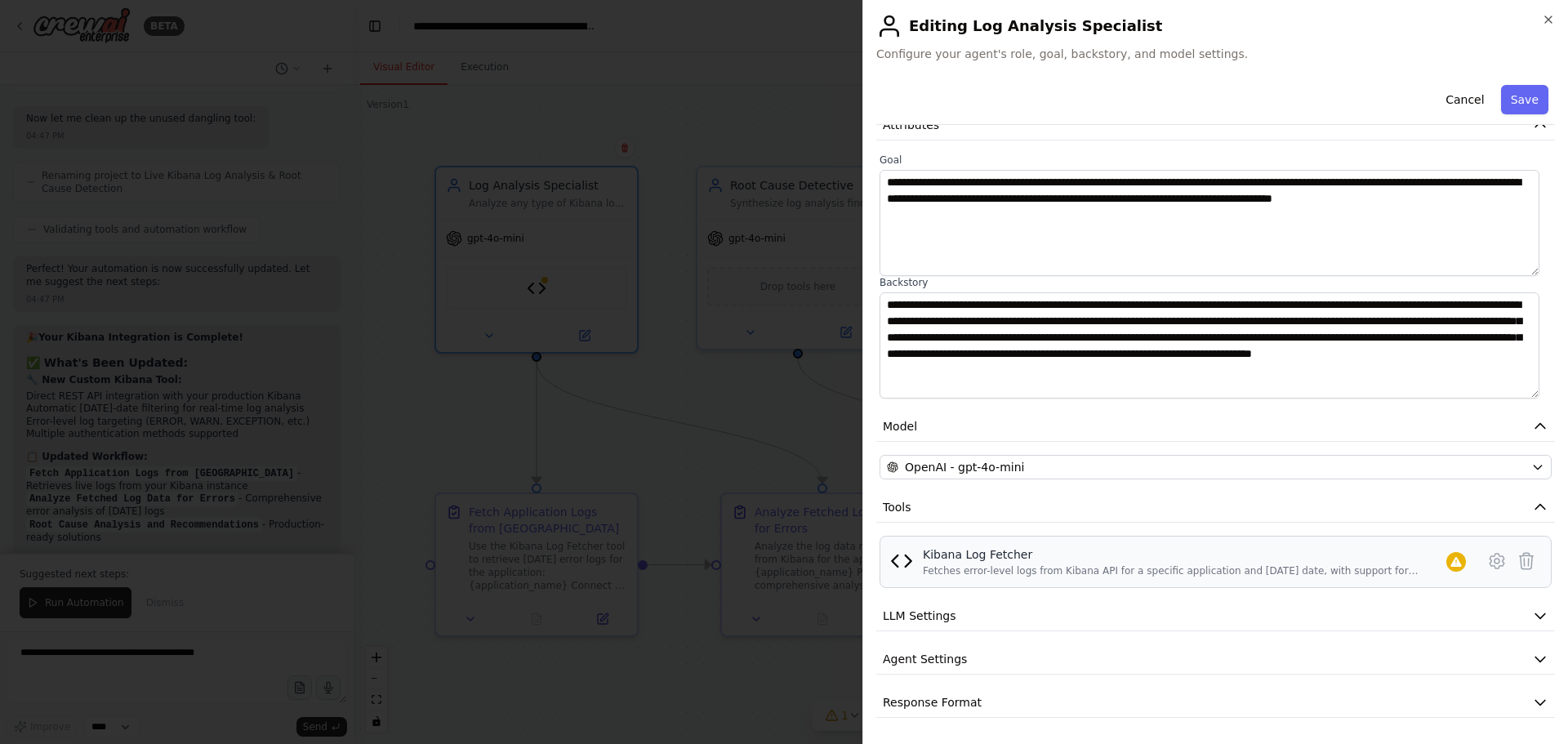
click at [913, 561] on div "Kibana Log Fetcher Fetches error-level logs from Kibana API for a specific appl…" at bounding box center [1215, 561] width 651 height 31
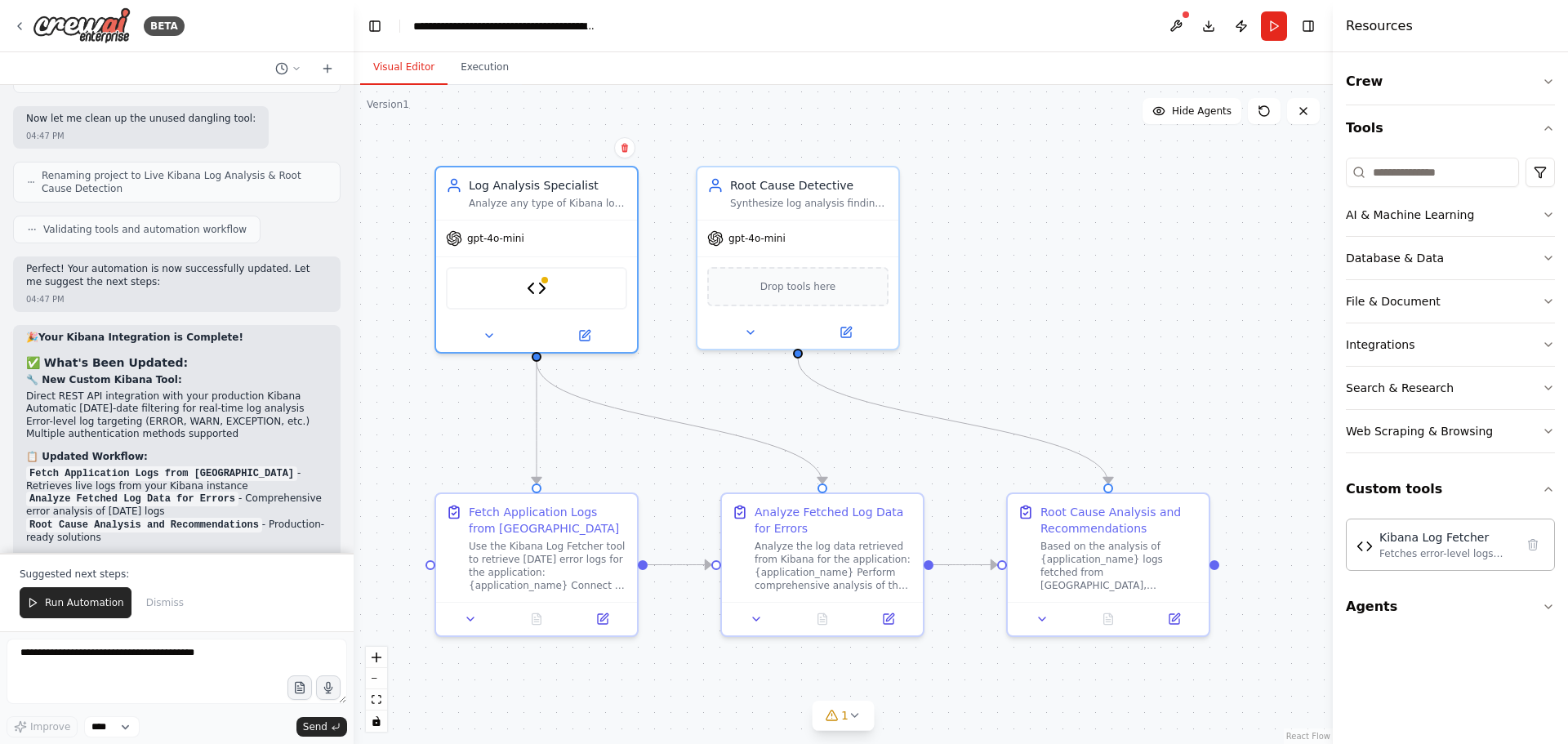
click at [1212, 30] on button "Download" at bounding box center [1208, 27] width 26 height 30
